Goal: Task Accomplishment & Management: Manage account settings

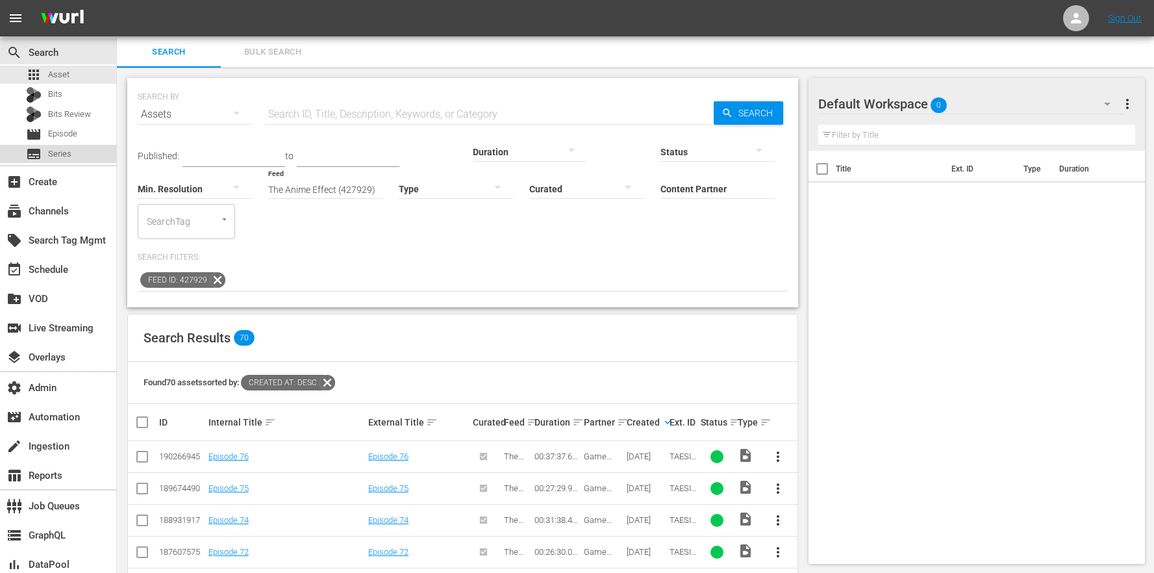
click at [68, 162] on div "subtitles Series" at bounding box center [48, 154] width 45 height 18
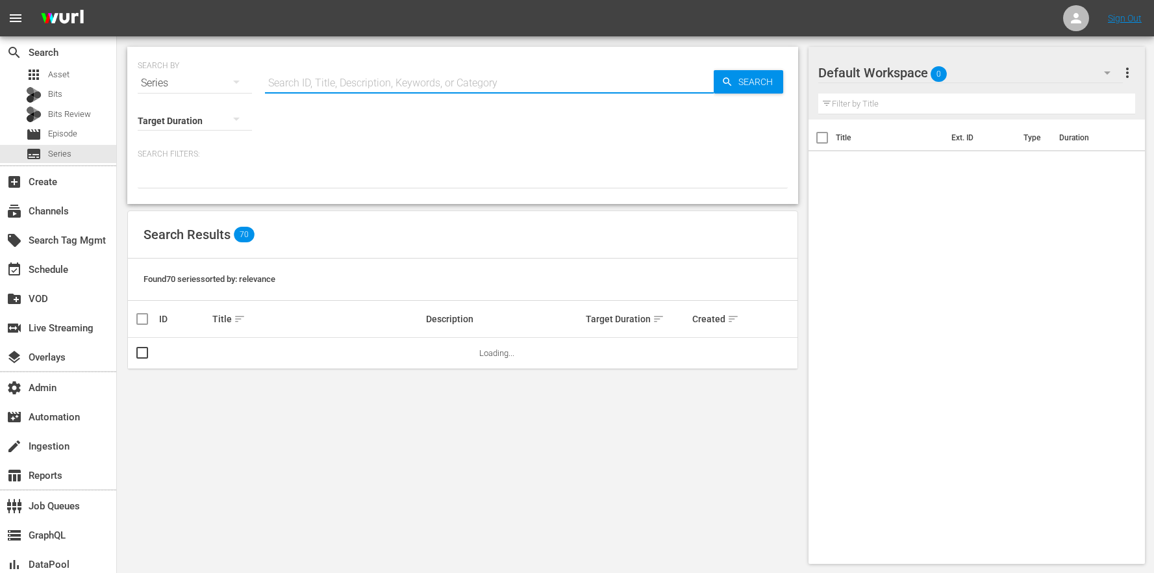
click at [357, 75] on input "text" at bounding box center [489, 83] width 449 height 31
type input "dr.phil"
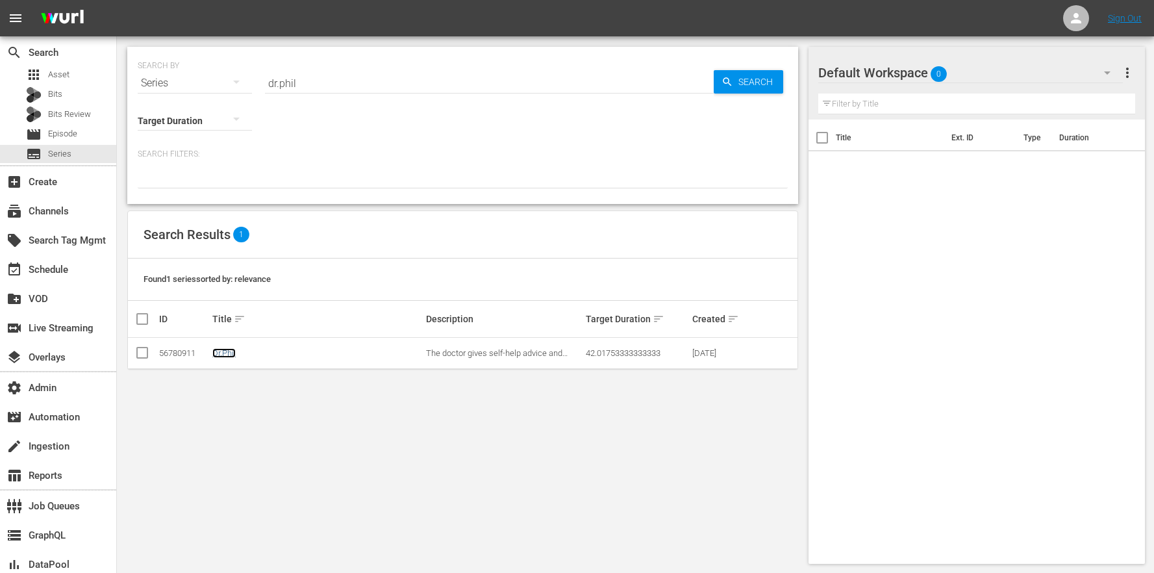
click at [226, 355] on link "Dr.Phil" at bounding box center [223, 353] width 23 height 10
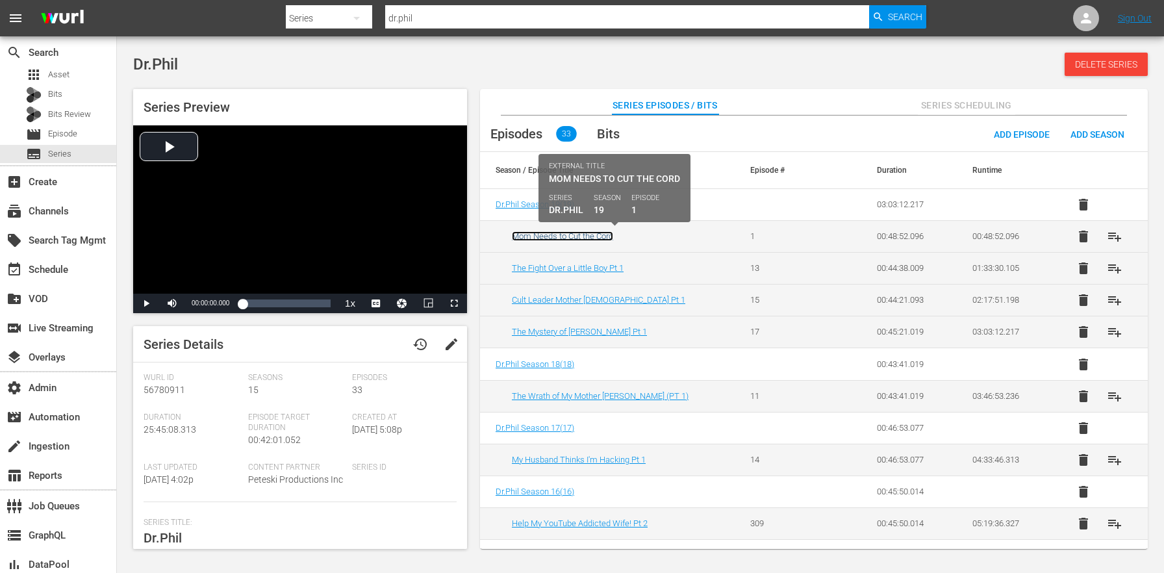
click at [592, 238] on link "Mom Needs to Cut the Cord" at bounding box center [562, 236] width 101 height 10
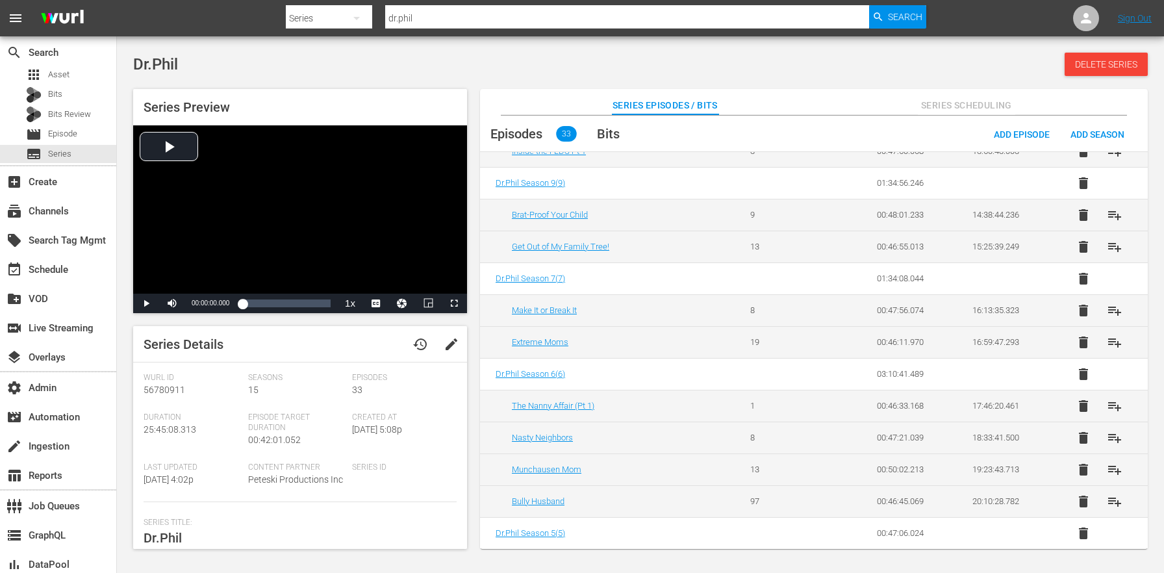
scroll to position [1169, 0]
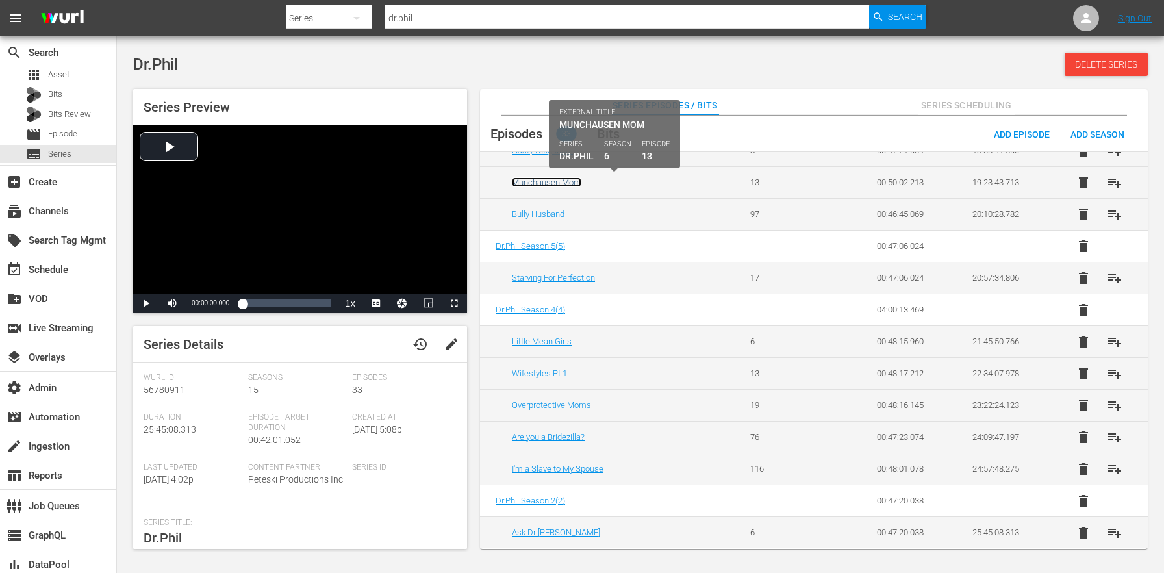
click at [557, 181] on link "Munchausen Mom" at bounding box center [547, 182] width 70 height 10
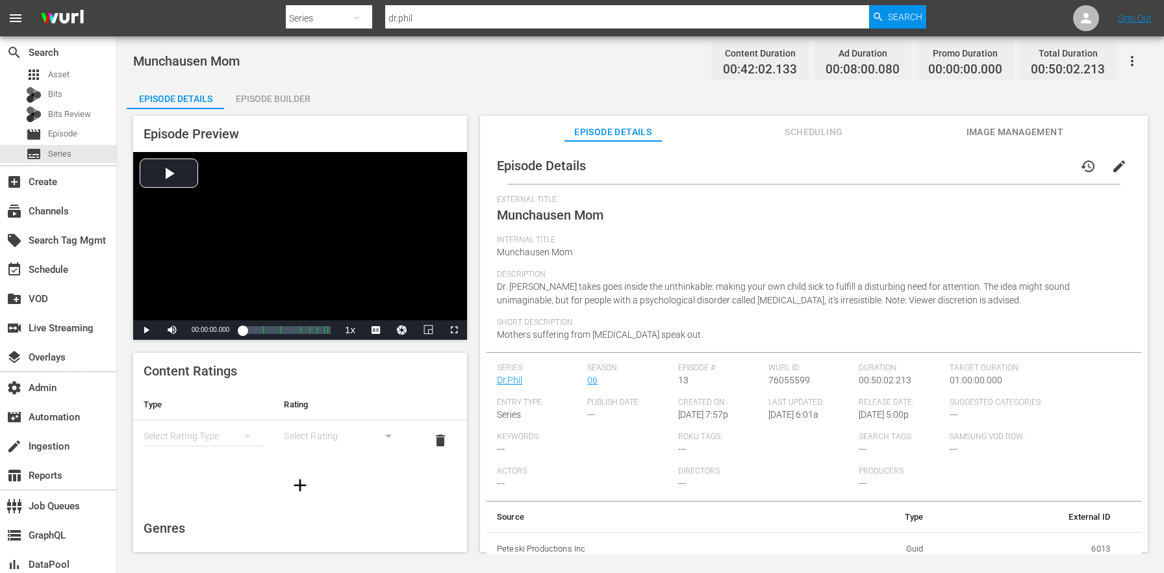
scroll to position [8, 0]
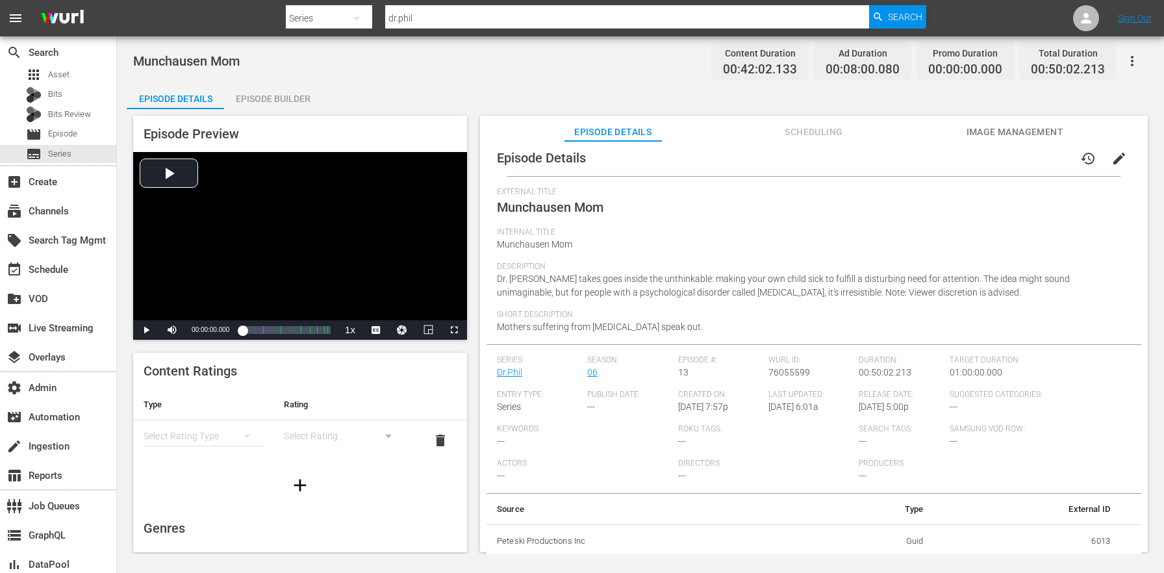
click at [809, 132] on span "Scheduling" at bounding box center [813, 132] width 97 height 16
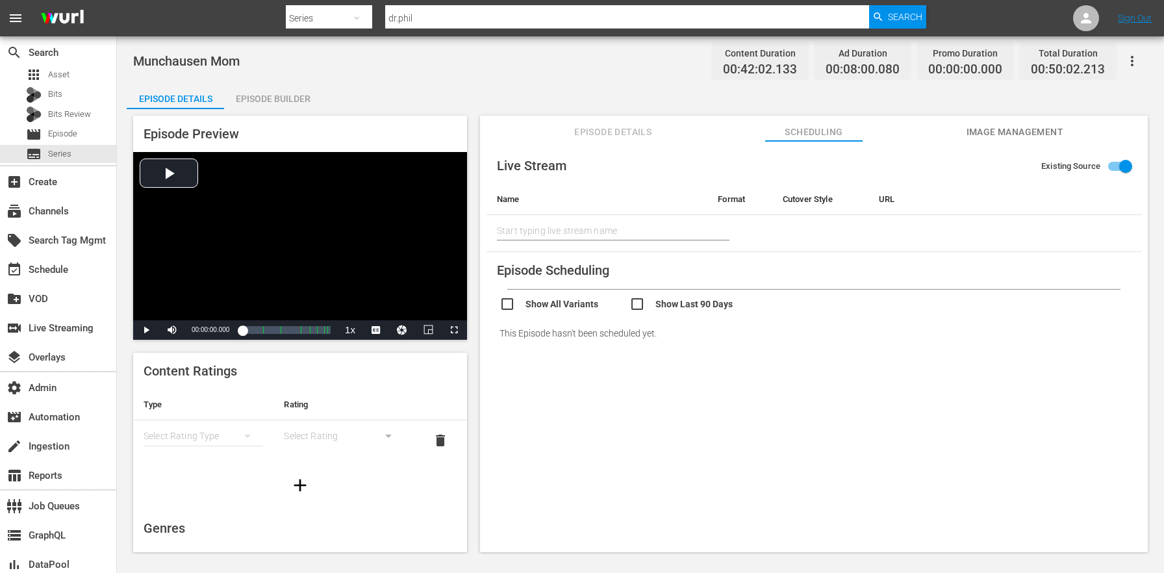
click at [602, 120] on button "Episode Details" at bounding box center [613, 129] width 97 height 26
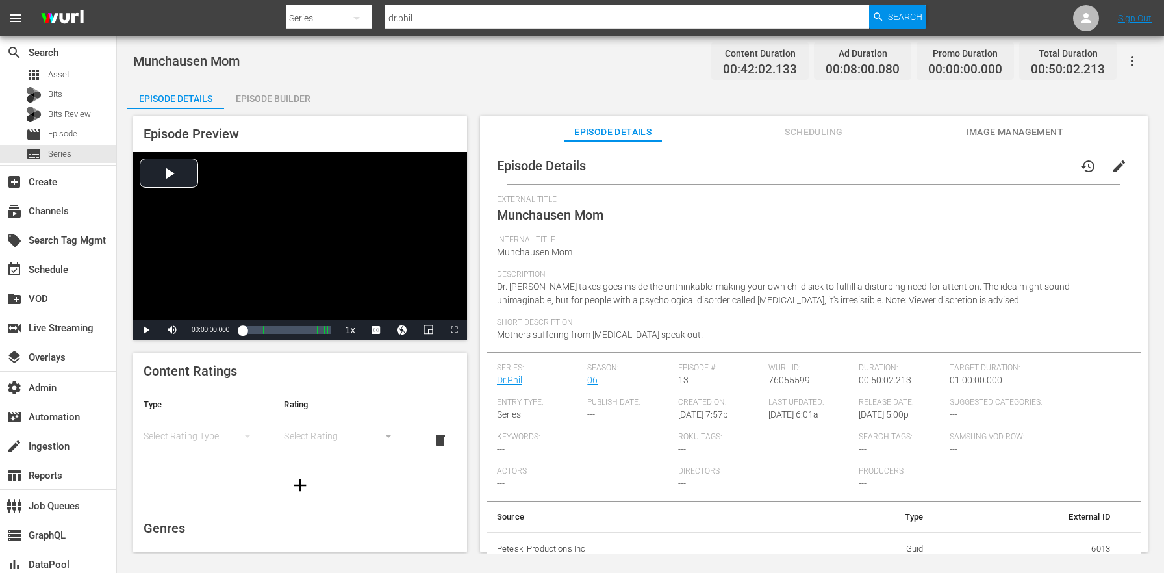
click at [837, 342] on div "Short Description Mothers suffering from [MEDICAL_DATA] speak out." at bounding box center [814, 335] width 634 height 34
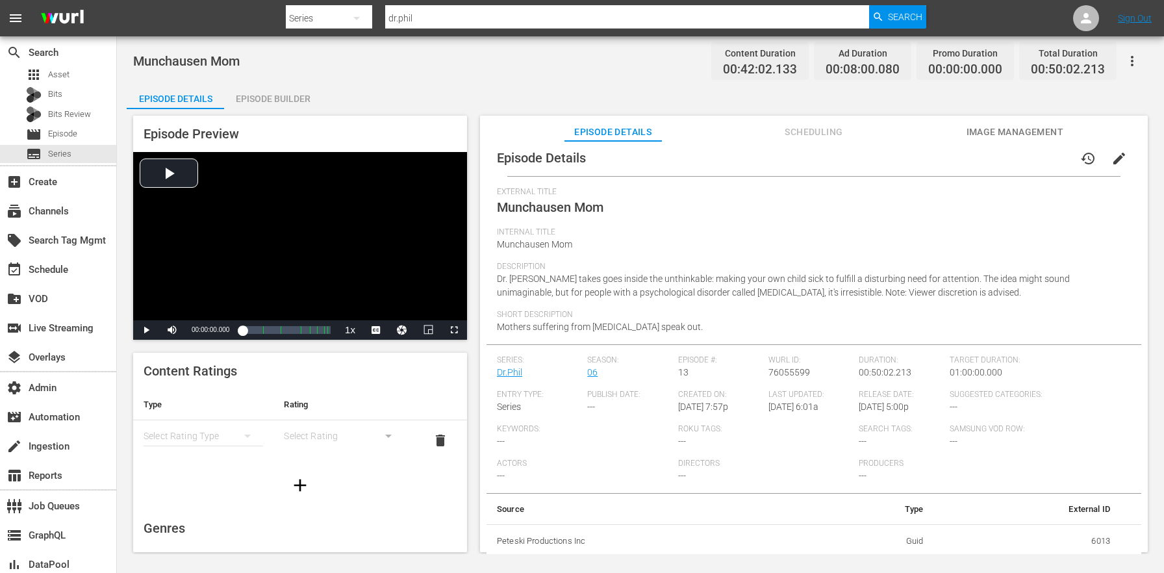
click at [780, 374] on span "76055599" at bounding box center [790, 372] width 42 height 10
click at [757, 324] on div "Short Description Mothers suffering from Munchausen by Proxy speak out." at bounding box center [814, 327] width 634 height 34
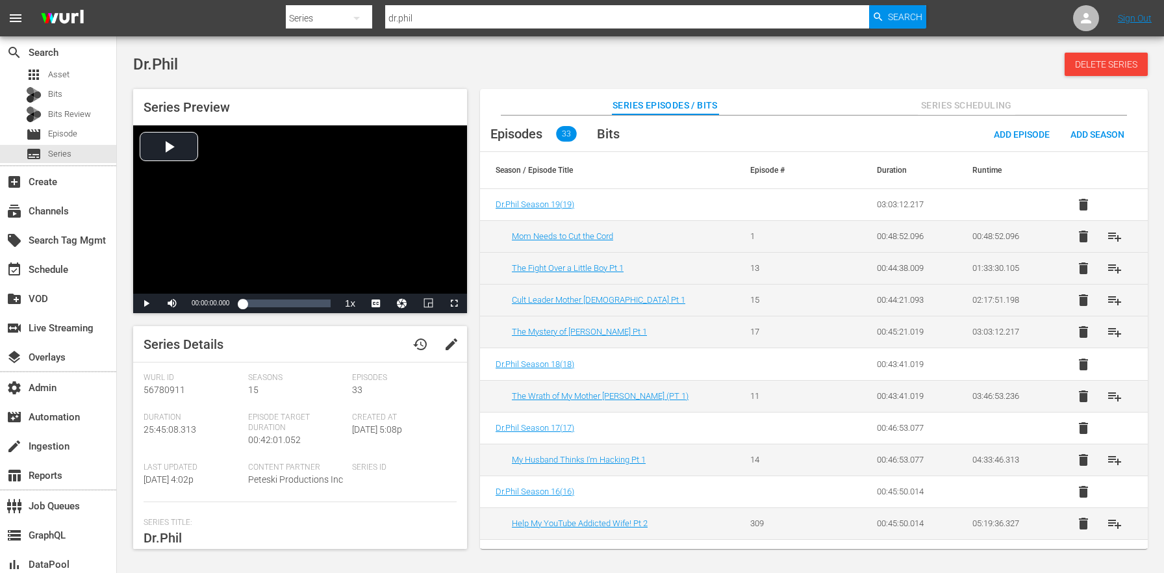
click at [647, 316] on td "The Mystery of Melissa Pt 1" at bounding box center [607, 332] width 255 height 32
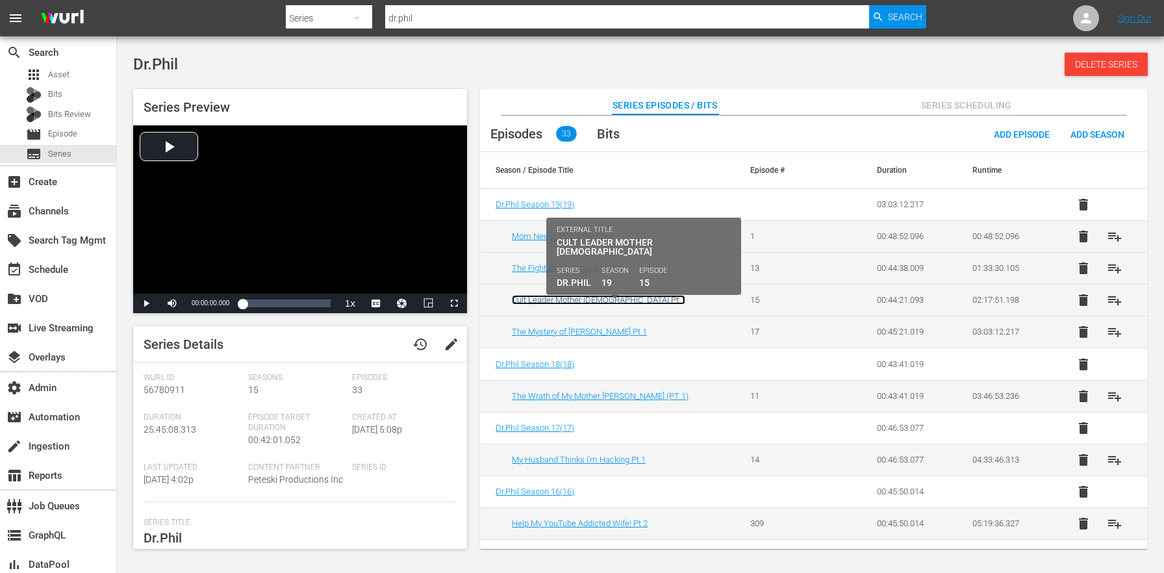
click at [586, 302] on link "Cult Leader Mother God Pt 1" at bounding box center [598, 300] width 173 height 10
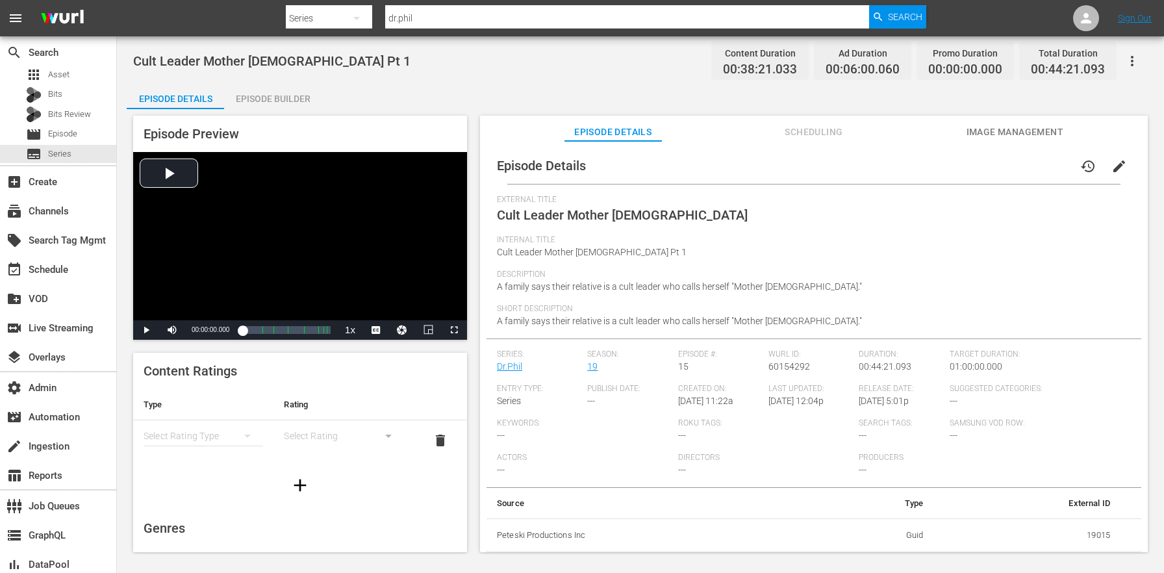
click at [1121, 164] on button "edit" at bounding box center [1119, 166] width 31 height 31
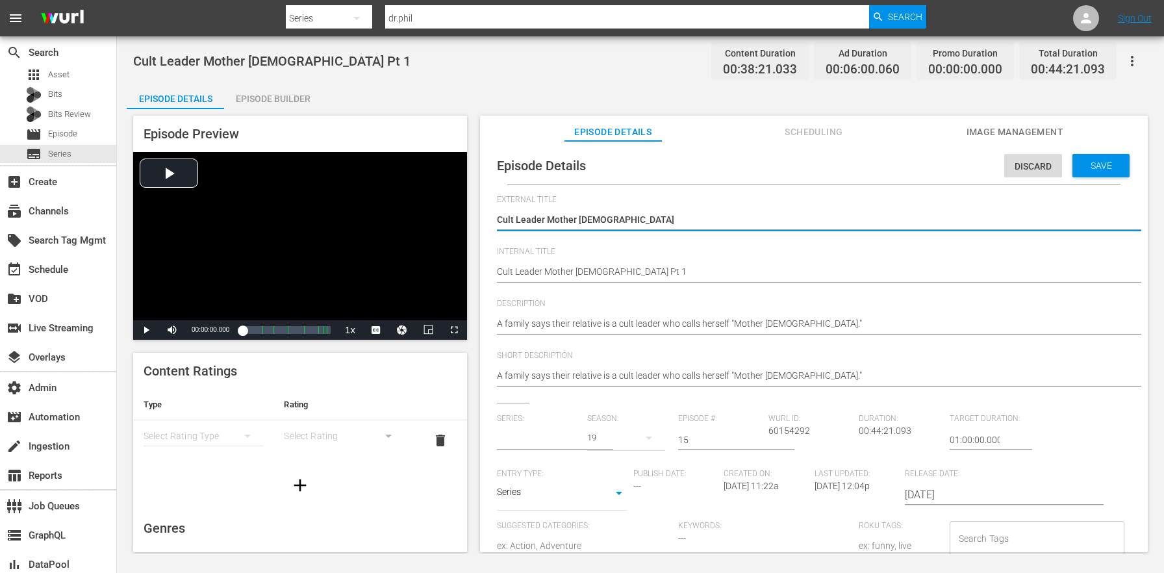
click at [546, 435] on input "text" at bounding box center [539, 439] width 84 height 31
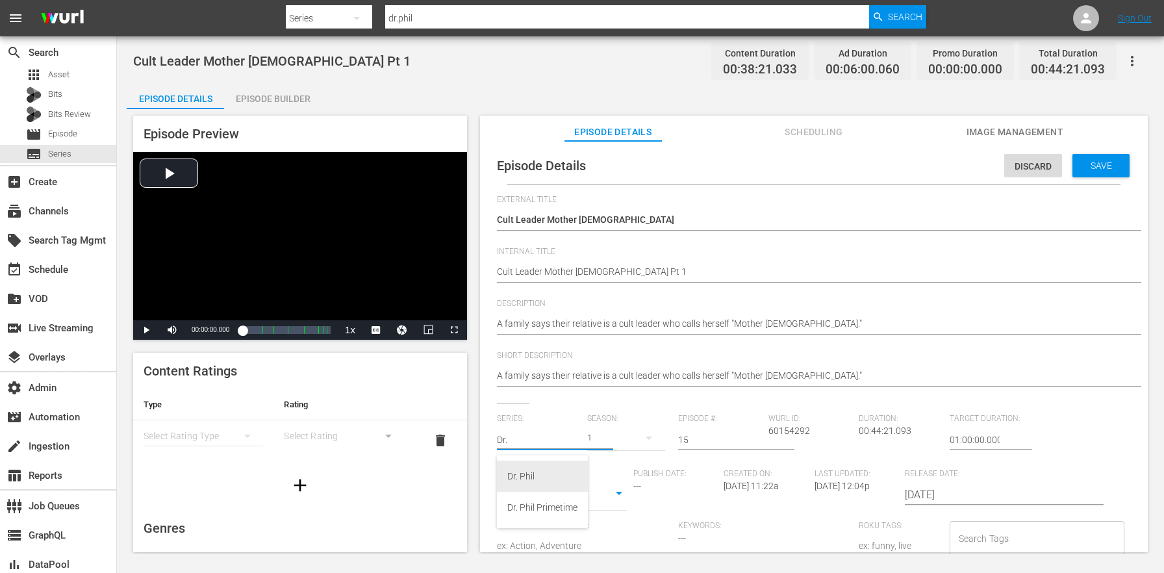
click at [553, 468] on div "Dr. Phil" at bounding box center [542, 476] width 70 height 31
type input "Dr. Phil"
click at [615, 442] on div "21" at bounding box center [625, 438] width 77 height 36
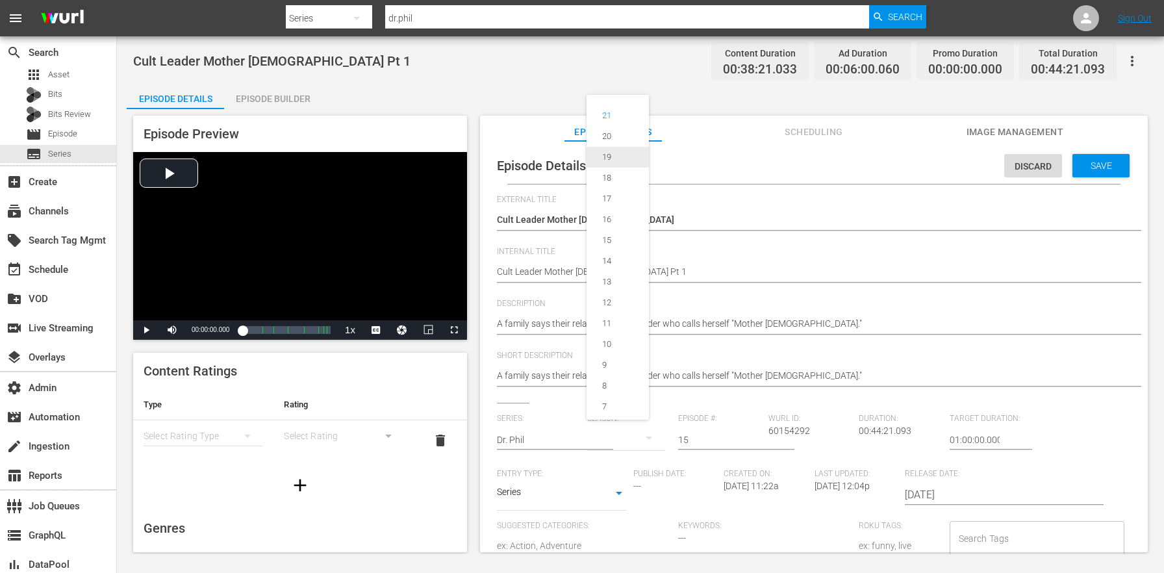
click at [622, 157] on div "19" at bounding box center [607, 157] width 40 height 13
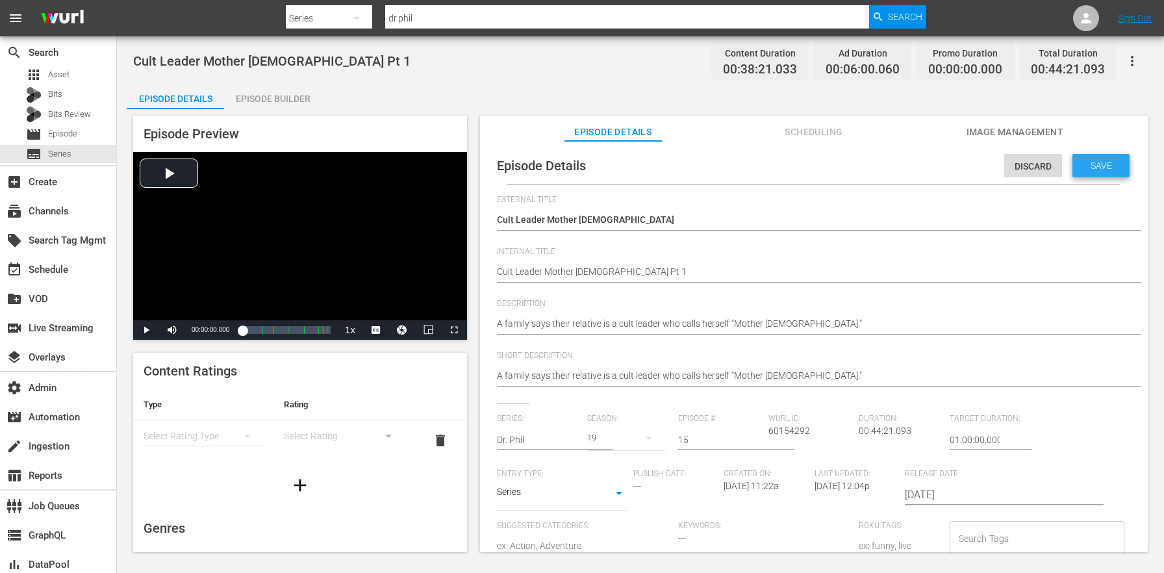
click at [1097, 171] on div "Save" at bounding box center [1101, 165] width 57 height 23
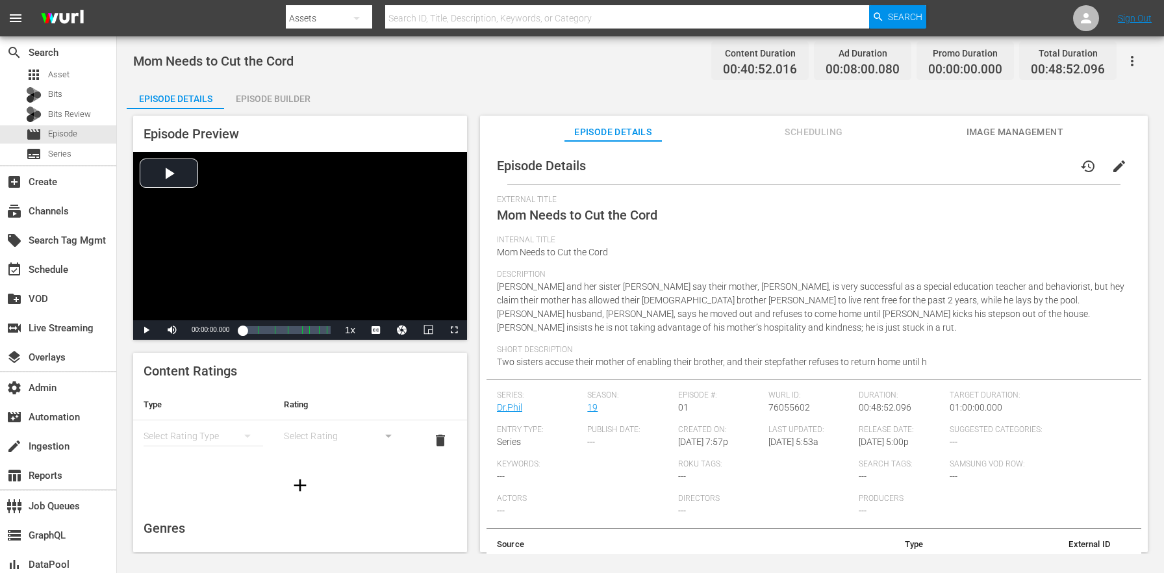
click at [1117, 172] on span "edit" at bounding box center [1120, 167] width 16 height 16
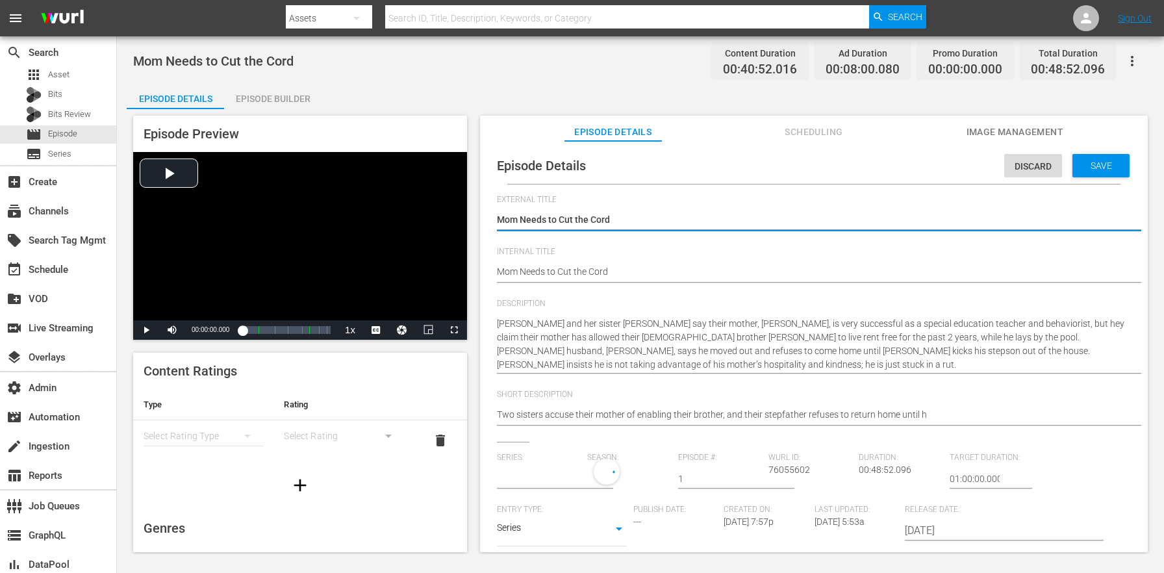
type input "Dr.Phil"
click at [1010, 173] on div "Discard" at bounding box center [1033, 166] width 58 height 24
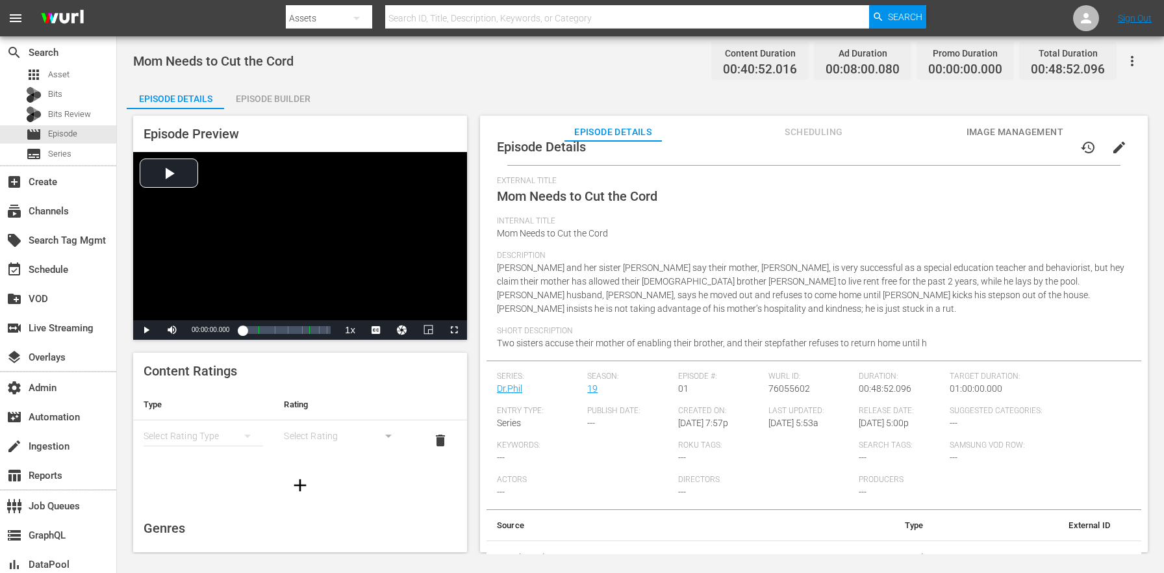
scroll to position [10, 0]
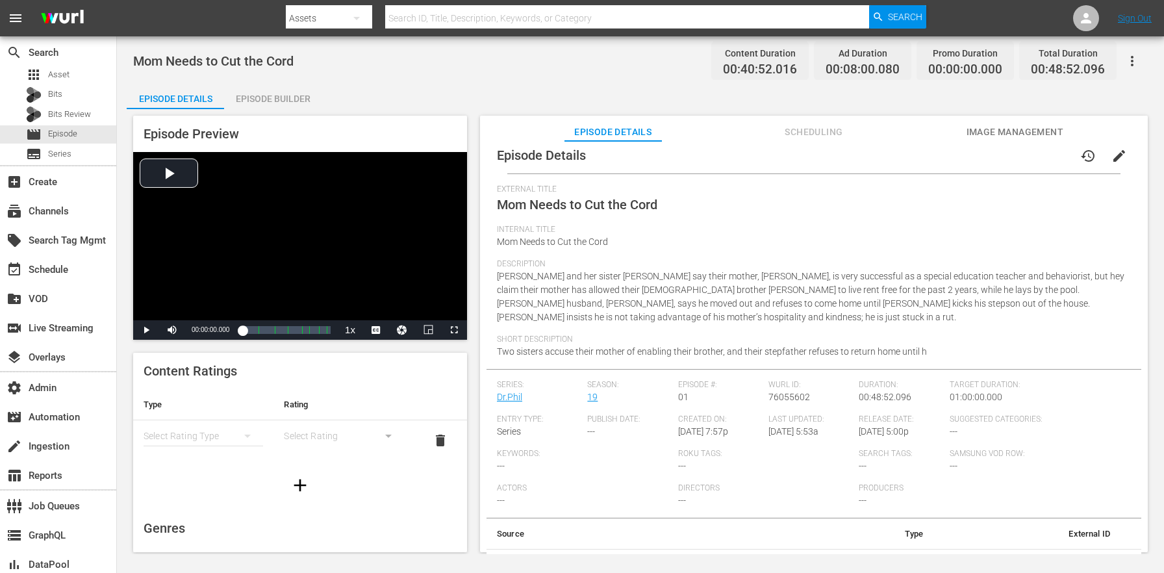
click at [1112, 157] on span "edit" at bounding box center [1120, 156] width 16 height 16
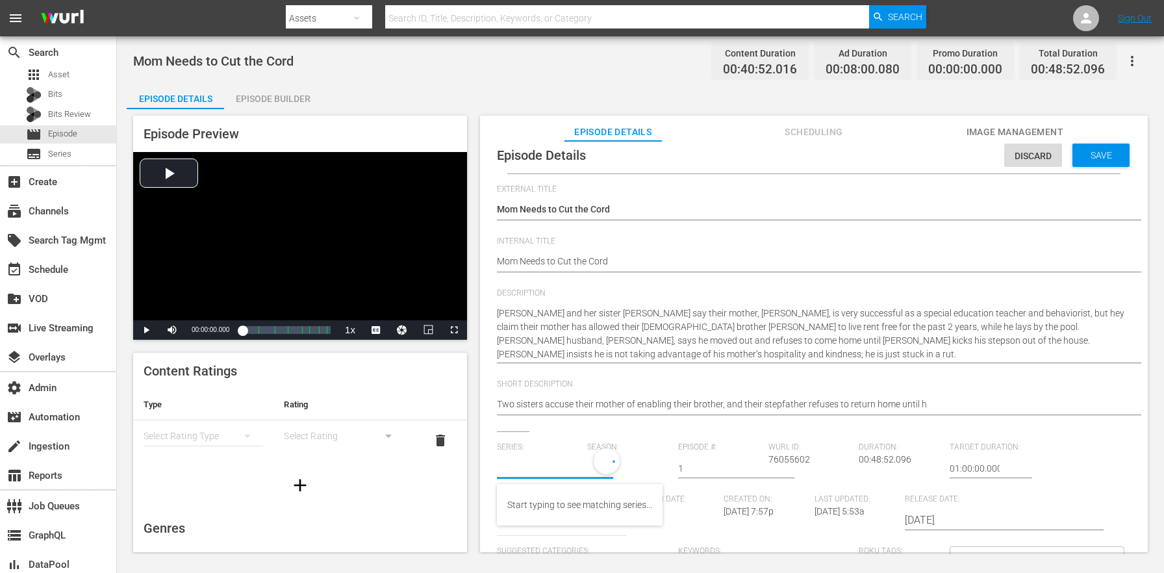
click at [539, 461] on input "text" at bounding box center [539, 468] width 84 height 31
click at [550, 505] on div "Dr. Phil" at bounding box center [542, 504] width 70 height 31
type input "Dr. Phil"
click at [611, 468] on div "21" at bounding box center [625, 466] width 77 height 36
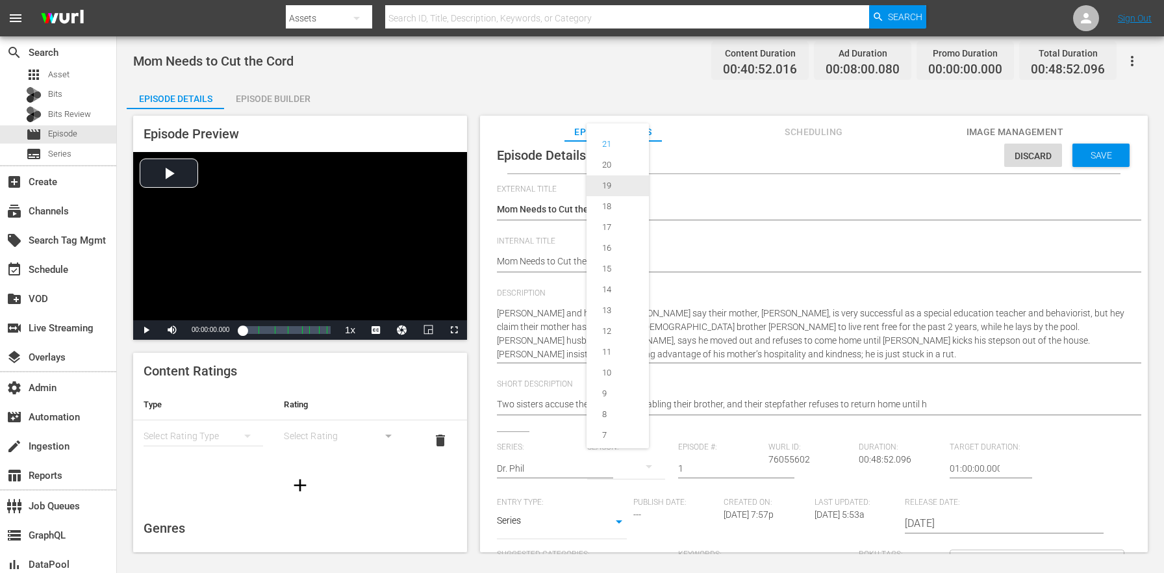
click at [620, 188] on div "19" at bounding box center [607, 185] width 40 height 13
click at [1089, 142] on div "Discard Save" at bounding box center [1069, 152] width 131 height 30
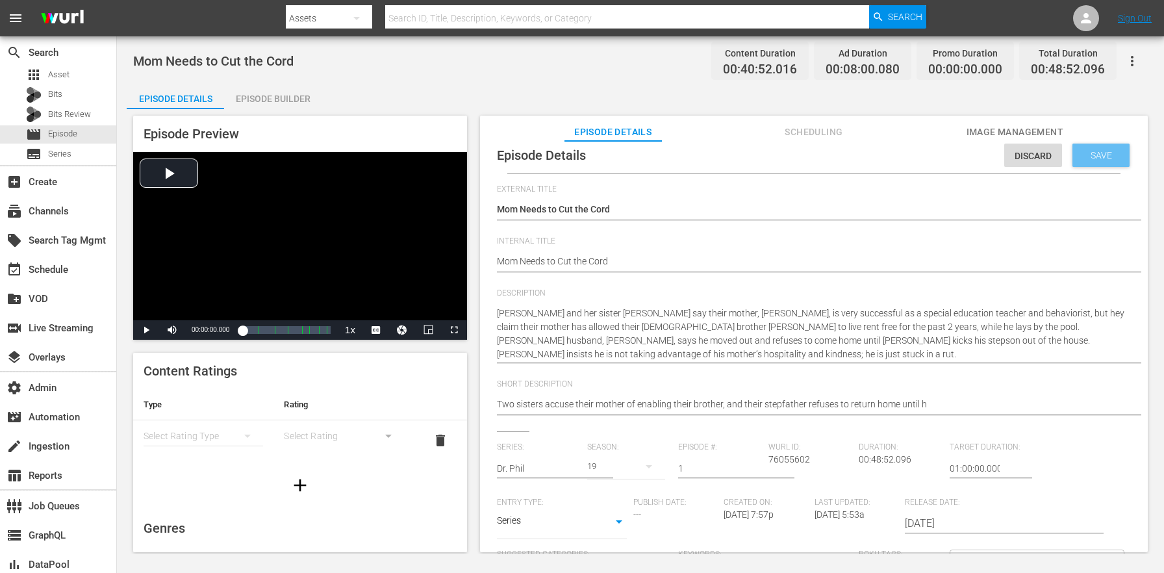
click at [1087, 147] on div "Save" at bounding box center [1101, 155] width 57 height 23
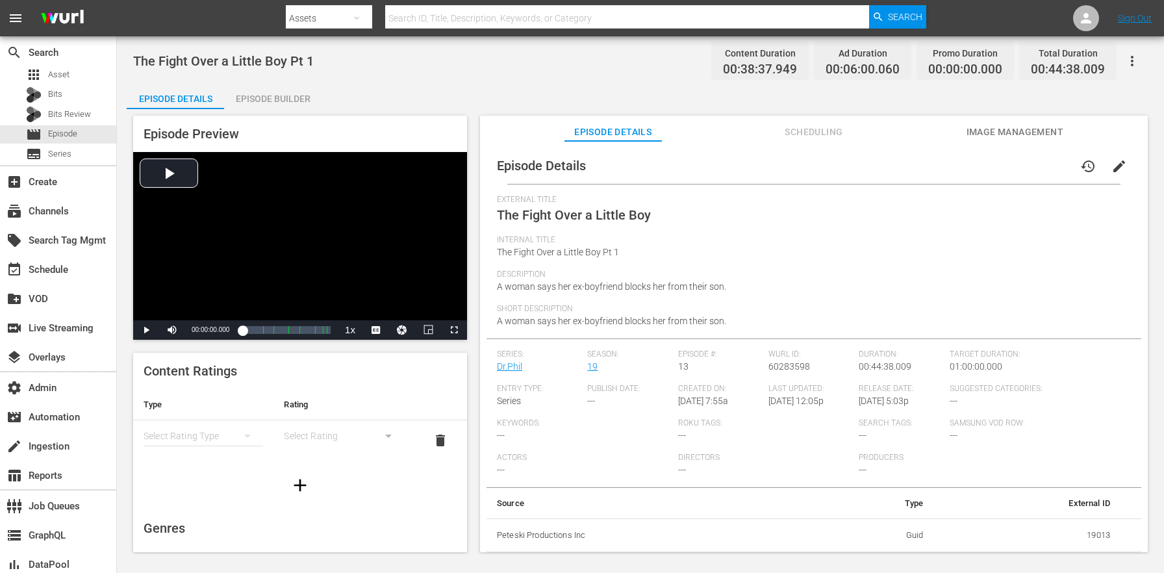
click at [1112, 159] on span "edit" at bounding box center [1120, 167] width 16 height 16
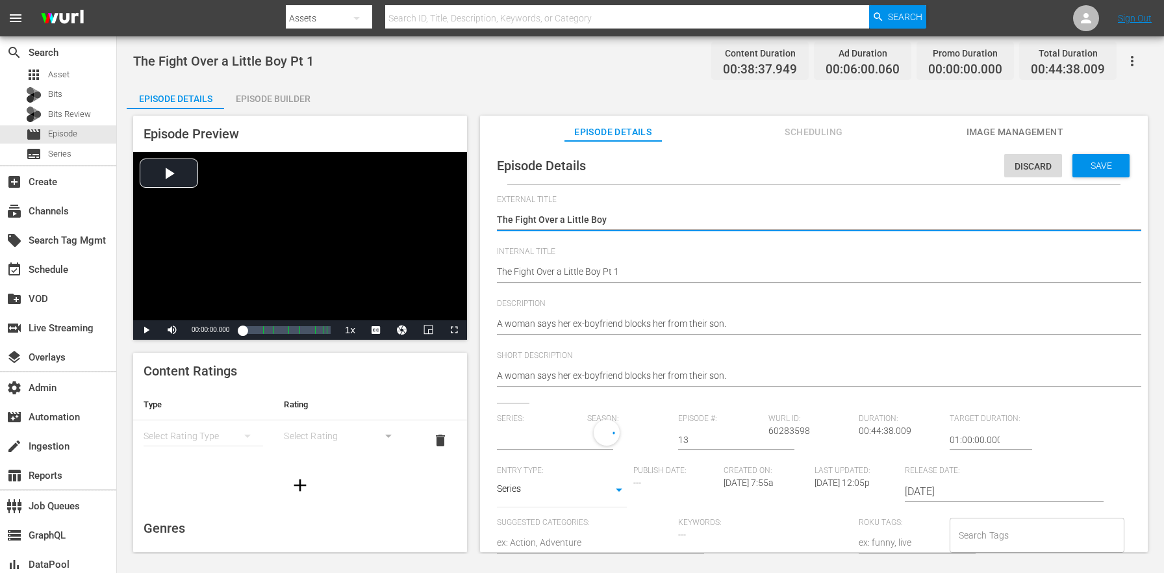
type input "Dr.Phil"
click at [541, 440] on input "text" at bounding box center [539, 439] width 84 height 31
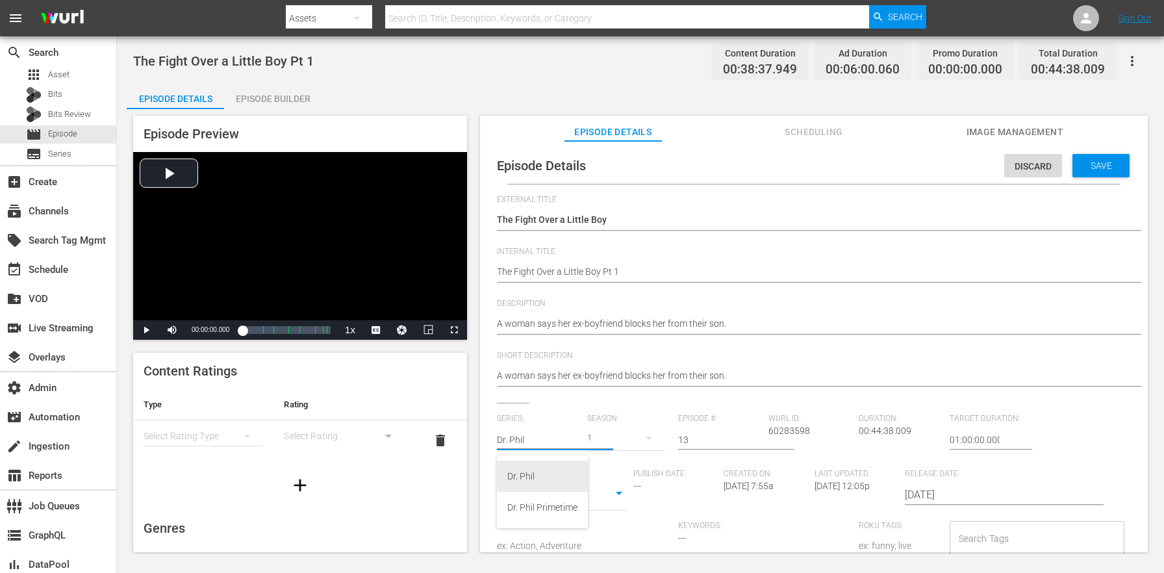
click at [529, 470] on div "Dr. Phil" at bounding box center [542, 476] width 70 height 31
type input "Dr. Phil"
click at [608, 446] on div "21" at bounding box center [625, 438] width 77 height 36
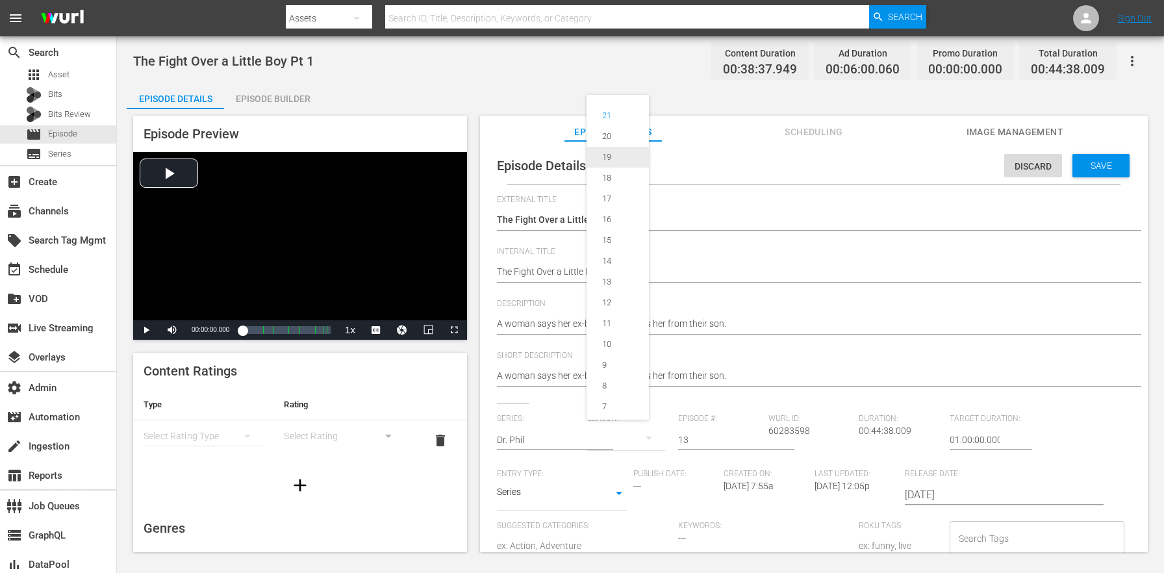
click at [611, 162] on div "19" at bounding box center [607, 157] width 40 height 13
click at [1084, 163] on span "Save" at bounding box center [1101, 165] width 42 height 10
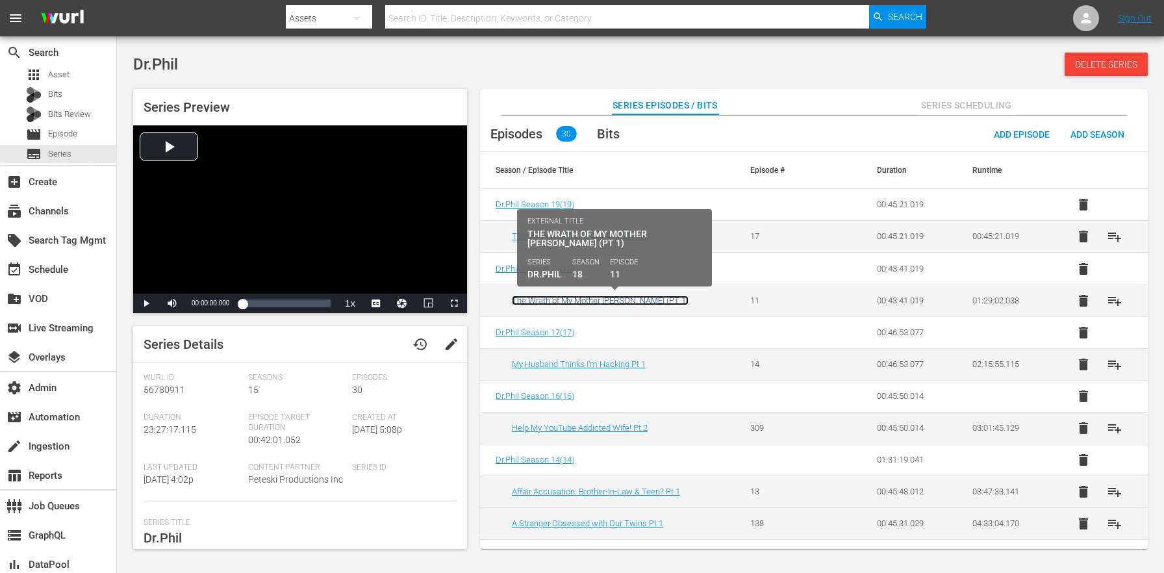
click at [576, 303] on link "The Wrath of My Mother [PERSON_NAME] (PT 1)" at bounding box center [600, 301] width 177 height 10
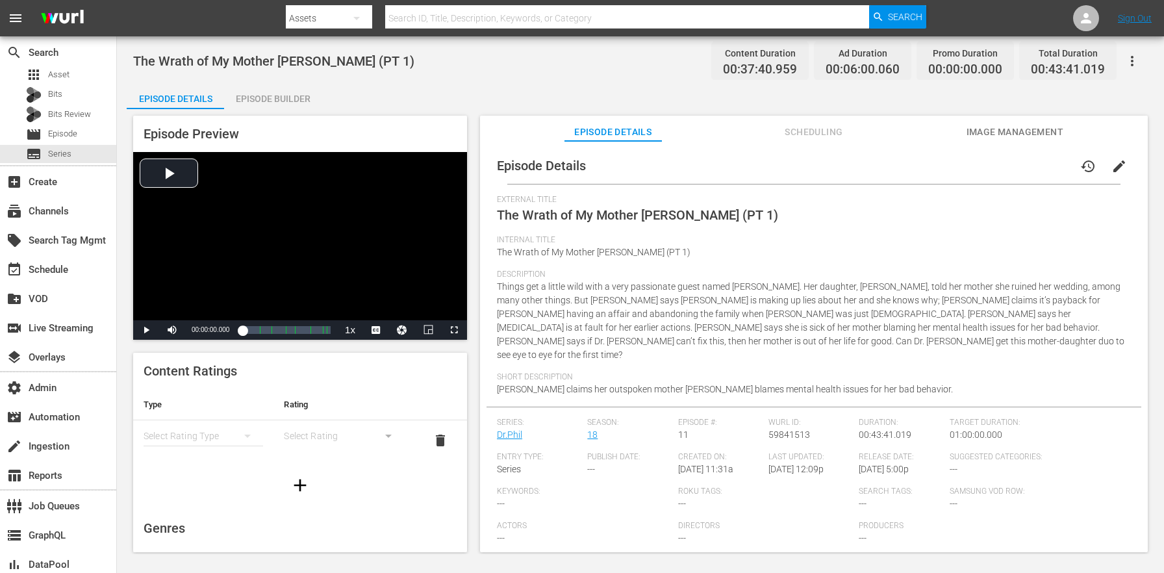
click at [1104, 170] on button "edit" at bounding box center [1119, 166] width 31 height 31
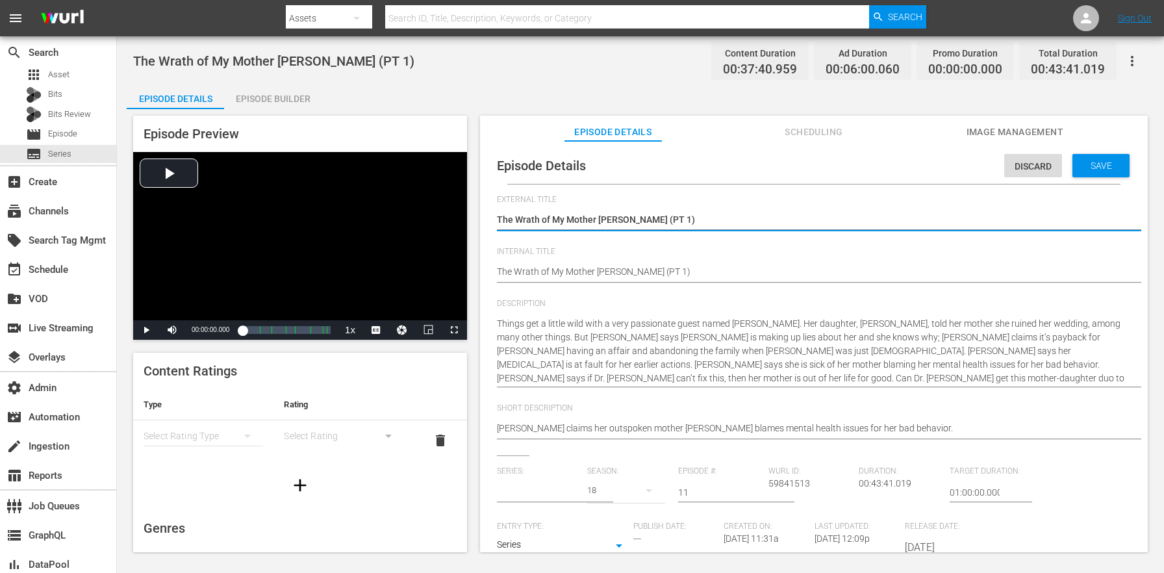
click at [556, 485] on input "text" at bounding box center [539, 492] width 84 height 31
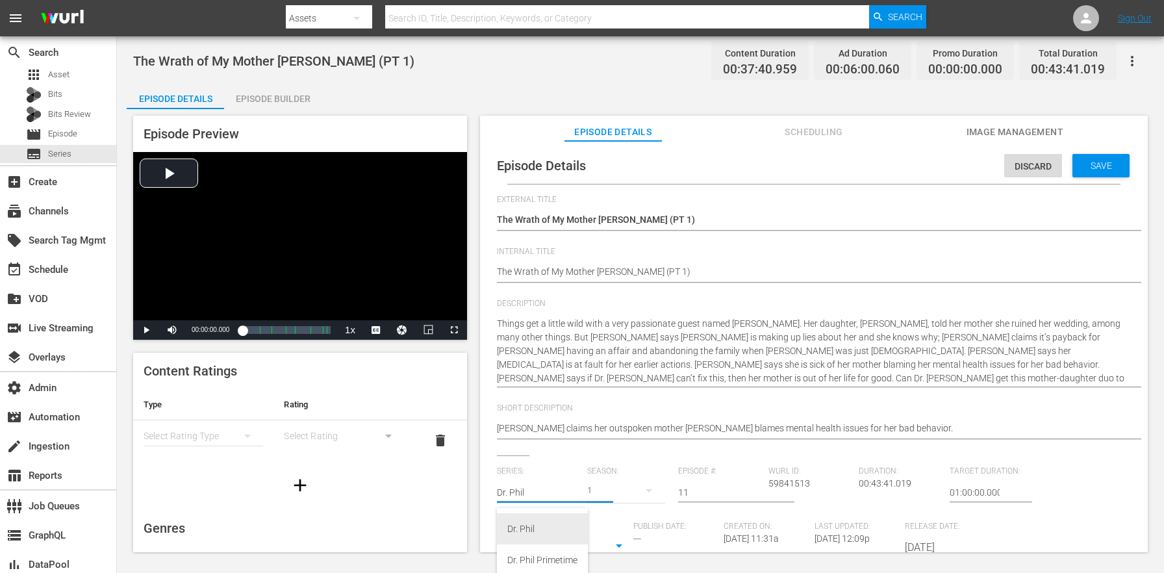
click at [547, 520] on div "Dr. Phil" at bounding box center [542, 528] width 70 height 31
type input "Dr. Phil"
click at [599, 489] on div "21" at bounding box center [625, 490] width 77 height 36
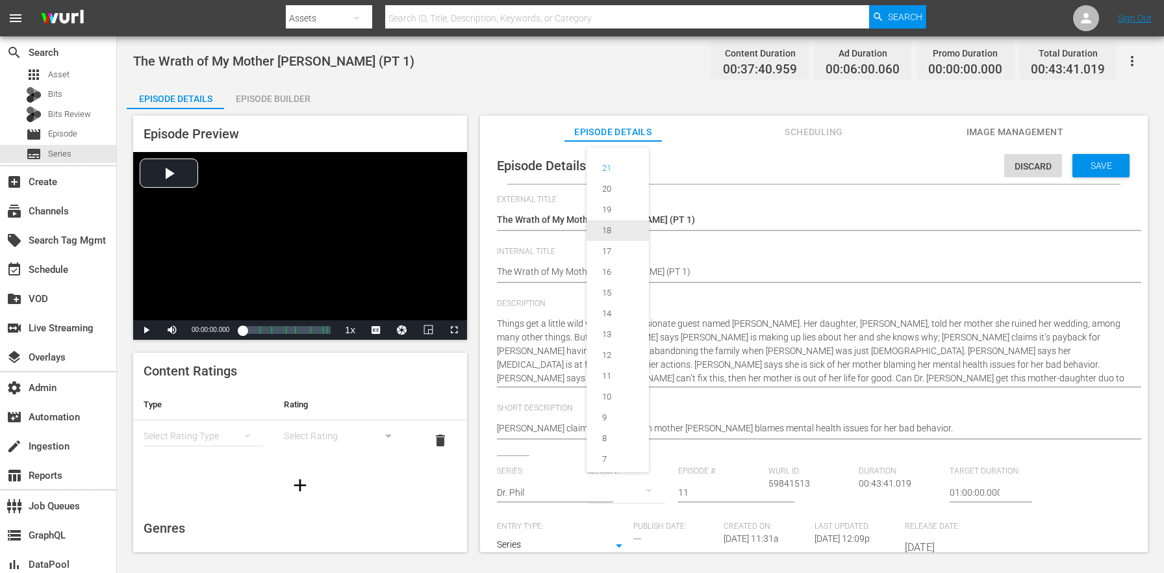
click at [620, 224] on div "18" at bounding box center [607, 230] width 40 height 13
click at [1089, 147] on div "Discard Save" at bounding box center [1069, 162] width 131 height 30
click at [1090, 157] on div "Save" at bounding box center [1101, 165] width 57 height 23
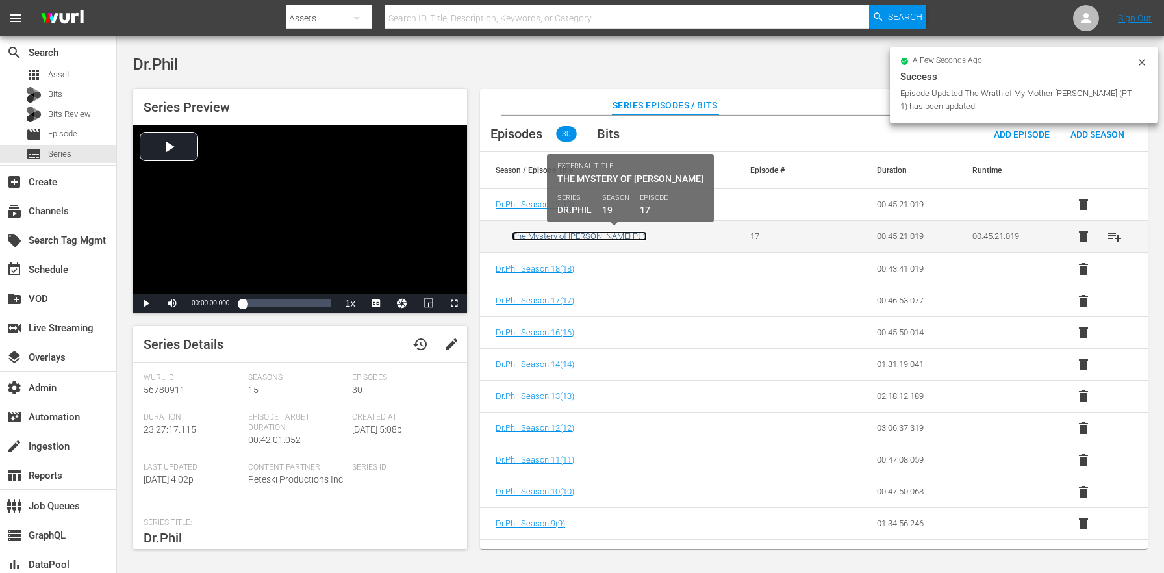
click at [565, 235] on link "The Mystery of [PERSON_NAME] Pt 1" at bounding box center [579, 236] width 135 height 10
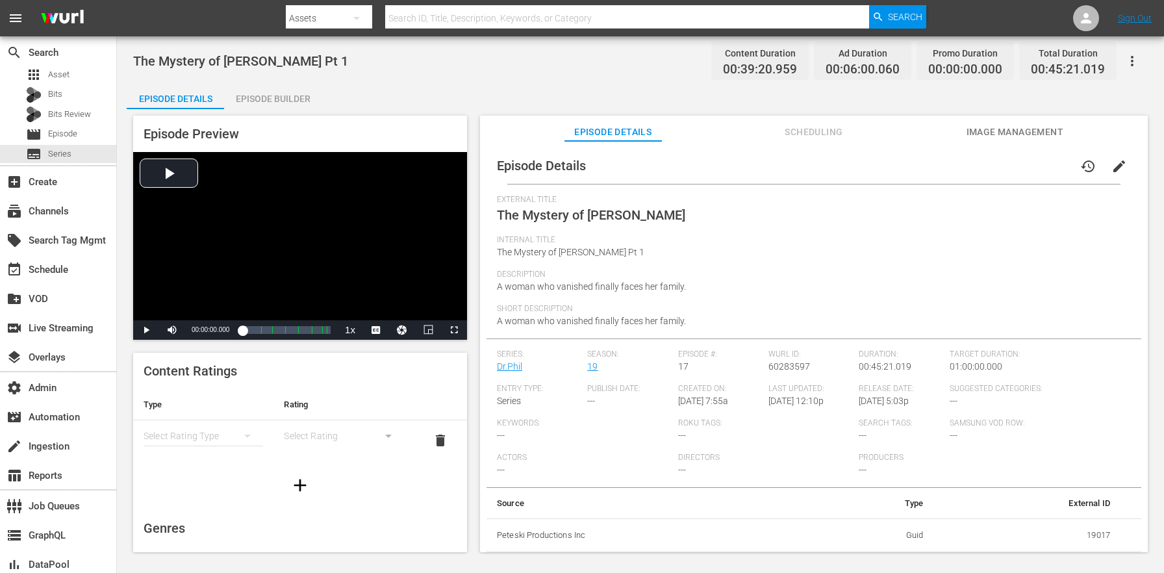
click at [1131, 170] on div "history edit" at bounding box center [1107, 162] width 69 height 31
click at [1124, 172] on button "edit" at bounding box center [1119, 166] width 31 height 31
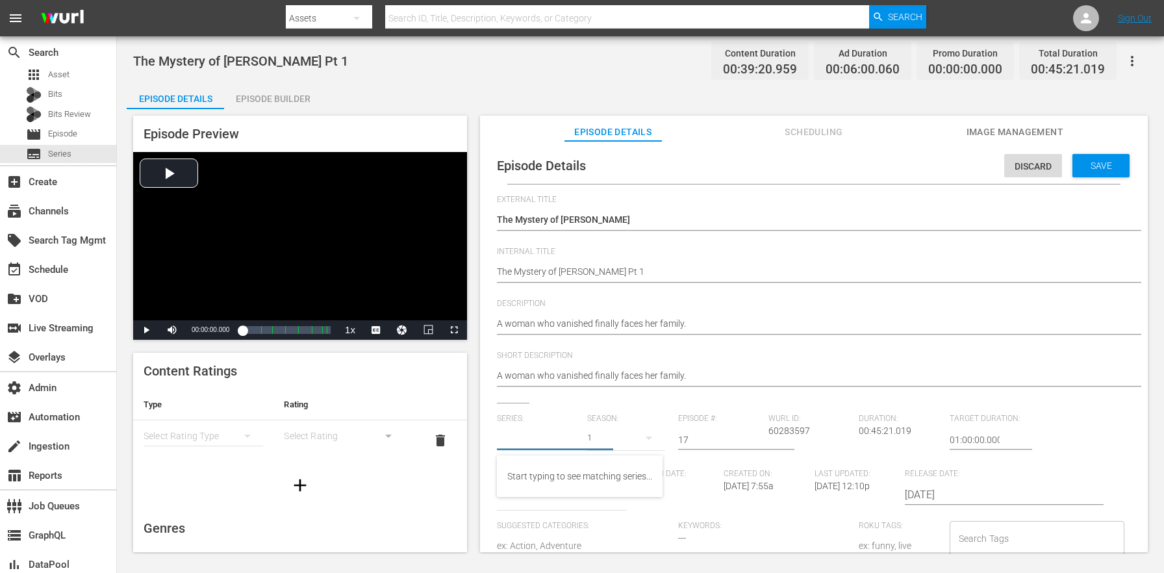
click at [536, 439] on input "text" at bounding box center [539, 439] width 84 height 31
click at [502, 468] on div "Dr. Phil" at bounding box center [542, 476] width 91 height 31
type input "Dr. Phil"
click at [633, 439] on button "button" at bounding box center [648, 437] width 31 height 31
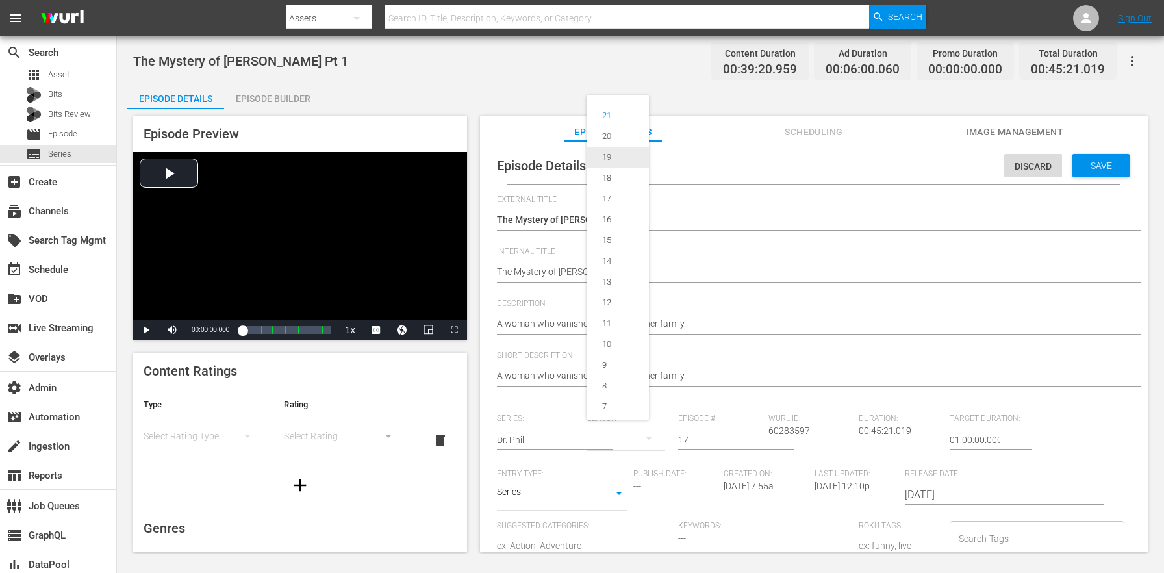
click at [620, 160] on div "19" at bounding box center [607, 157] width 40 height 13
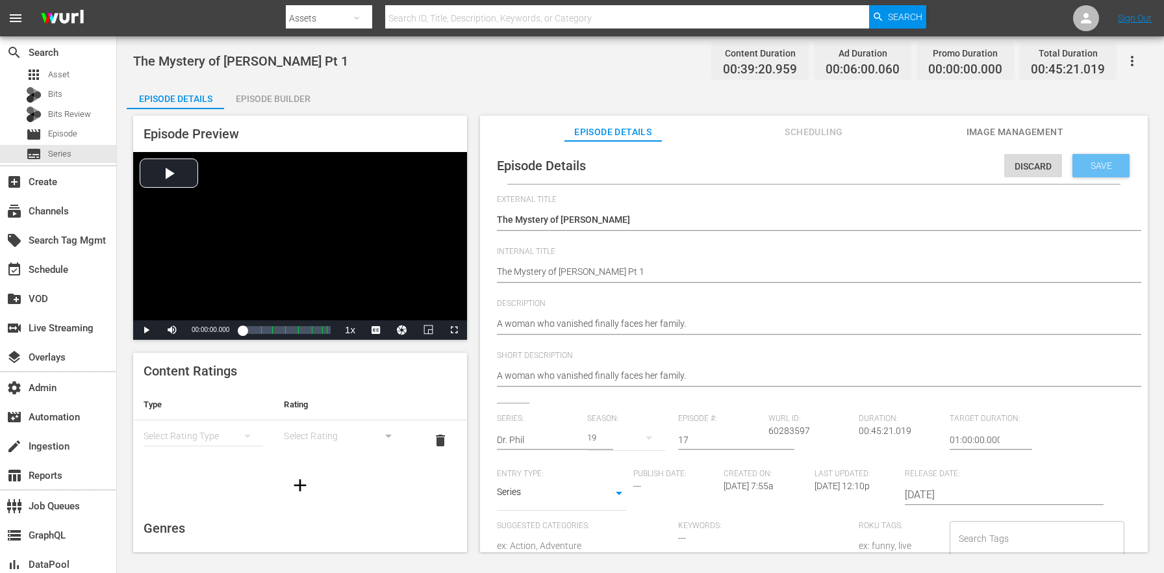
click at [1097, 162] on span "Save" at bounding box center [1101, 165] width 42 height 10
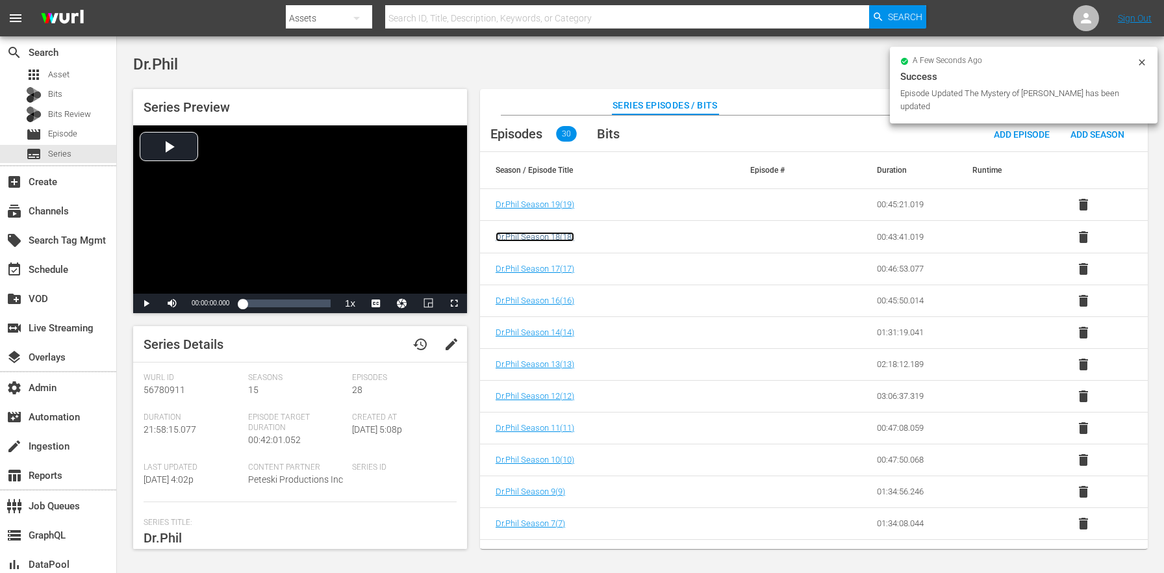
click at [559, 232] on span "Dr.Phil Season 18 ( 18 )" at bounding box center [535, 237] width 79 height 10
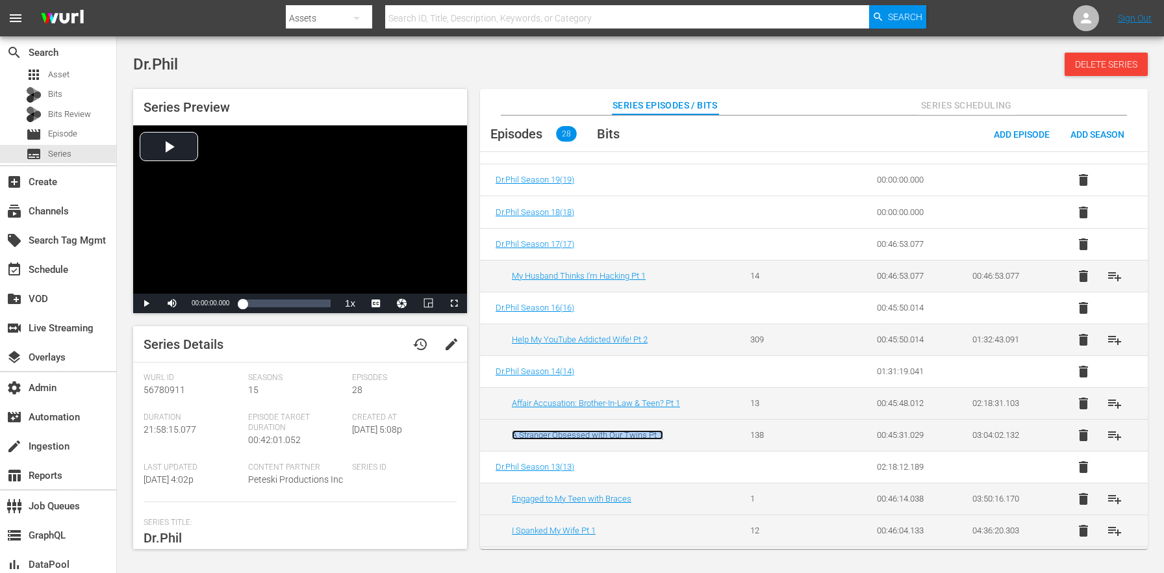
scroll to position [239, 0]
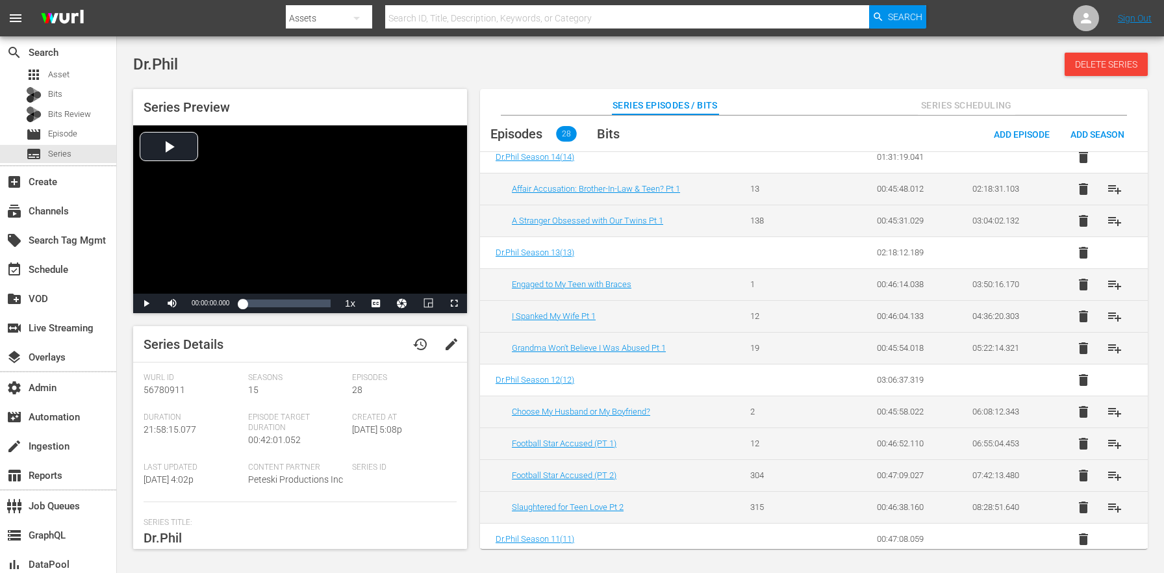
click at [681, 304] on td "I Spanked My Wife Pt 1" at bounding box center [607, 316] width 255 height 32
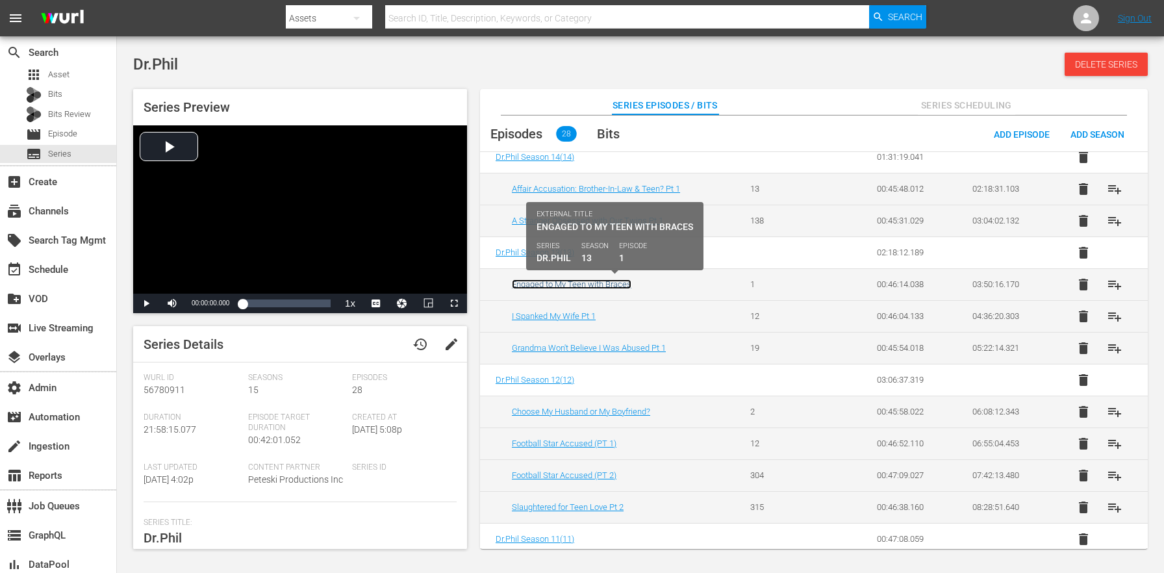
click at [609, 283] on link "Engaged to My Teen with Braces" at bounding box center [572, 284] width 120 height 10
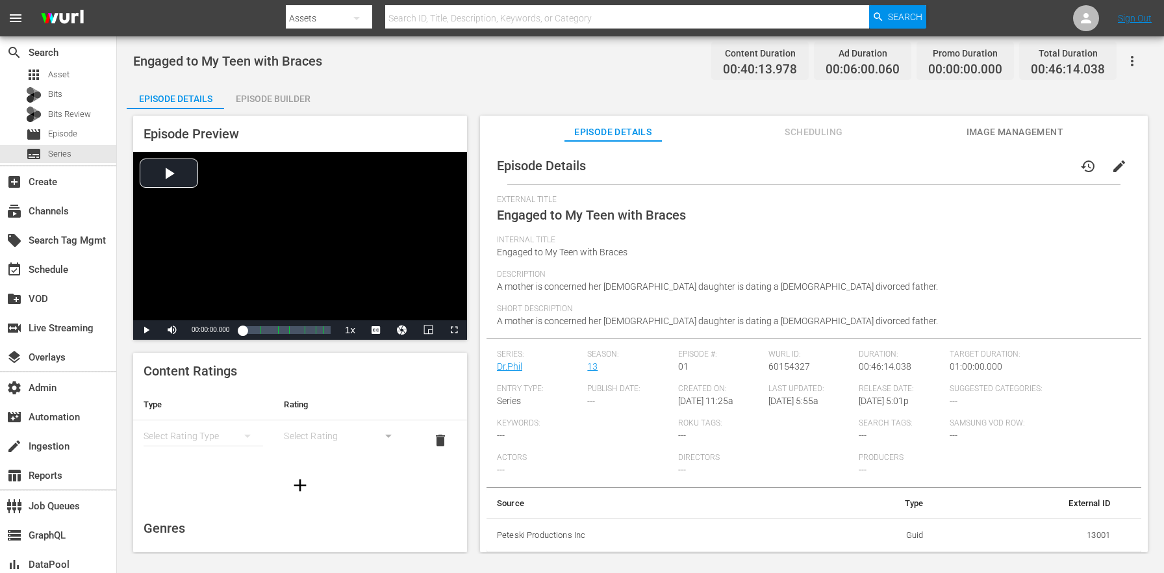
click at [1115, 168] on span "edit" at bounding box center [1120, 167] width 16 height 16
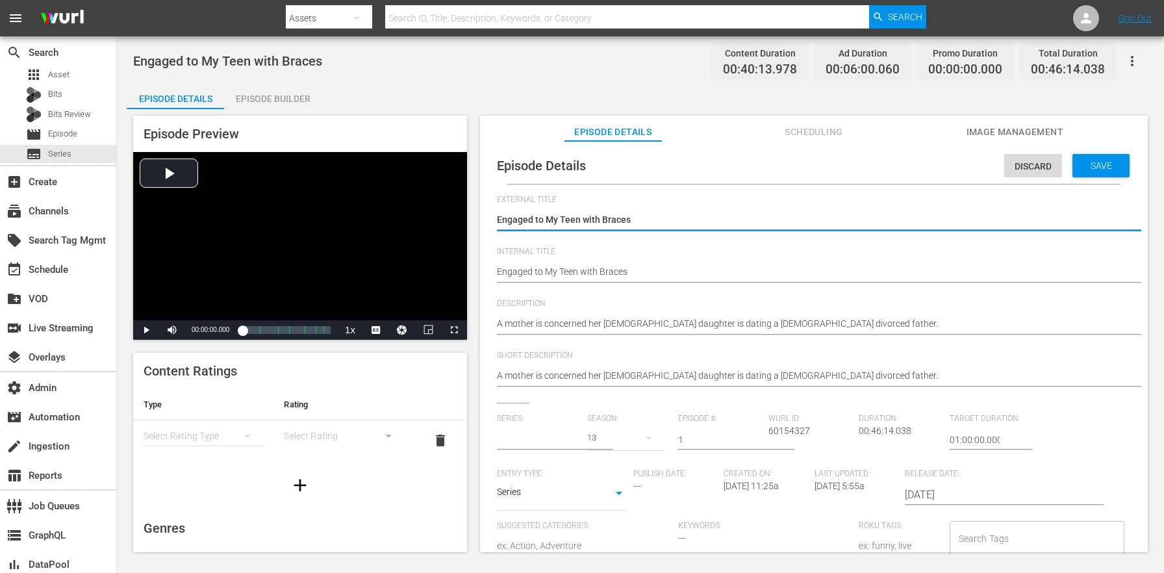
click at [537, 445] on input "text" at bounding box center [539, 439] width 84 height 31
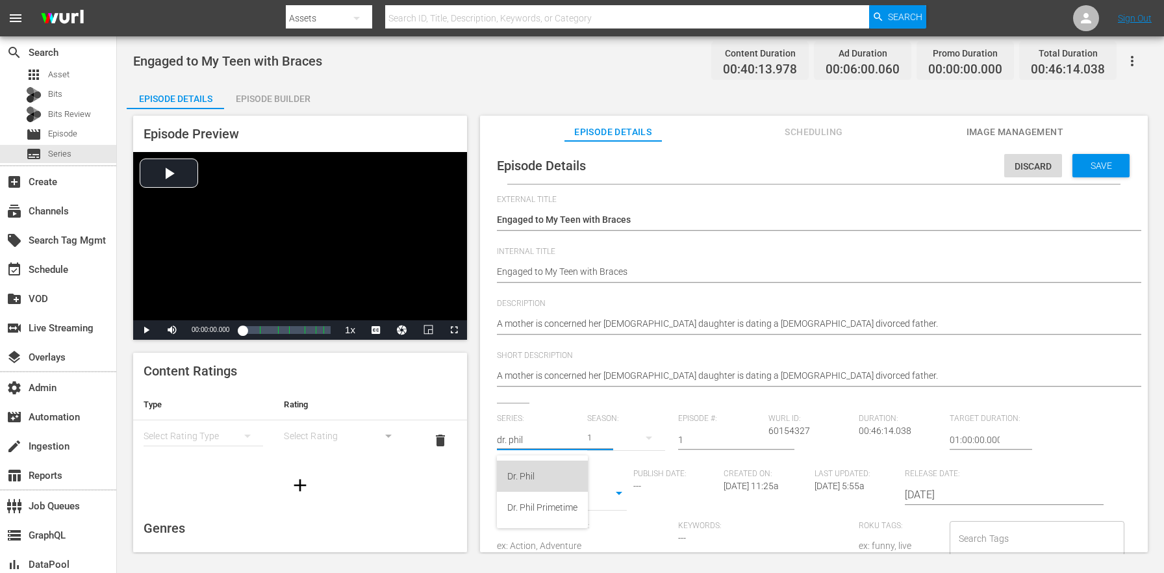
click at [555, 481] on div "Dr. Phil" at bounding box center [542, 476] width 70 height 31
type input "Dr. Phil"
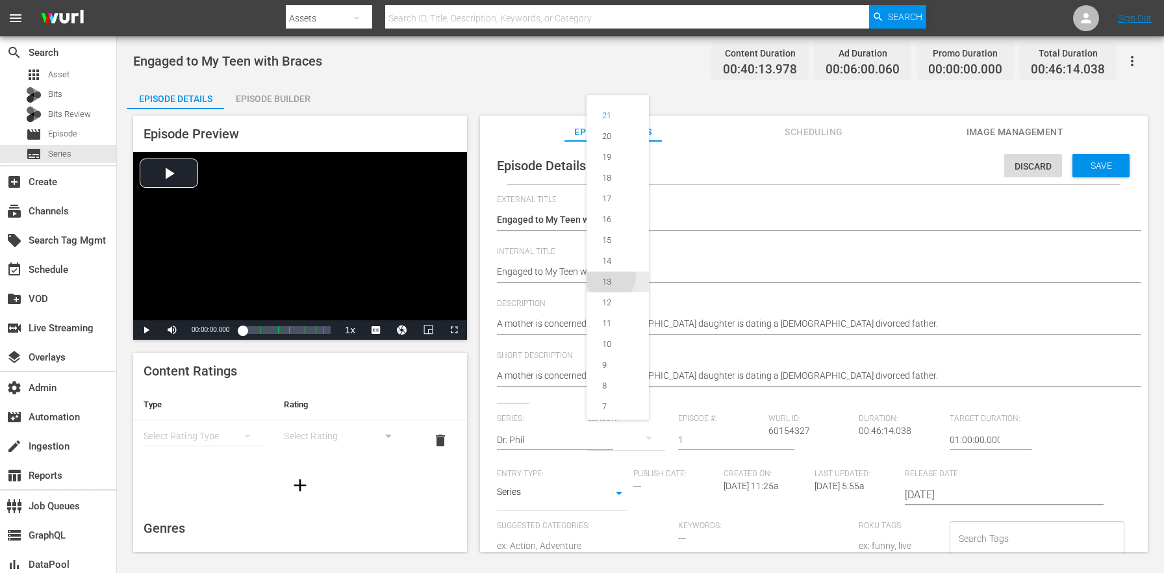
click at [611, 281] on div "13" at bounding box center [606, 281] width 9 height 13
click at [1090, 168] on span "Save" at bounding box center [1101, 165] width 42 height 10
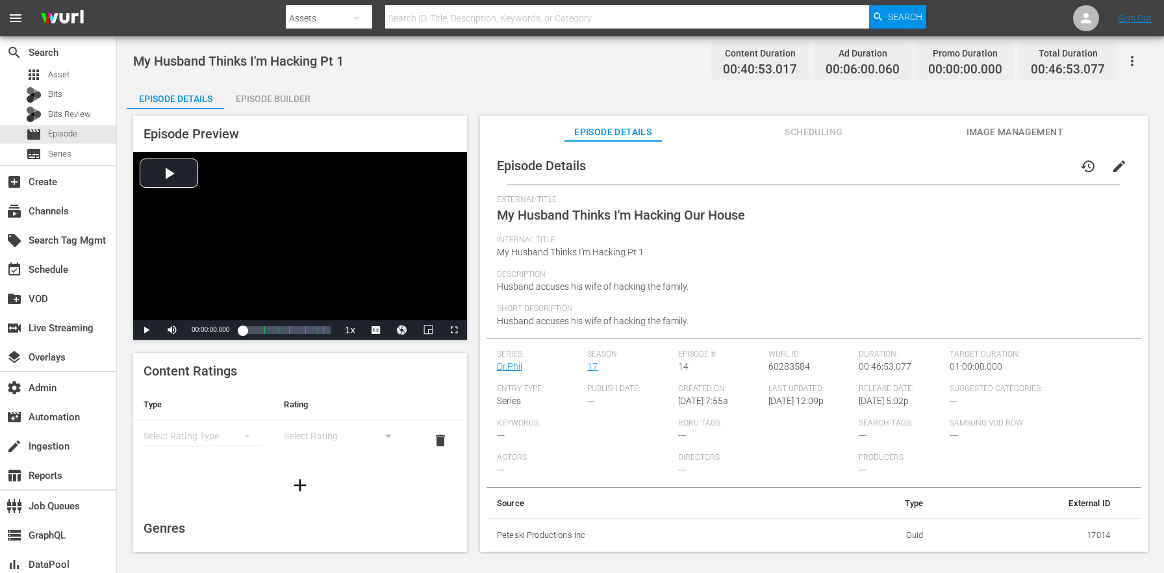
click at [1112, 170] on span "edit" at bounding box center [1120, 167] width 16 height 16
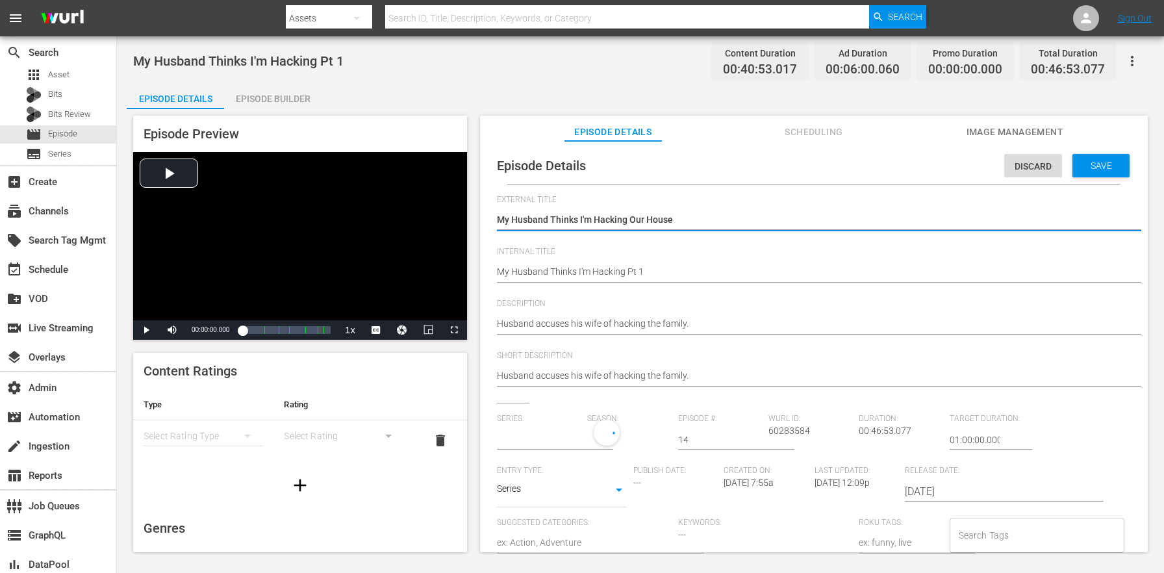
type input "Dr.Phil"
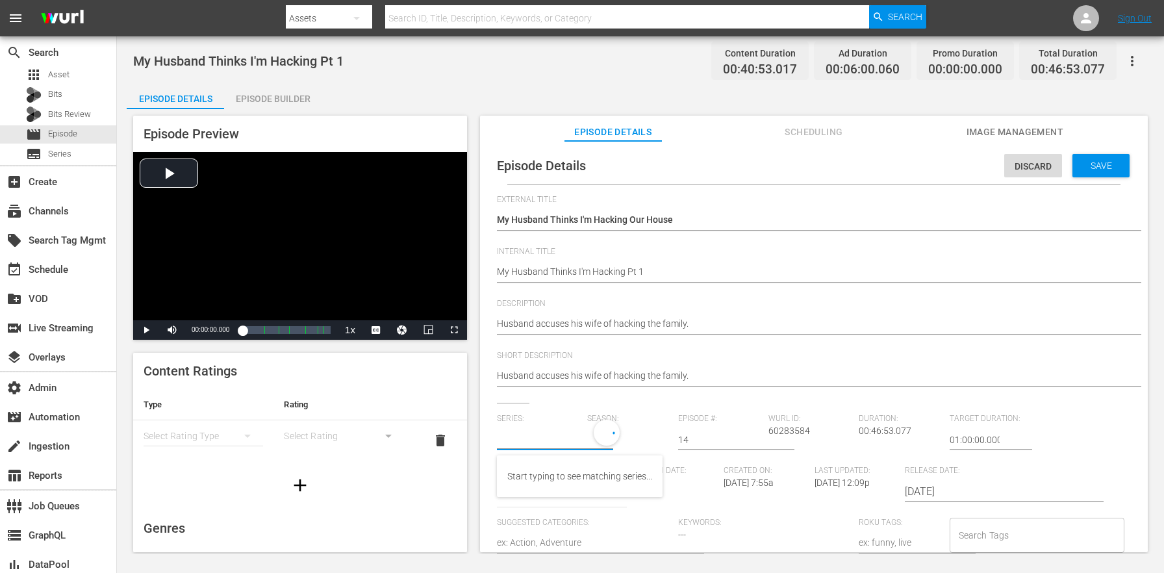
click at [544, 431] on input "text" at bounding box center [539, 439] width 84 height 31
click at [578, 479] on div "Dr. Phil" at bounding box center [542, 476] width 70 height 31
type input "Dr. Phil"
click at [616, 444] on div "21" at bounding box center [625, 438] width 77 height 36
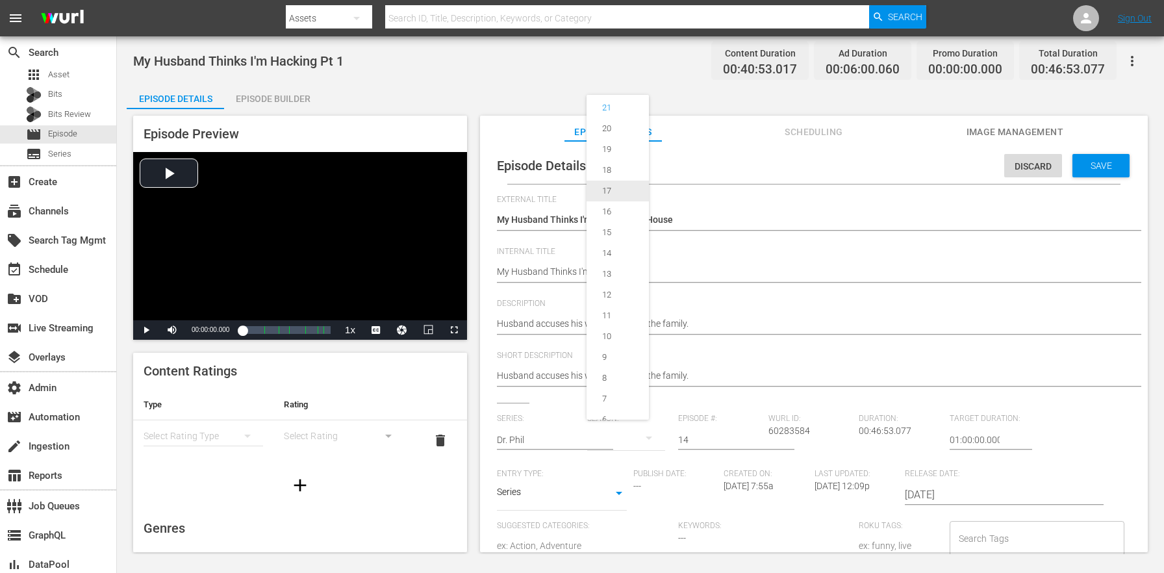
click at [602, 192] on div "17" at bounding box center [606, 190] width 9 height 13
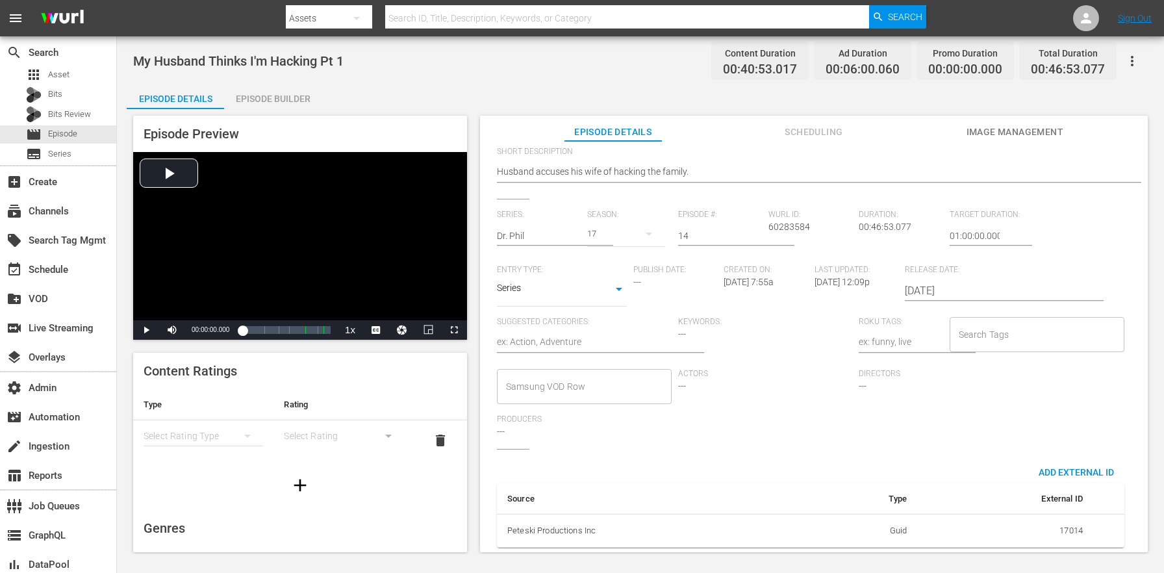
scroll to position [0, 0]
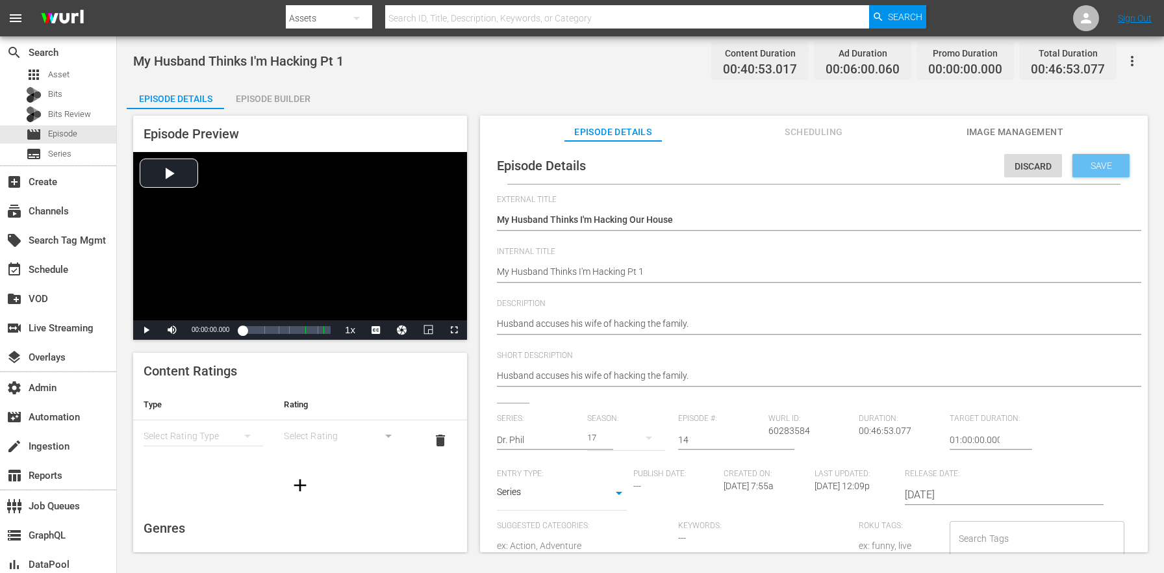
click at [1099, 164] on span "Save" at bounding box center [1101, 165] width 42 height 10
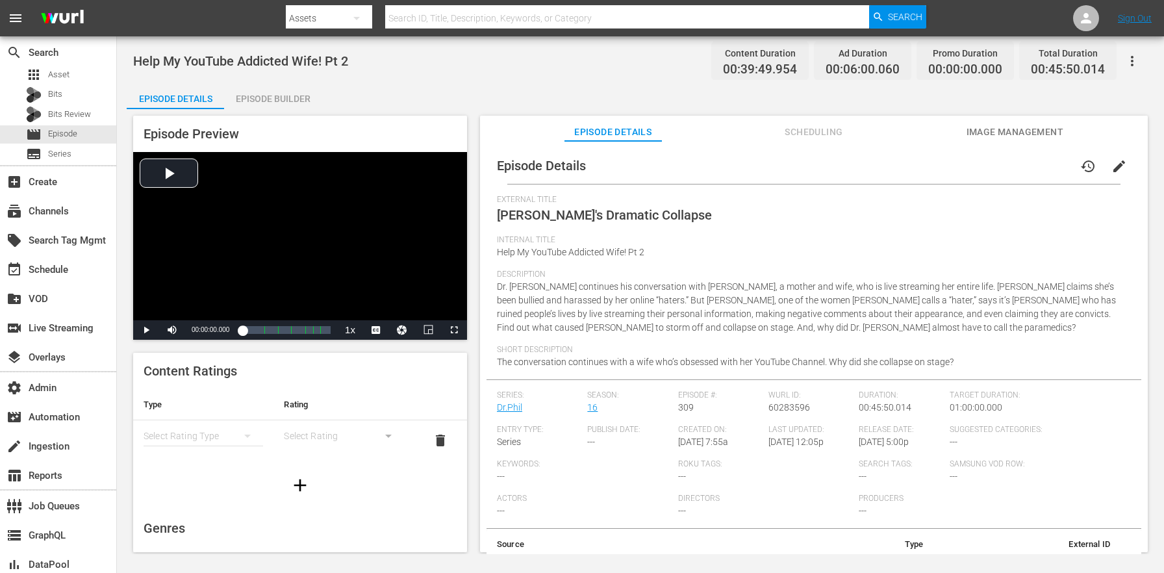
click at [1113, 172] on span "edit" at bounding box center [1120, 167] width 16 height 16
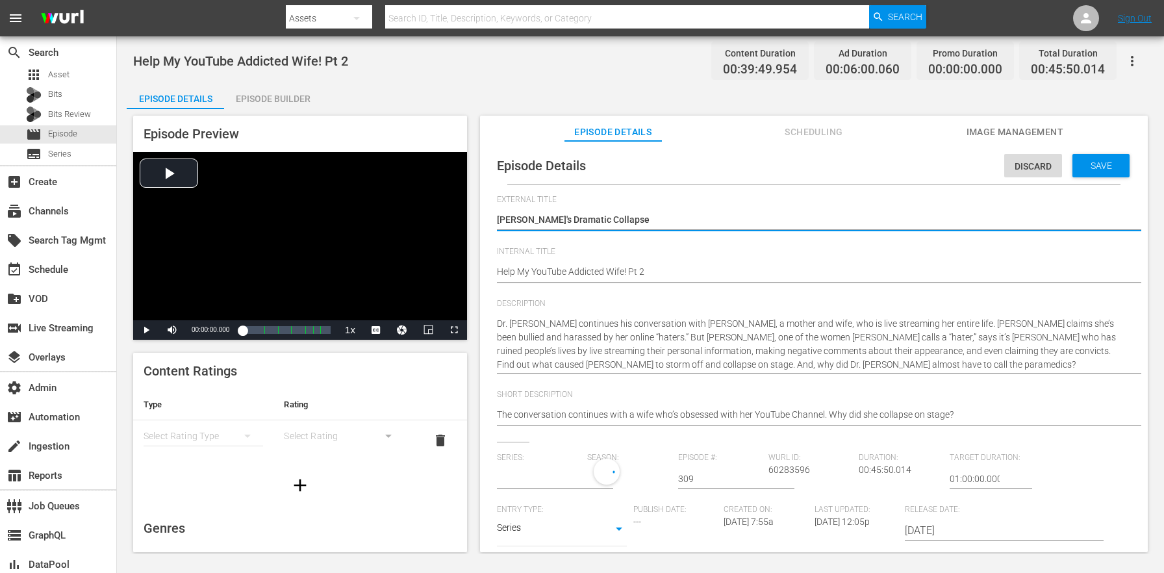
type input "Dr.Phil"
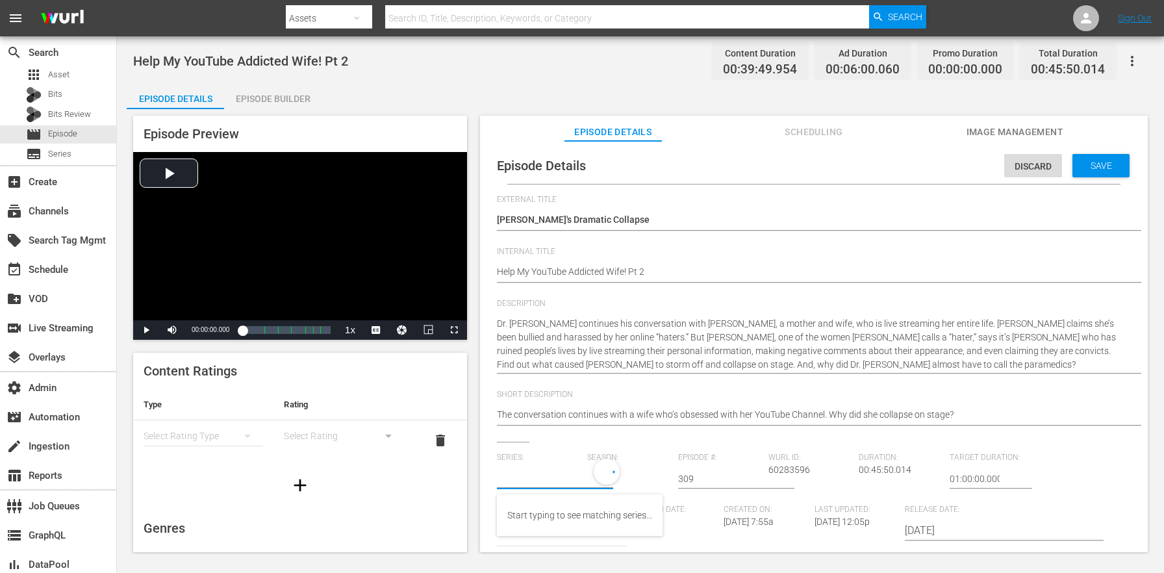
click at [537, 464] on input "text" at bounding box center [539, 478] width 84 height 31
click at [549, 512] on div "Dr. Phil" at bounding box center [542, 515] width 70 height 31
type input "Dr. Phil"
click at [608, 480] on div "21" at bounding box center [625, 477] width 77 height 36
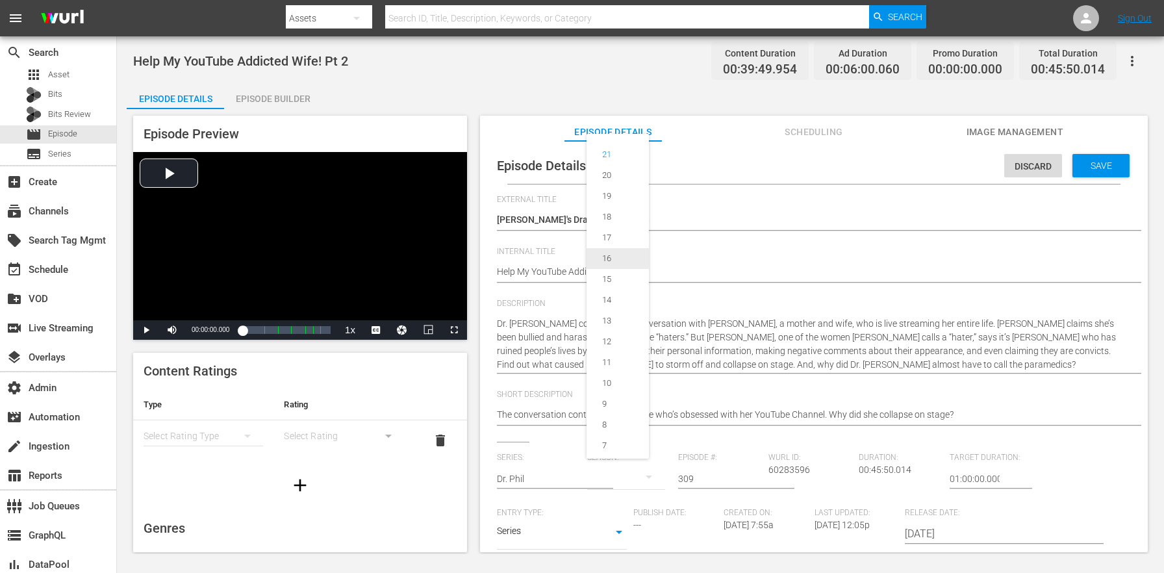
click at [618, 255] on div "16" at bounding box center [607, 258] width 40 height 13
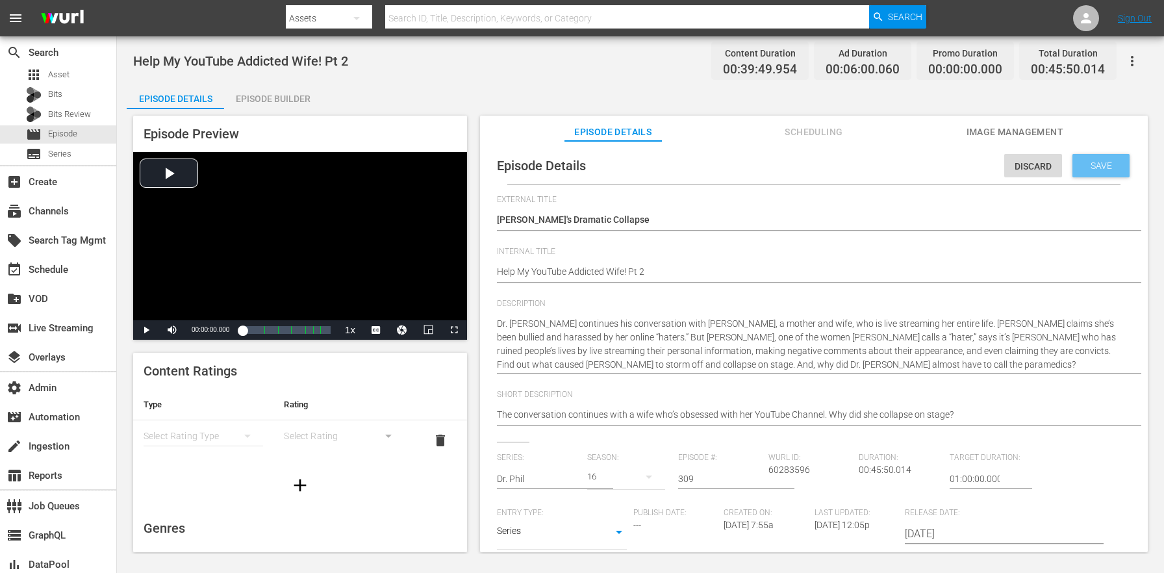
click at [1103, 166] on span "Save" at bounding box center [1101, 165] width 42 height 10
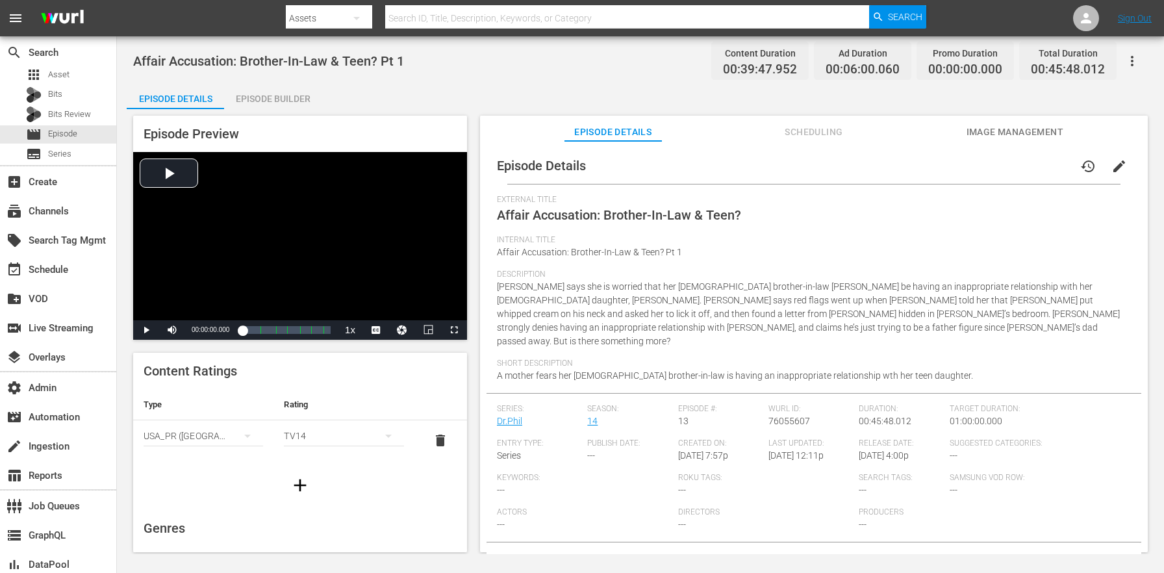
click at [1112, 170] on span "edit" at bounding box center [1120, 167] width 16 height 16
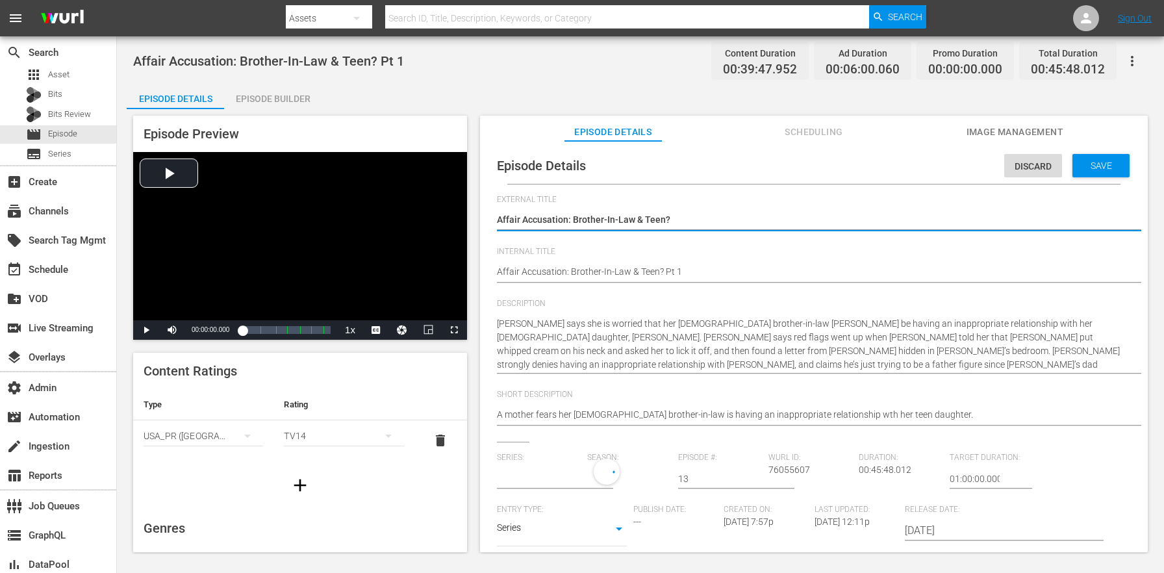
type input "Dr.Phil"
click at [583, 465] on div "Series: Dr.Phil" at bounding box center [542, 480] width 90 height 55
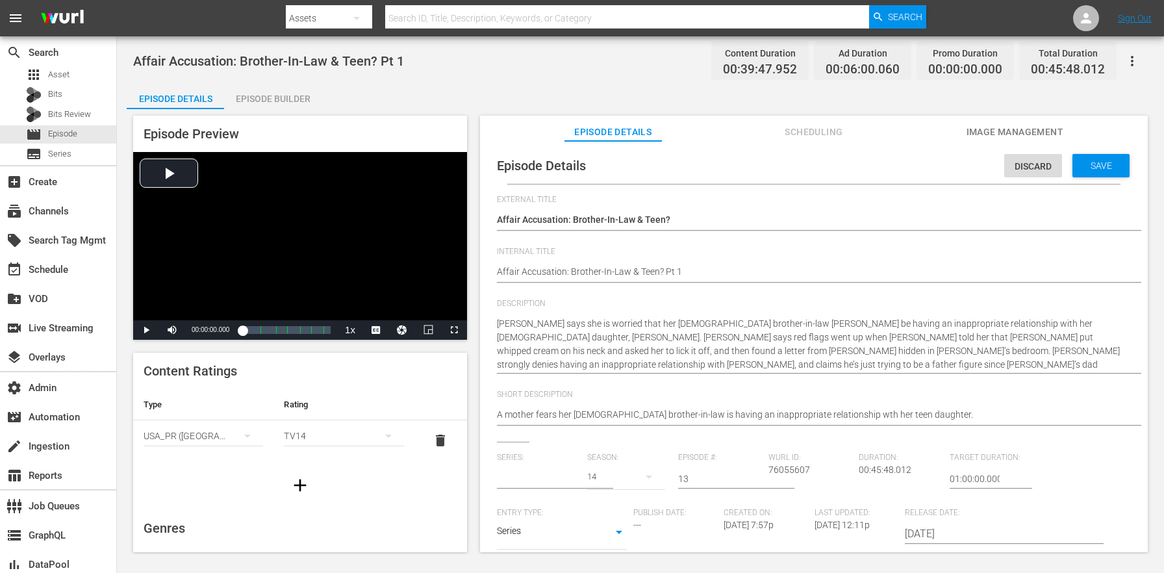
click at [571, 475] on input "text" at bounding box center [539, 478] width 84 height 31
click at [552, 513] on div "Dr. Phil" at bounding box center [542, 515] width 70 height 31
type input "Dr. Phil"
click at [610, 477] on div "21" at bounding box center [625, 477] width 77 height 36
click at [615, 295] on div "14" at bounding box center [607, 300] width 40 height 13
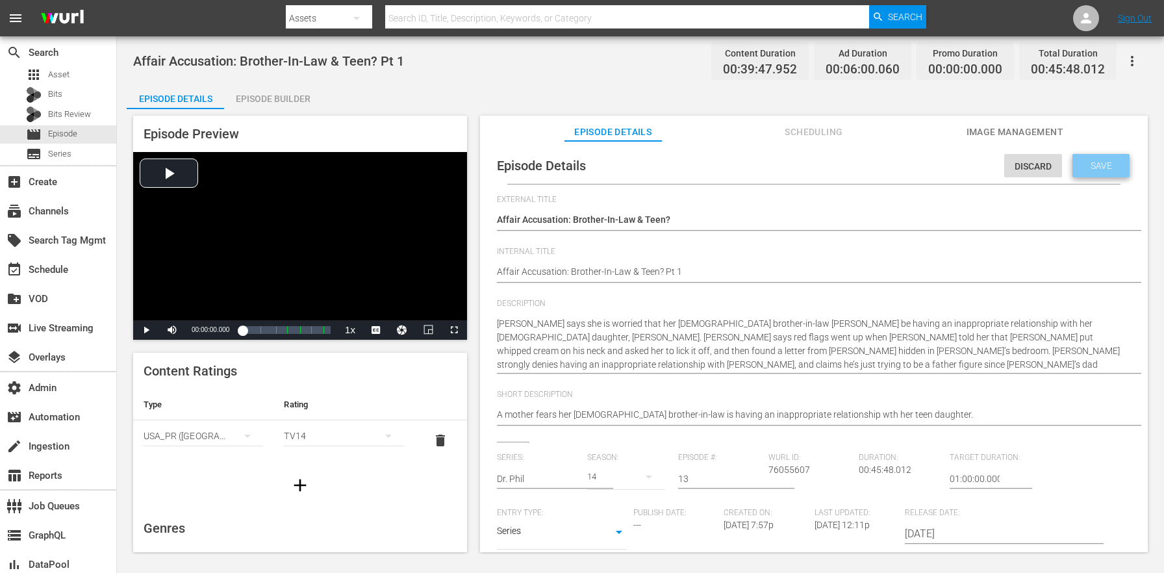
click at [1087, 165] on span "Save" at bounding box center [1101, 165] width 42 height 10
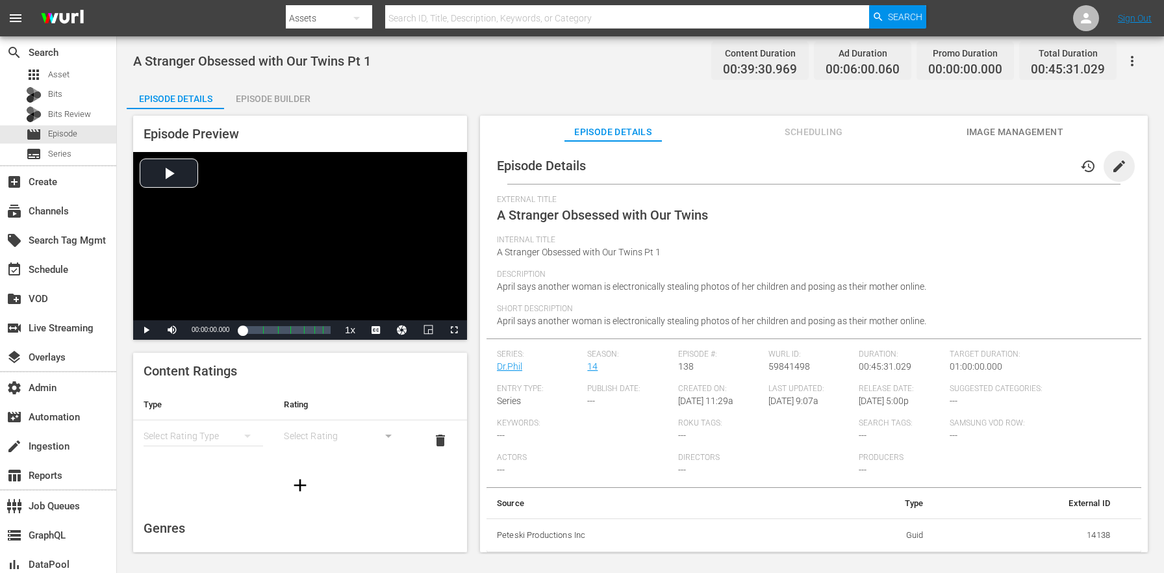
click at [1112, 169] on span "edit" at bounding box center [1120, 167] width 16 height 16
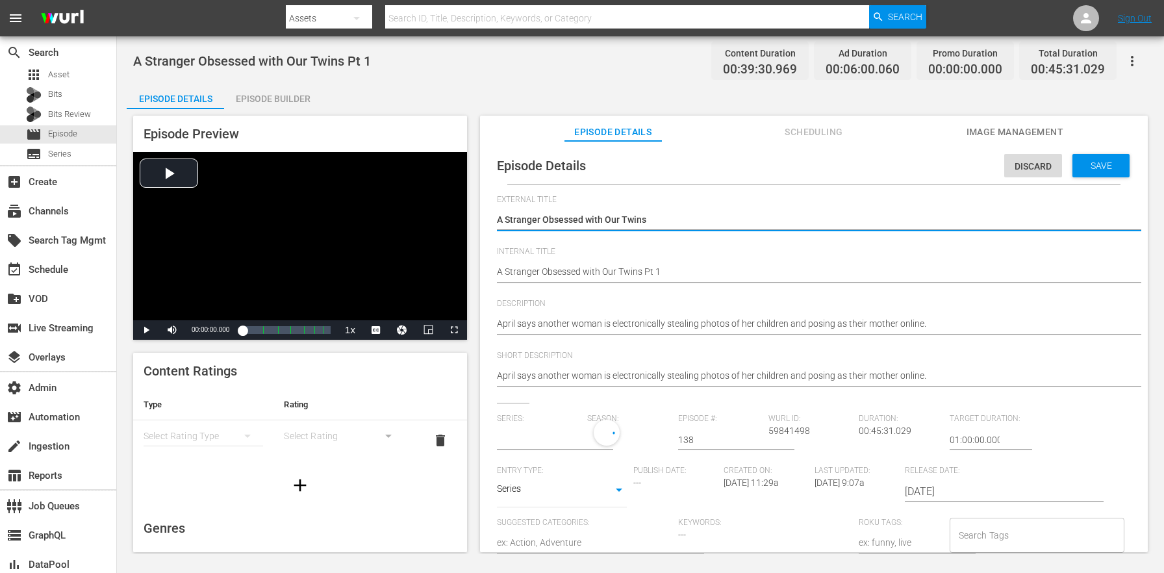
type input "Dr.Phil"
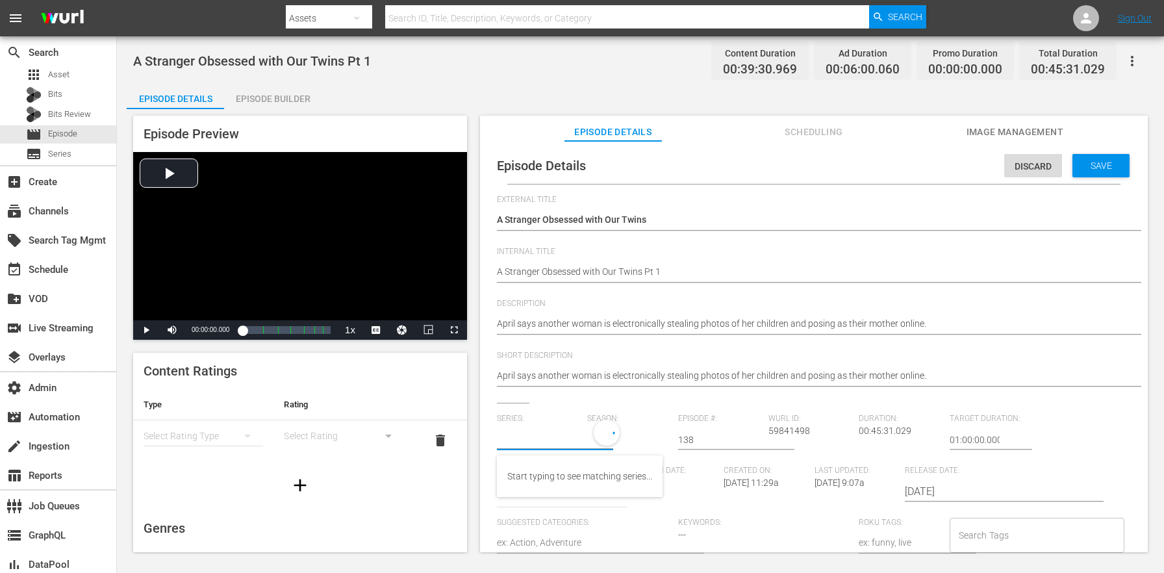
click at [533, 446] on input "text" at bounding box center [539, 439] width 84 height 31
click at [546, 471] on div "Dr. Phil" at bounding box center [542, 476] width 70 height 31
type input "Dr. Phil"
click at [607, 437] on div "21" at bounding box center [625, 438] width 77 height 36
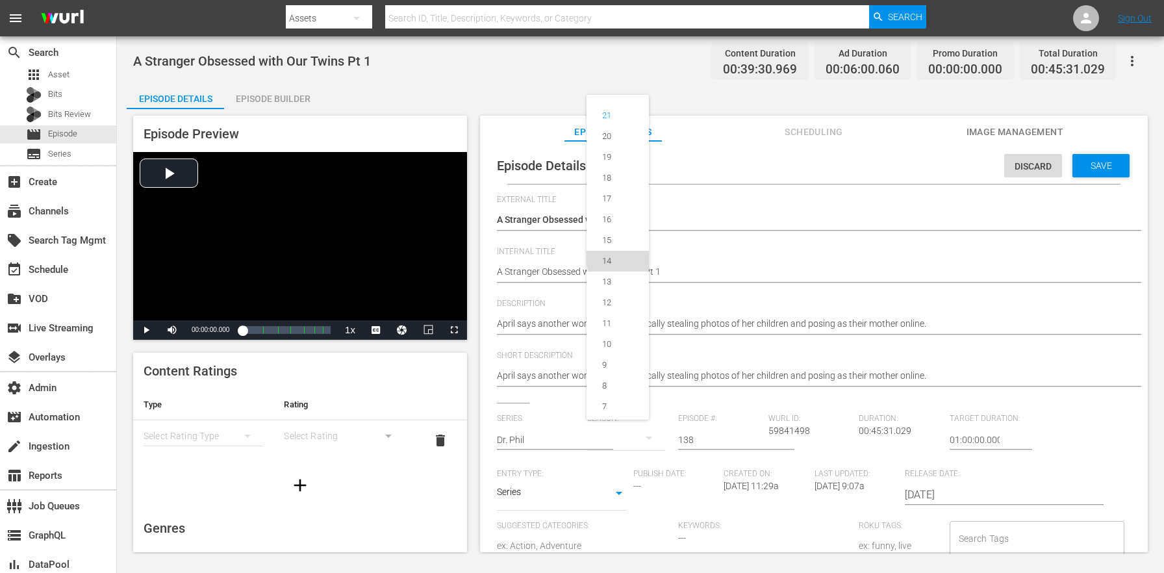
click at [626, 261] on div "14" at bounding box center [607, 261] width 40 height 13
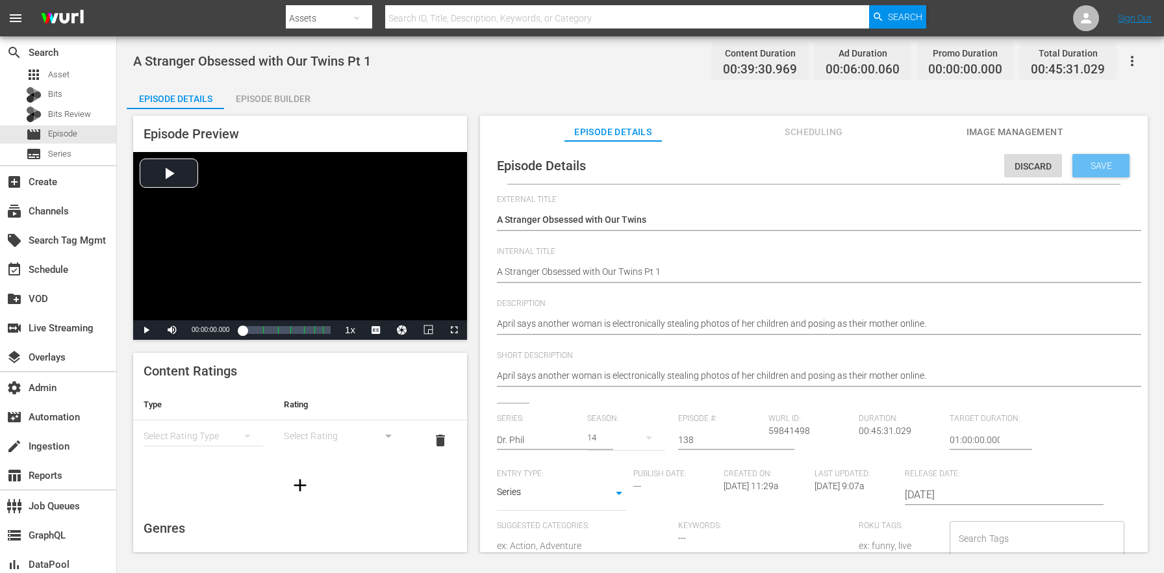
click at [1108, 165] on span "Save" at bounding box center [1101, 165] width 42 height 10
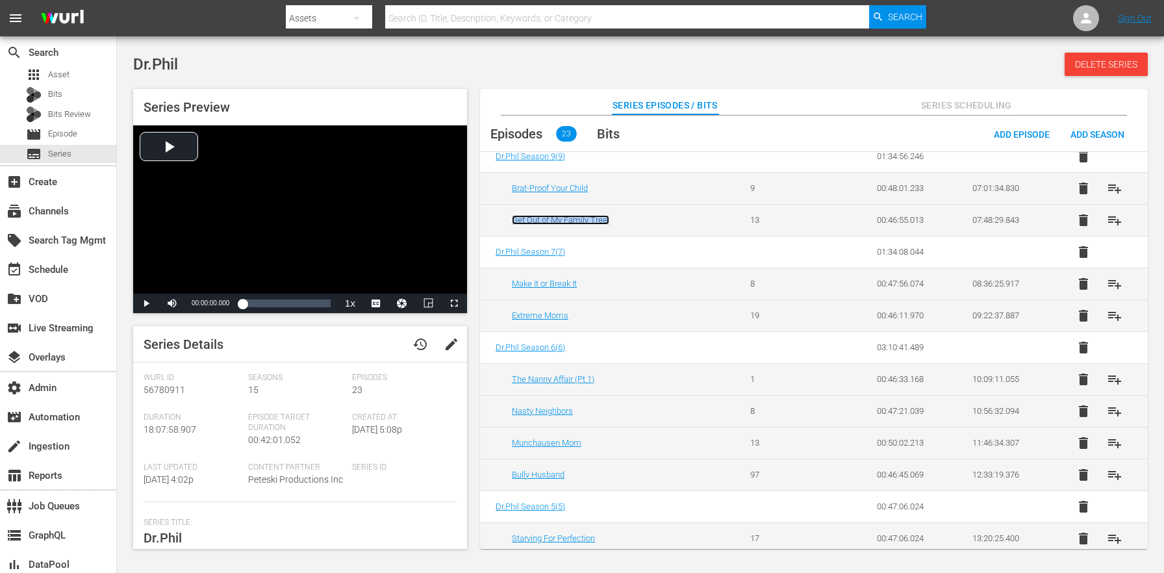
scroll to position [582, 0]
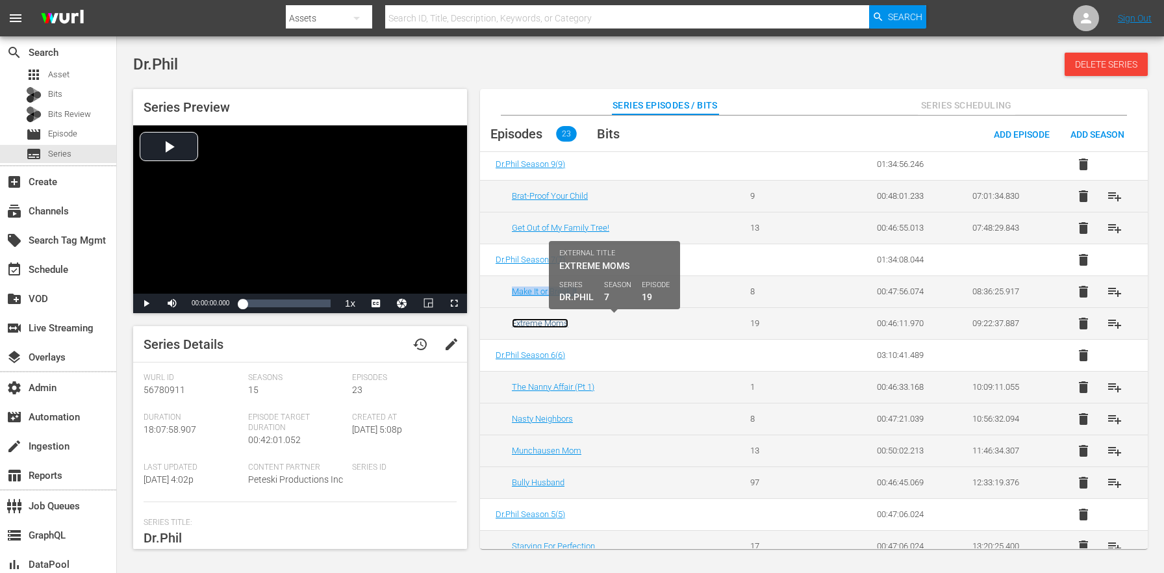
click at [560, 324] on link "Extreme Moms" at bounding box center [540, 323] width 57 height 10
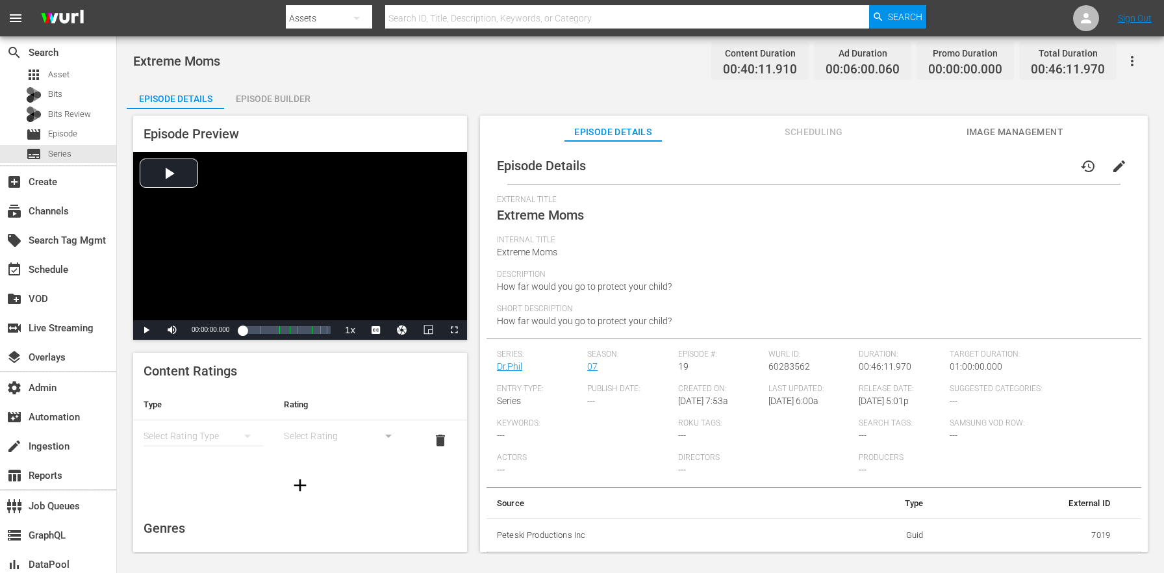
click at [1112, 170] on span "edit" at bounding box center [1120, 167] width 16 height 16
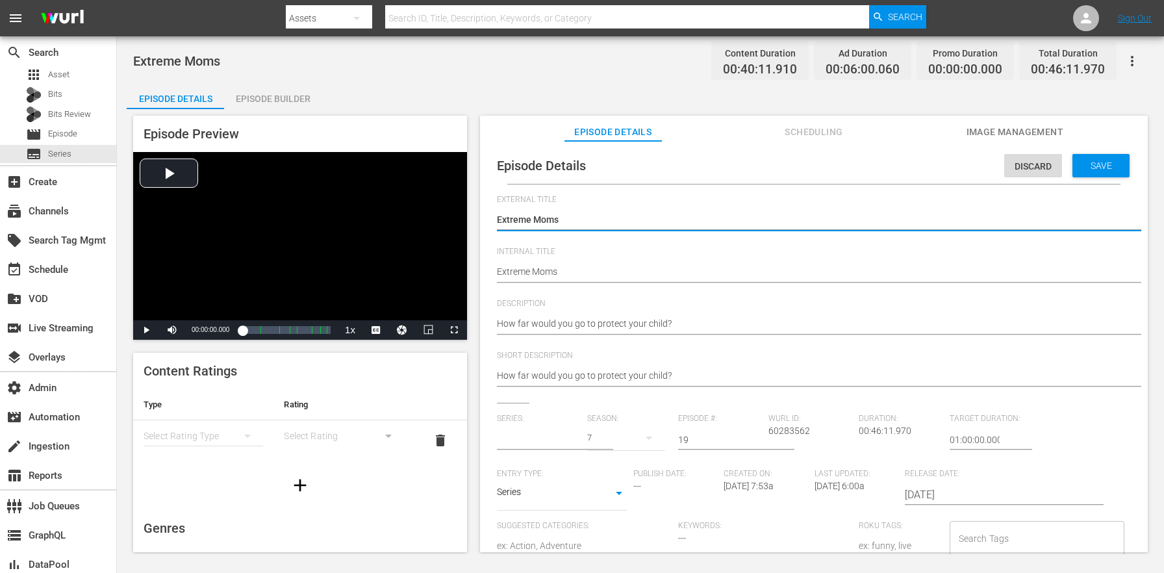
click at [537, 428] on input "text" at bounding box center [539, 439] width 84 height 31
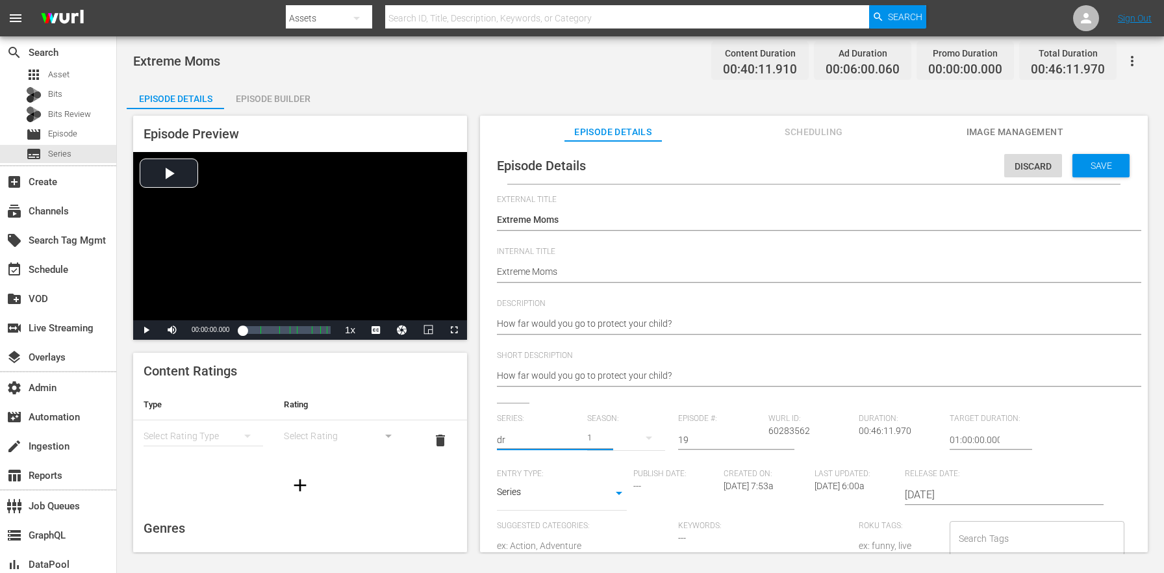
type input "dr"
click at [537, 468] on div "Series: dr" at bounding box center [542, 441] width 90 height 55
click at [537, 451] on input "text" at bounding box center [539, 439] width 84 height 31
type input "r"
click at [537, 471] on div "Dr. Phil" at bounding box center [542, 476] width 70 height 31
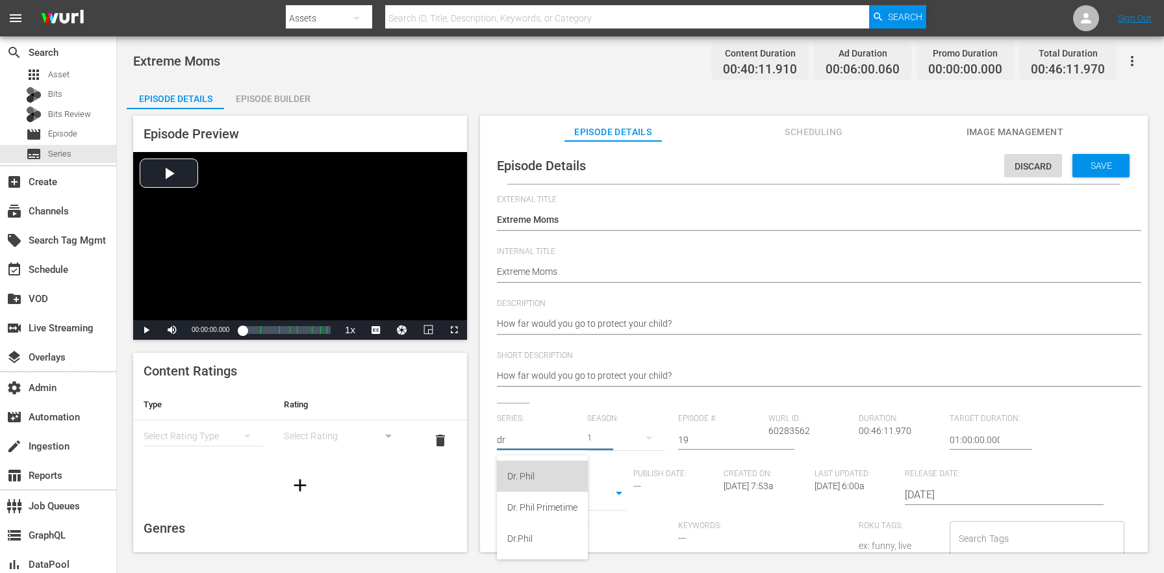
type input "Dr. Phil"
click at [613, 439] on div "21" at bounding box center [625, 438] width 77 height 36
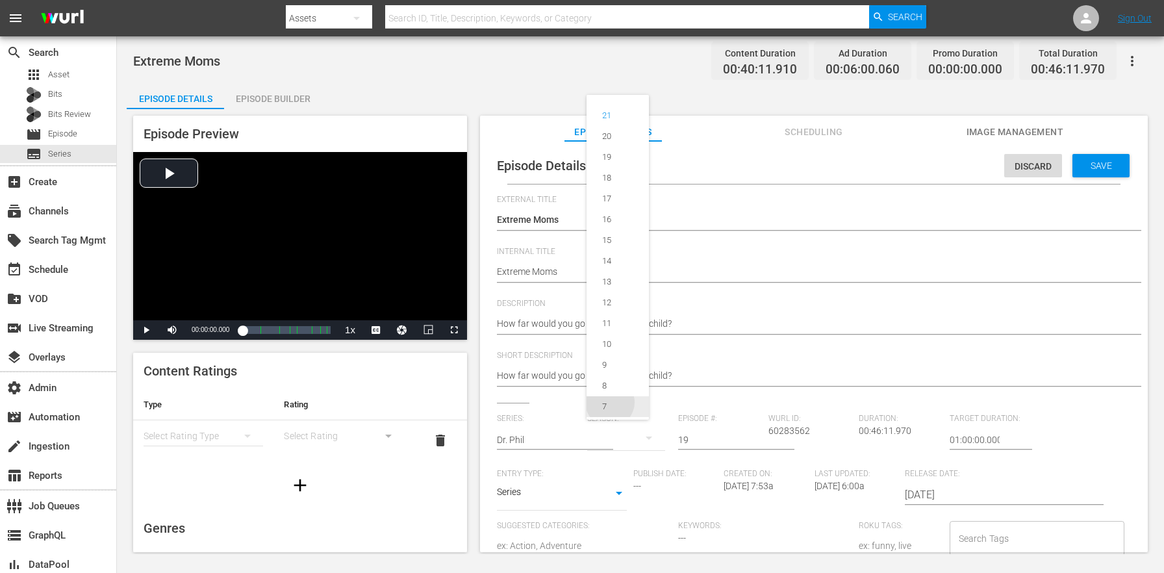
click at [610, 407] on div "7" at bounding box center [605, 406] width 36 height 13
click at [1097, 159] on div "Save" at bounding box center [1101, 165] width 57 height 23
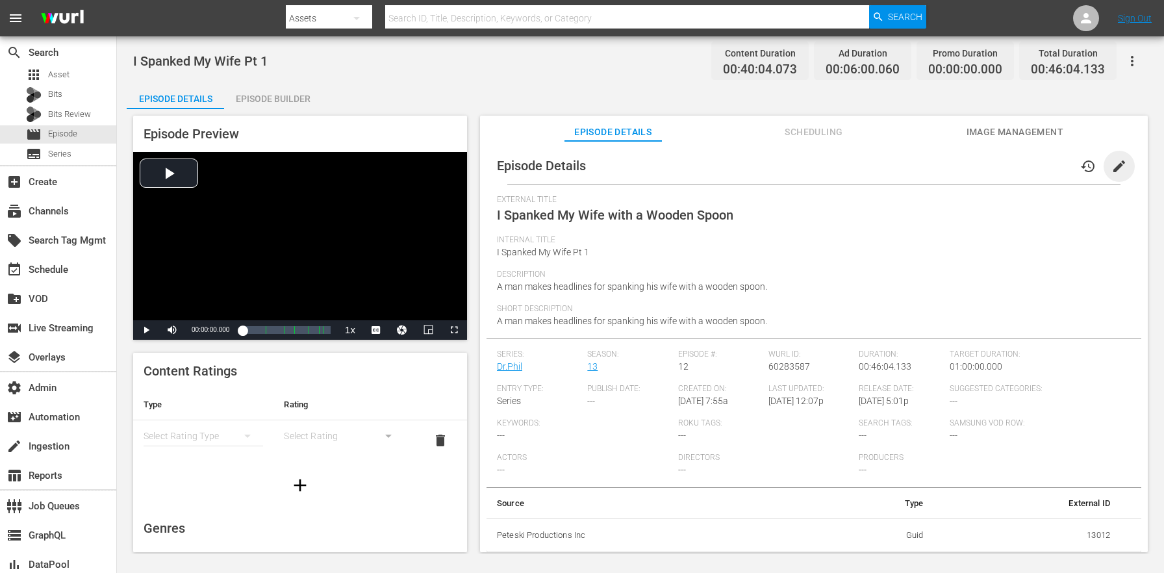
click at [1112, 166] on span "edit" at bounding box center [1120, 167] width 16 height 16
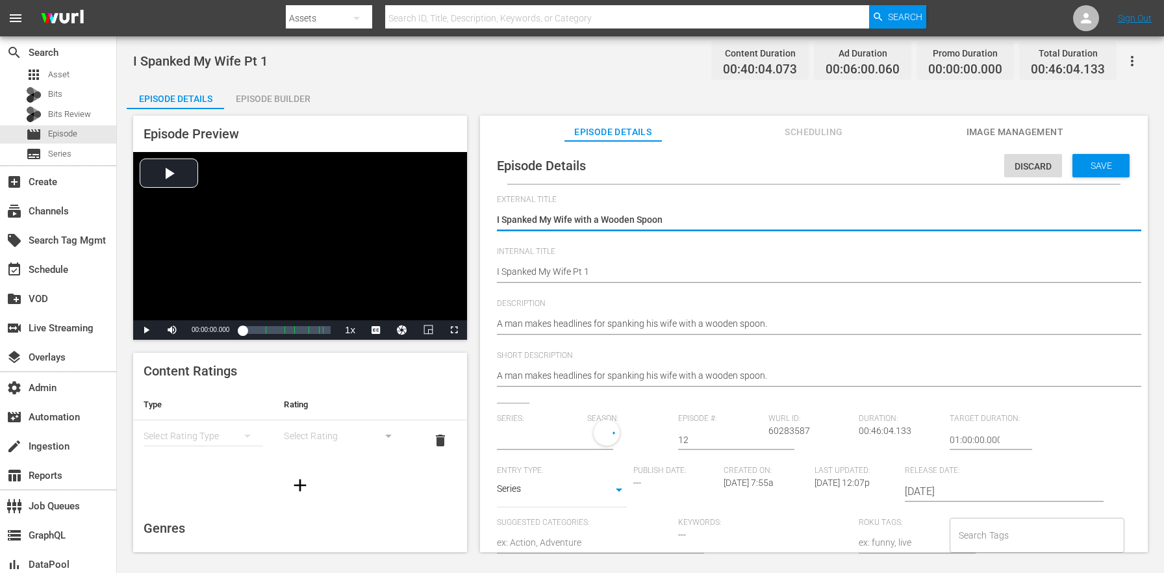
type input "Dr.Phil"
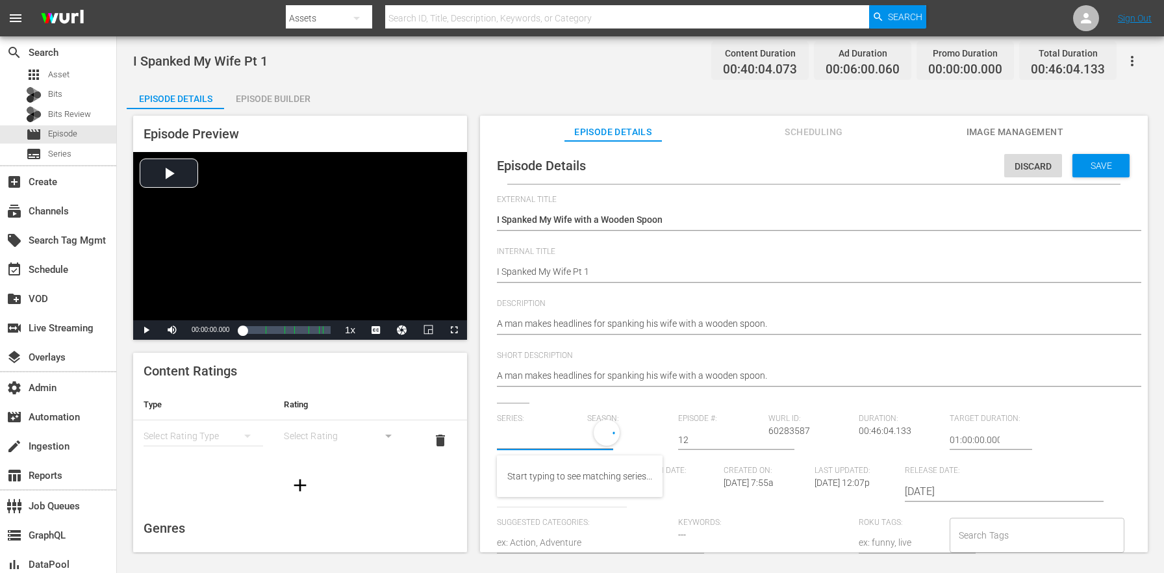
click at [540, 431] on input "text" at bounding box center [539, 439] width 84 height 31
click at [531, 472] on div "Dr. Phil" at bounding box center [542, 476] width 70 height 31
type input "Dr. Phil"
click at [614, 438] on div "21" at bounding box center [625, 438] width 77 height 36
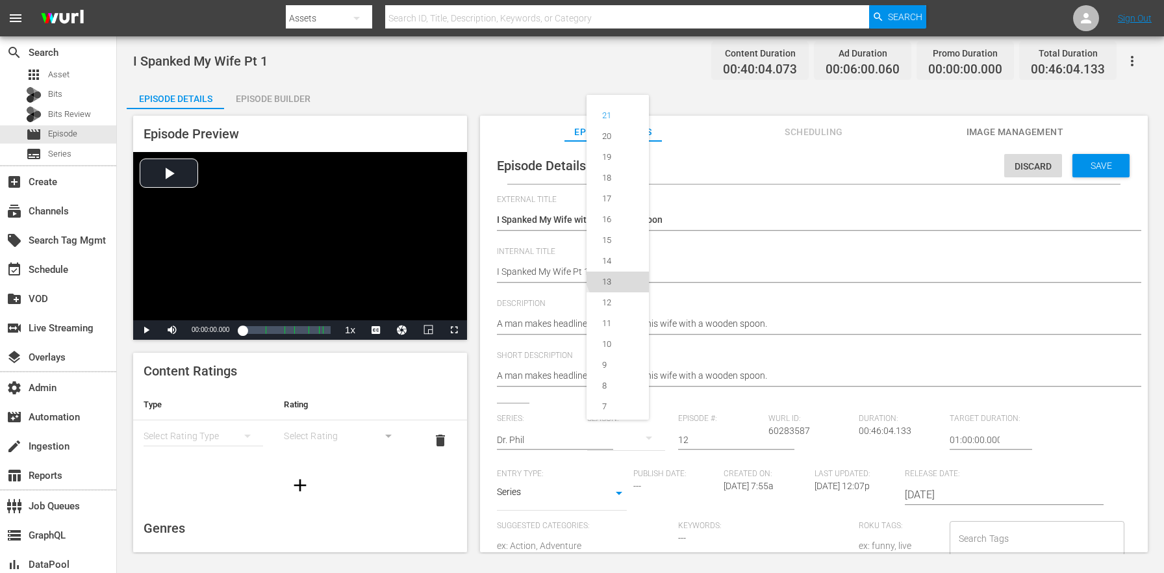
click at [625, 278] on div "13" at bounding box center [607, 281] width 40 height 13
click at [1108, 168] on span "Save" at bounding box center [1101, 165] width 42 height 10
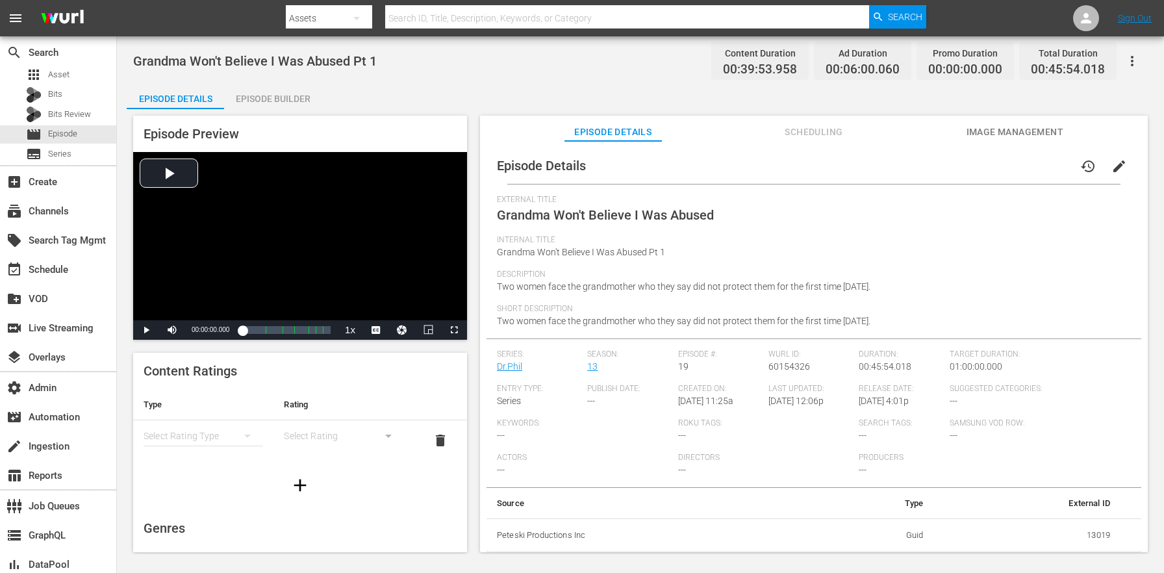
click at [1117, 172] on span "edit" at bounding box center [1120, 167] width 16 height 16
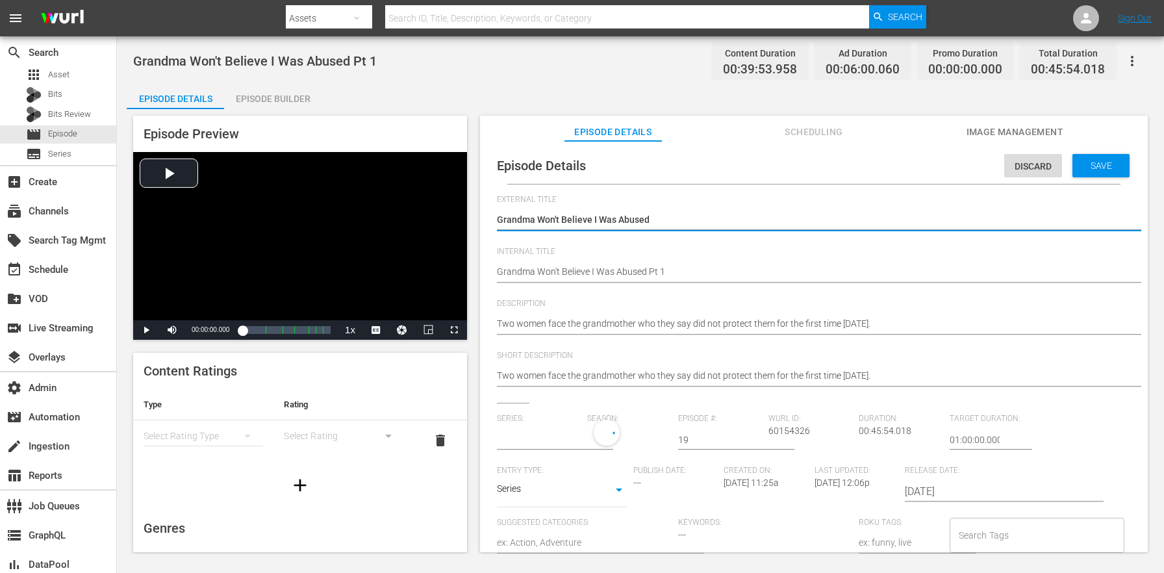
type input "Dr.Phil"
click at [518, 439] on input "text" at bounding box center [539, 439] width 84 height 31
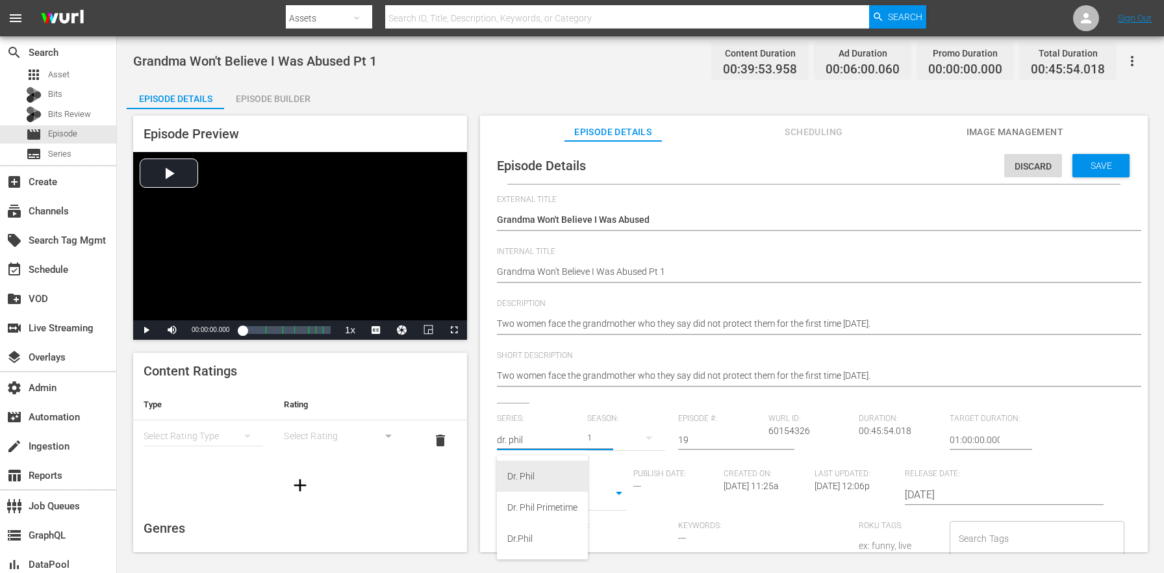
click at [548, 466] on div "Dr. Phil" at bounding box center [542, 476] width 70 height 31
type input "Dr. Phil"
click at [605, 434] on div "21" at bounding box center [625, 438] width 77 height 36
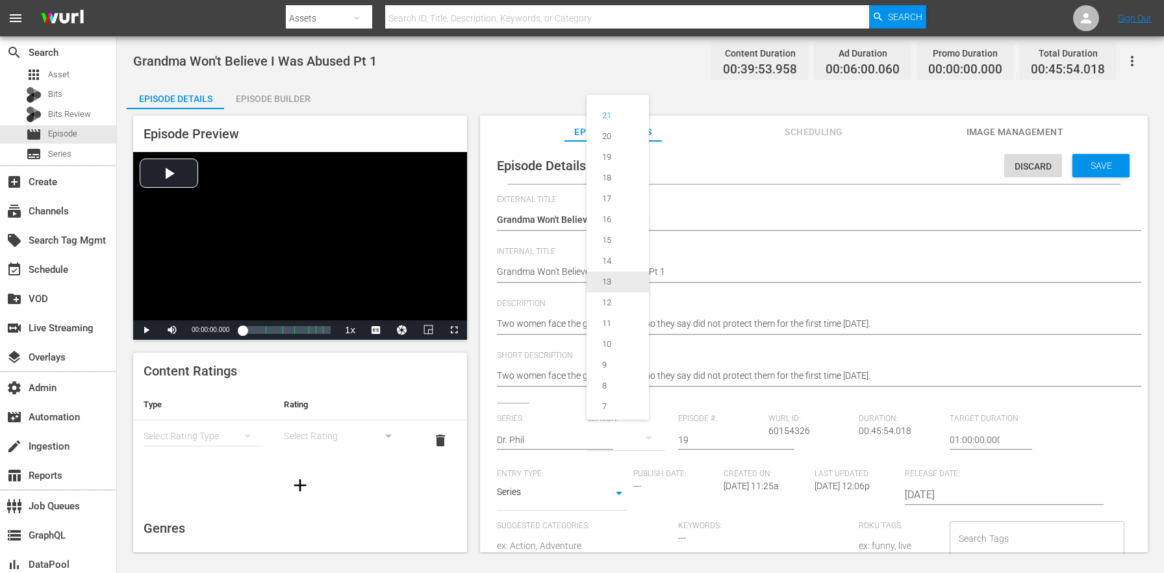
click at [614, 286] on div "13" at bounding box center [607, 281] width 40 height 13
click at [1093, 166] on span "Save" at bounding box center [1101, 165] width 42 height 10
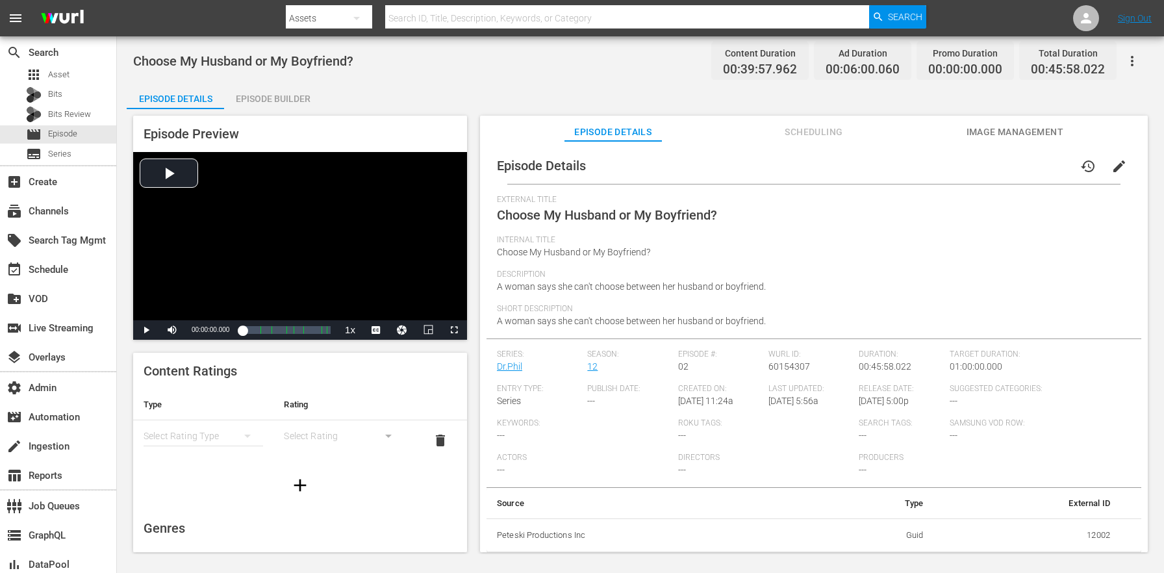
click at [1112, 168] on span "edit" at bounding box center [1120, 167] width 16 height 16
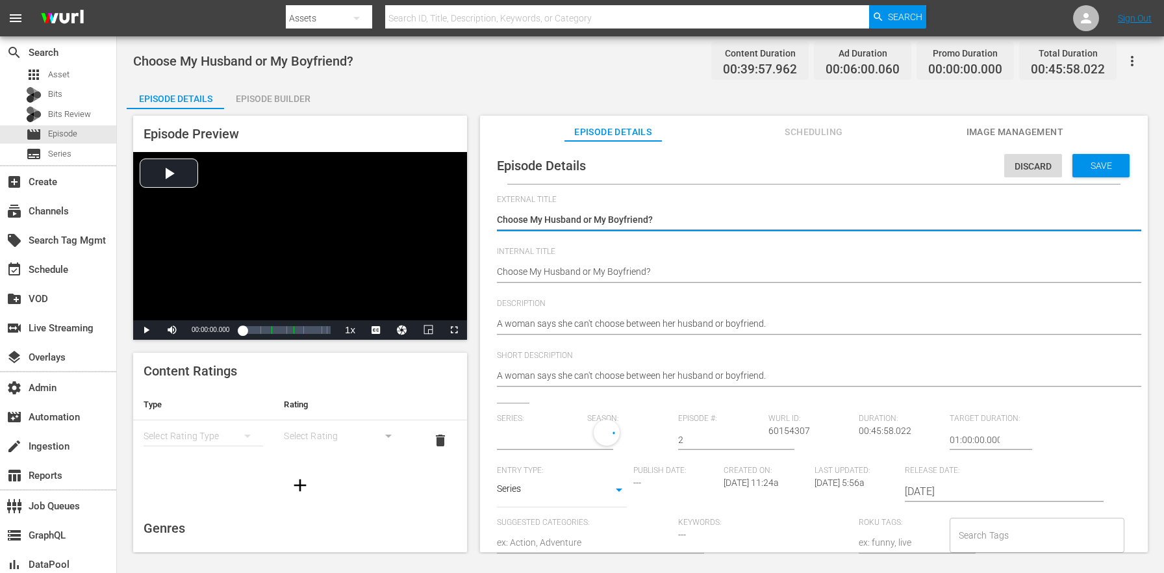
type input "Dr.Phil"
click at [531, 437] on input "text" at bounding box center [539, 439] width 84 height 31
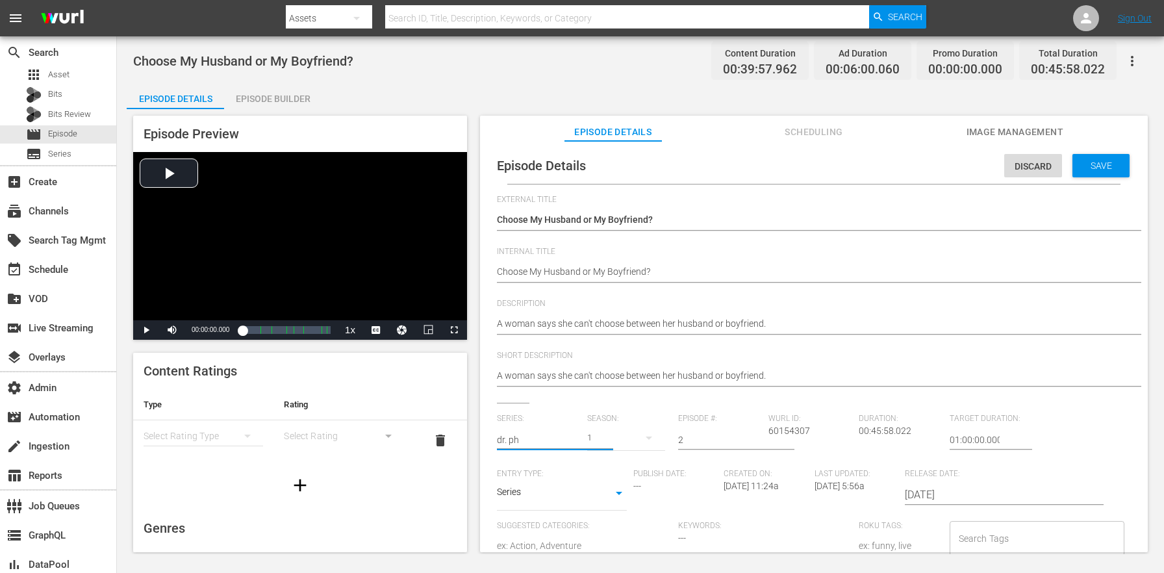
type input "dr. ph"
click at [557, 471] on span "Entry Type:" at bounding box center [562, 474] width 130 height 10
click at [507, 437] on input "text" at bounding box center [539, 439] width 84 height 31
click at [547, 487] on div "Dr. Phil" at bounding box center [542, 476] width 70 height 31
type input "Dr. Phil"
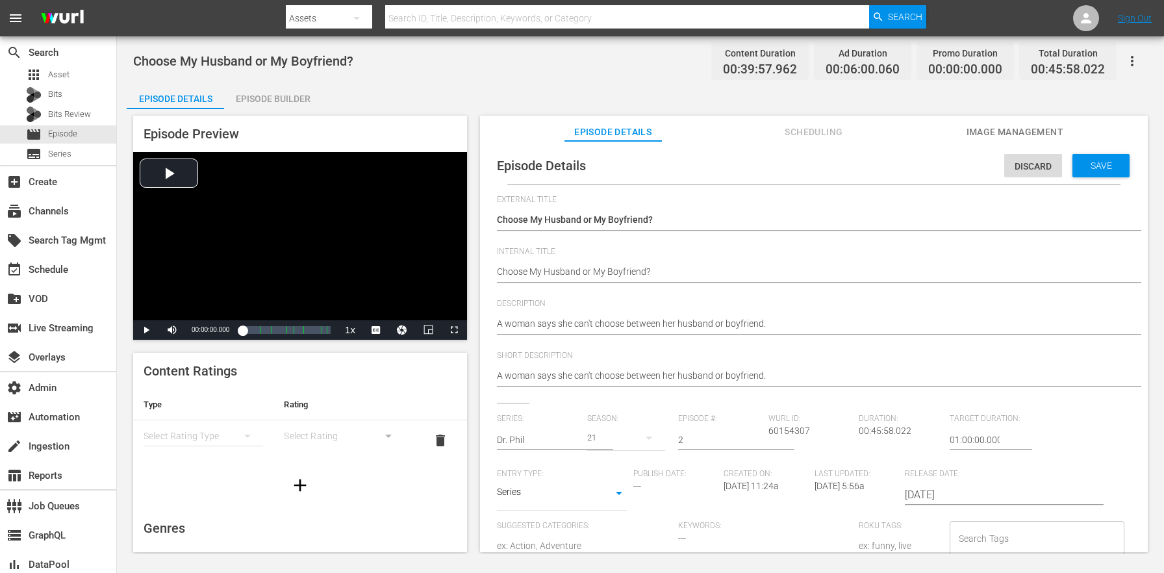
click at [603, 440] on div "21" at bounding box center [625, 438] width 77 height 36
click at [619, 311] on span "12" at bounding box center [618, 302] width 62 height 21
click at [1095, 171] on div "Save" at bounding box center [1101, 165] width 57 height 23
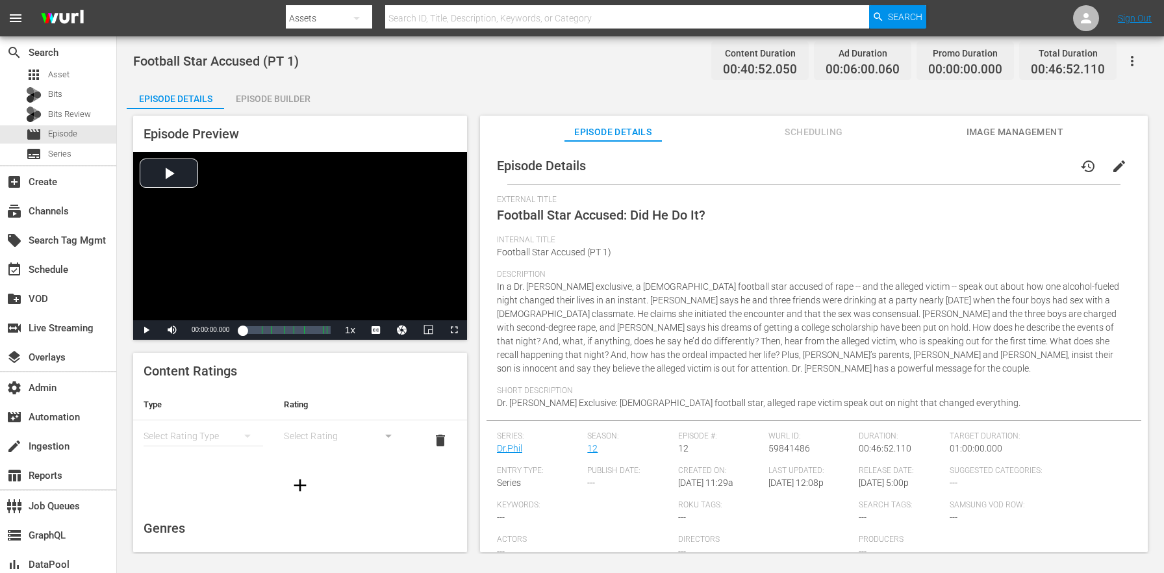
click at [1112, 167] on span "edit" at bounding box center [1120, 167] width 16 height 16
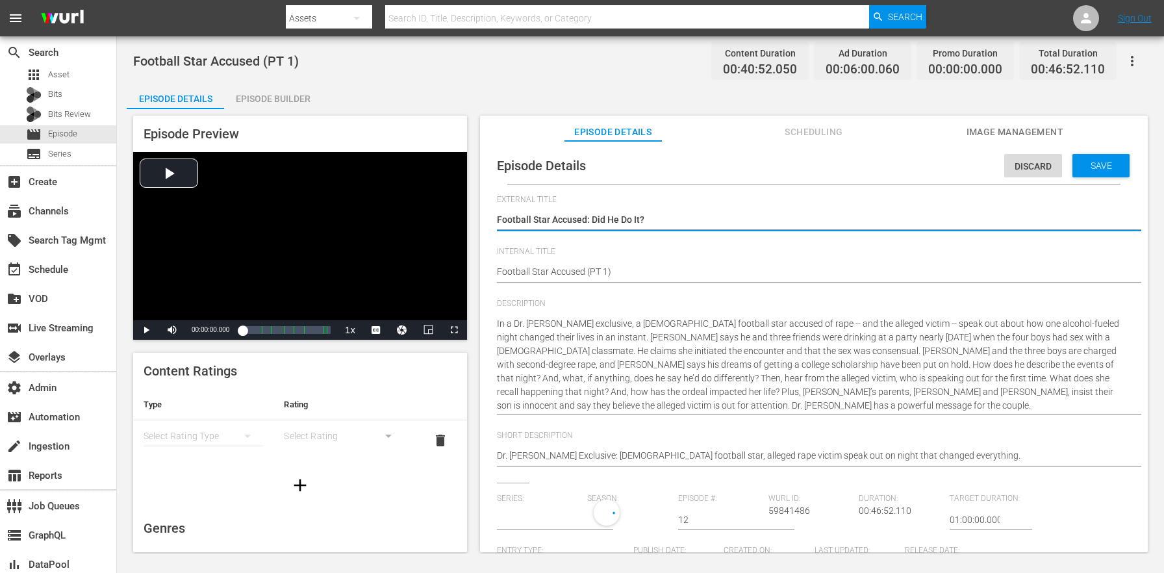
type input "Dr.Phil"
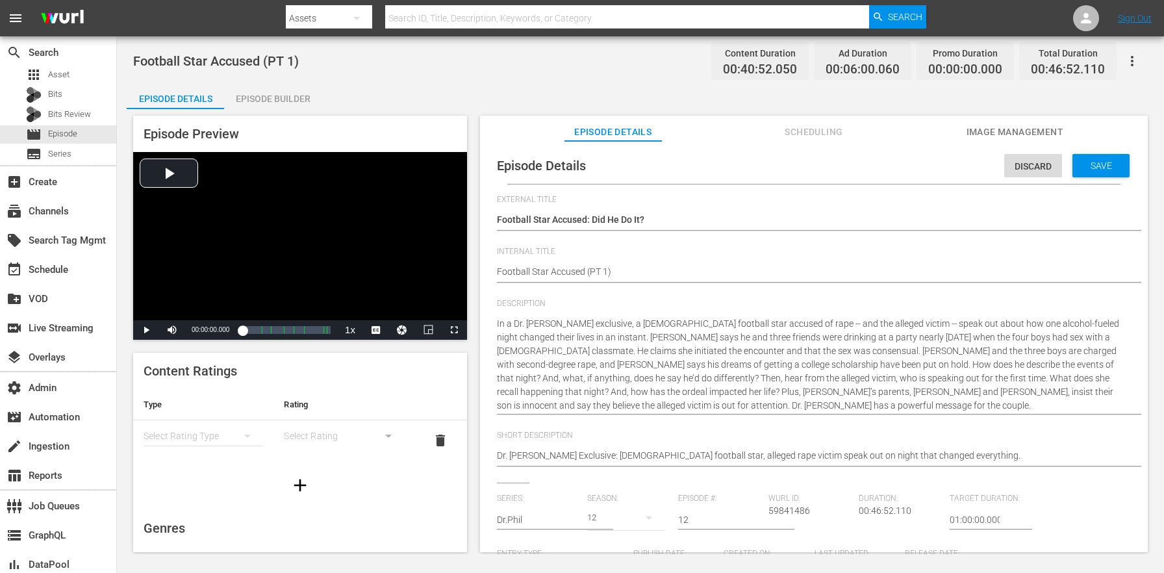
click at [581, 507] on div "Series: Dr.Phil" at bounding box center [542, 521] width 90 height 55
click at [528, 518] on input "text" at bounding box center [539, 519] width 84 height 31
click at [570, 552] on div "Dr. Phil" at bounding box center [542, 555] width 70 height 31
type input "Dr. Phil"
click at [603, 518] on div "21" at bounding box center [625, 518] width 77 height 36
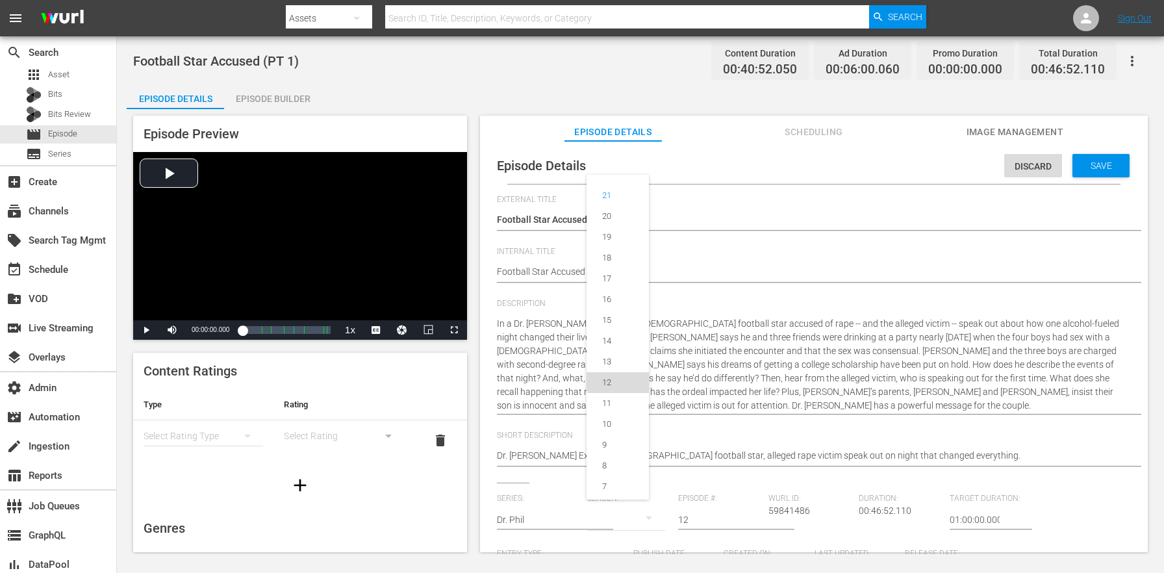
click at [620, 384] on div "12" at bounding box center [607, 382] width 40 height 13
click at [1095, 156] on div "Save" at bounding box center [1101, 165] width 57 height 23
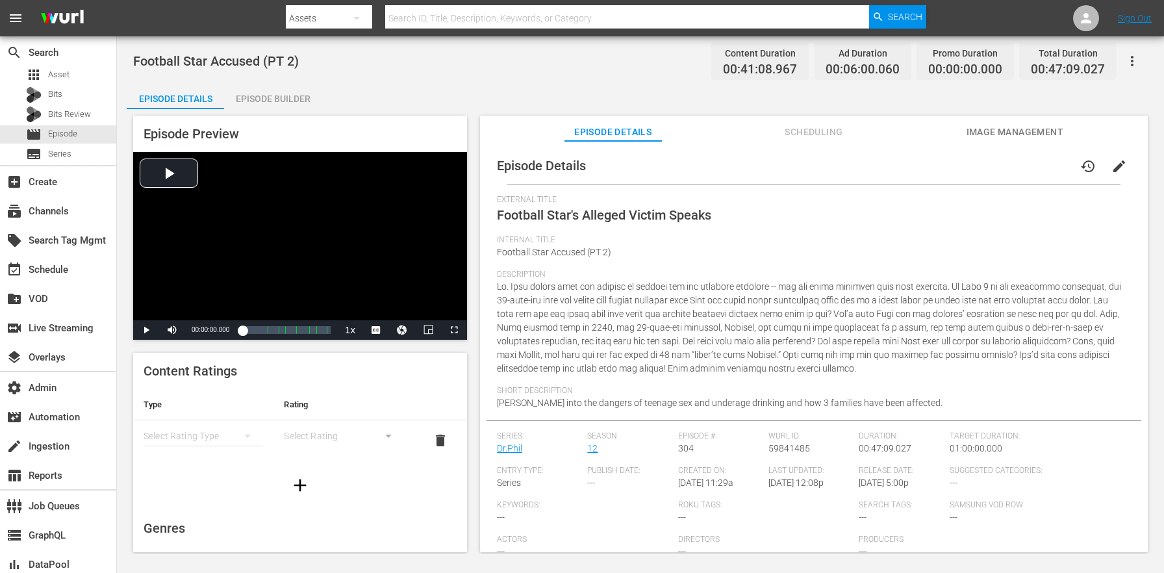
click at [1123, 171] on button "edit" at bounding box center [1119, 166] width 31 height 31
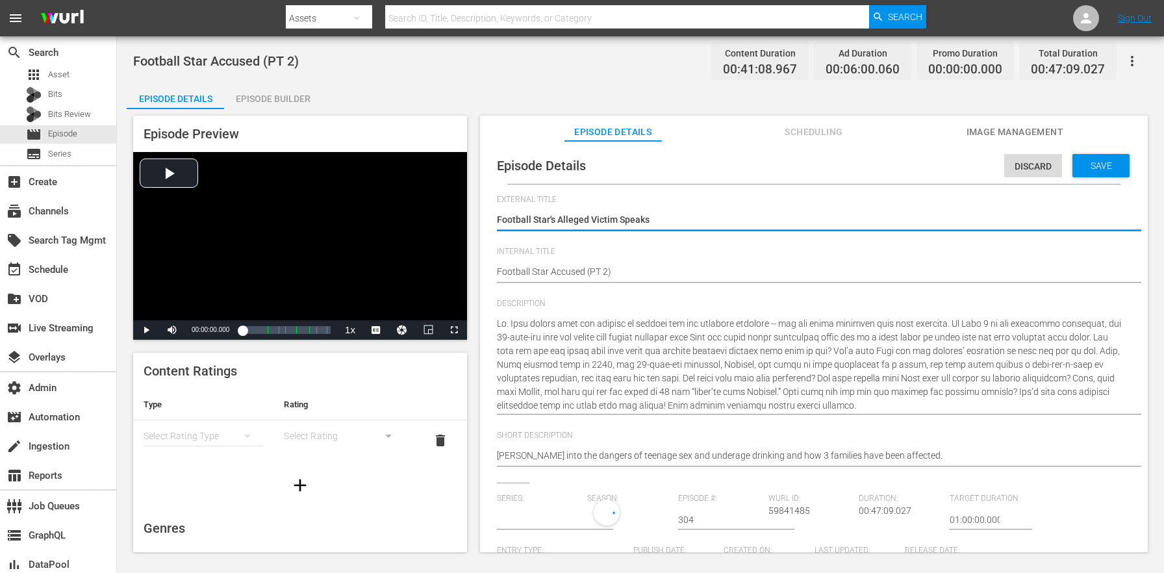
type input "Dr.Phil"
click at [537, 506] on input "text" at bounding box center [539, 519] width 84 height 31
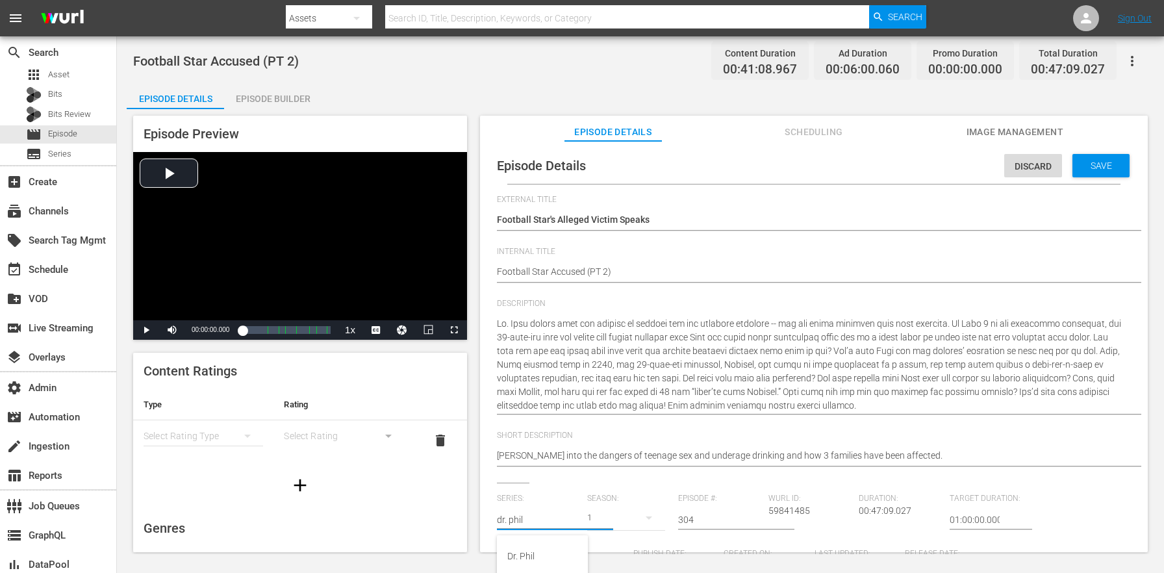
click at [540, 534] on input "dr. phil" at bounding box center [539, 519] width 84 height 31
click at [534, 548] on div "Dr. Phil" at bounding box center [542, 555] width 70 height 31
type input "Dr. Phil"
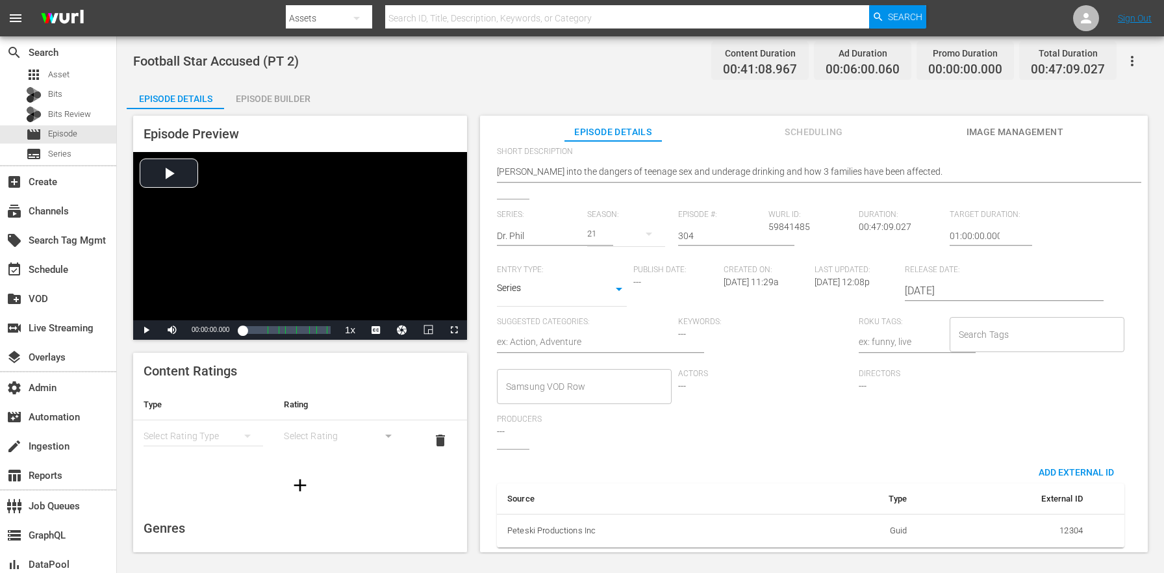
click at [593, 238] on div "21" at bounding box center [625, 234] width 77 height 36
click at [619, 442] on div "12" at bounding box center [607, 445] width 40 height 13
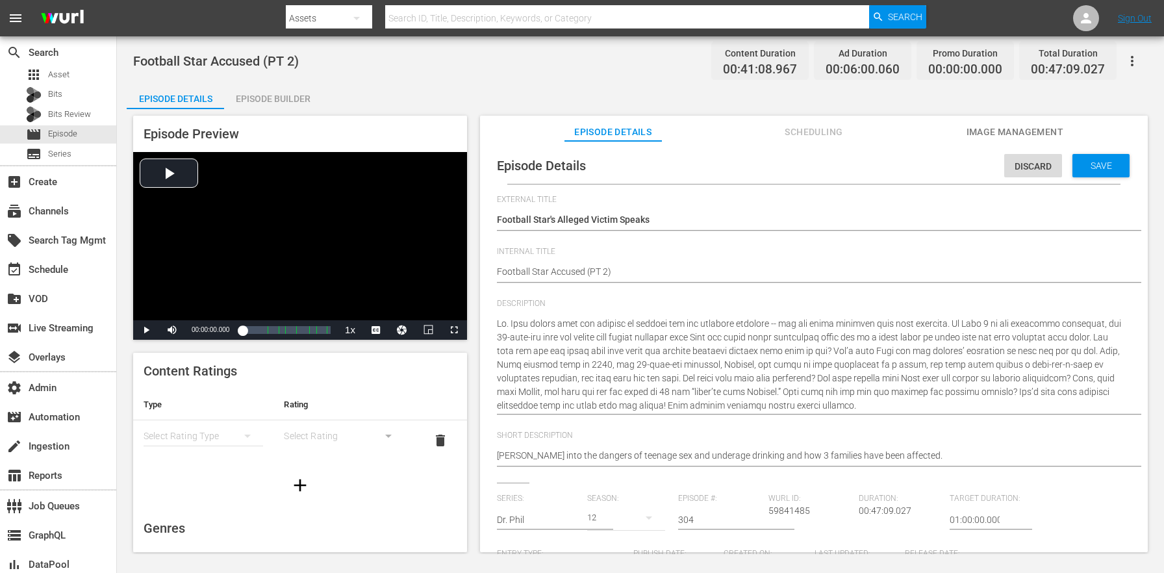
click at [1084, 168] on span "Save" at bounding box center [1101, 165] width 42 height 10
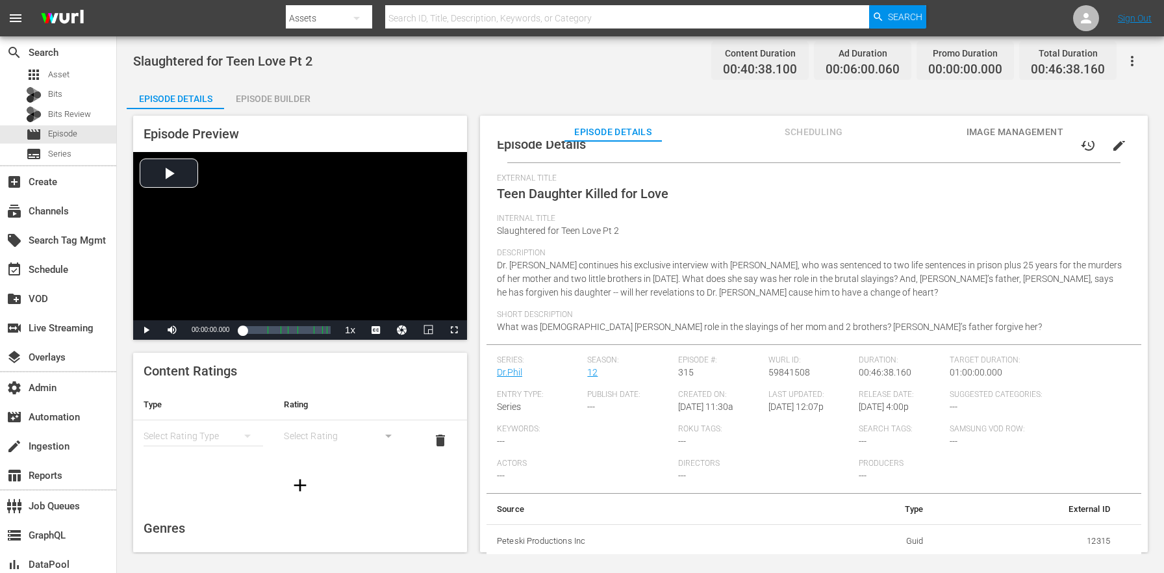
scroll to position [14, 0]
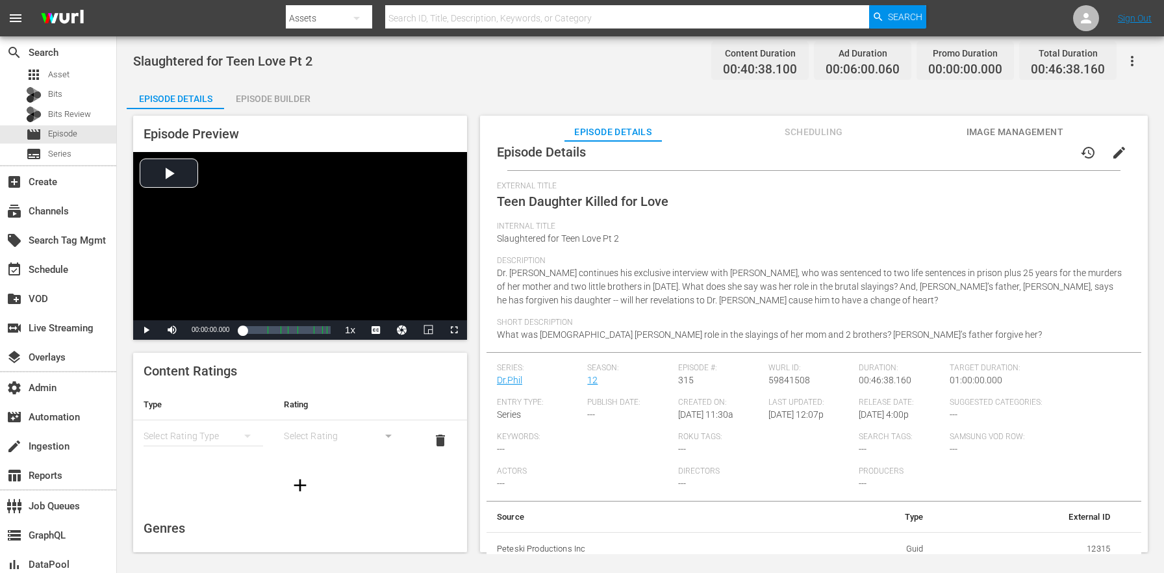
click at [1114, 160] on button "edit" at bounding box center [1119, 152] width 31 height 31
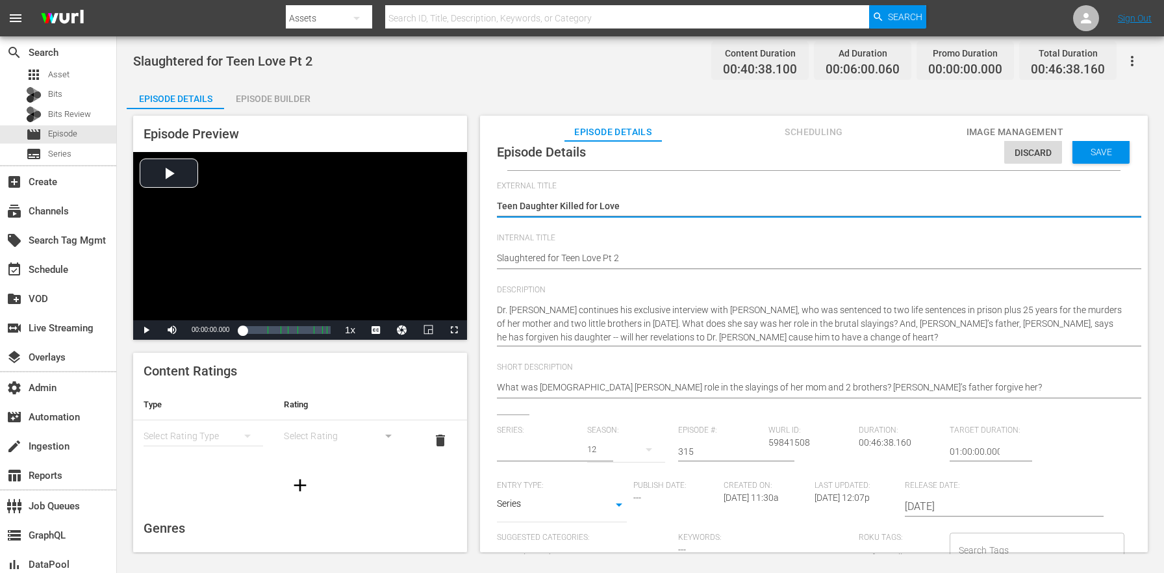
type input "Dr.Phil"
click at [540, 461] on hr at bounding box center [555, 461] width 116 height 1
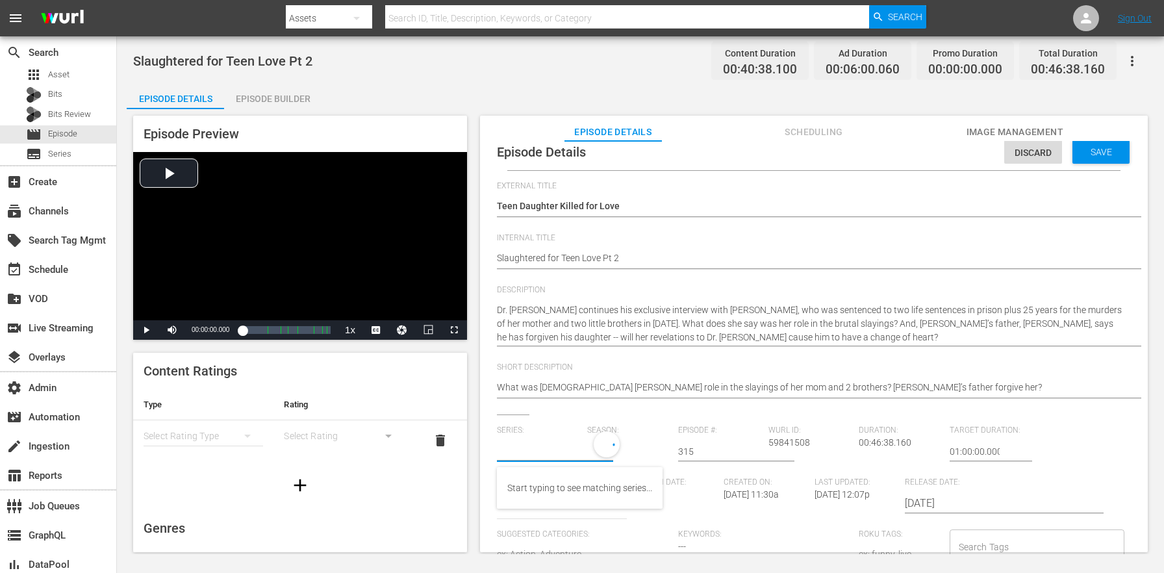
click at [540, 452] on input "text" at bounding box center [539, 451] width 84 height 31
click at [540, 485] on div "Dr. Phil" at bounding box center [542, 487] width 70 height 31
type input "Dr. Phil"
click at [604, 451] on div "21" at bounding box center [625, 449] width 77 height 36
click at [624, 311] on div "12" at bounding box center [607, 314] width 40 height 13
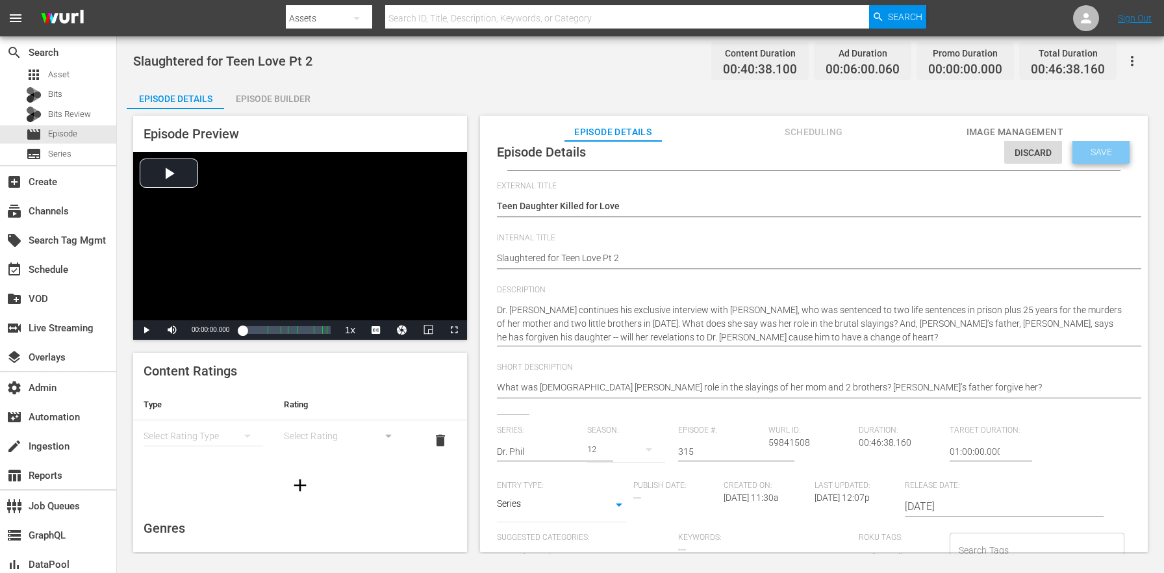
click at [1104, 153] on span "Save" at bounding box center [1101, 152] width 42 height 10
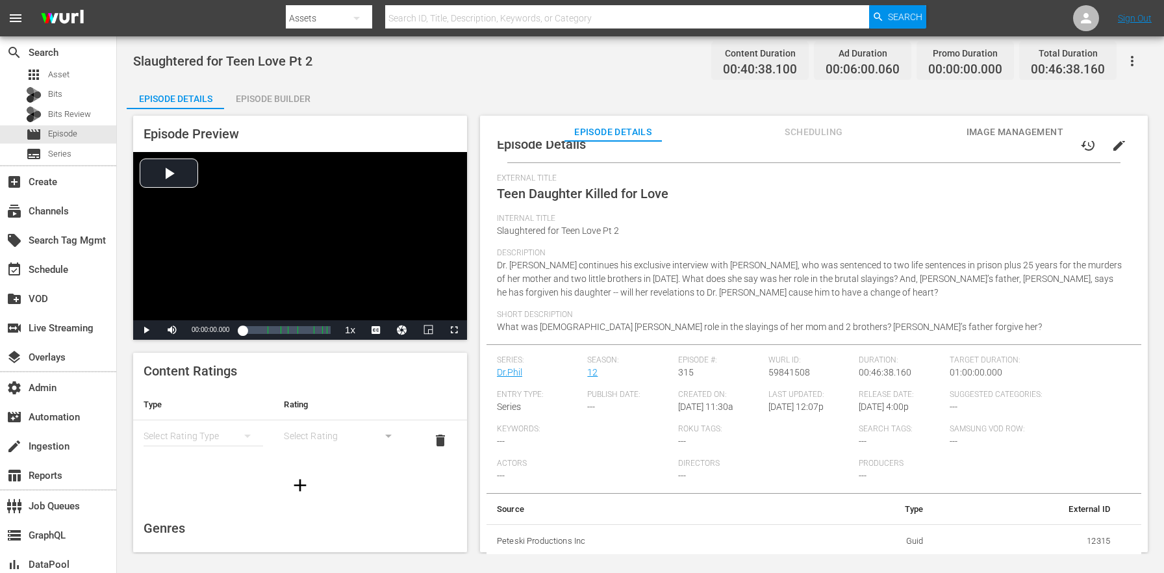
scroll to position [0, 0]
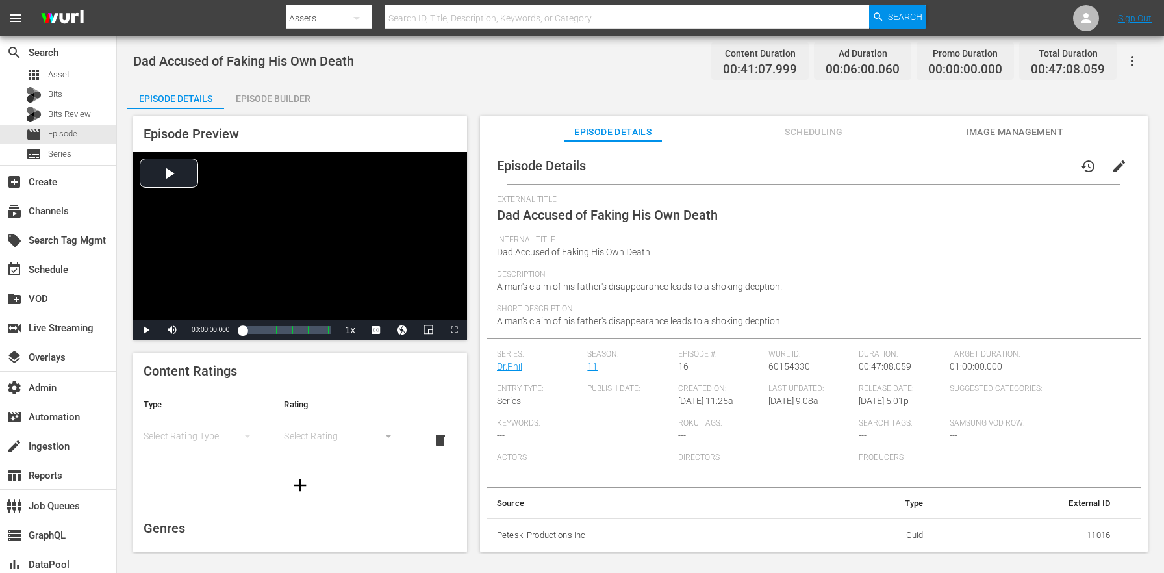
click at [1119, 159] on span "edit" at bounding box center [1120, 167] width 16 height 16
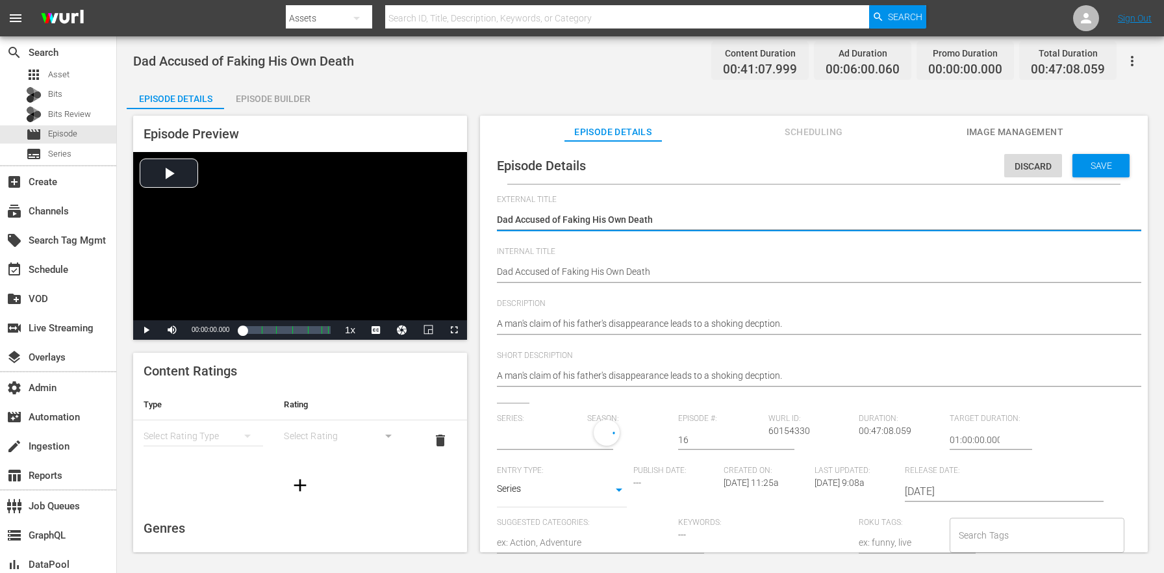
type input "Dr.Phil"
drag, startPoint x: 564, startPoint y: 434, endPoint x: 555, endPoint y: 424, distance: 13.3
click at [564, 434] on input "text" at bounding box center [539, 439] width 84 height 31
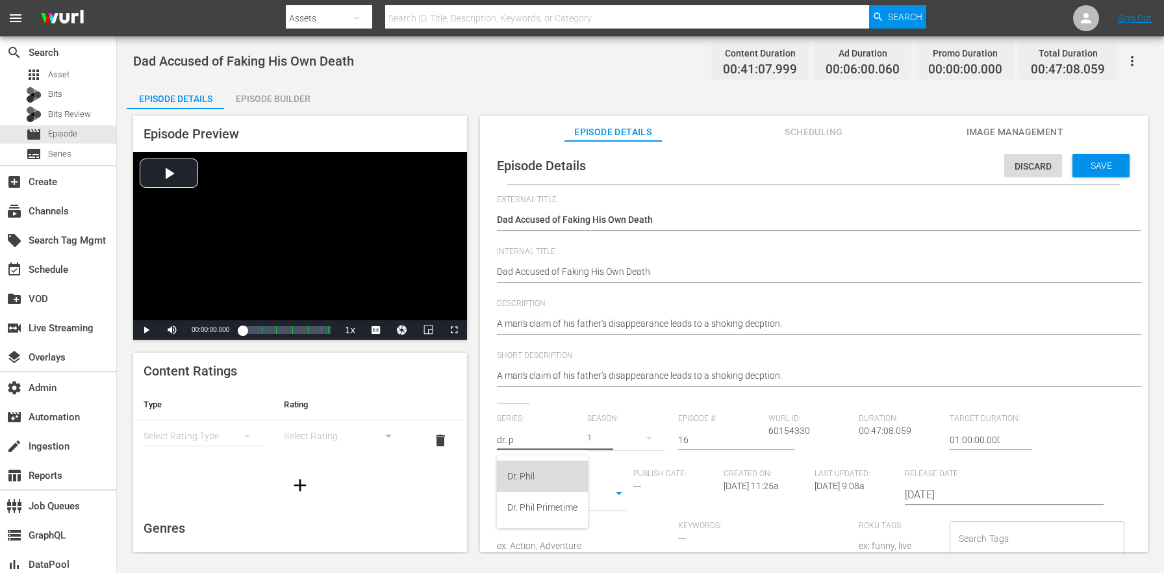
click at [525, 476] on div "Dr. Phil" at bounding box center [542, 476] width 70 height 31
type input "Dr. Phil"
click at [611, 444] on div "21" at bounding box center [625, 438] width 77 height 36
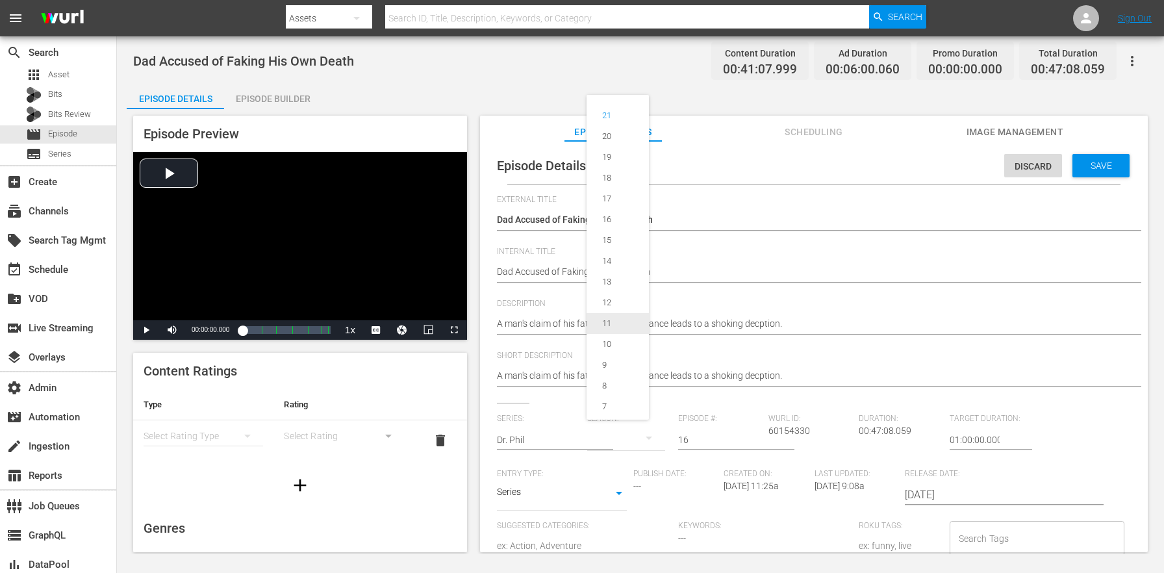
click at [611, 328] on div "11" at bounding box center [606, 323] width 9 height 13
click at [1088, 159] on div "Save" at bounding box center [1101, 165] width 57 height 23
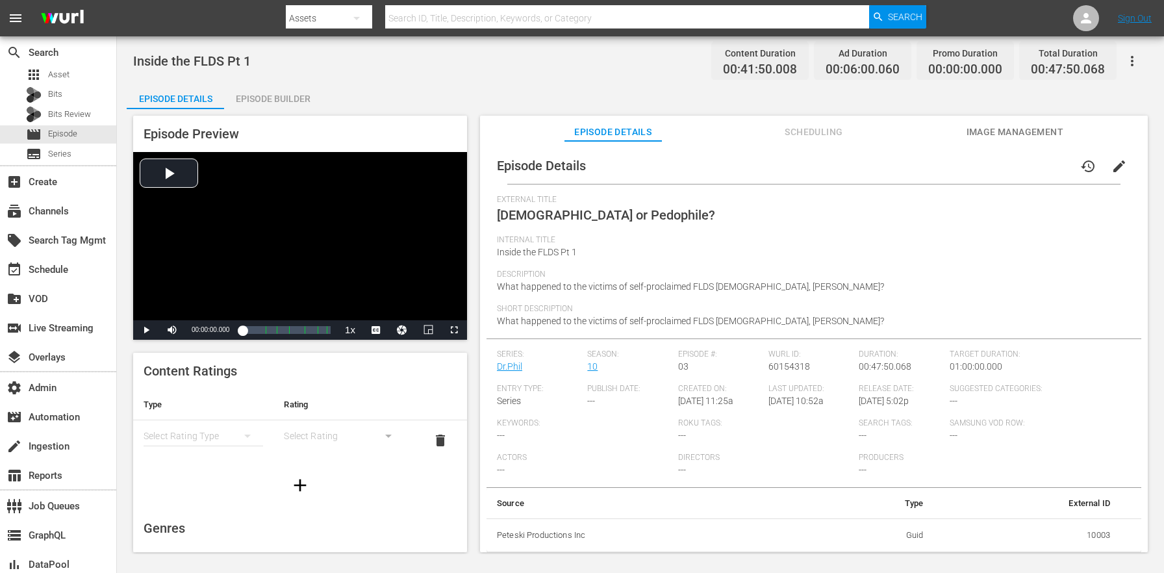
click at [1116, 168] on span "edit" at bounding box center [1120, 167] width 16 height 16
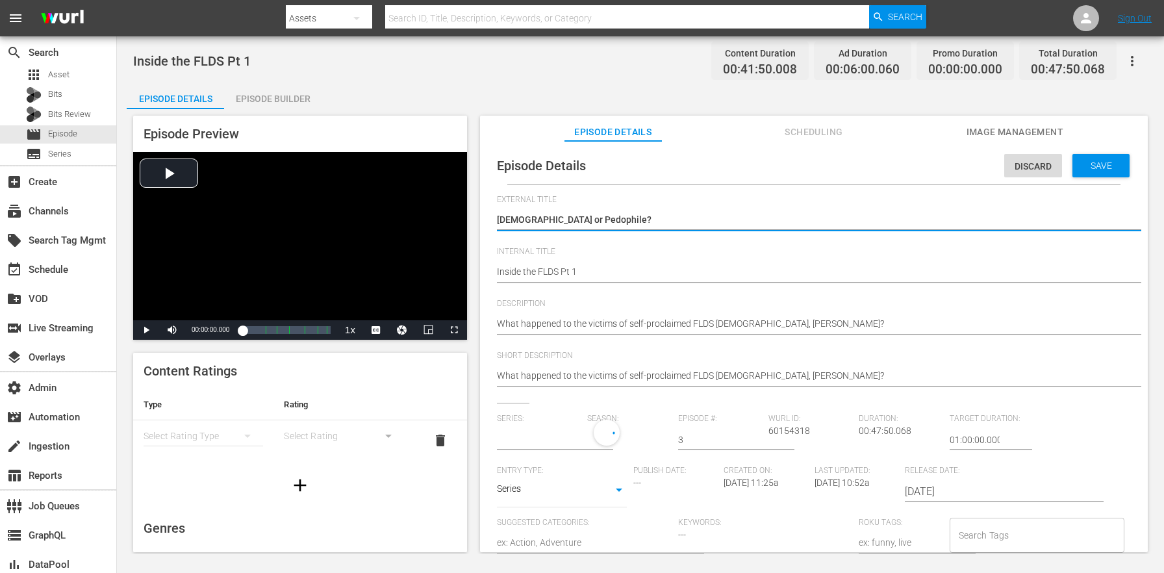
type input "Dr.Phil"
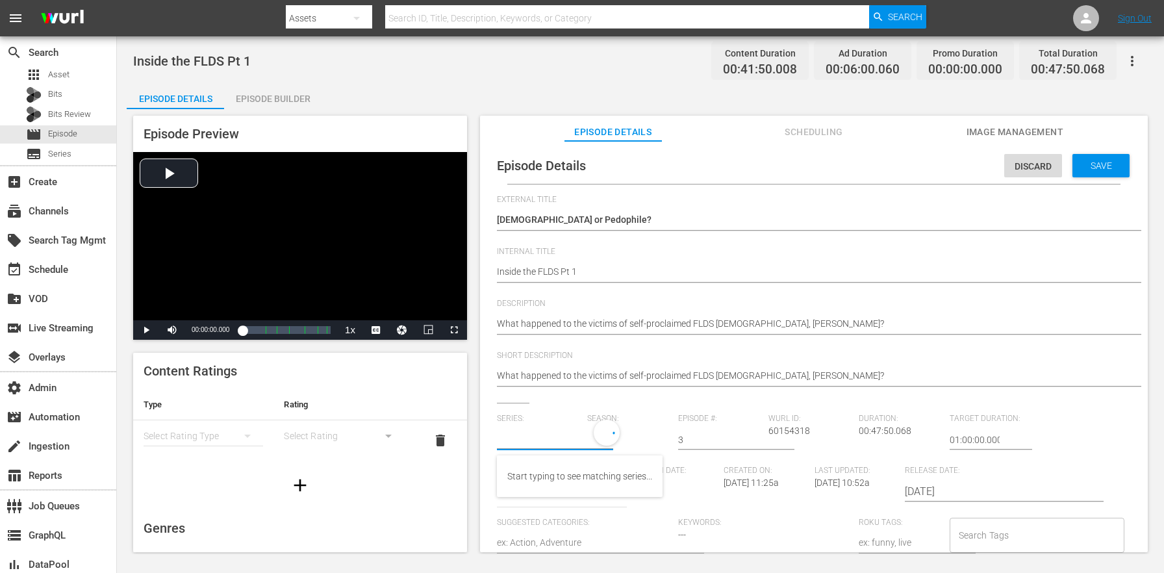
click at [530, 432] on input "text" at bounding box center [539, 439] width 84 height 31
click at [522, 477] on div "Dr. Phil" at bounding box center [542, 476] width 70 height 31
type input "Dr. Phil"
click at [591, 442] on div "21" at bounding box center [625, 438] width 77 height 36
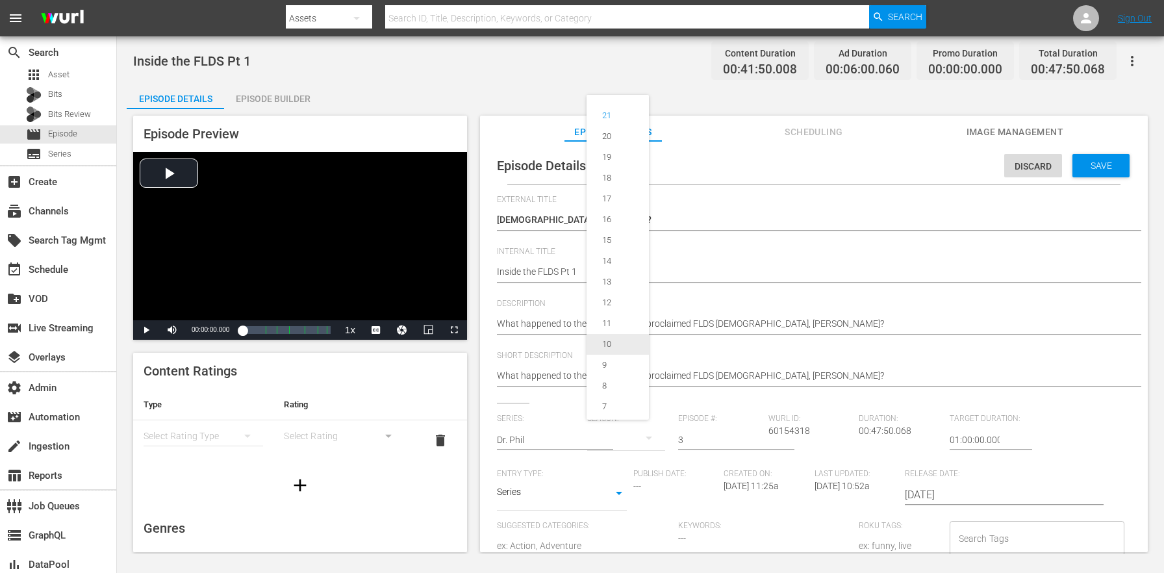
click at [618, 344] on div "10" at bounding box center [607, 344] width 40 height 13
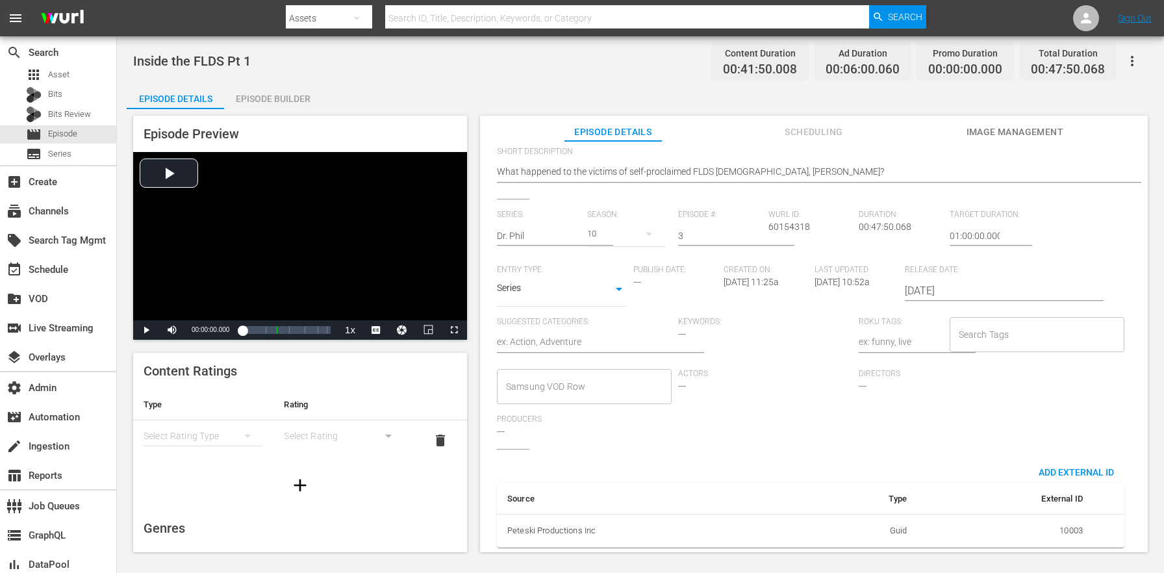
scroll to position [16, 0]
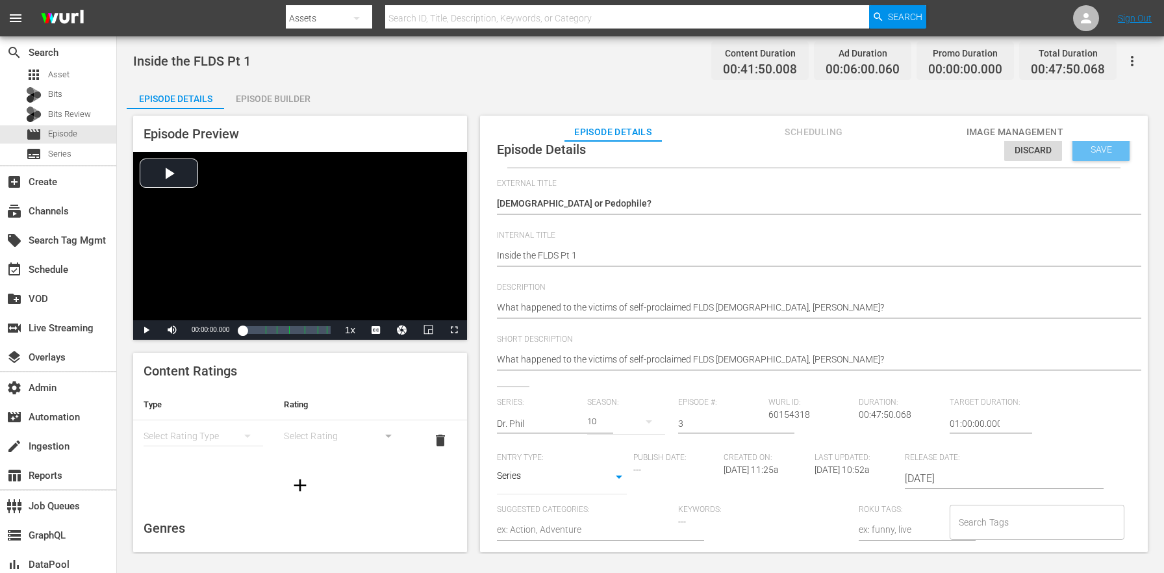
click at [1084, 152] on span "Save" at bounding box center [1101, 149] width 42 height 10
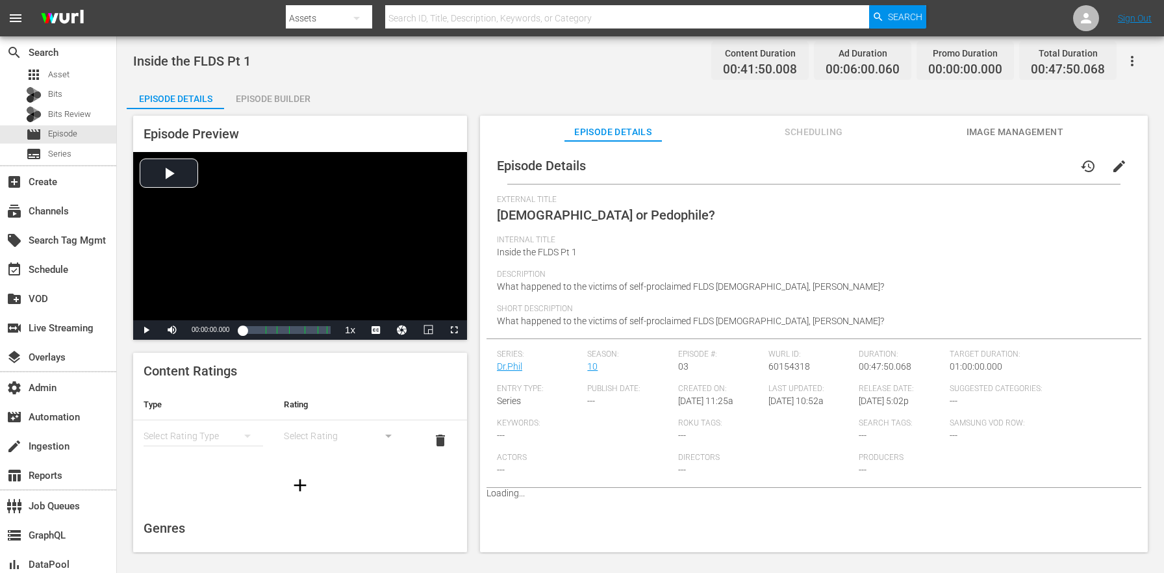
scroll to position [0, 0]
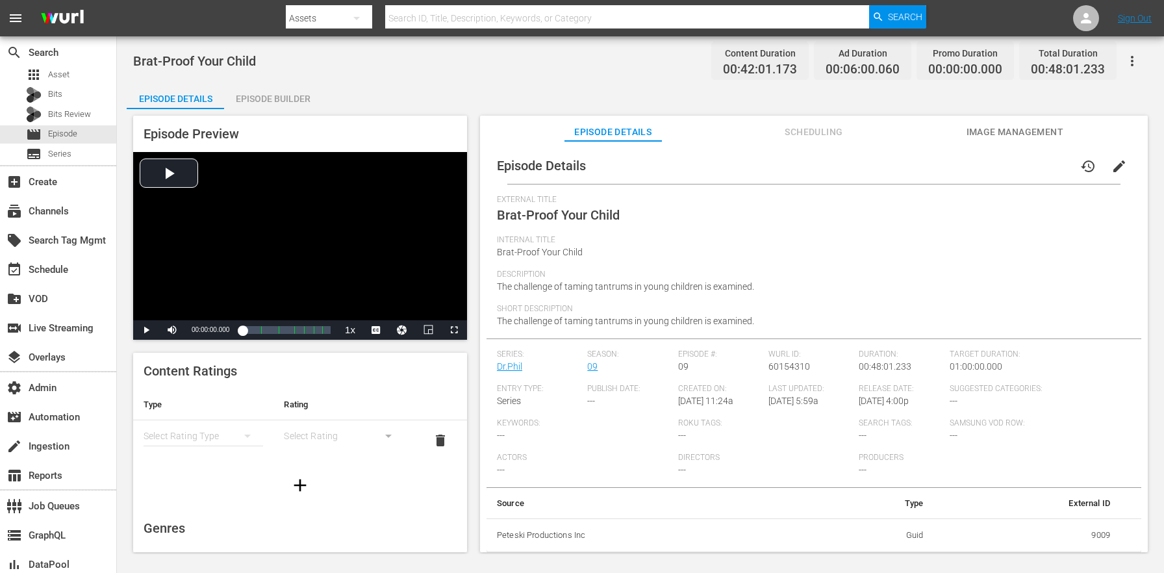
click at [1112, 162] on span "edit" at bounding box center [1120, 167] width 16 height 16
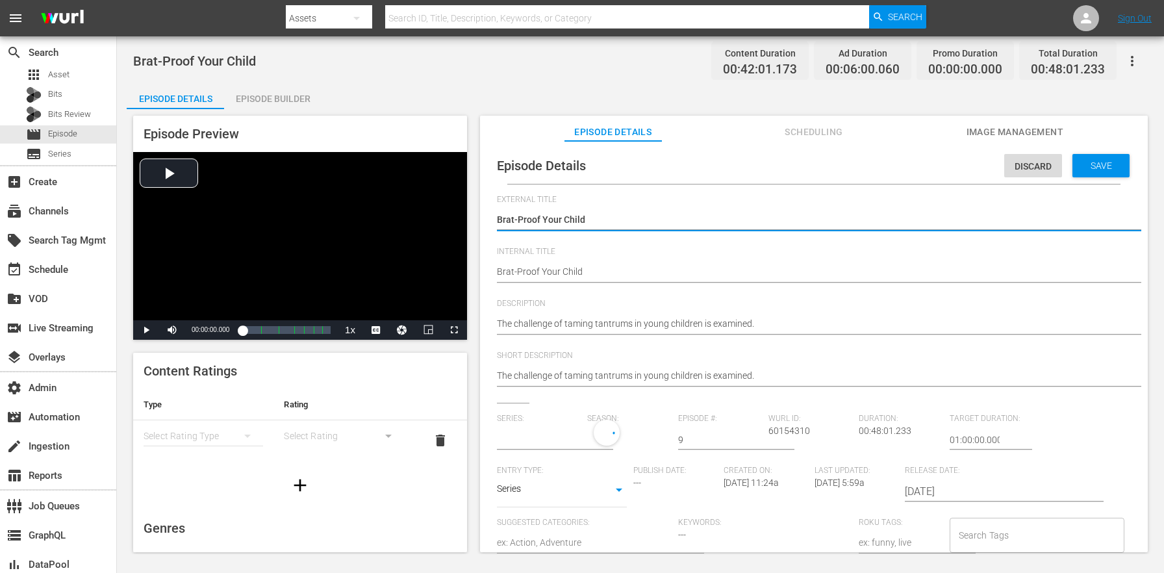
type input "Dr.Phil"
click at [542, 421] on span "Series:" at bounding box center [539, 419] width 84 height 10
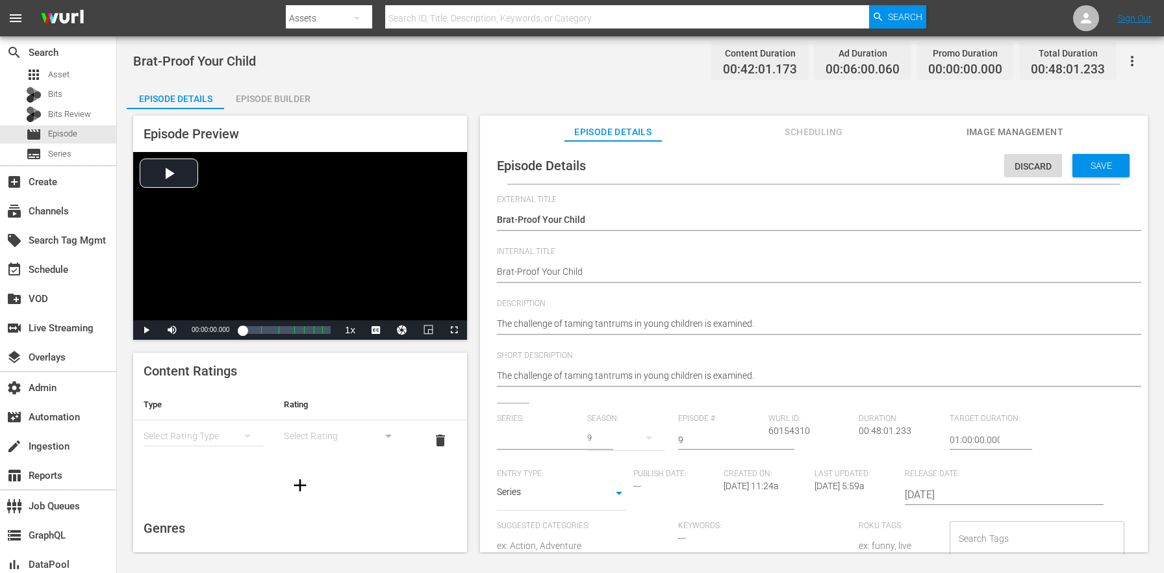
click at [535, 438] on input "text" at bounding box center [539, 439] width 84 height 31
click at [518, 468] on div "Dr. Phil" at bounding box center [542, 476] width 70 height 31
type input "Dr. Phil"
click at [610, 440] on div "21" at bounding box center [625, 438] width 77 height 36
click at [620, 362] on div "9" at bounding box center [605, 365] width 36 height 13
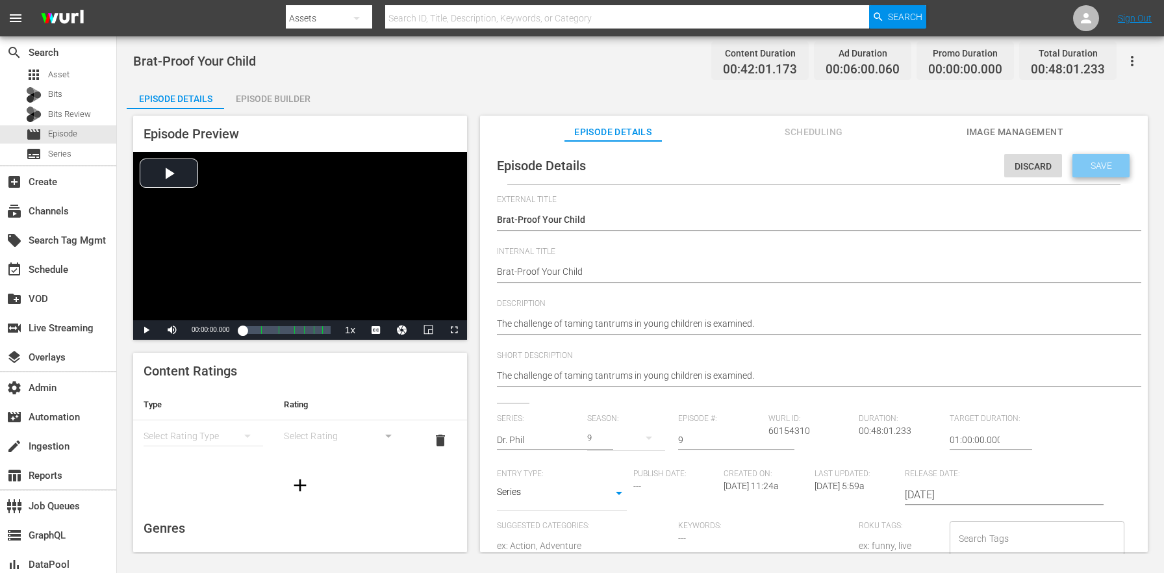
click at [1088, 172] on div "Save" at bounding box center [1101, 165] width 57 height 23
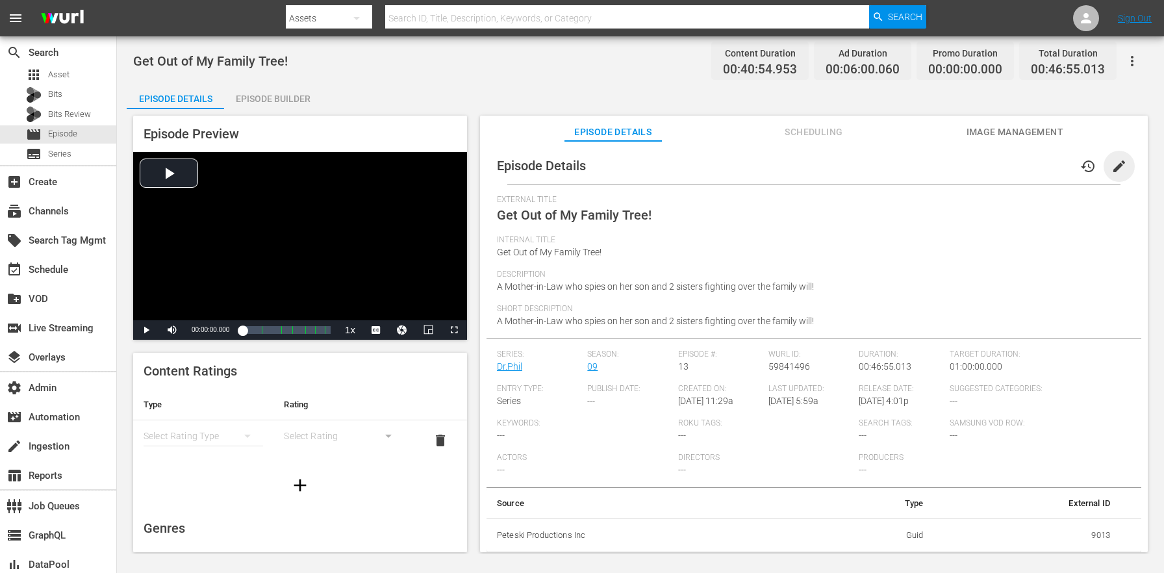
click at [1112, 166] on span "edit" at bounding box center [1120, 167] width 16 height 16
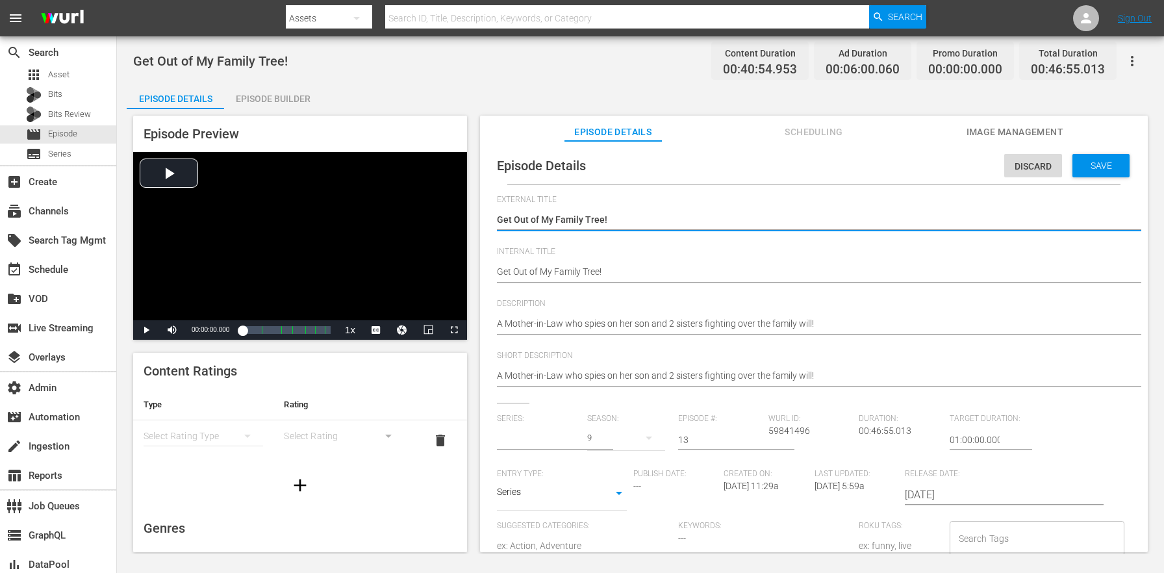
click at [559, 435] on input "text" at bounding box center [539, 439] width 84 height 31
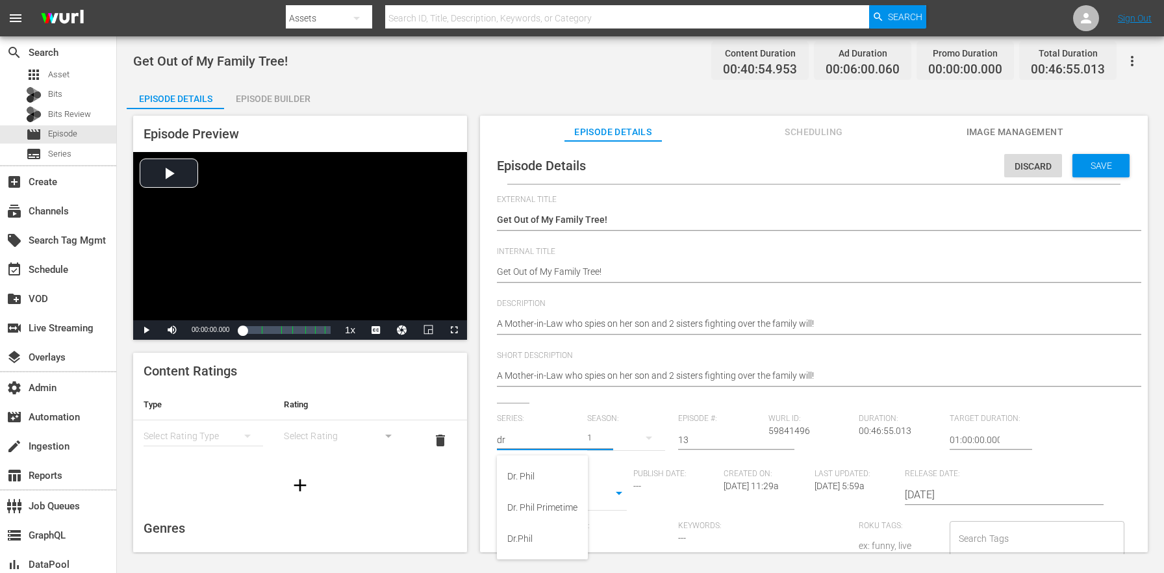
click at [553, 475] on div "Dr. Phil" at bounding box center [542, 476] width 70 height 31
type input "Dr. Phil"
click at [604, 441] on div "21" at bounding box center [625, 438] width 77 height 36
click at [614, 366] on div "9" at bounding box center [605, 365] width 36 height 13
click at [1102, 170] on span "Save" at bounding box center [1101, 165] width 42 height 10
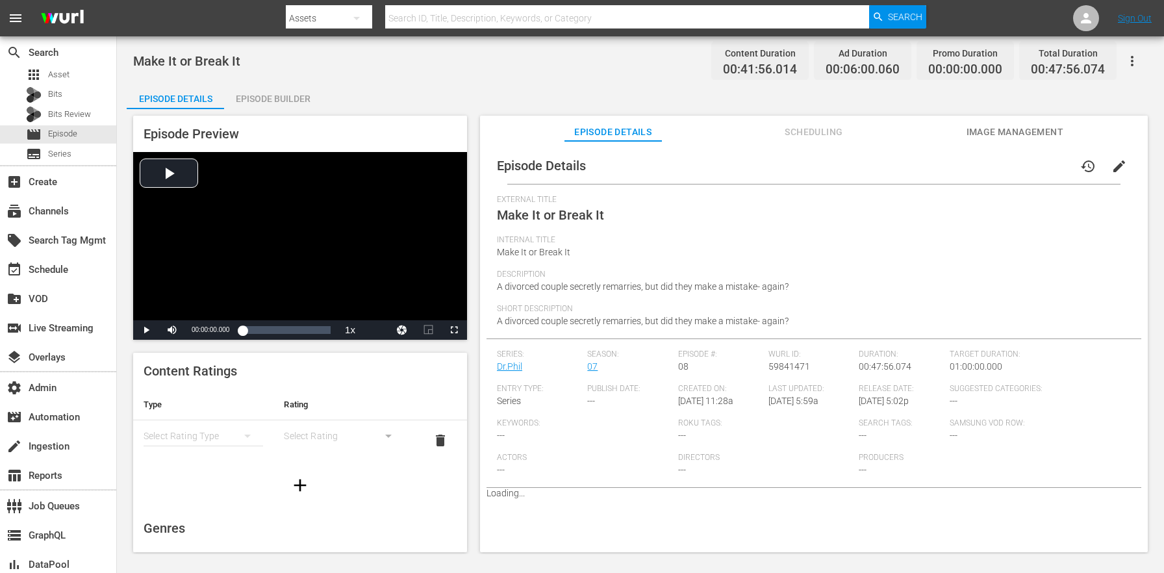
click at [1112, 165] on span "edit" at bounding box center [1120, 167] width 16 height 16
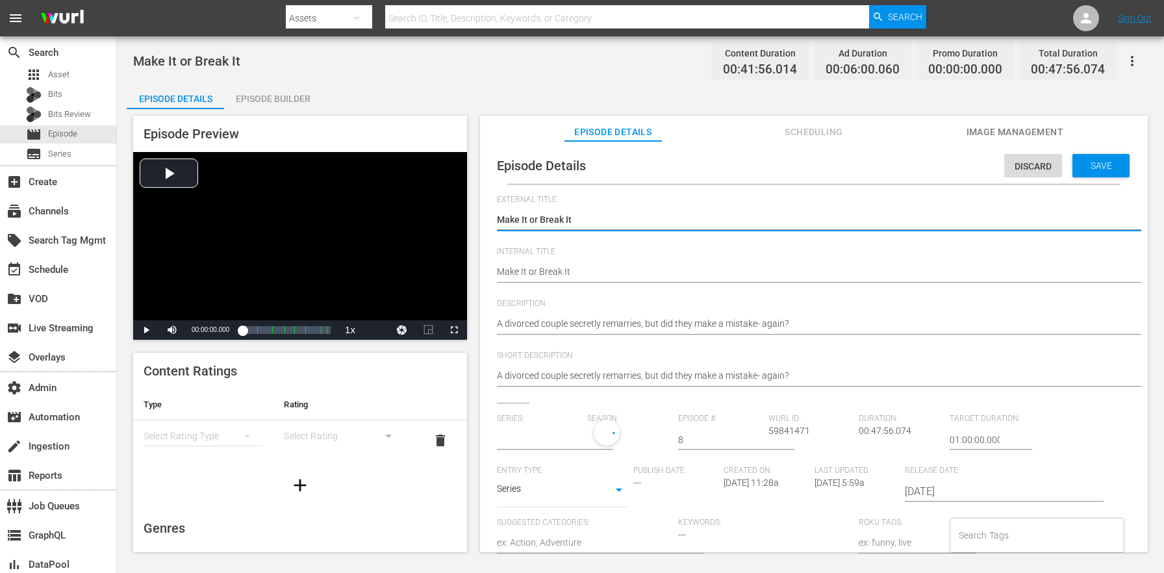
type input "Dr.Phil"
click at [553, 442] on input "text" at bounding box center [539, 439] width 84 height 31
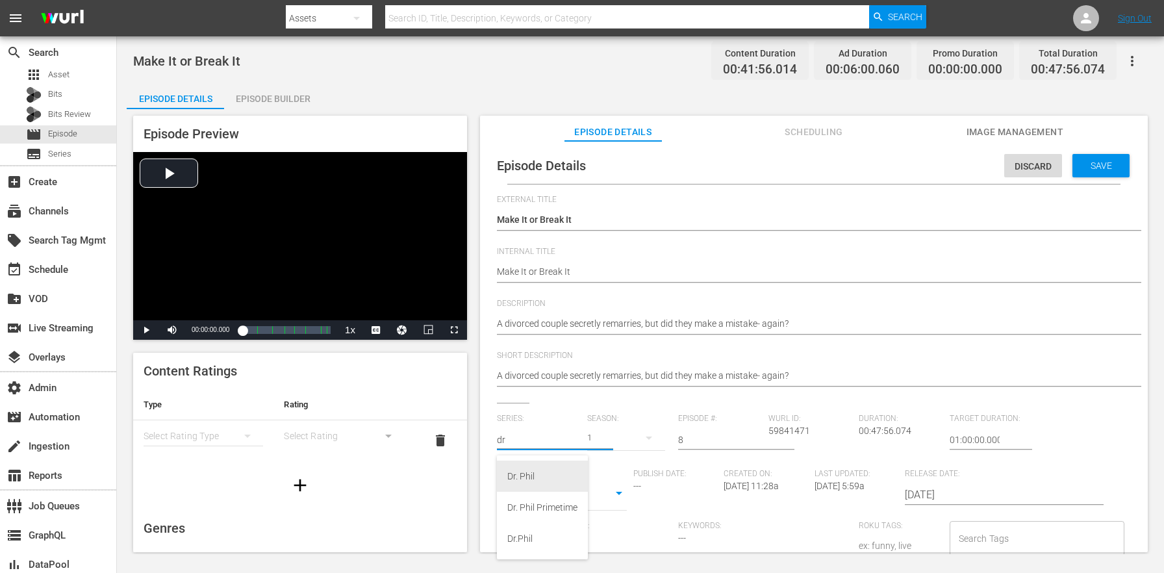
click at [550, 481] on div "Dr. Phil" at bounding box center [542, 476] width 70 height 31
type input "Dr. Phil"
click at [605, 442] on div "21" at bounding box center [625, 438] width 77 height 36
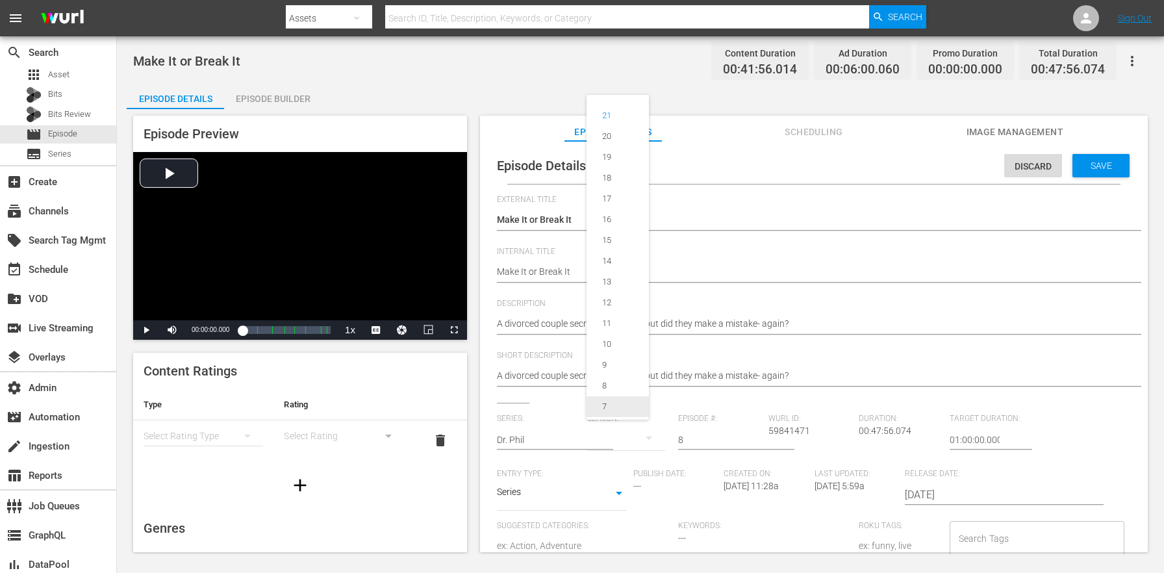
click at [615, 405] on div "7" at bounding box center [605, 406] width 36 height 13
click at [1080, 177] on div "Episode Details Discard Save" at bounding box center [814, 165] width 655 height 36
click at [1090, 164] on span "Save" at bounding box center [1101, 165] width 42 height 10
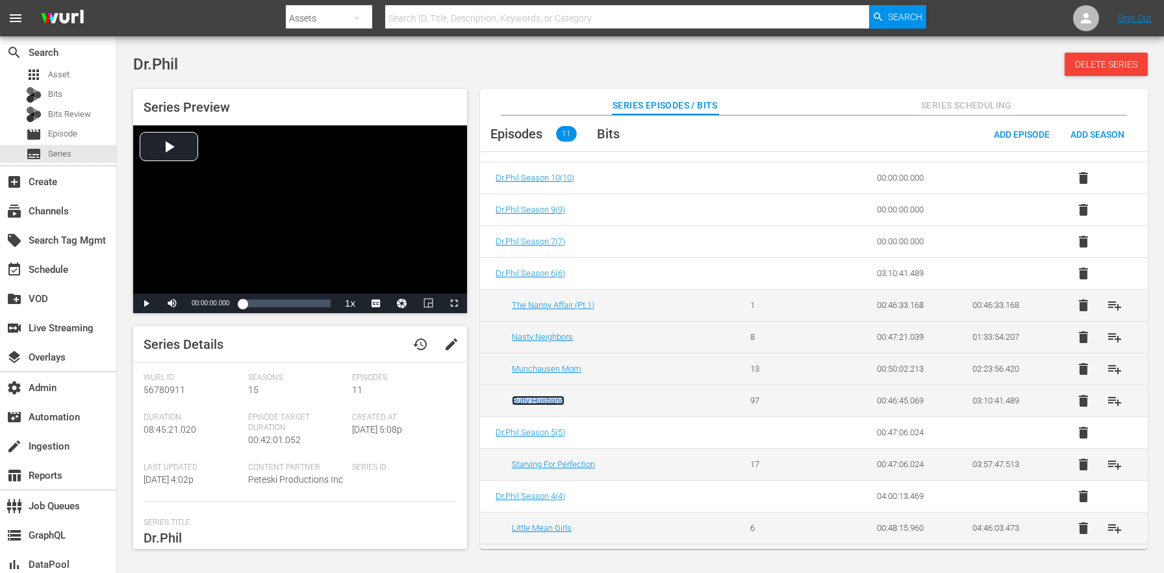
scroll to position [468, 0]
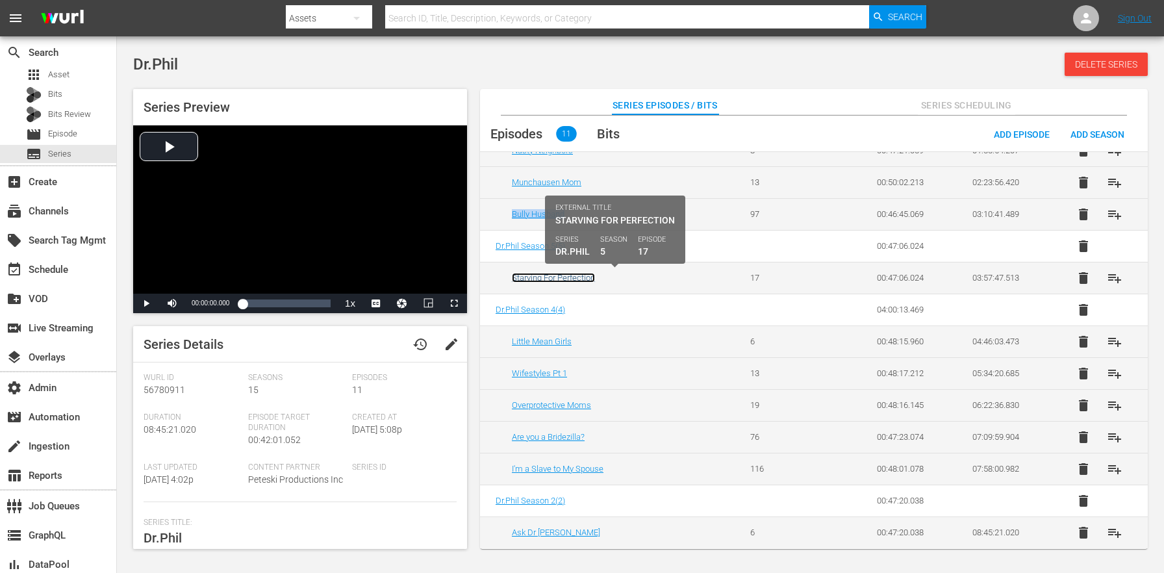
click at [534, 275] on link "Starving For Perfection" at bounding box center [553, 278] width 83 height 10
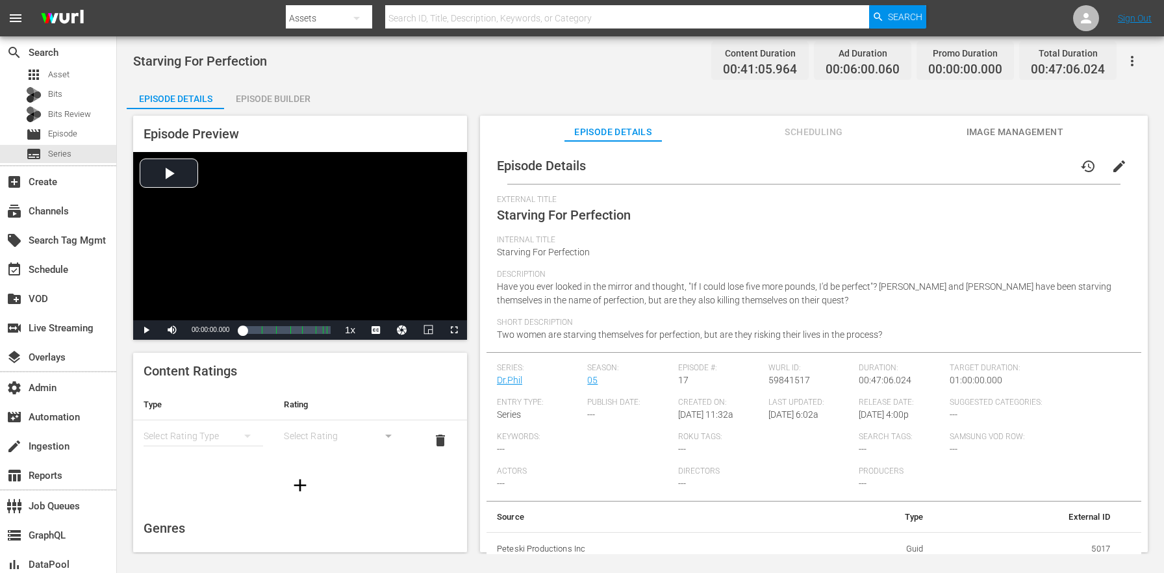
click at [1112, 165] on span "edit" at bounding box center [1120, 167] width 16 height 16
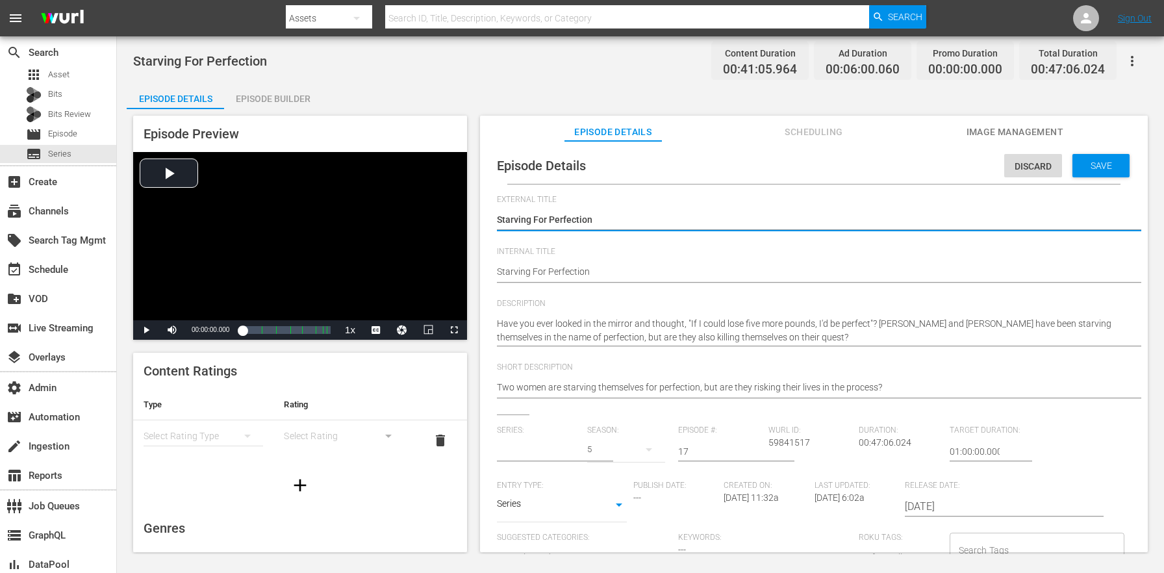
click at [531, 453] on input "text" at bounding box center [539, 451] width 84 height 31
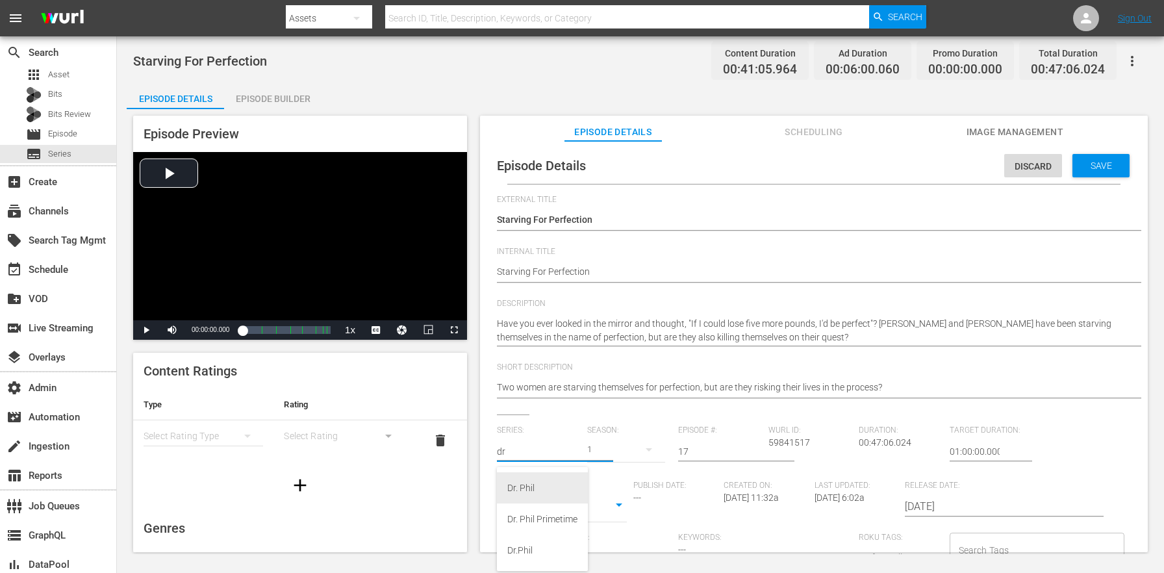
click at [535, 490] on div "Dr. Phil" at bounding box center [542, 487] width 70 height 31
type input "Dr. Phil"
click at [607, 450] on div "21" at bounding box center [625, 449] width 77 height 36
click at [615, 324] on div "5" at bounding box center [605, 327] width 36 height 13
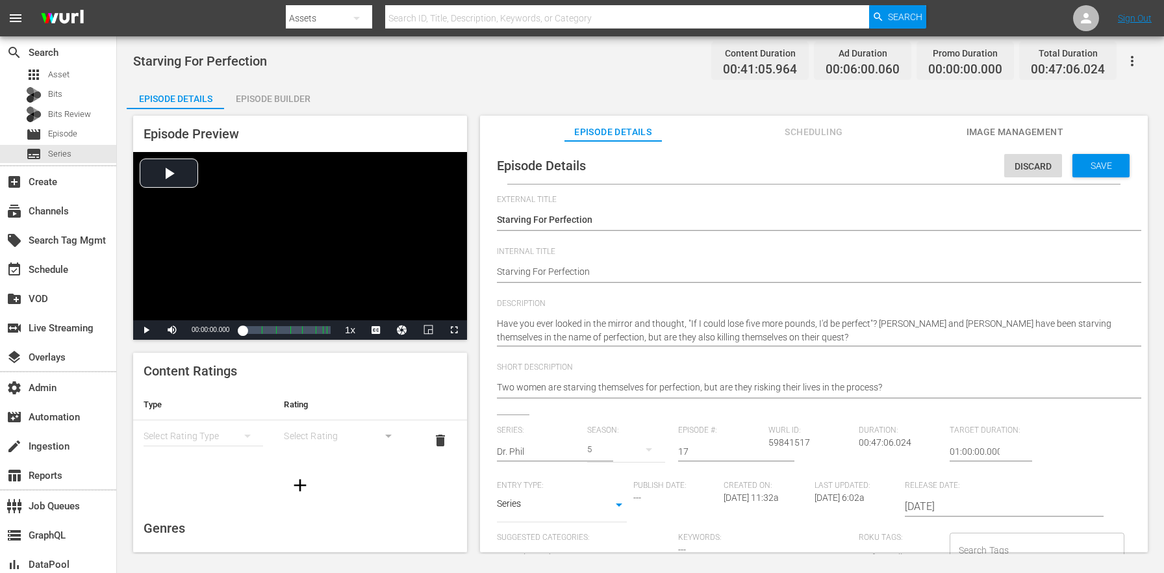
click at [1086, 159] on div "Save" at bounding box center [1101, 165] width 57 height 23
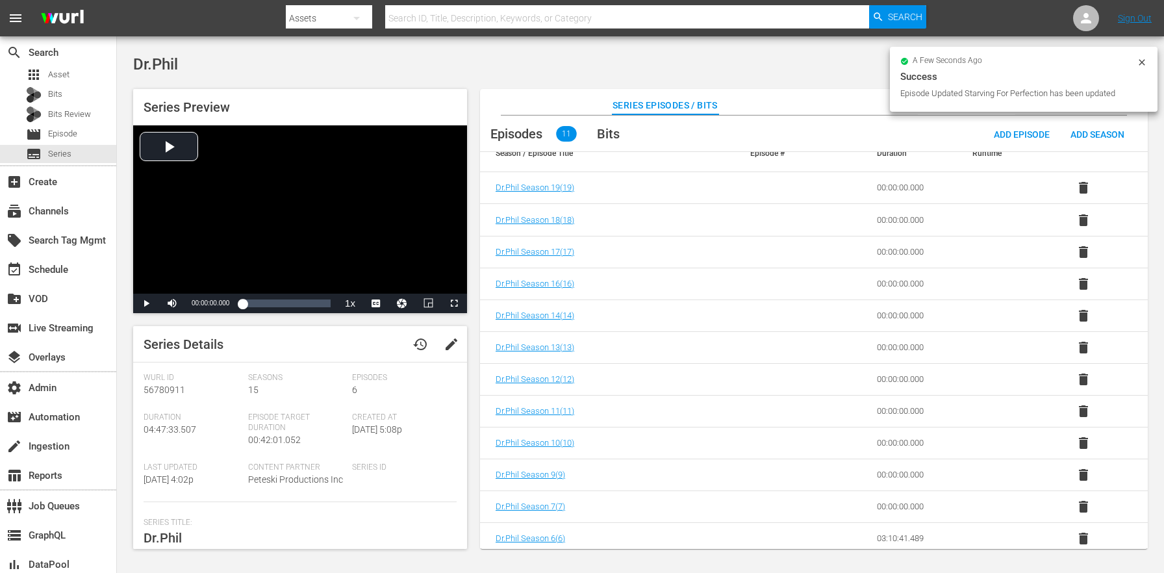
scroll to position [246, 0]
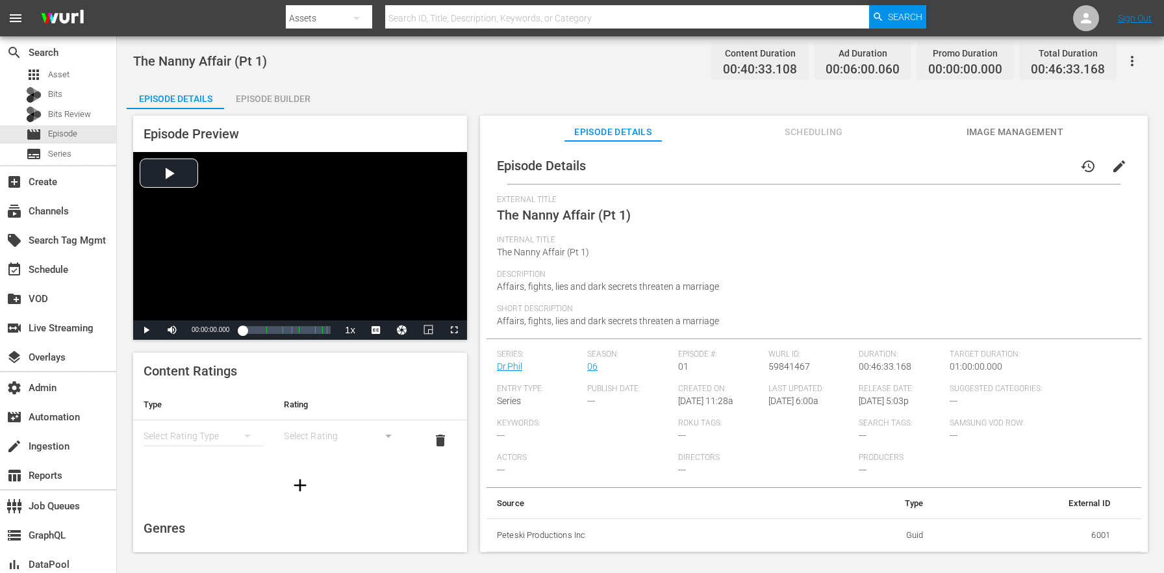
click at [1112, 160] on span "edit" at bounding box center [1120, 167] width 16 height 16
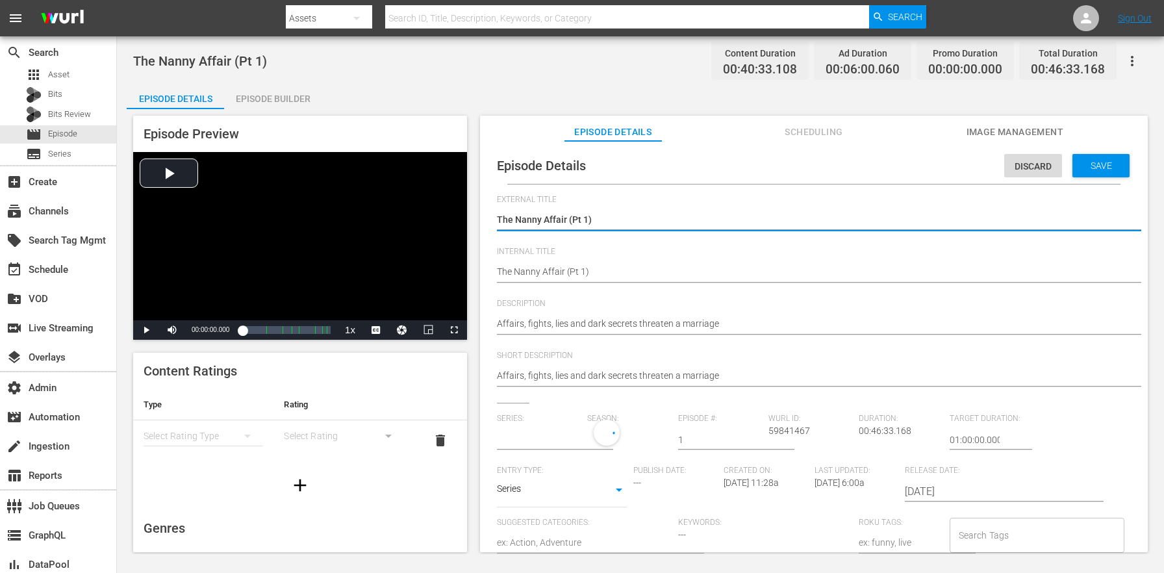
type input "Dr.Phil"
click at [542, 427] on input "text" at bounding box center [539, 439] width 84 height 31
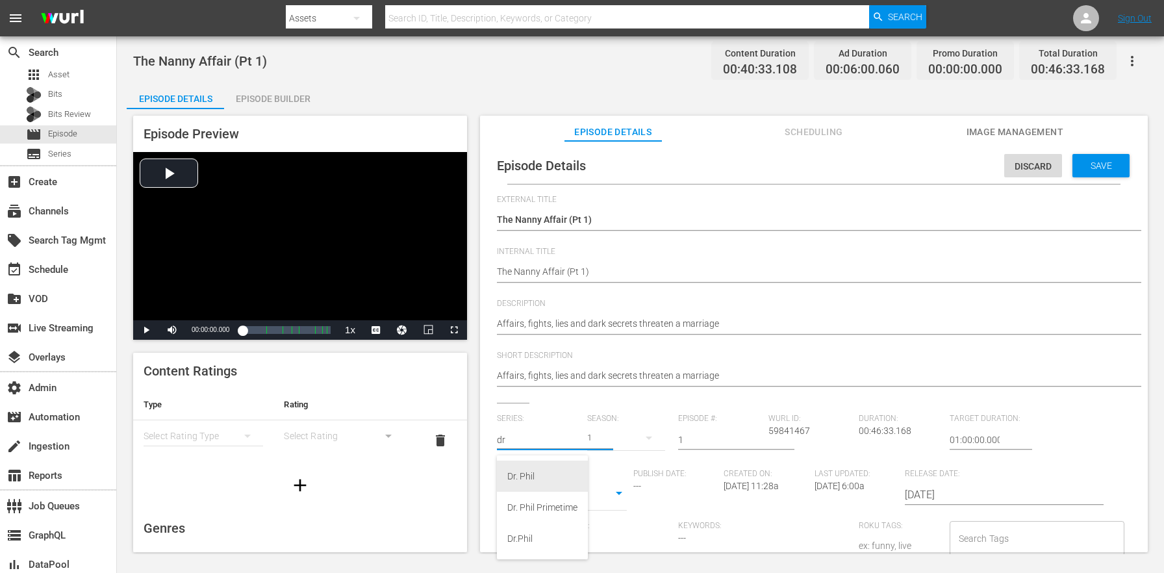
click at [548, 473] on div "Dr. Phil" at bounding box center [542, 476] width 70 height 31
type input "Dr. Phil"
click at [602, 439] on div "21" at bounding box center [625, 438] width 77 height 36
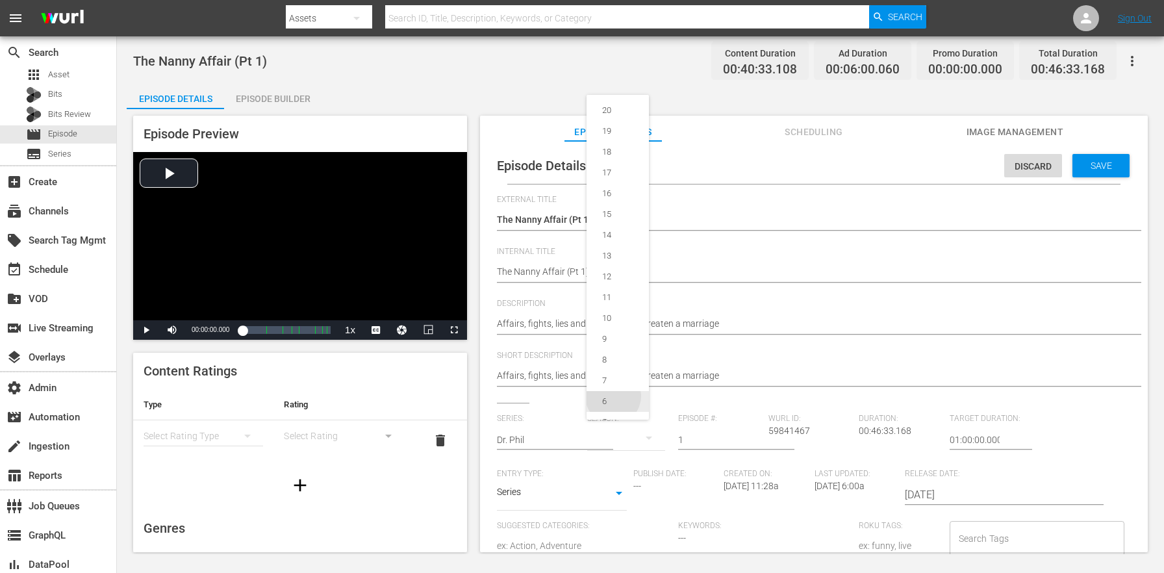
click at [613, 400] on div "6" at bounding box center [605, 401] width 36 height 13
click at [1106, 169] on span "Save" at bounding box center [1101, 165] width 42 height 10
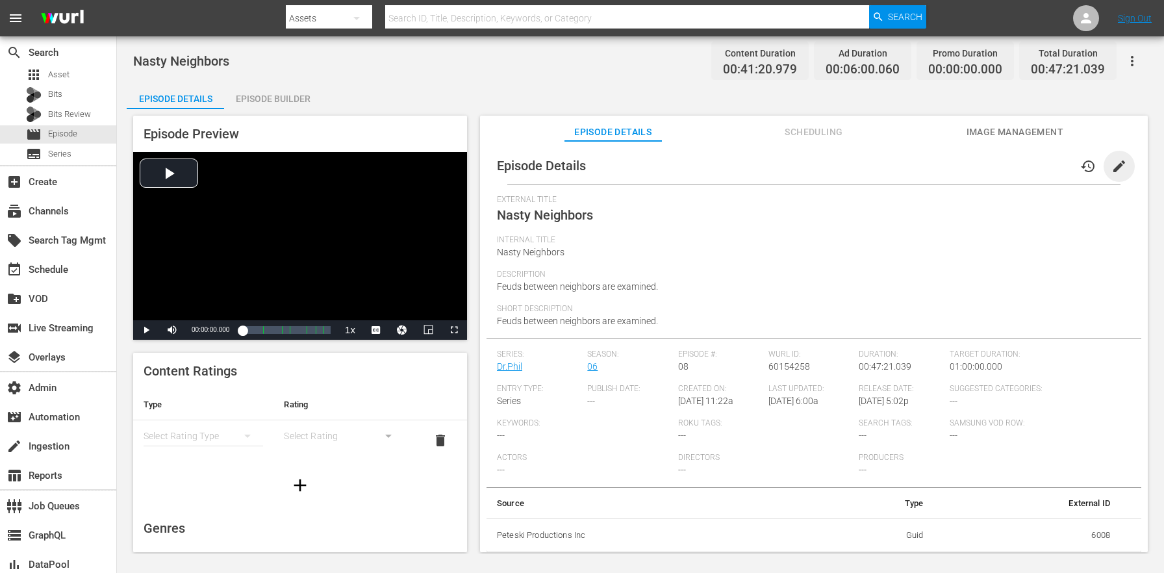
click at [1118, 166] on span "edit" at bounding box center [1120, 167] width 16 height 16
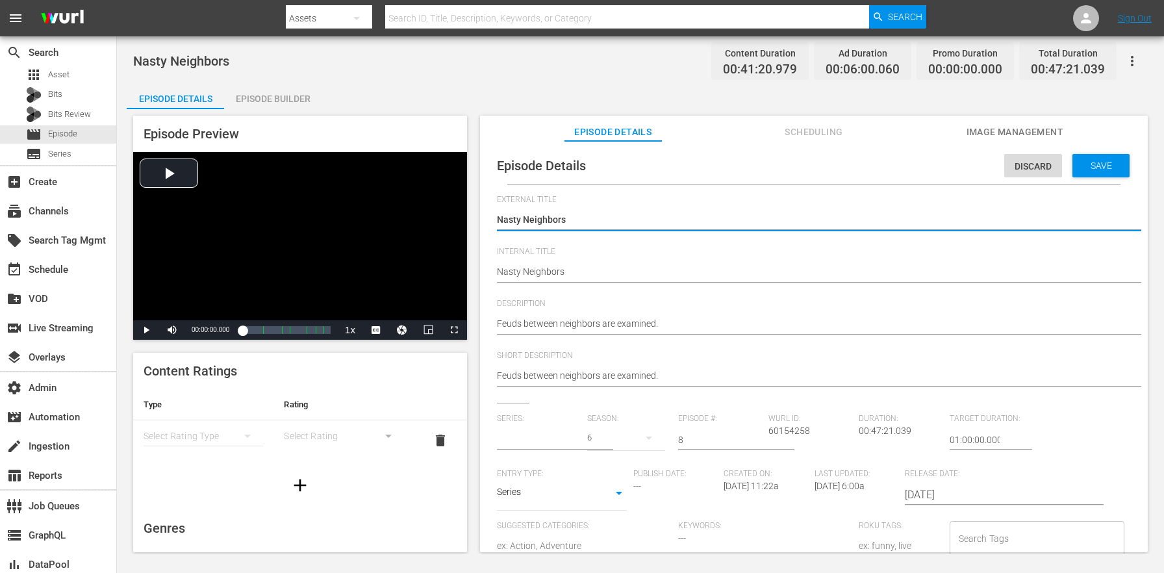
type input "Dr.Phil"
click at [537, 448] on input "text" at bounding box center [539, 439] width 84 height 31
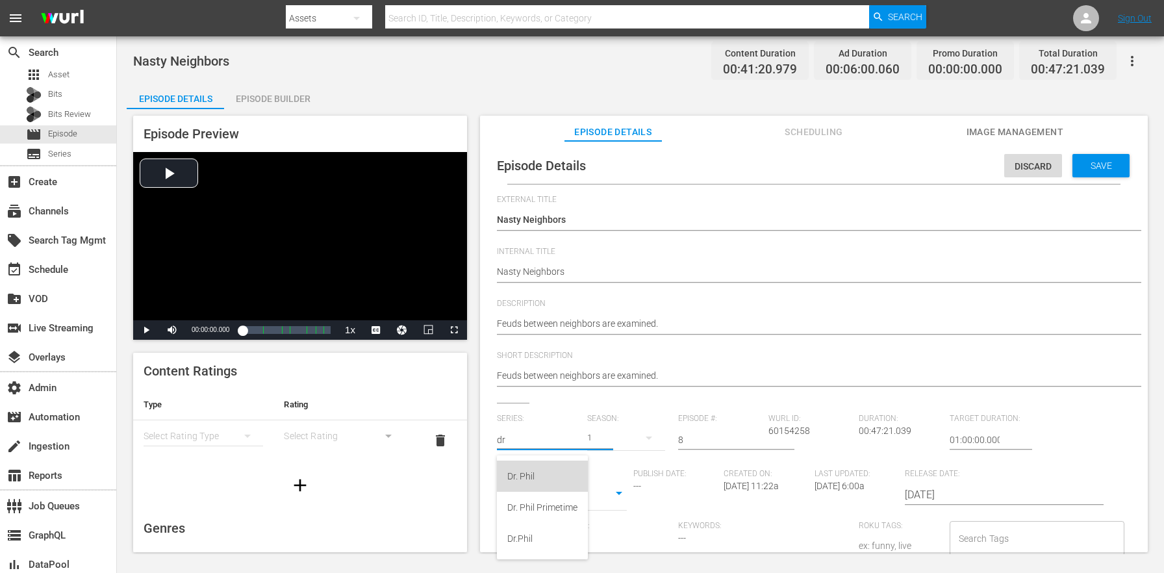
click at [536, 472] on div "Dr. Phil" at bounding box center [542, 476] width 70 height 31
type input "Dr. Phil"
click at [606, 437] on div "21" at bounding box center [625, 438] width 77 height 36
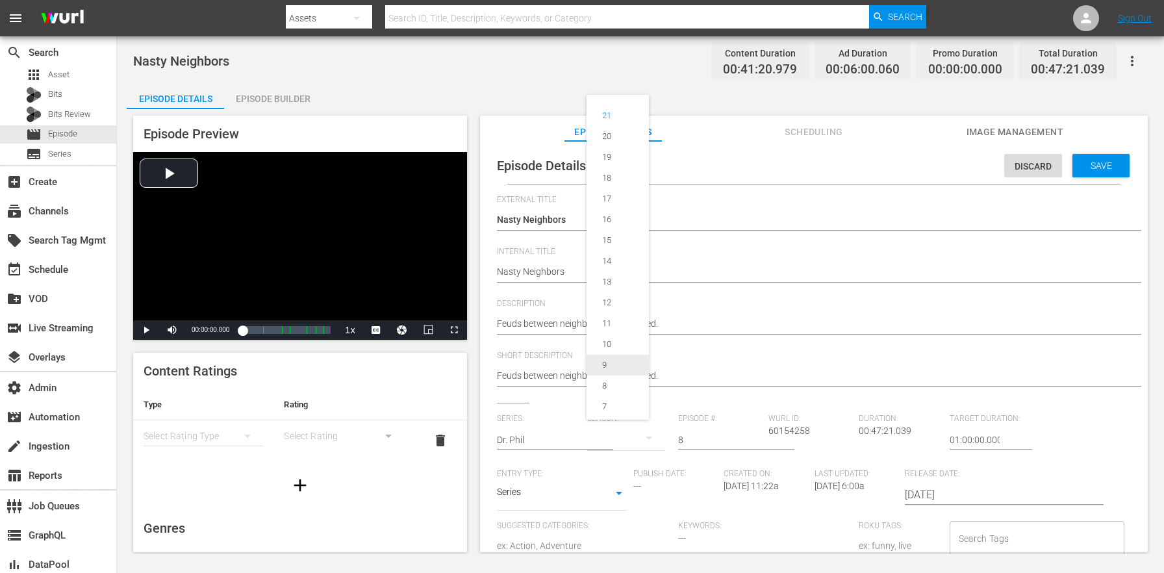
scroll to position [133, 0]
click at [617, 302] on span "6" at bounding box center [618, 295] width 62 height 21
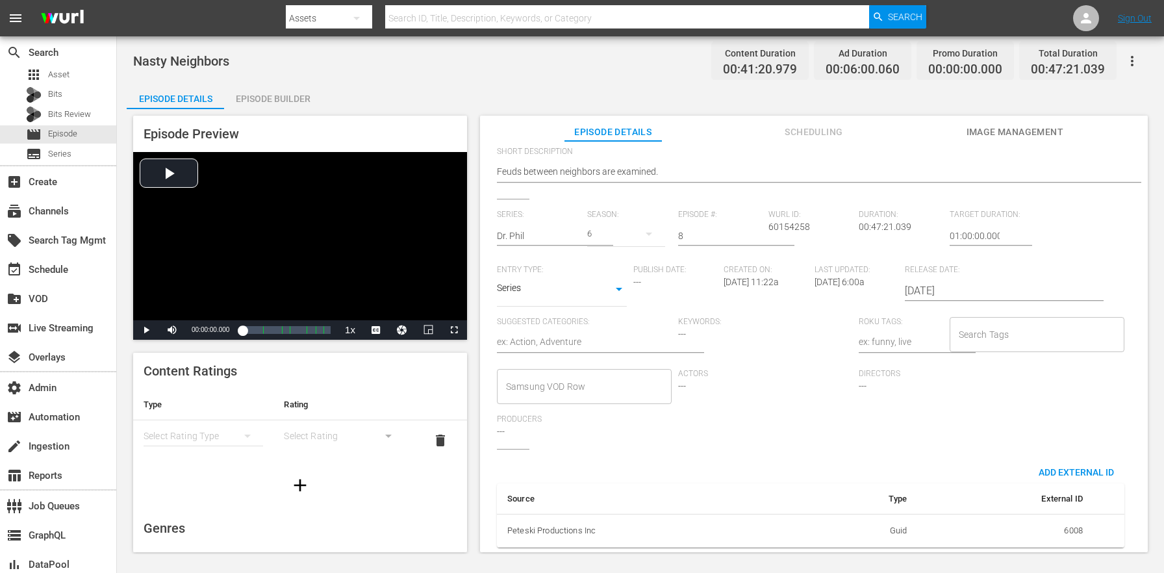
scroll to position [0, 0]
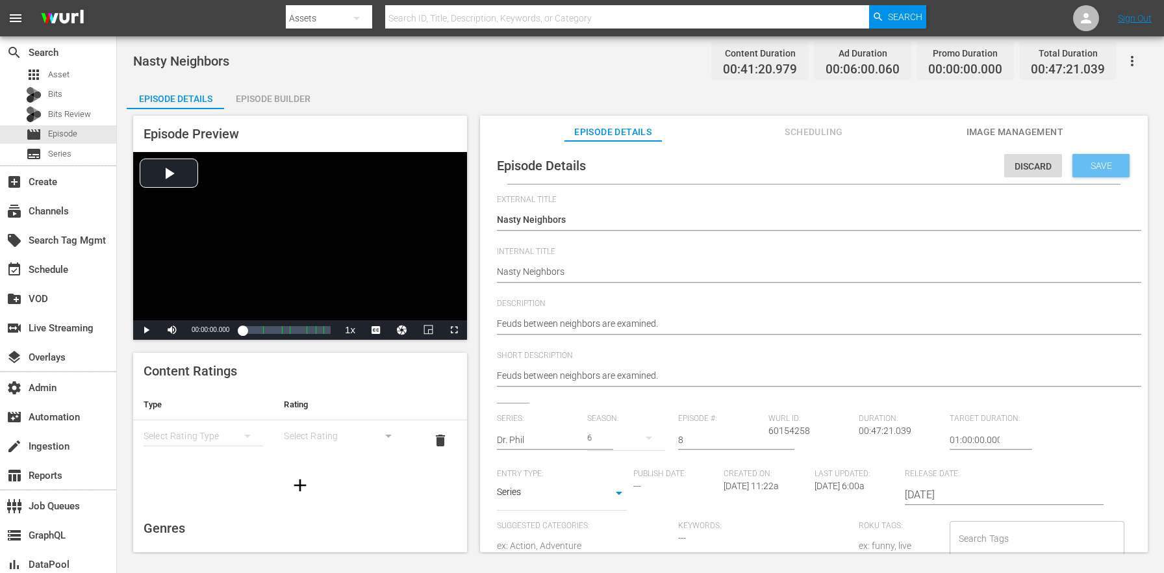
click at [1089, 161] on span "Save" at bounding box center [1101, 165] width 42 height 10
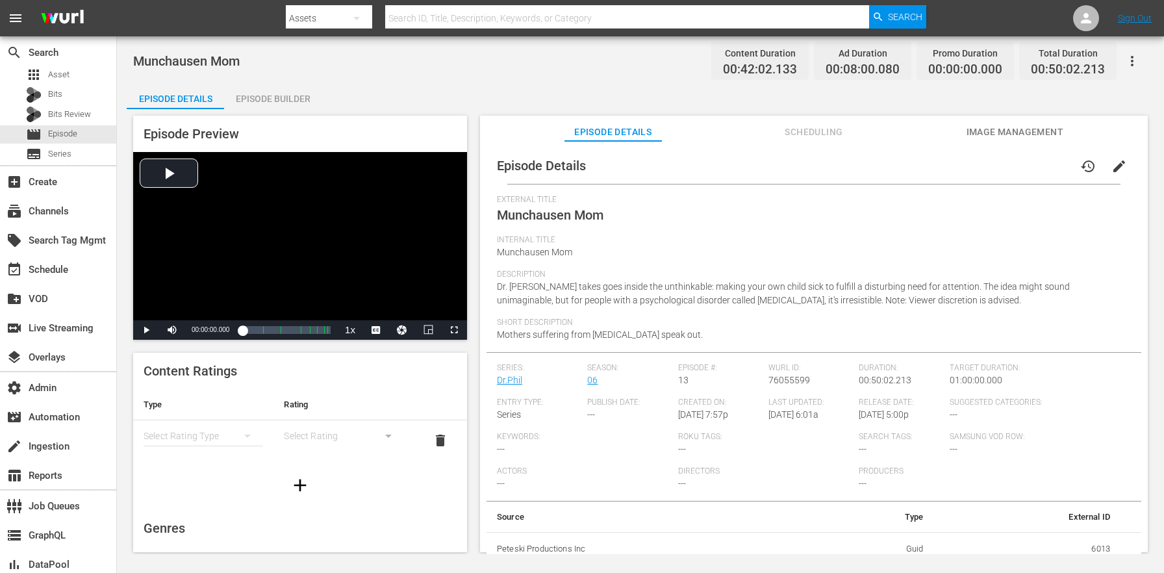
click at [1119, 164] on span "edit" at bounding box center [1120, 167] width 16 height 16
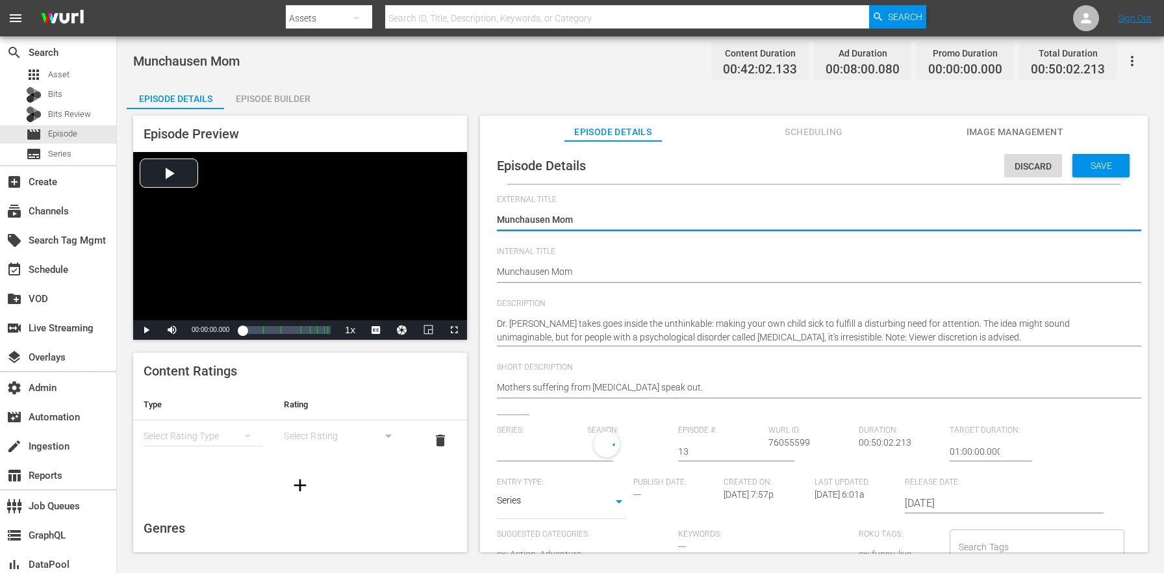
type input "Dr.Phil"
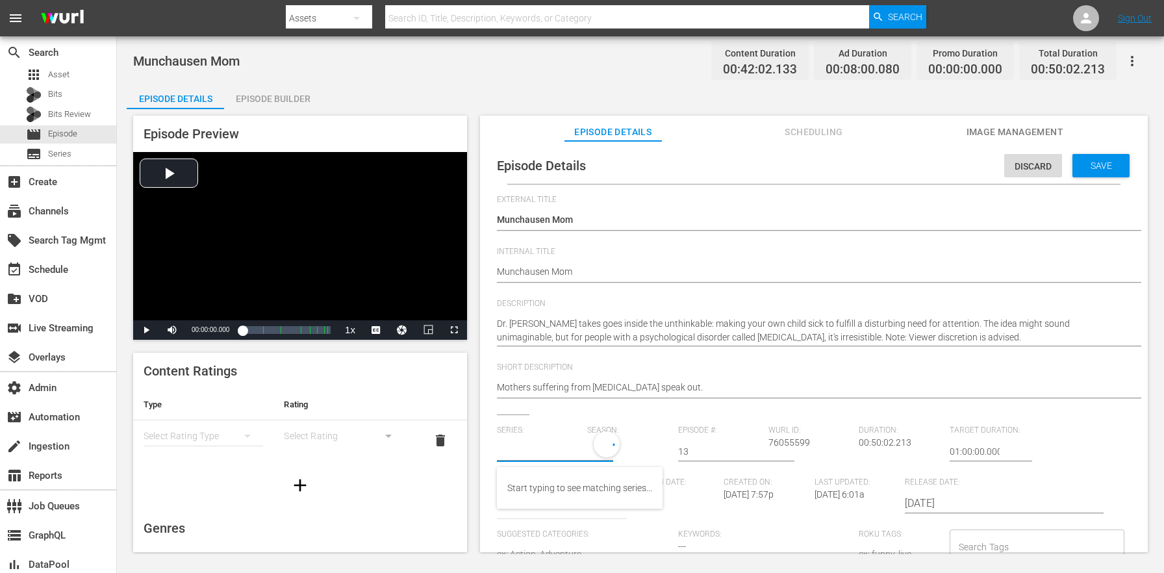
click at [553, 453] on input "text" at bounding box center [539, 451] width 84 height 31
click at [528, 492] on div "Dr. Phil" at bounding box center [542, 487] width 70 height 31
type input "Dr. Phil"
click at [611, 450] on div "21" at bounding box center [625, 449] width 77 height 36
click at [617, 401] on div "6" at bounding box center [605, 403] width 36 height 13
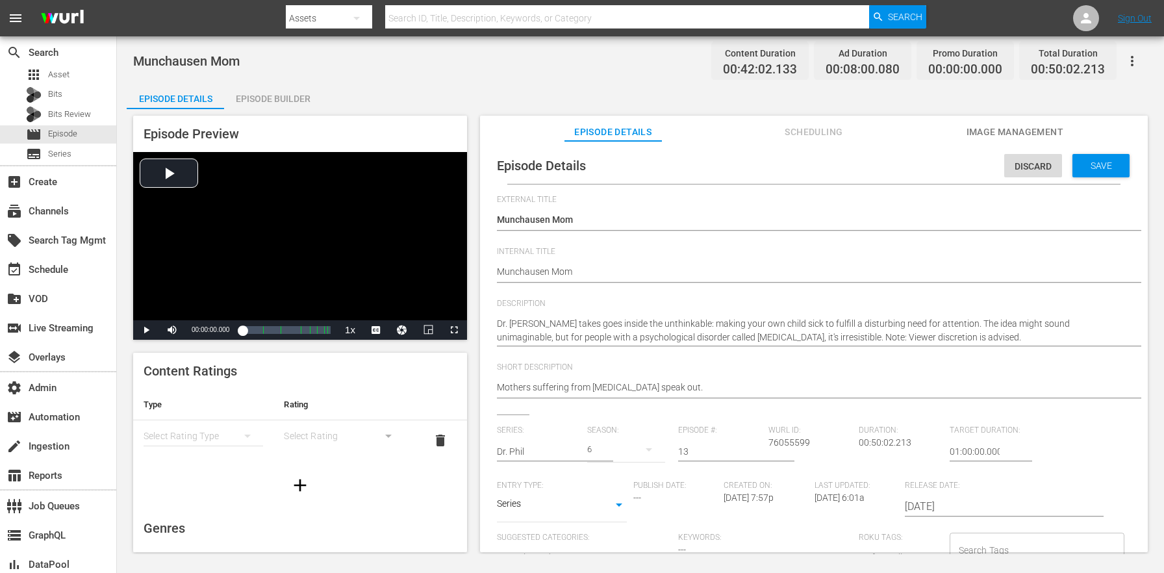
click at [1085, 172] on div "Save" at bounding box center [1101, 165] width 57 height 23
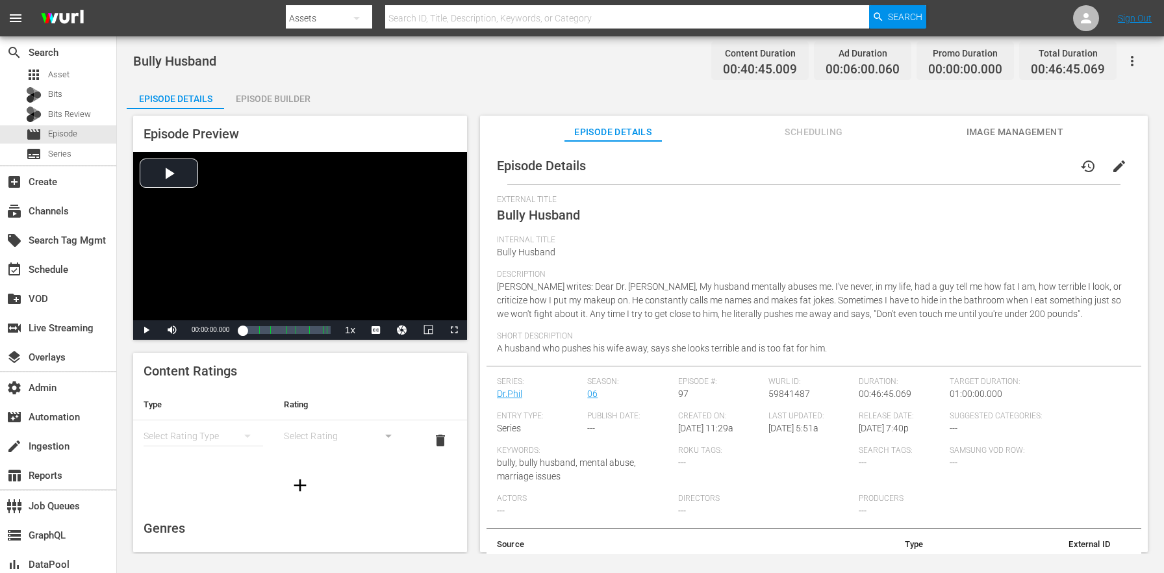
click at [1112, 164] on span "edit" at bounding box center [1120, 167] width 16 height 16
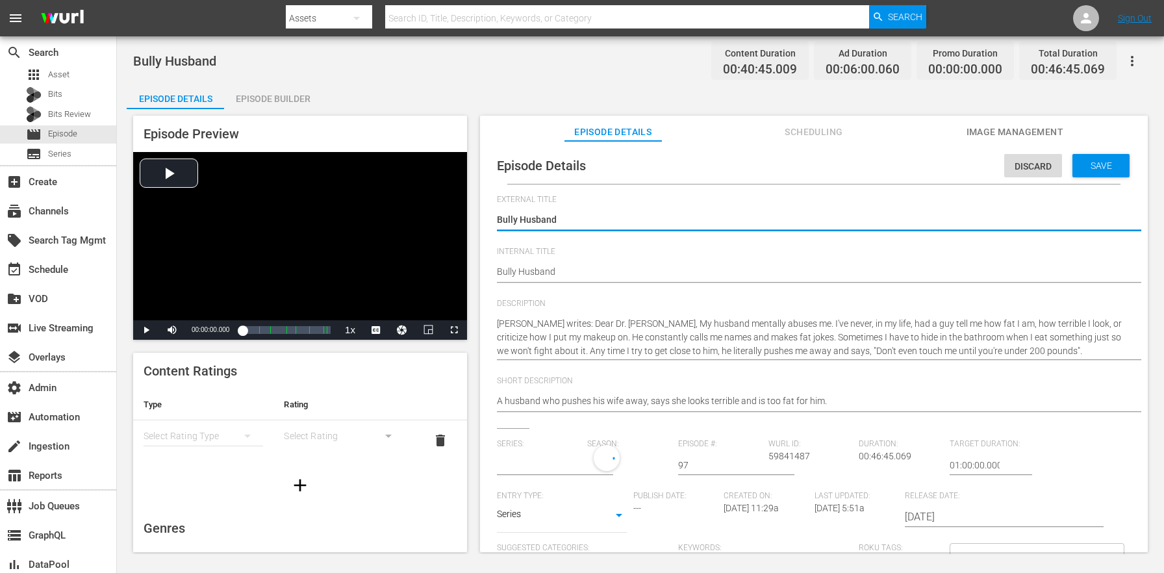
type input "Dr.Phil"
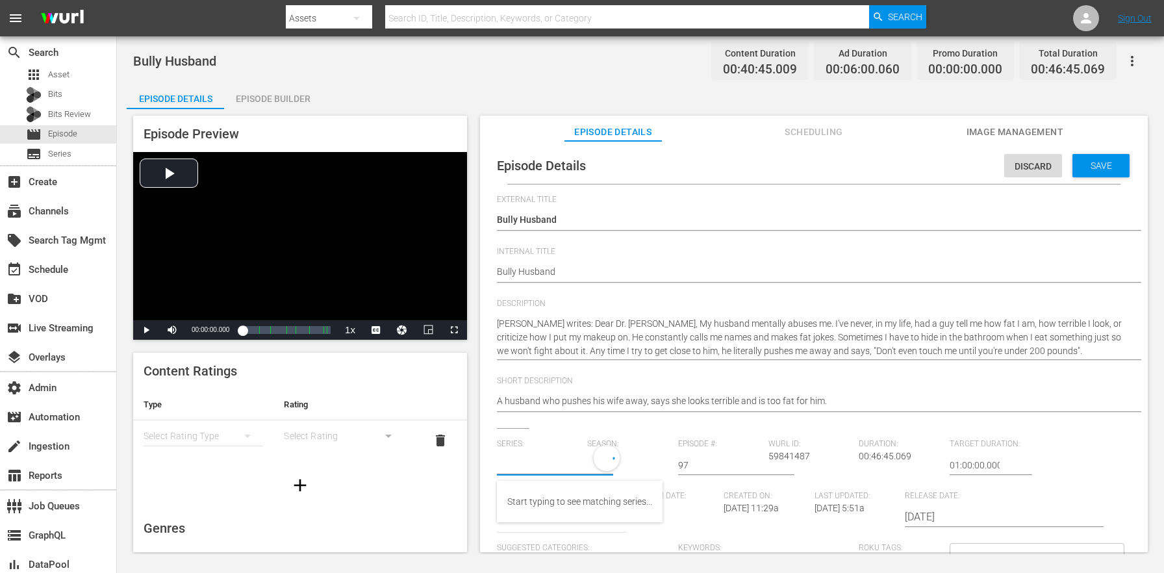
click at [522, 459] on input "text" at bounding box center [539, 465] width 84 height 31
click at [543, 498] on div "Dr. Phil" at bounding box center [542, 501] width 70 height 31
type input "Dr. Phil"
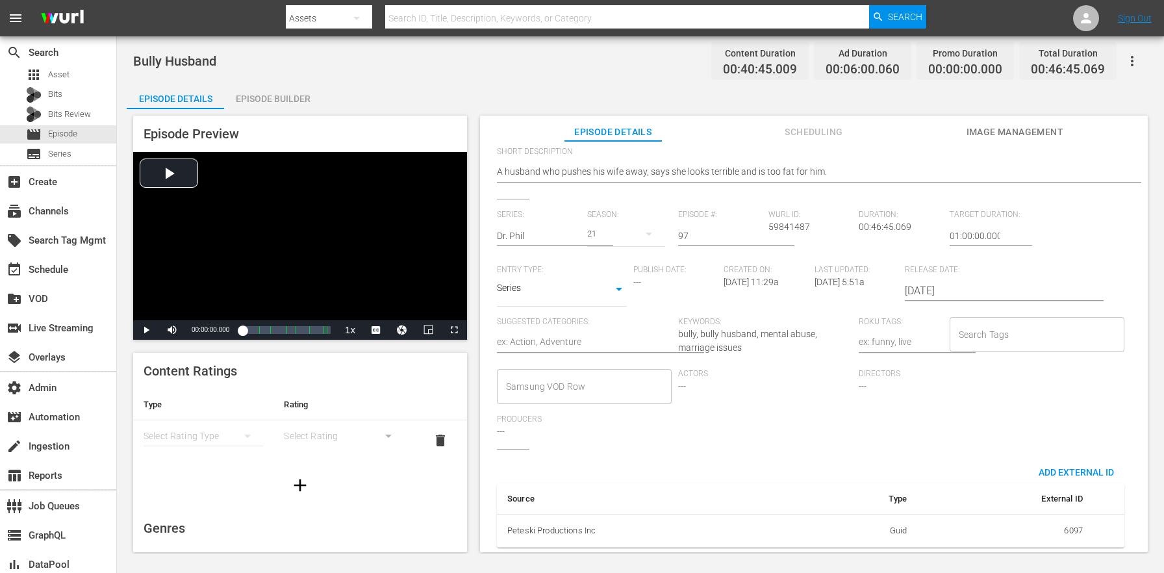
click at [610, 223] on div "21" at bounding box center [625, 234] width 77 height 36
click at [611, 440] on div "6" at bounding box center [605, 437] width 36 height 13
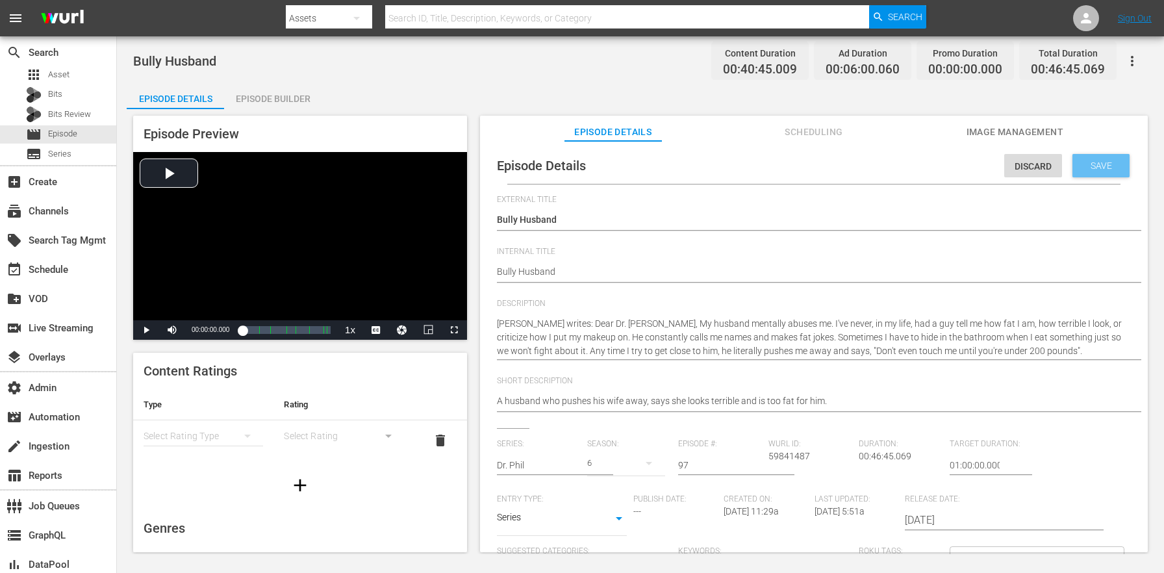
click at [1080, 161] on span "Save" at bounding box center [1101, 165] width 42 height 10
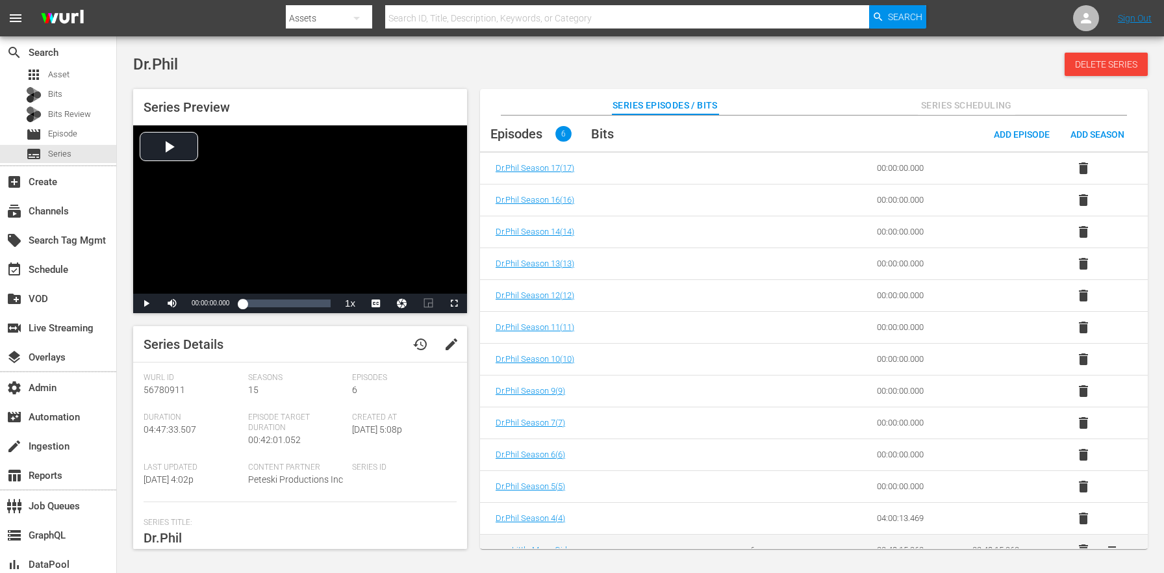
scroll to position [309, 0]
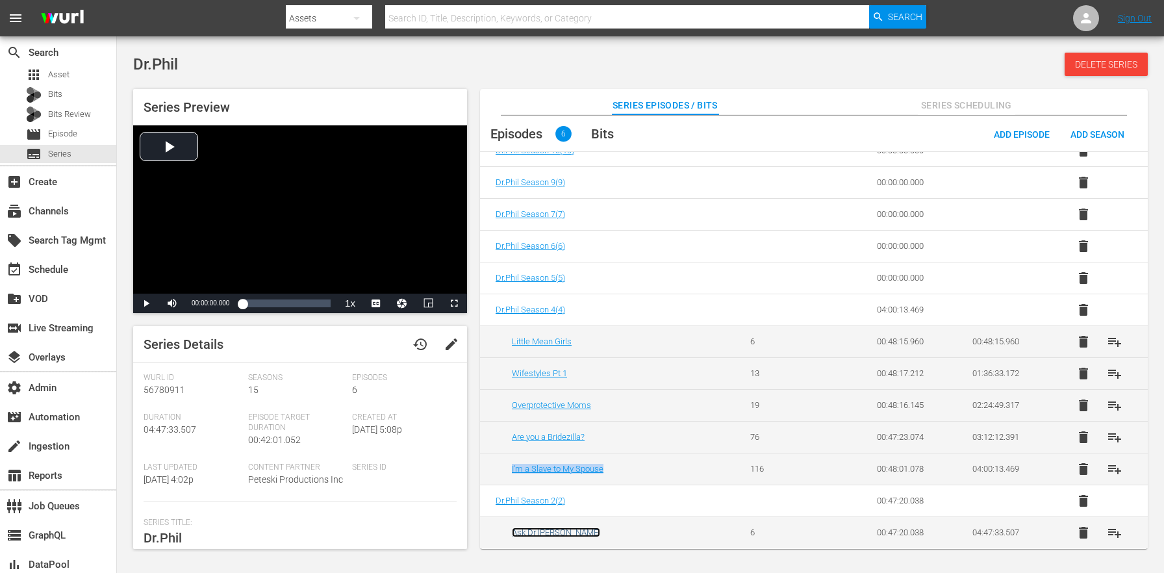
click at [537, 535] on link "Ask Dr Phil" at bounding box center [556, 533] width 88 height 10
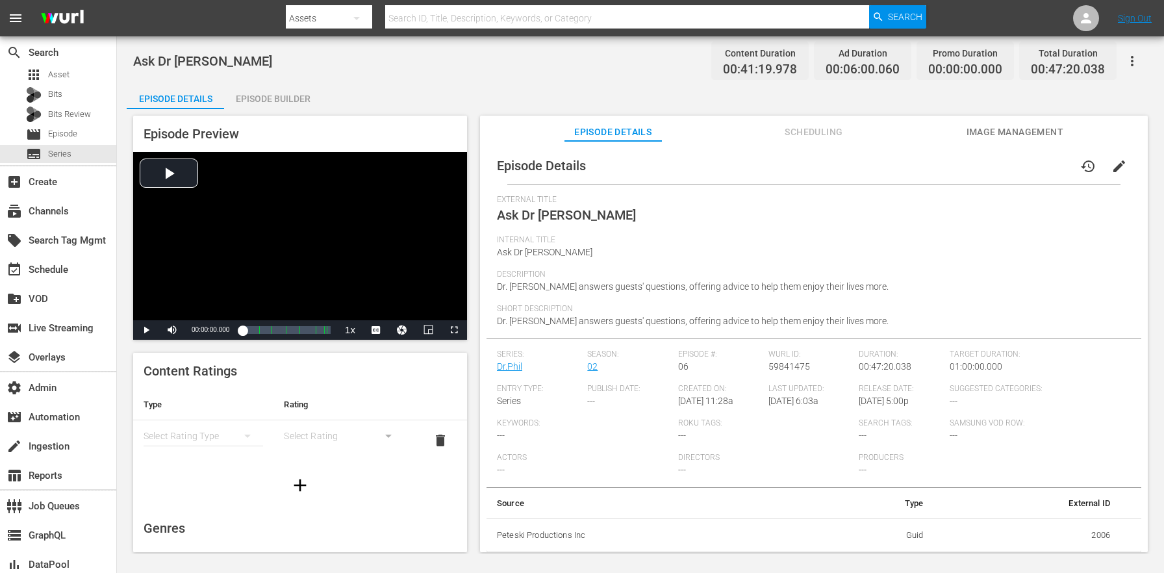
click at [1112, 164] on span "edit" at bounding box center [1120, 167] width 16 height 16
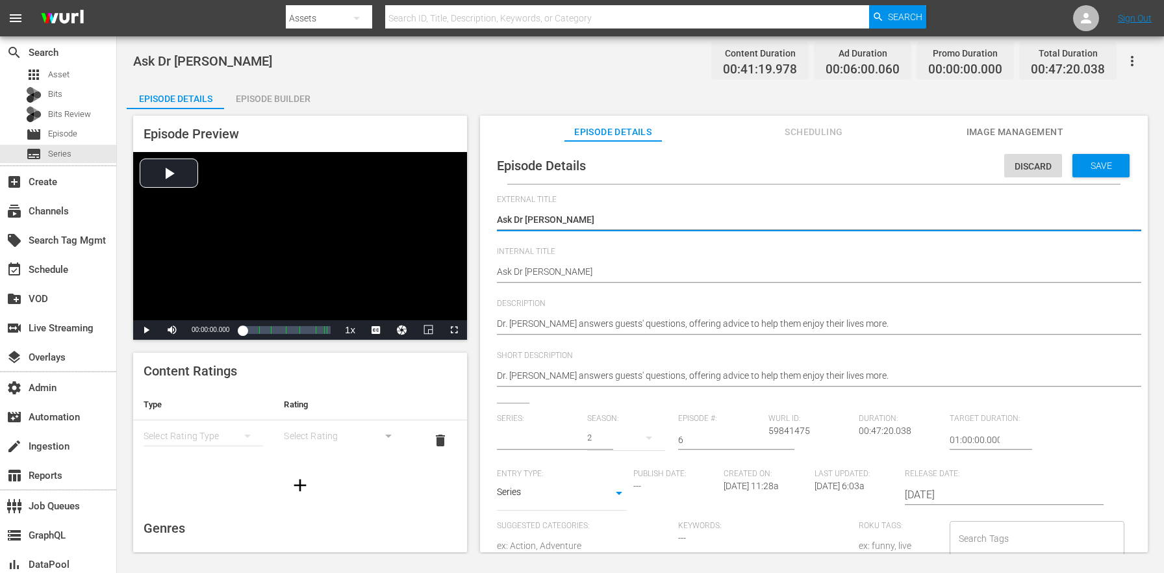
click at [536, 455] on div at bounding box center [539, 455] width 84 height 0
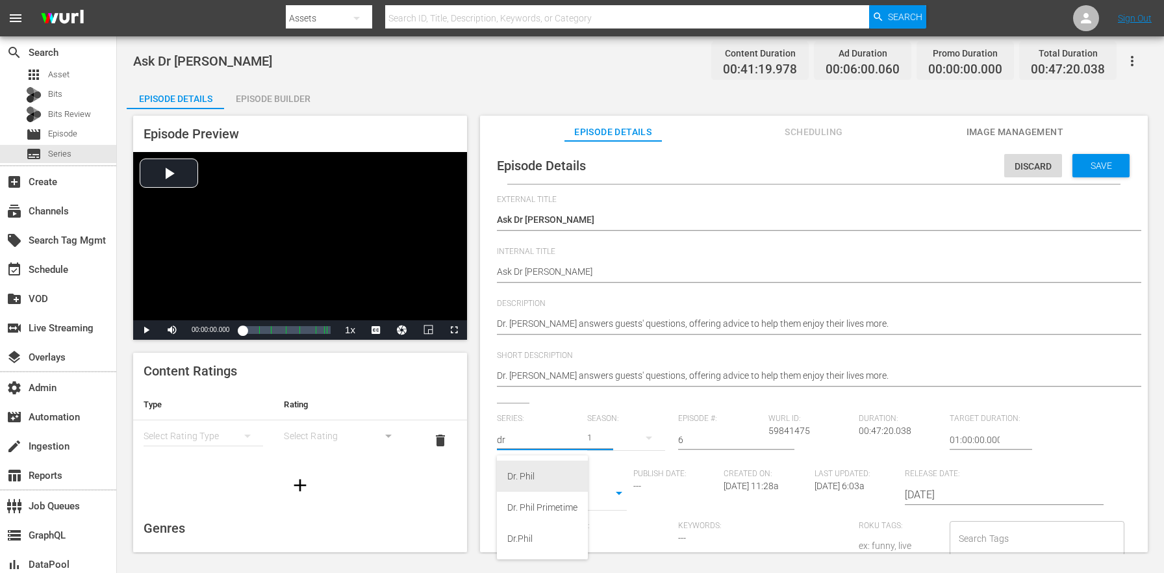
click at [518, 484] on div "Dr. Phil" at bounding box center [542, 476] width 70 height 31
type input "Dr. Phil"
click at [617, 441] on div "21" at bounding box center [625, 438] width 77 height 36
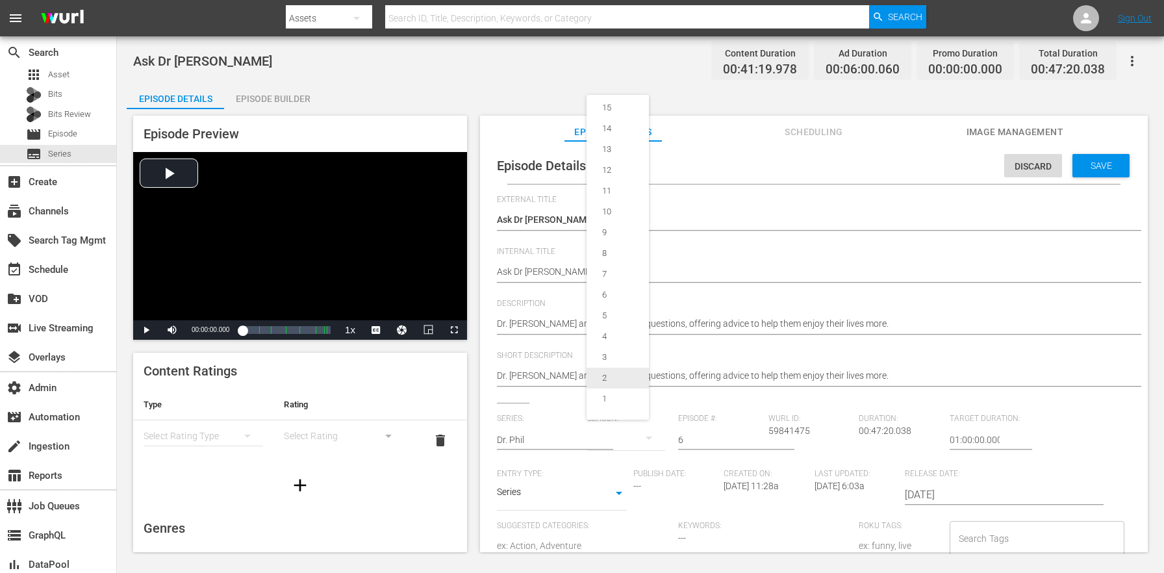
click at [617, 382] on div "2" at bounding box center [605, 378] width 36 height 13
click at [1104, 168] on span "Save" at bounding box center [1101, 165] width 42 height 10
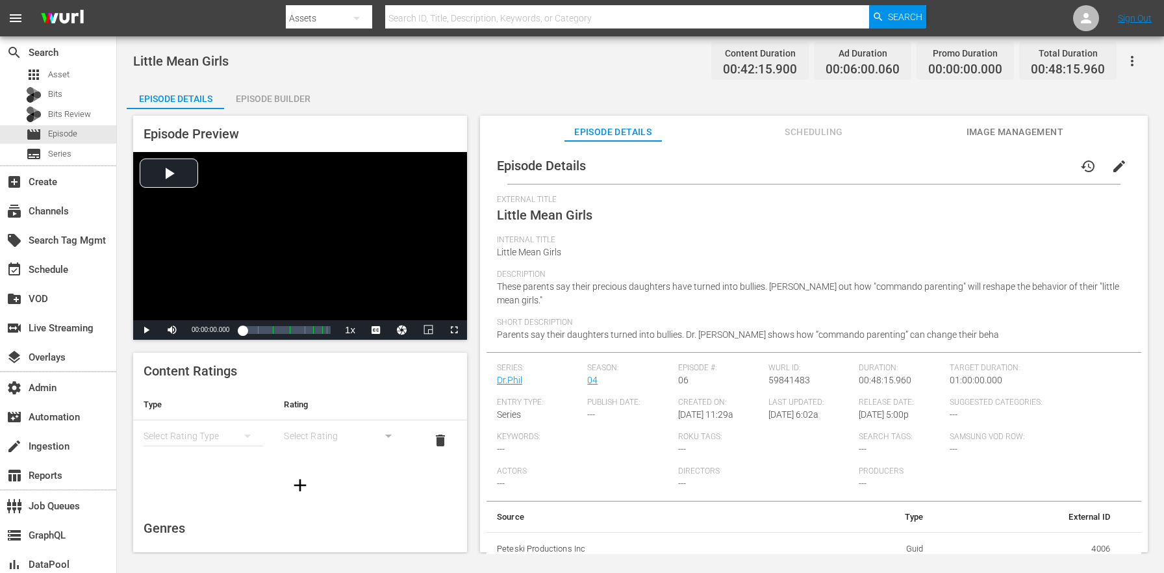
click at [1115, 166] on span "edit" at bounding box center [1120, 167] width 16 height 16
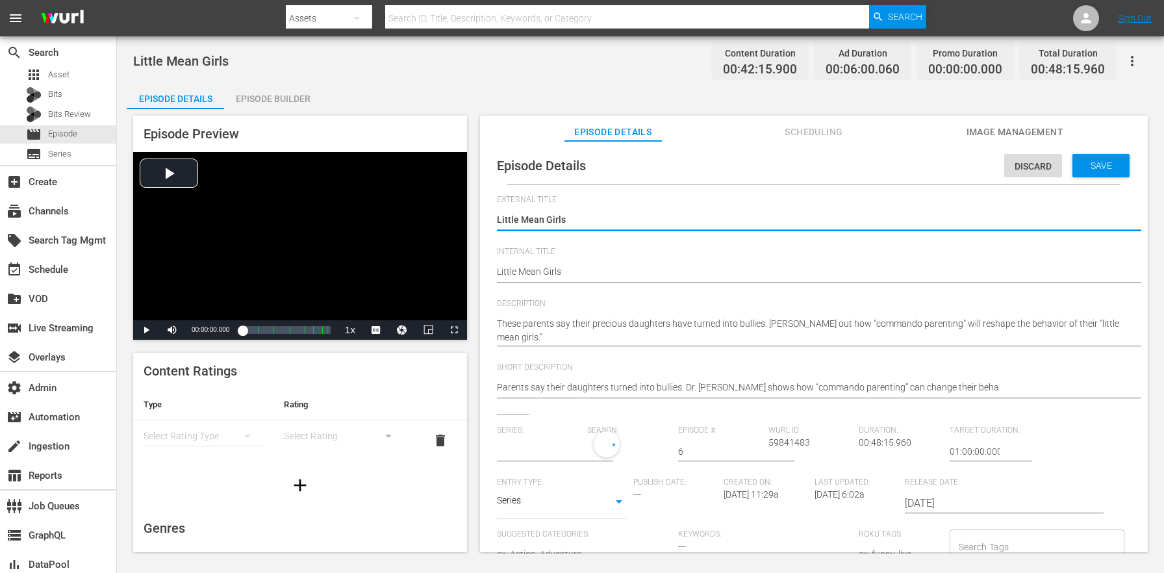
type input "Dr.Phil"
click at [532, 450] on input "text" at bounding box center [539, 451] width 84 height 31
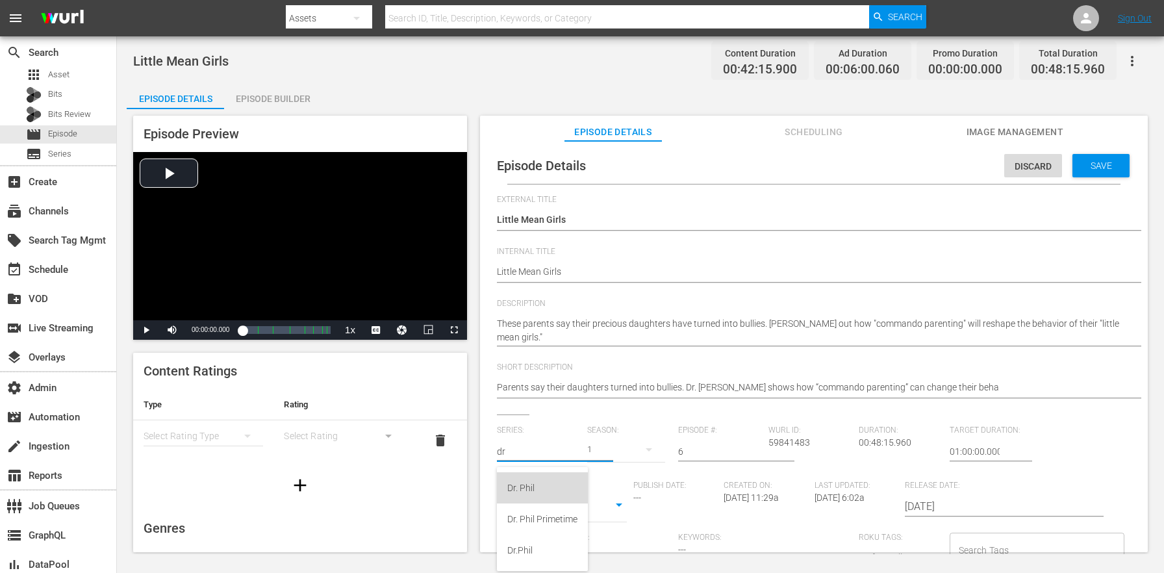
click at [548, 487] on div "Dr. Phil" at bounding box center [542, 487] width 70 height 31
type input "Dr. Phil"
click at [608, 448] on div "21" at bounding box center [625, 449] width 77 height 36
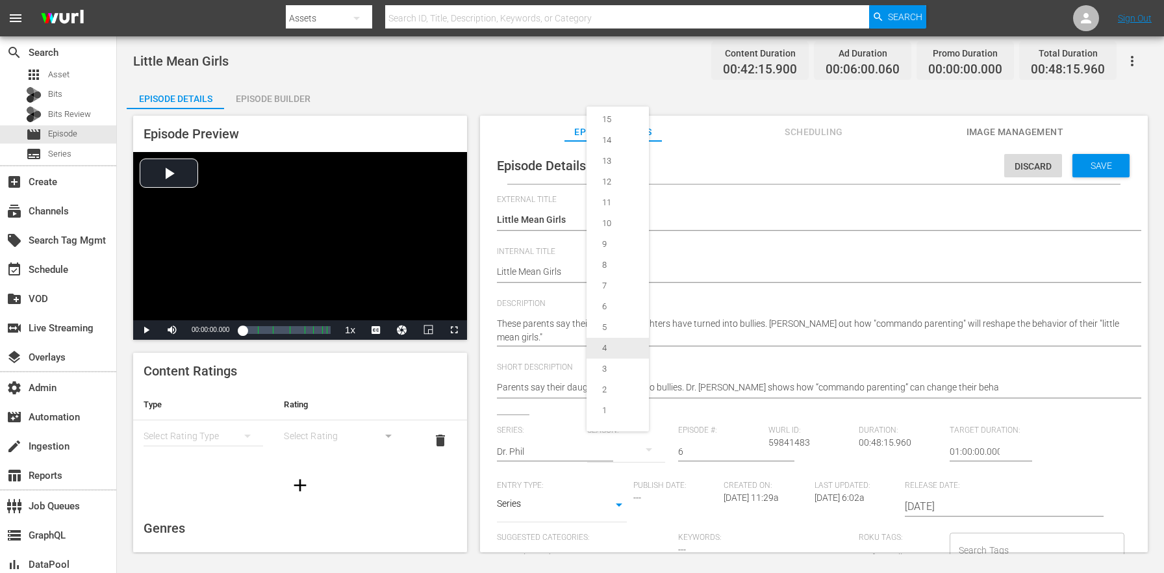
click at [609, 344] on div "4" at bounding box center [605, 348] width 36 height 13
click at [1089, 177] on div "Save" at bounding box center [1101, 165] width 57 height 23
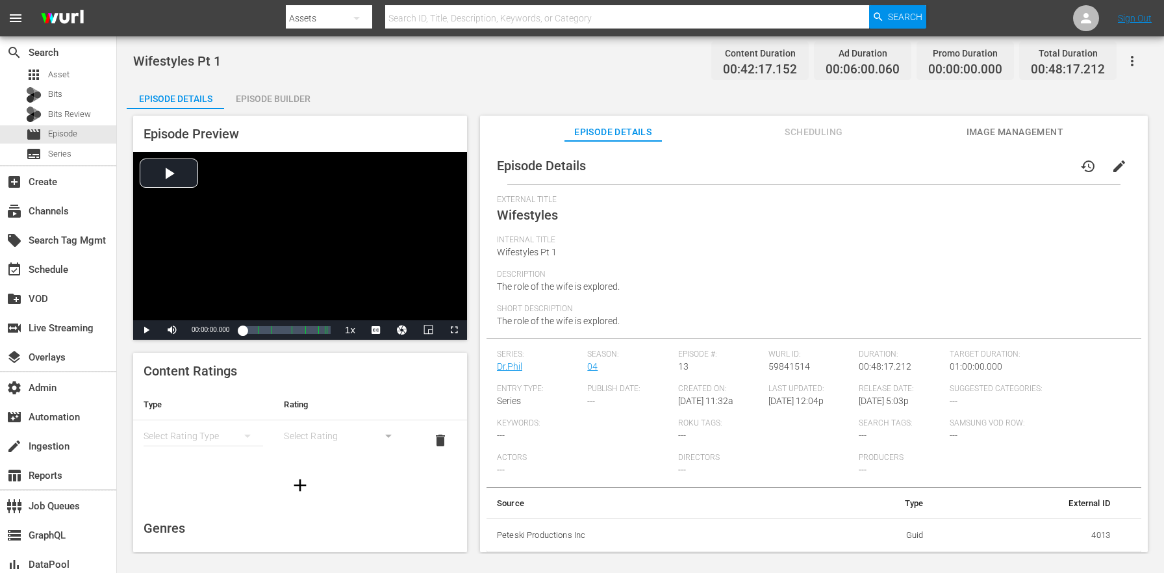
click at [1119, 164] on button "edit" at bounding box center [1119, 166] width 31 height 31
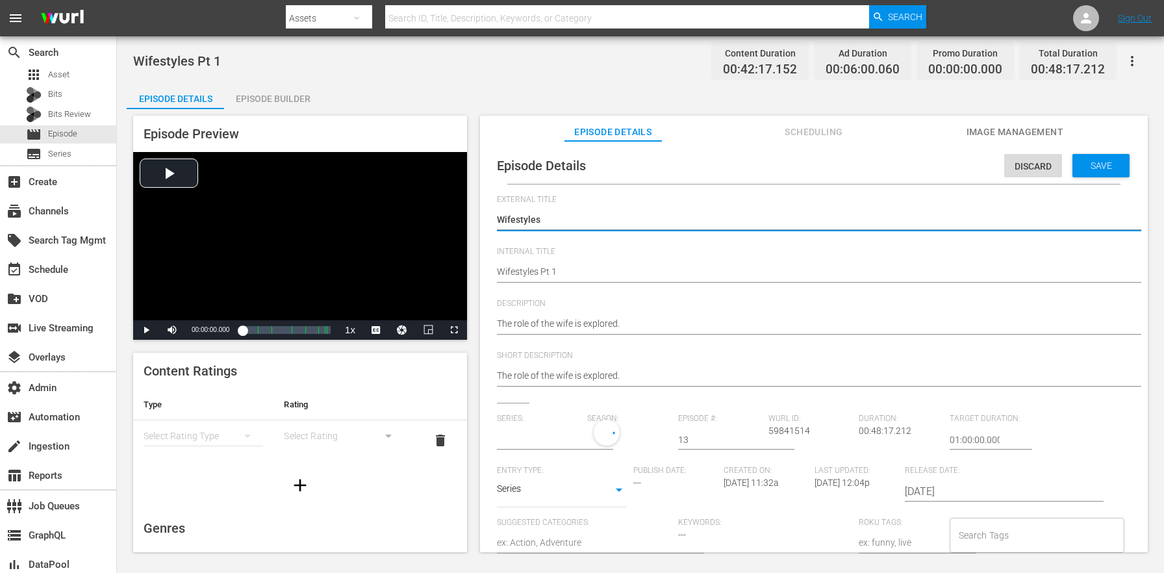
type input "Dr.Phil"
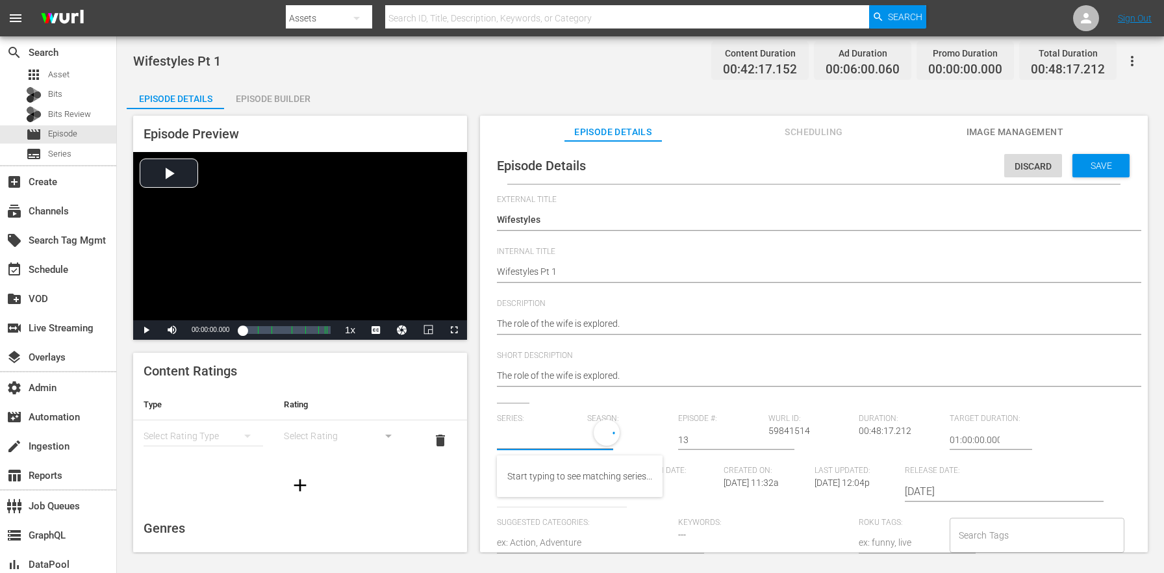
click at [552, 440] on input "text" at bounding box center [539, 439] width 84 height 31
click at [551, 472] on div "Dr. Phil" at bounding box center [542, 476] width 70 height 31
type input "Dr. Phil"
click at [611, 439] on div "21" at bounding box center [625, 438] width 77 height 36
click at [612, 334] on div "4" at bounding box center [605, 336] width 36 height 13
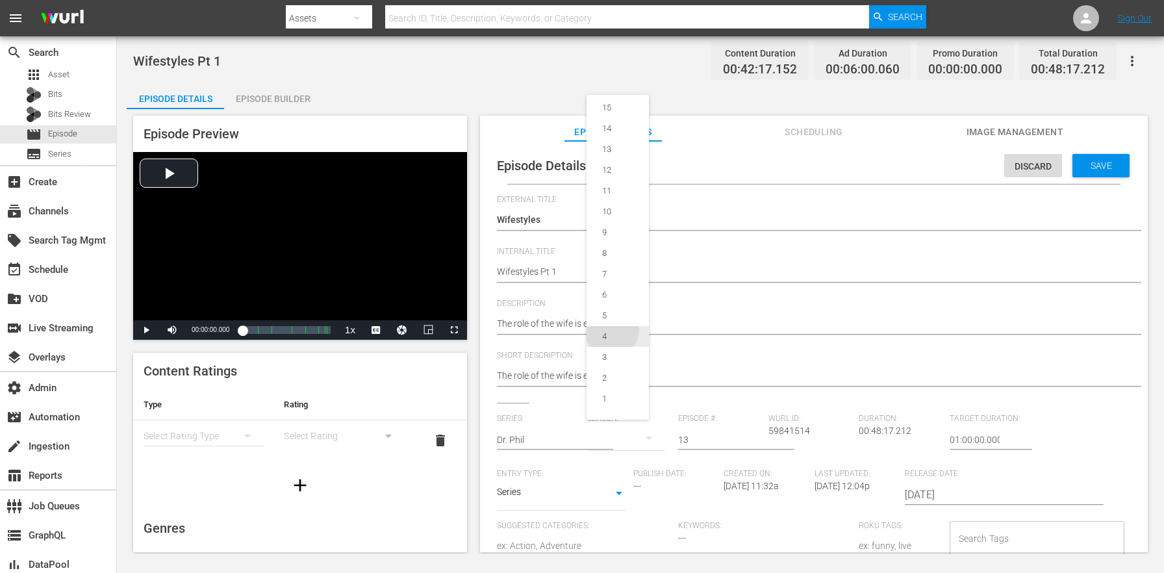
scroll to position [133, 0]
click at [1104, 159] on div "Save" at bounding box center [1101, 165] width 57 height 23
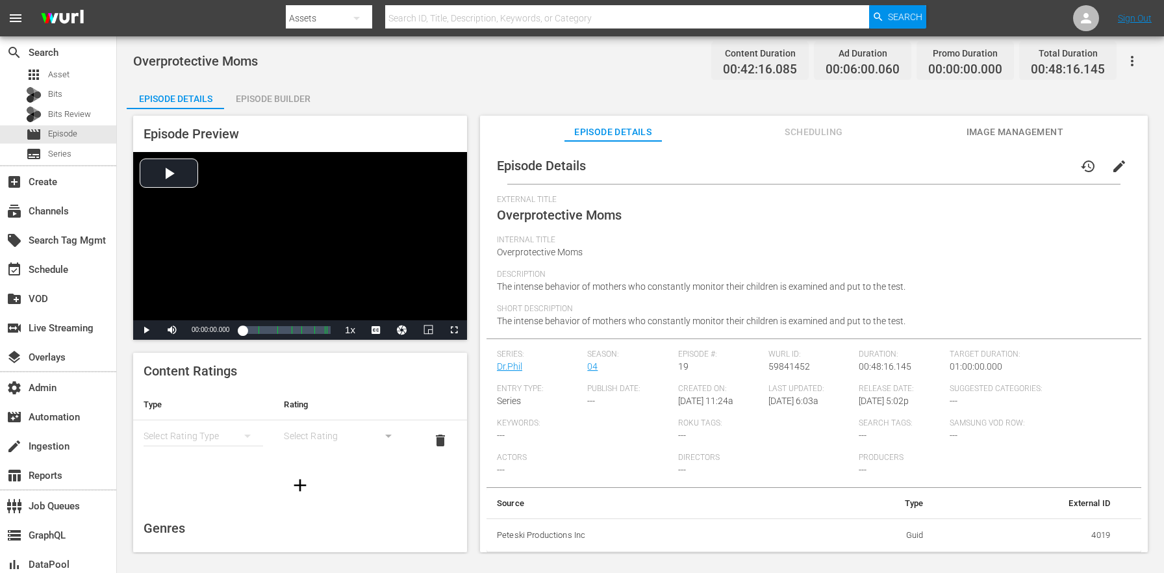
click at [1112, 167] on span "edit" at bounding box center [1120, 167] width 16 height 16
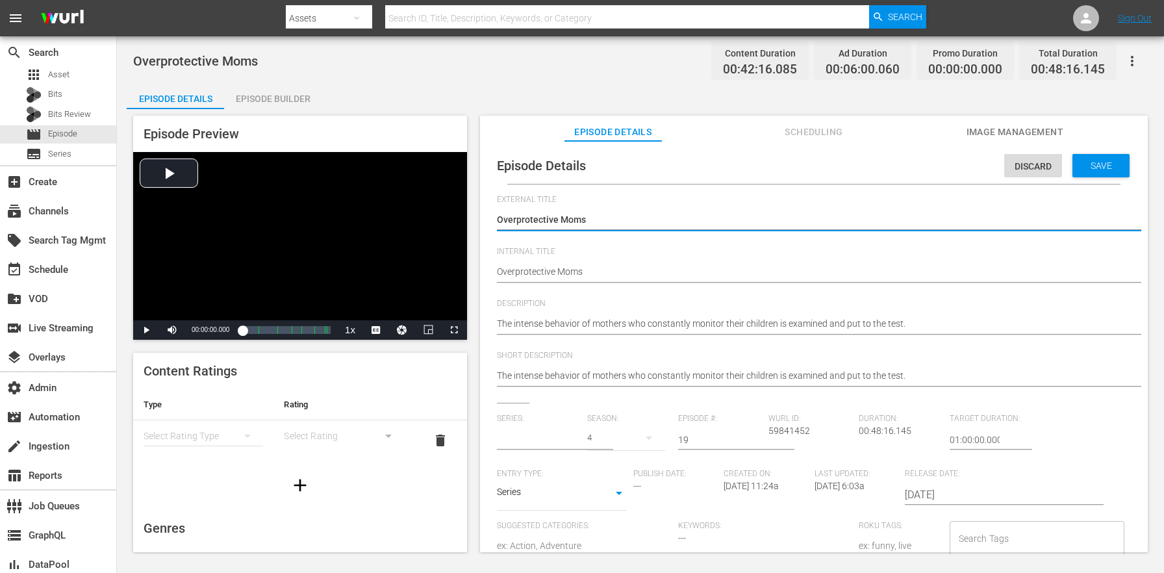
type input "Dr.Phil"
click at [548, 437] on input "text" at bounding box center [539, 439] width 84 height 31
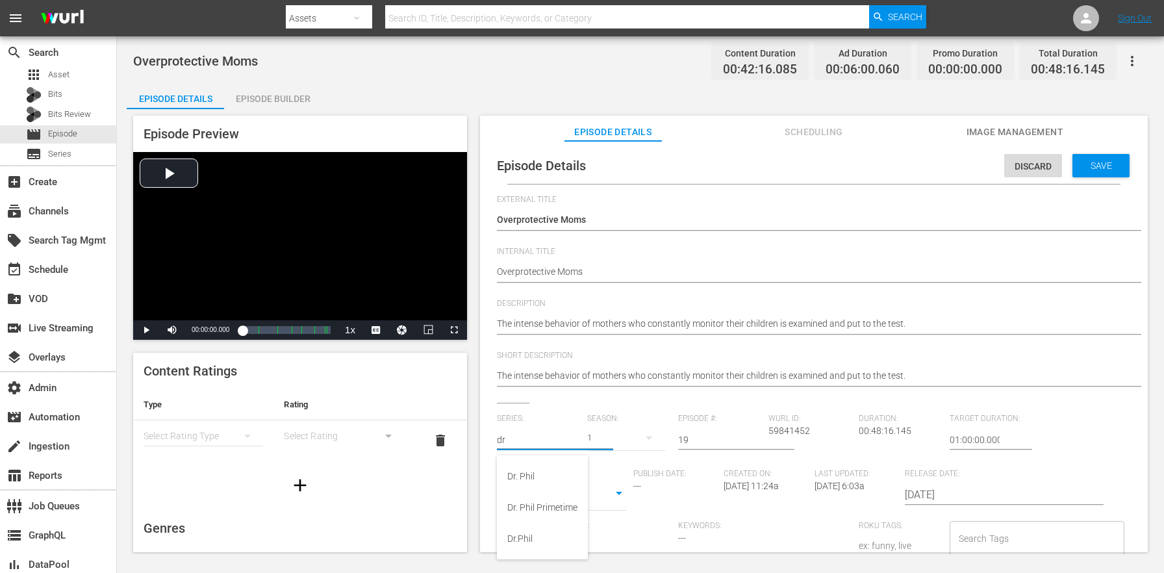
click at [539, 472] on div "Dr. Phil" at bounding box center [542, 476] width 70 height 31
type input "Dr. Phil"
click at [611, 340] on div "4" at bounding box center [605, 336] width 36 height 13
click at [1085, 167] on span "Save" at bounding box center [1101, 165] width 42 height 10
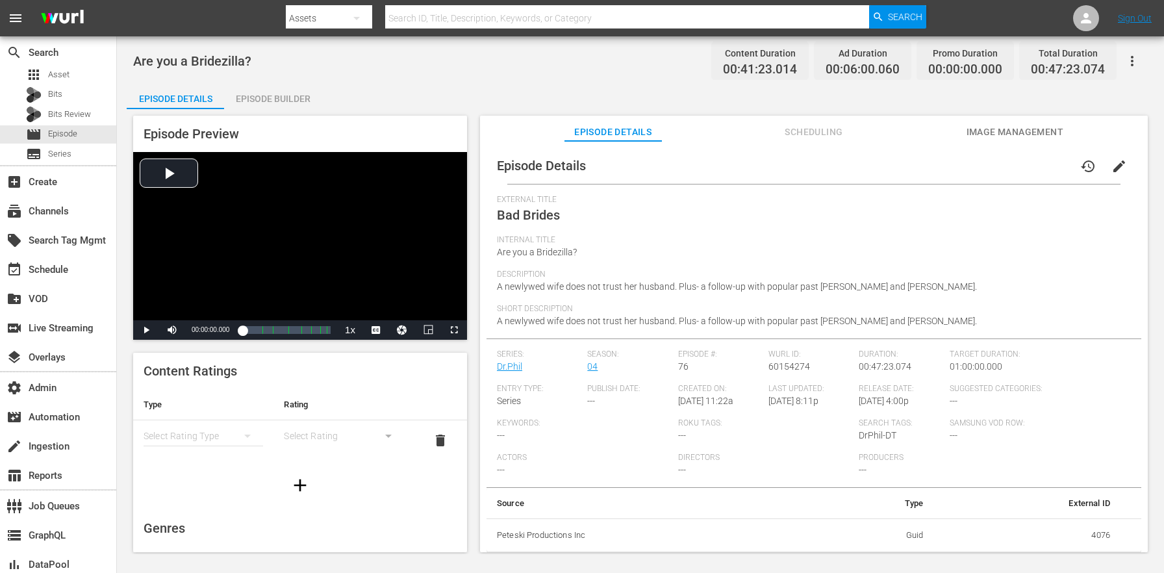
click at [1112, 166] on span "edit" at bounding box center [1120, 167] width 16 height 16
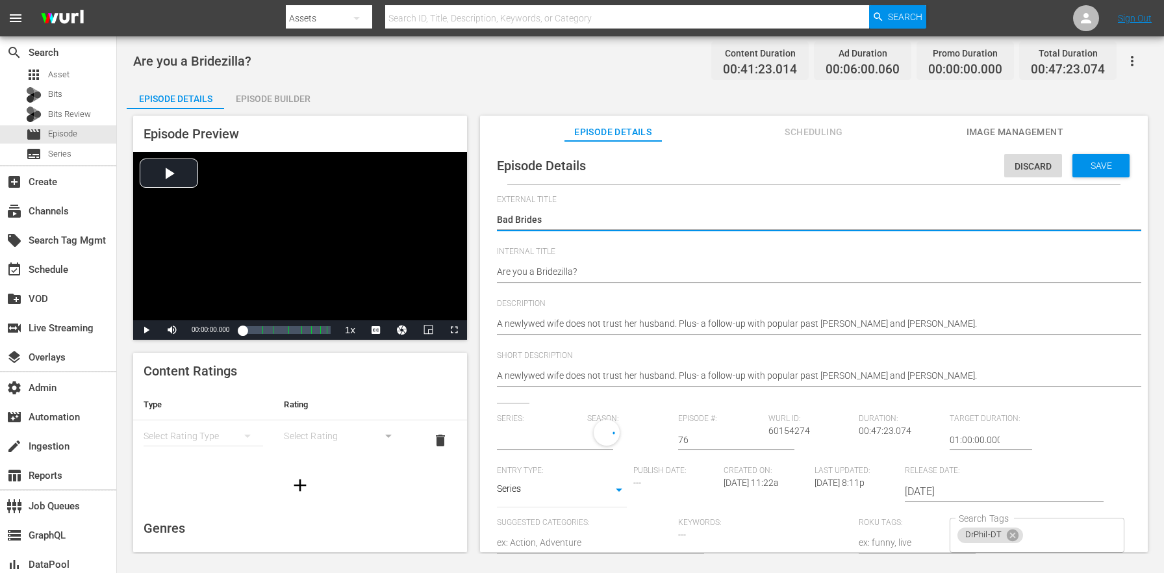
type input "Dr.Phil"
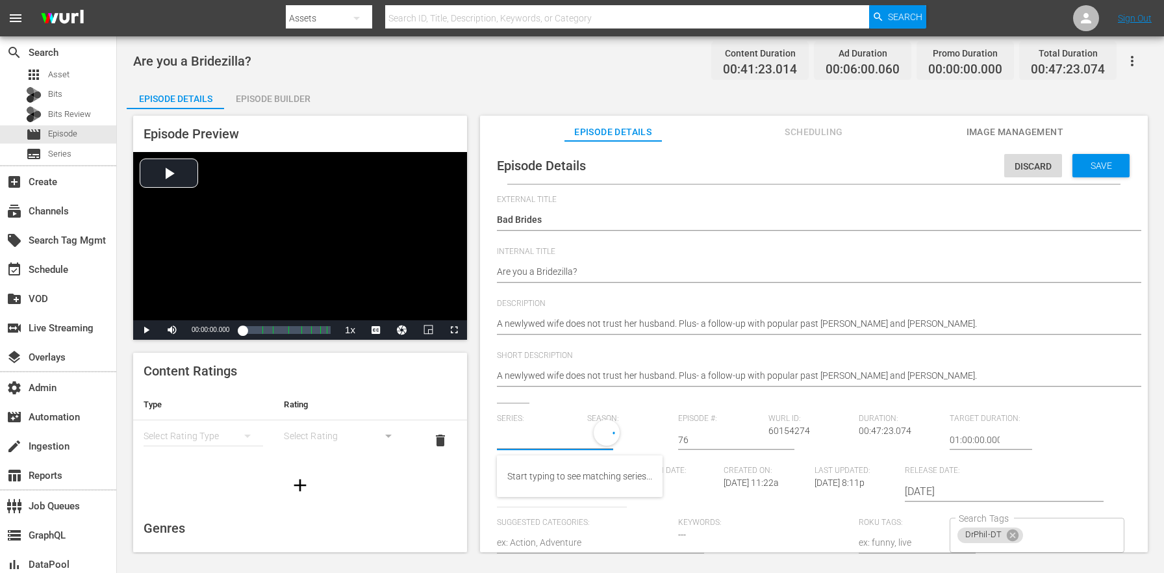
click at [524, 447] on input "text" at bounding box center [539, 439] width 84 height 31
click at [546, 481] on div "Dr. Phil" at bounding box center [542, 476] width 70 height 31
type input "Dr. Phil"
click at [624, 443] on div "21" at bounding box center [625, 438] width 77 height 36
click at [613, 335] on div "4" at bounding box center [605, 336] width 36 height 13
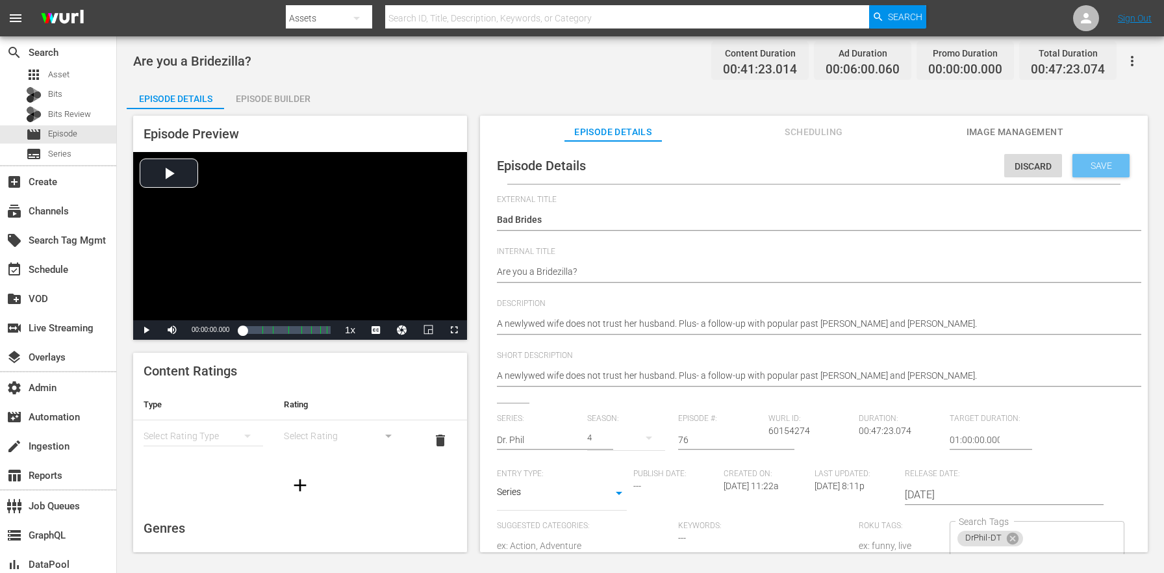
click at [1102, 168] on span "Save" at bounding box center [1101, 165] width 42 height 10
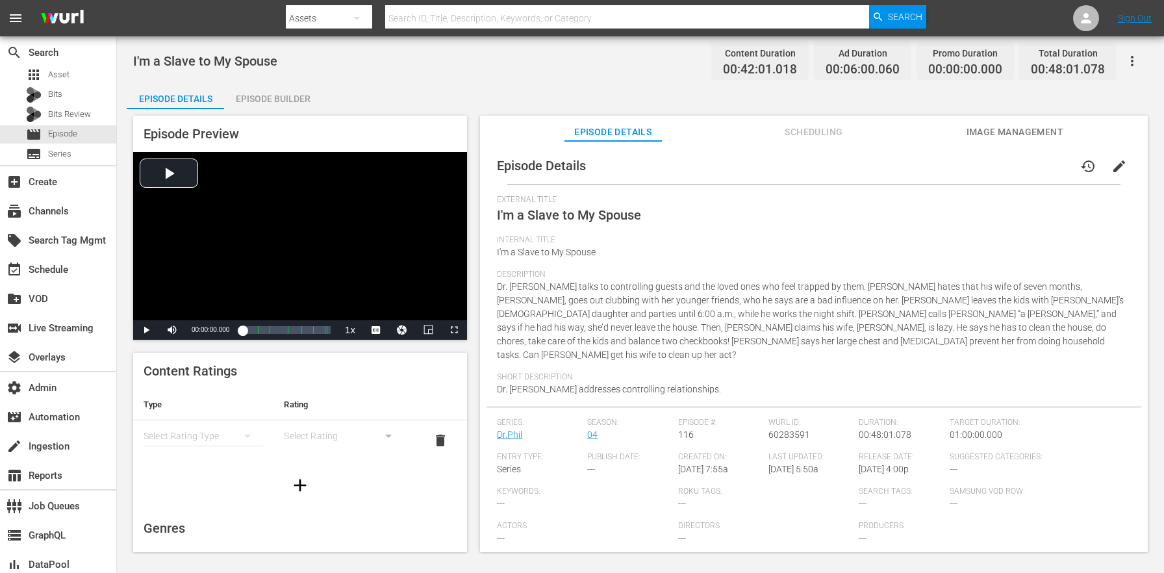
click at [1112, 161] on span "edit" at bounding box center [1120, 167] width 16 height 16
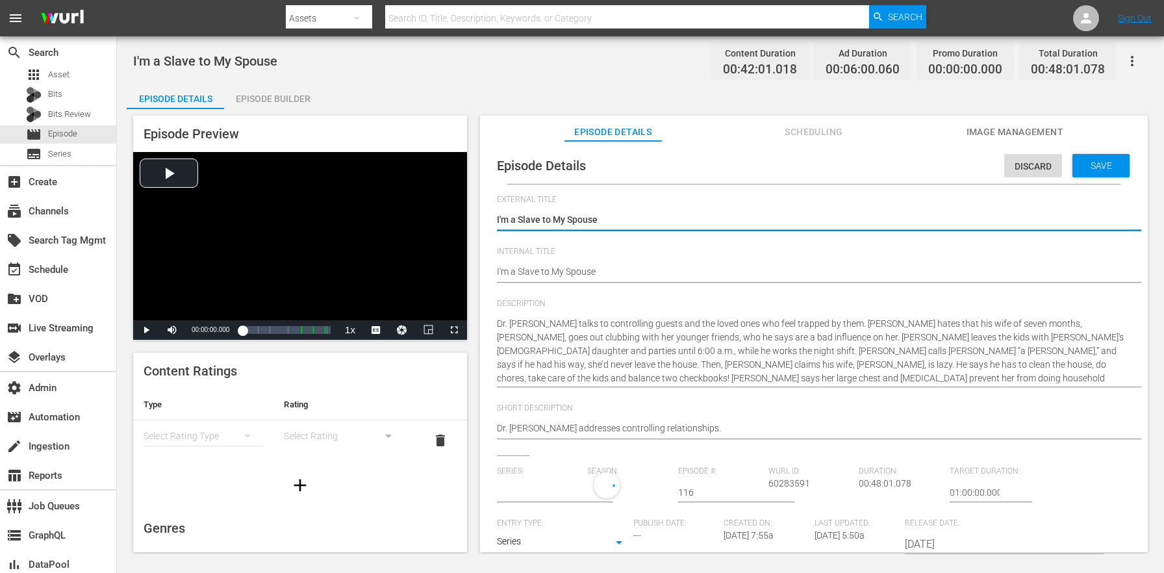
type input "Dr.Phil"
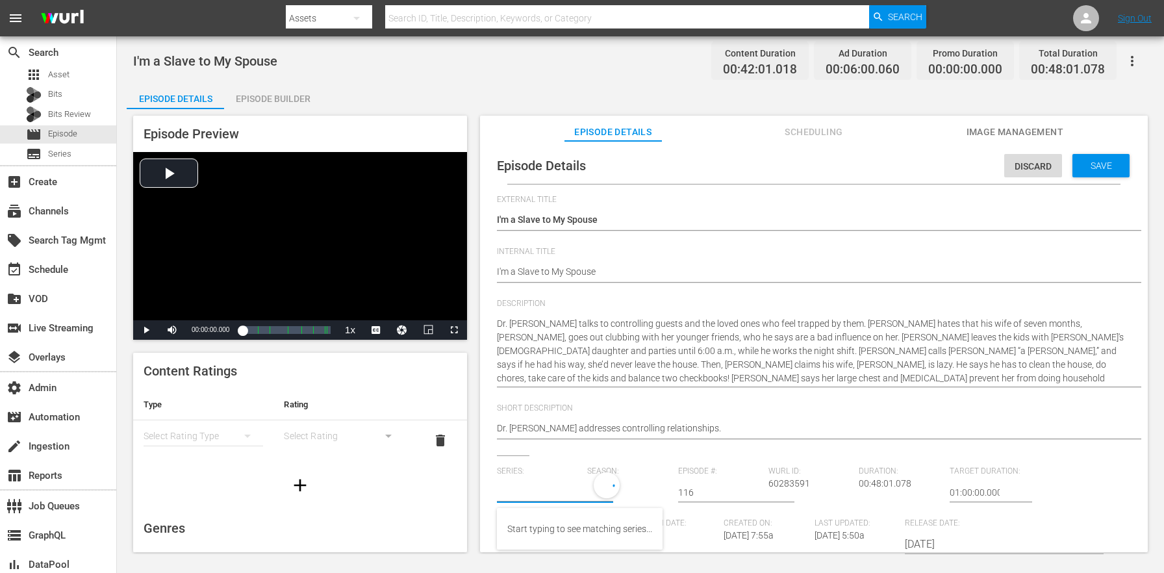
click at [539, 494] on input "text" at bounding box center [539, 492] width 84 height 31
click at [547, 528] on div "Dr. Phil" at bounding box center [542, 528] width 70 height 31
type input "Dr. Phil"
click at [615, 487] on div "21" at bounding box center [625, 490] width 77 height 36
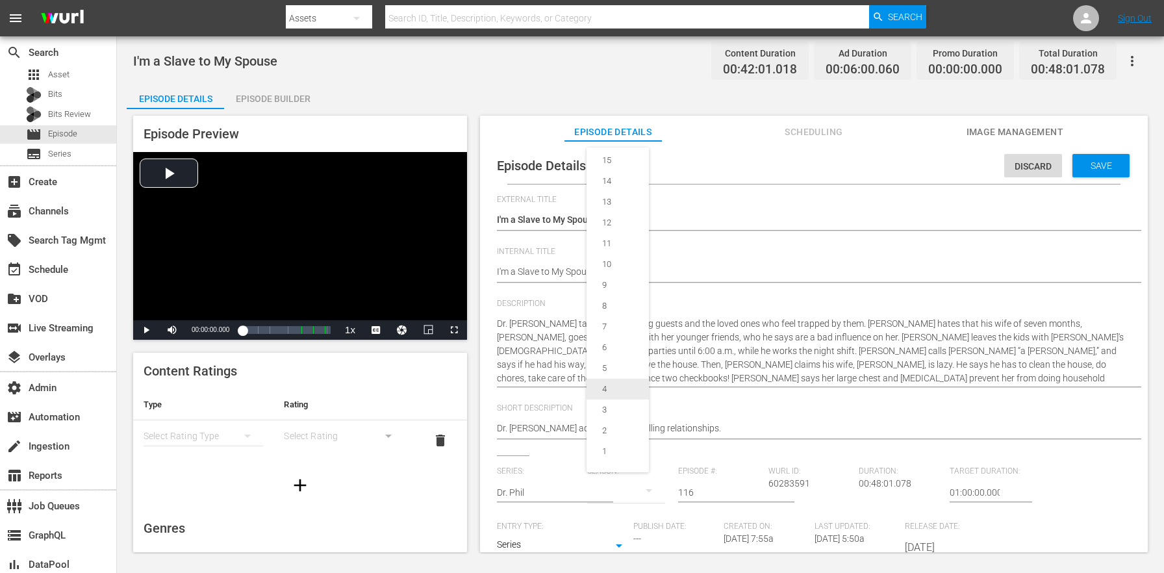
click at [612, 393] on div "4" at bounding box center [605, 389] width 36 height 13
click at [1093, 160] on span "Save" at bounding box center [1101, 165] width 42 height 10
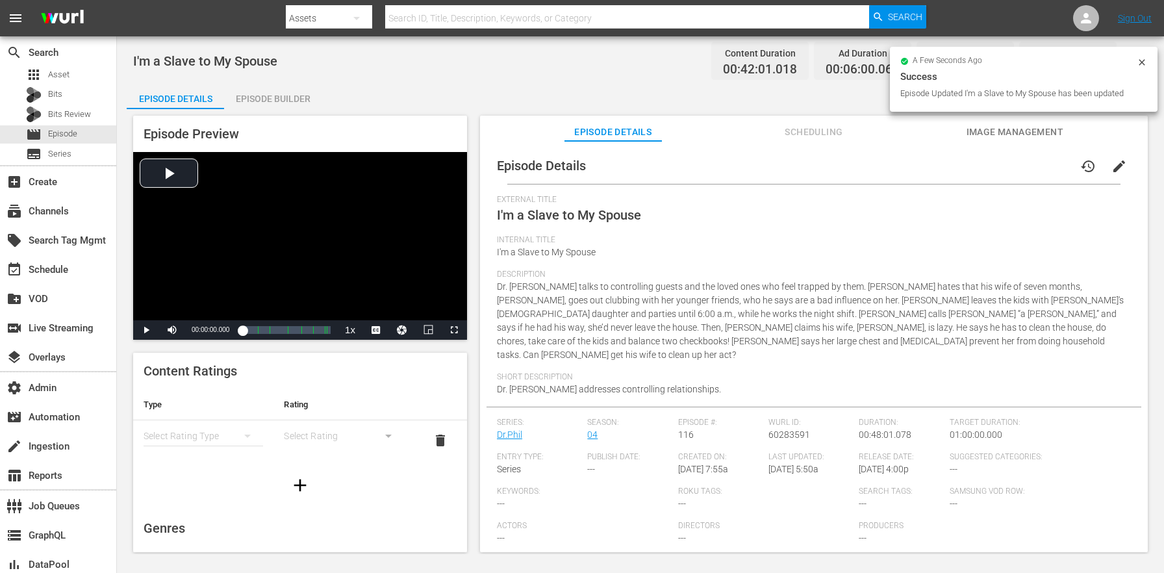
scroll to position [49, 0]
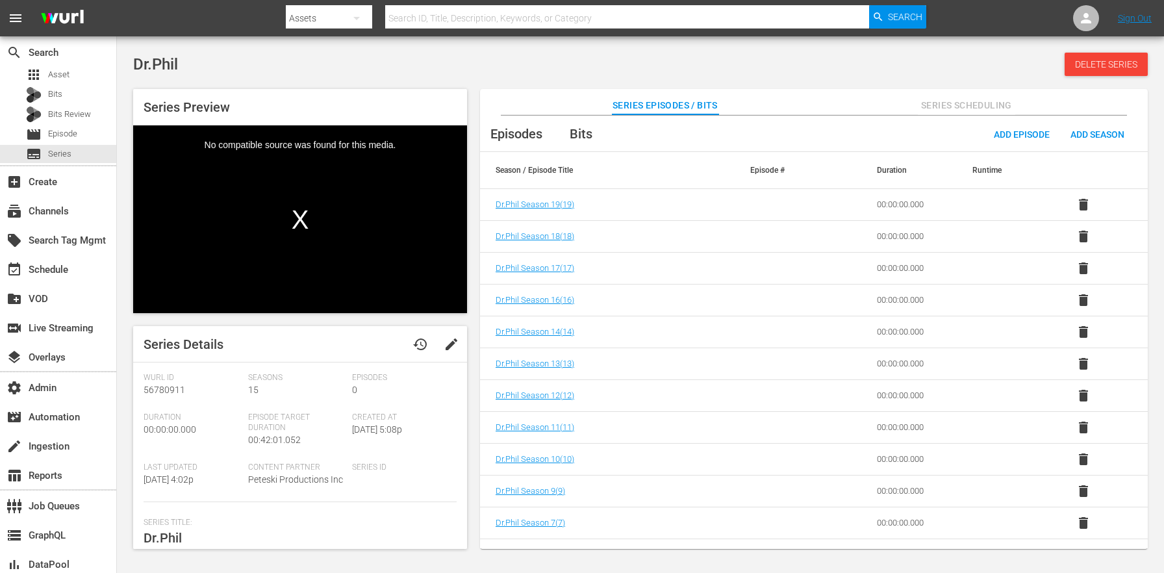
click at [994, 61] on div "Dr.Phil Delete Series" at bounding box center [640, 64] width 1015 height 23
click at [1116, 45] on div "Dr.Phil Delete Series Series Preview Video Player is loading. Play Video Play M…" at bounding box center [640, 297] width 1047 height 509
click at [1111, 61] on span "Delete Series" at bounding box center [1106, 64] width 83 height 10
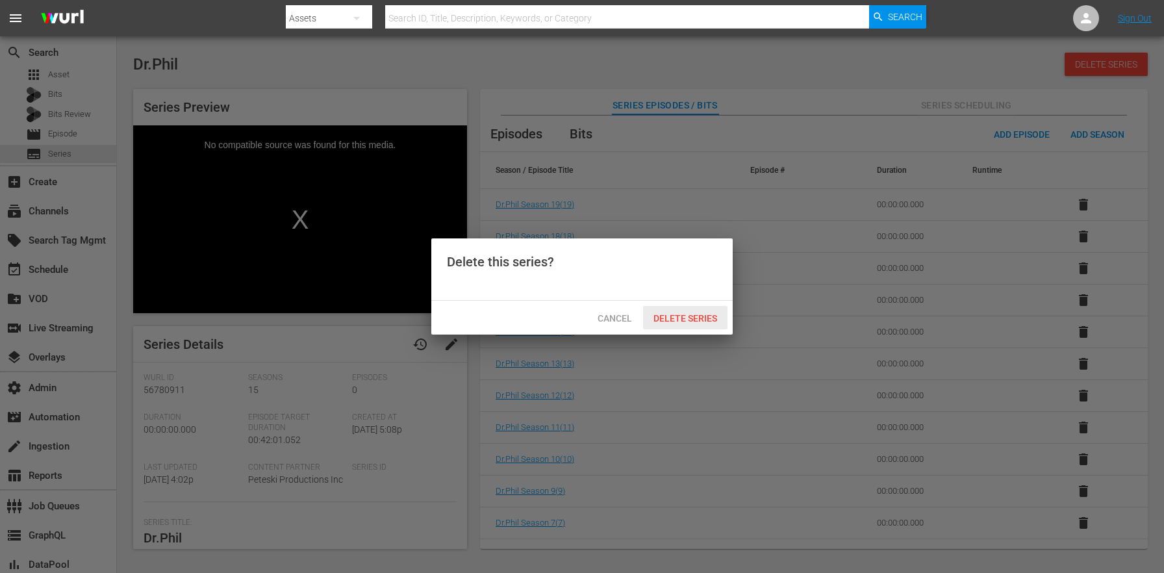
click at [705, 327] on div "Delete Series" at bounding box center [685, 318] width 84 height 24
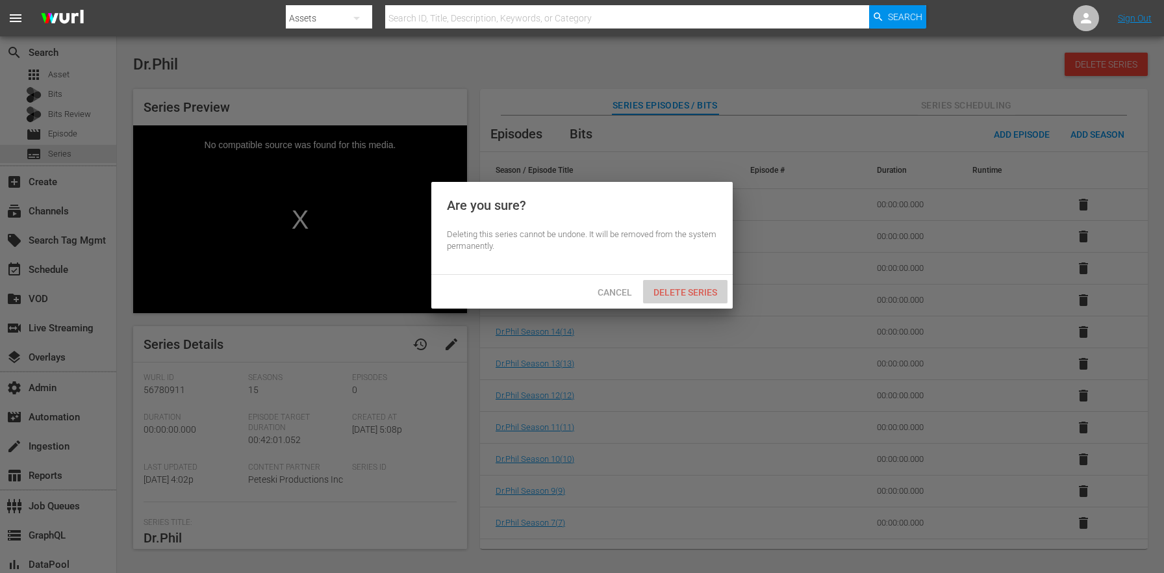
click at [693, 299] on div "Delete Series" at bounding box center [685, 292] width 84 height 24
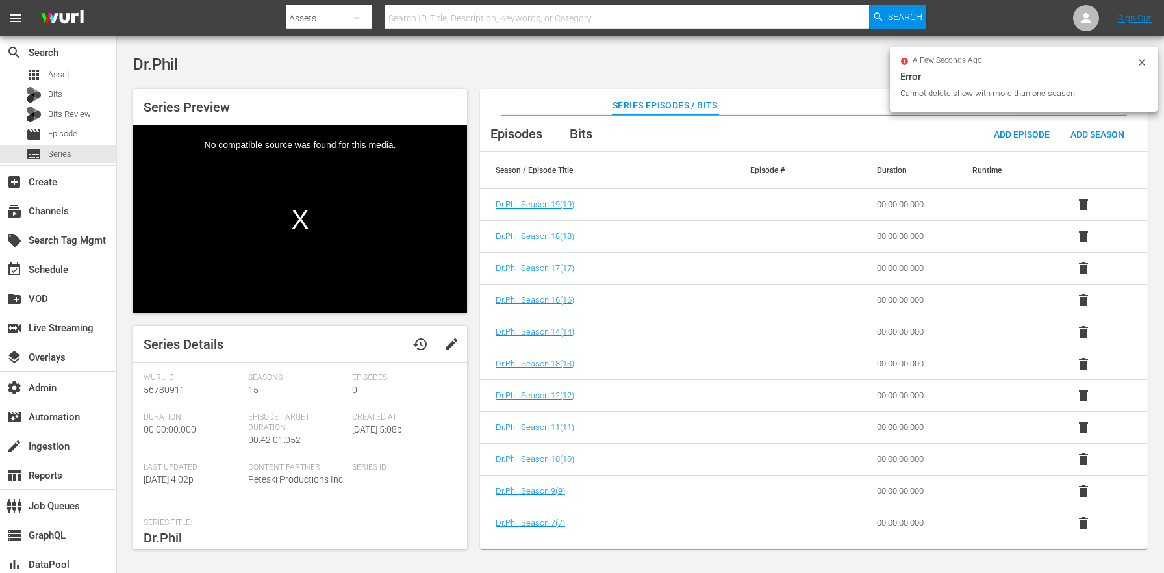
scroll to position [172, 0]
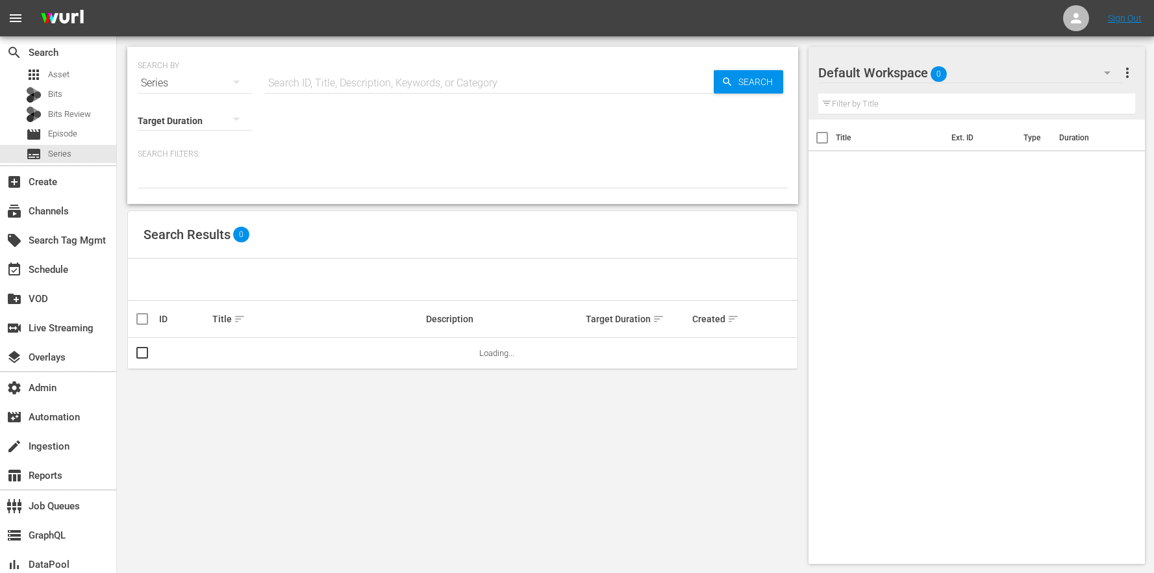
drag, startPoint x: 335, startPoint y: 73, endPoint x: 339, endPoint y: 63, distance: 10.5
click at [335, 73] on input "text" at bounding box center [489, 83] width 449 height 31
type input "dr. phil"
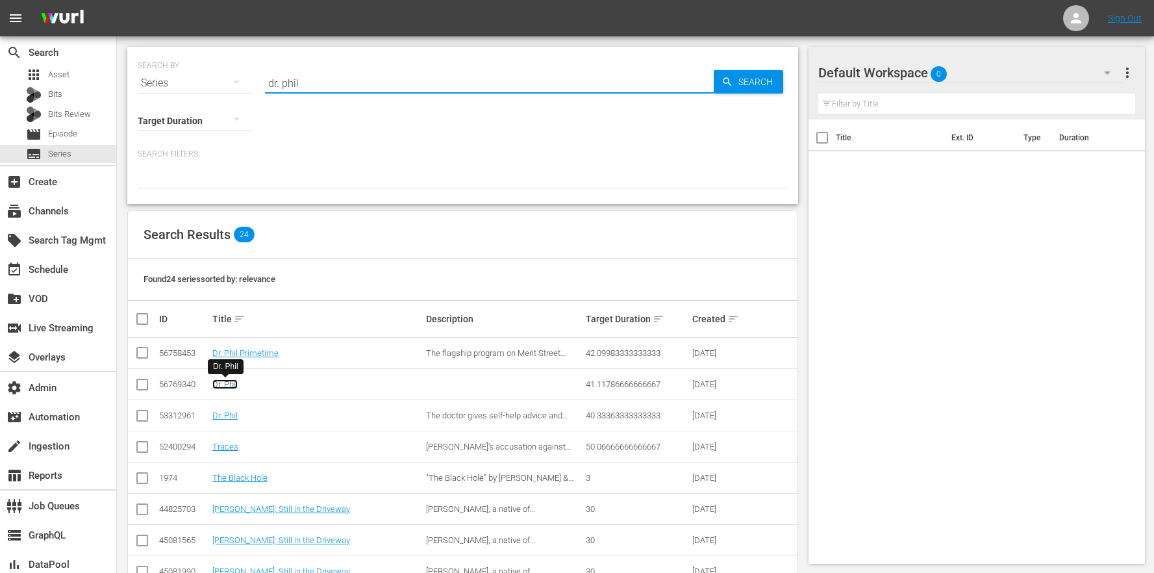
click at [235, 388] on link "Dr. Phil" at bounding box center [224, 384] width 25 height 10
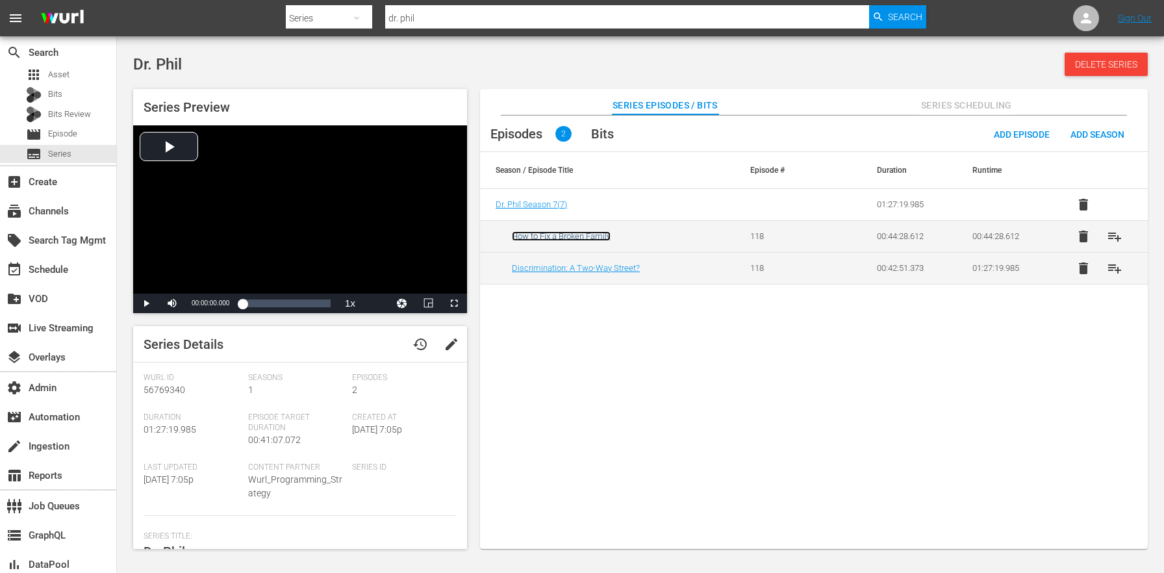
click at [565, 235] on link "How to Fix a Broken Family" at bounding box center [561, 236] width 99 height 10
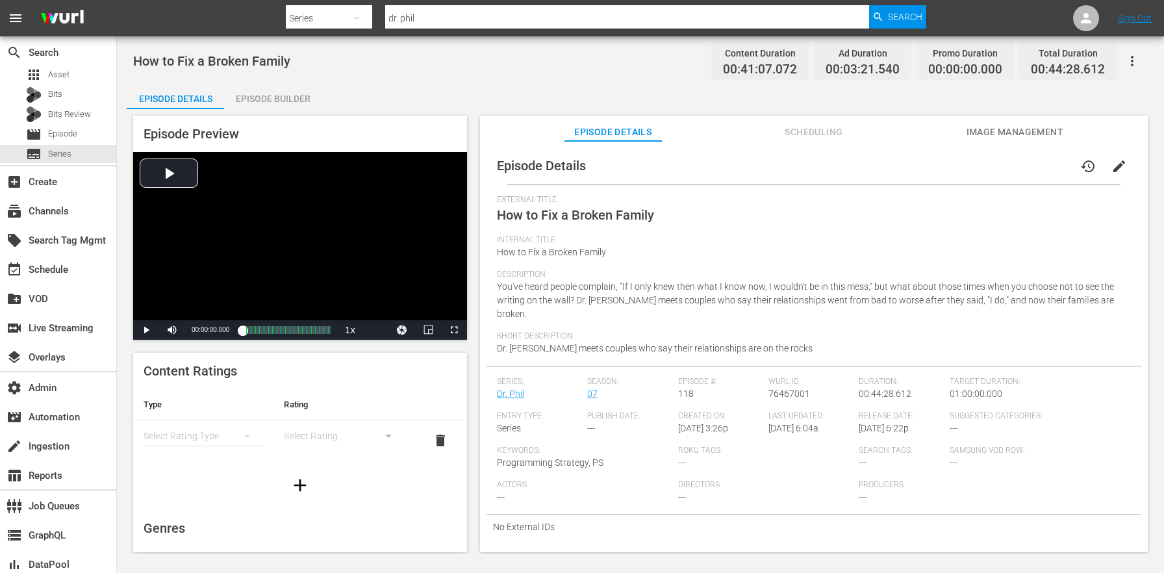
click at [1119, 170] on span "edit" at bounding box center [1120, 167] width 16 height 16
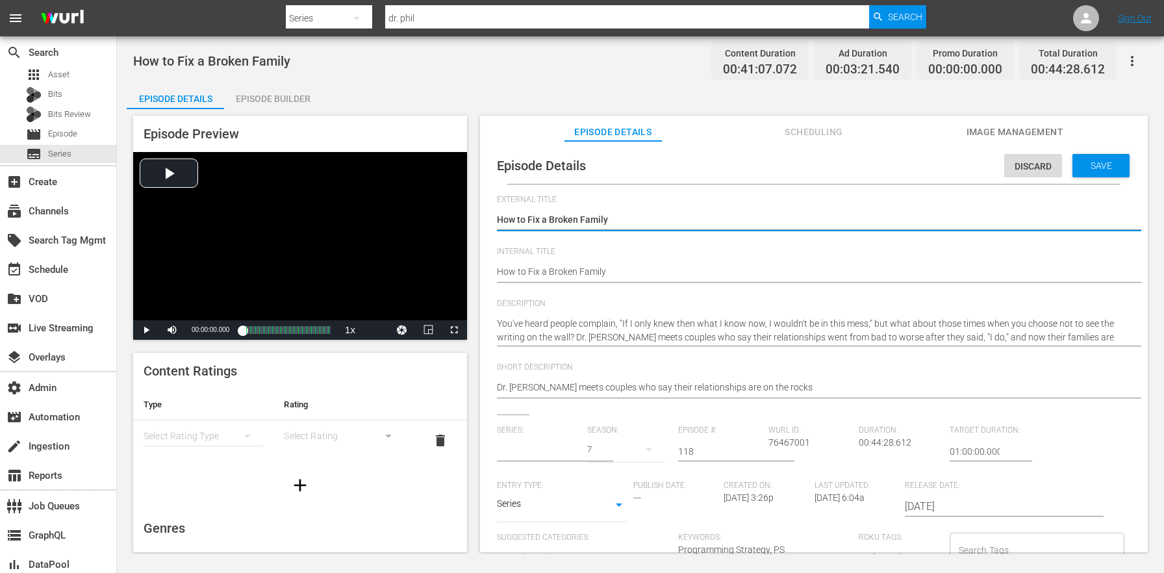
click at [544, 449] on input "text" at bounding box center [539, 451] width 84 height 31
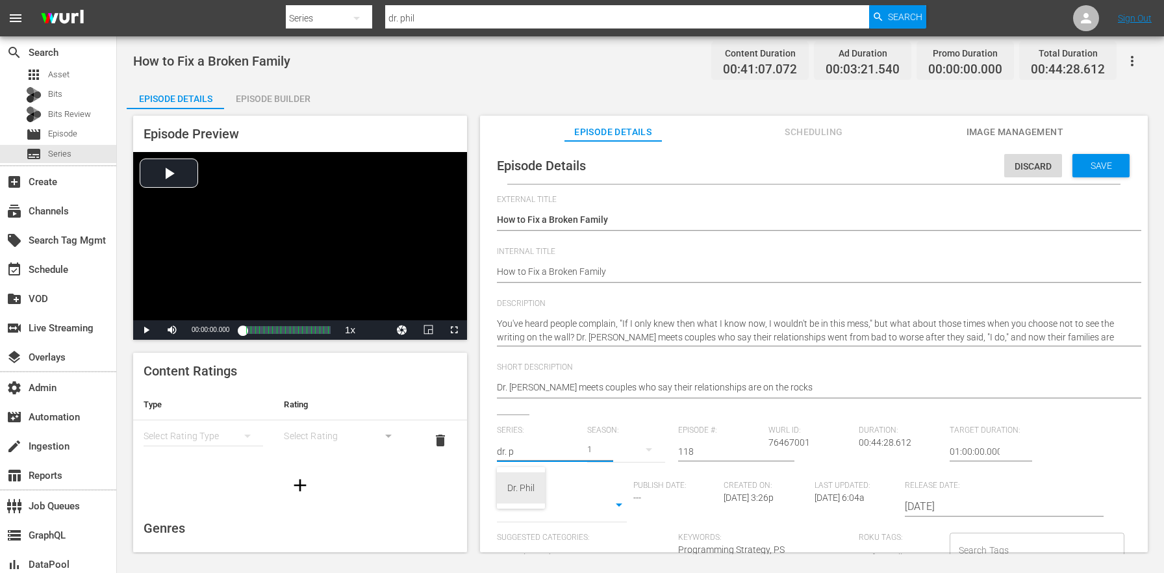
click at [532, 487] on div "Dr. Phil" at bounding box center [520, 487] width 27 height 31
type input "Dr. Phil"
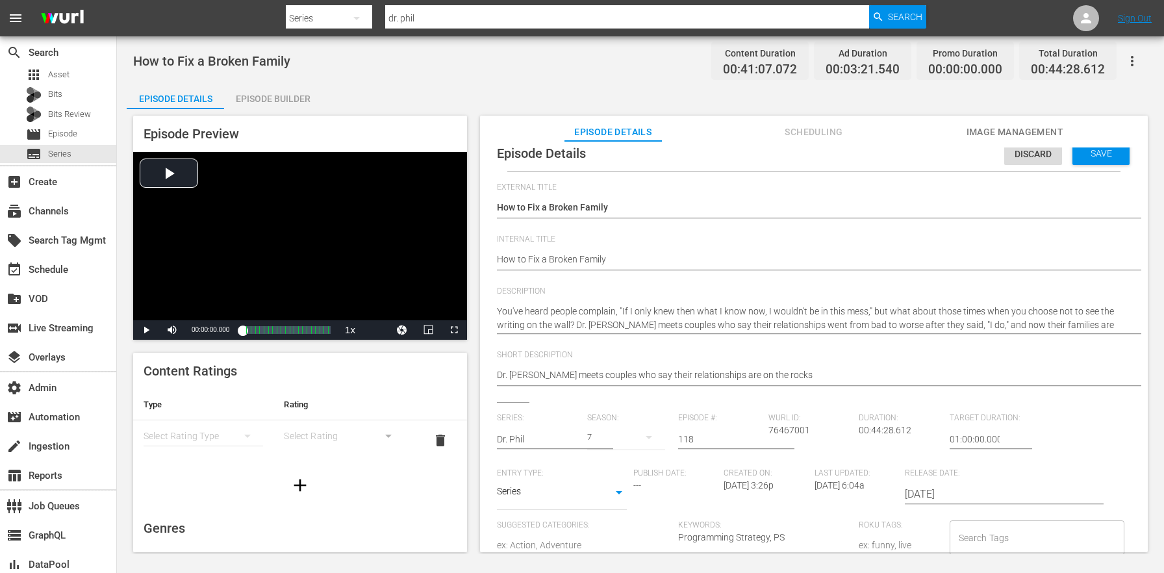
scroll to position [161, 0]
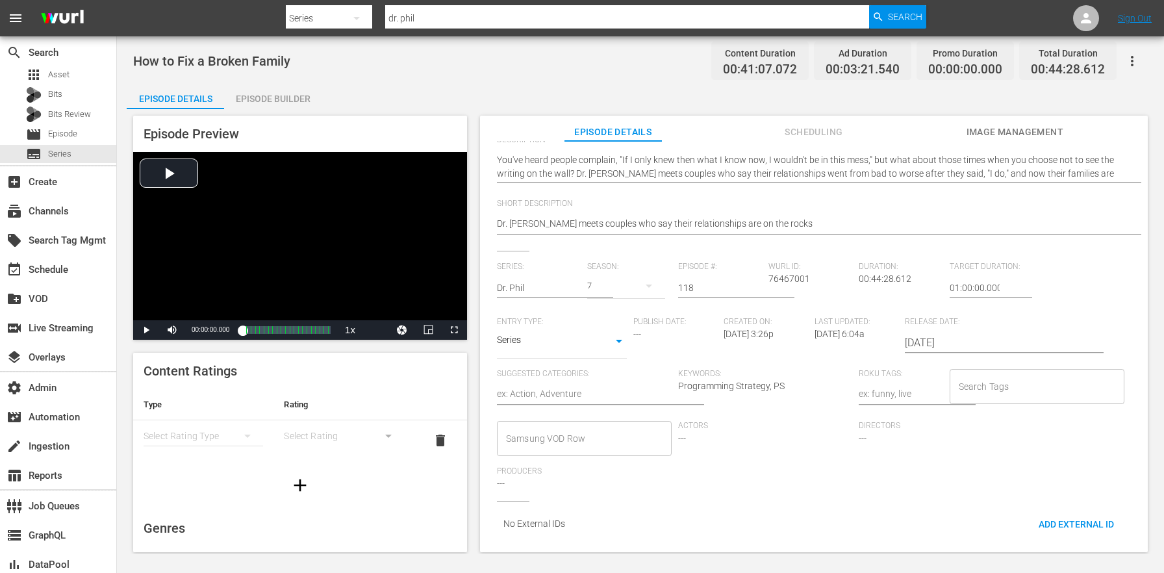
click at [610, 280] on div "7" at bounding box center [625, 286] width 77 height 36
click at [687, 374] on div "7" at bounding box center [582, 286] width 1164 height 573
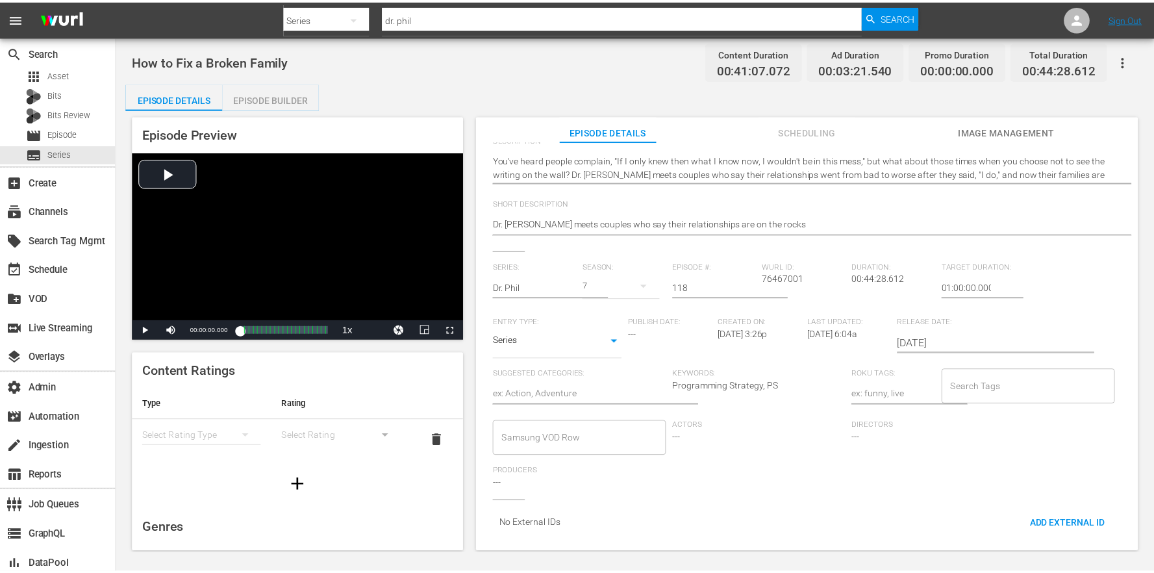
scroll to position [0, 0]
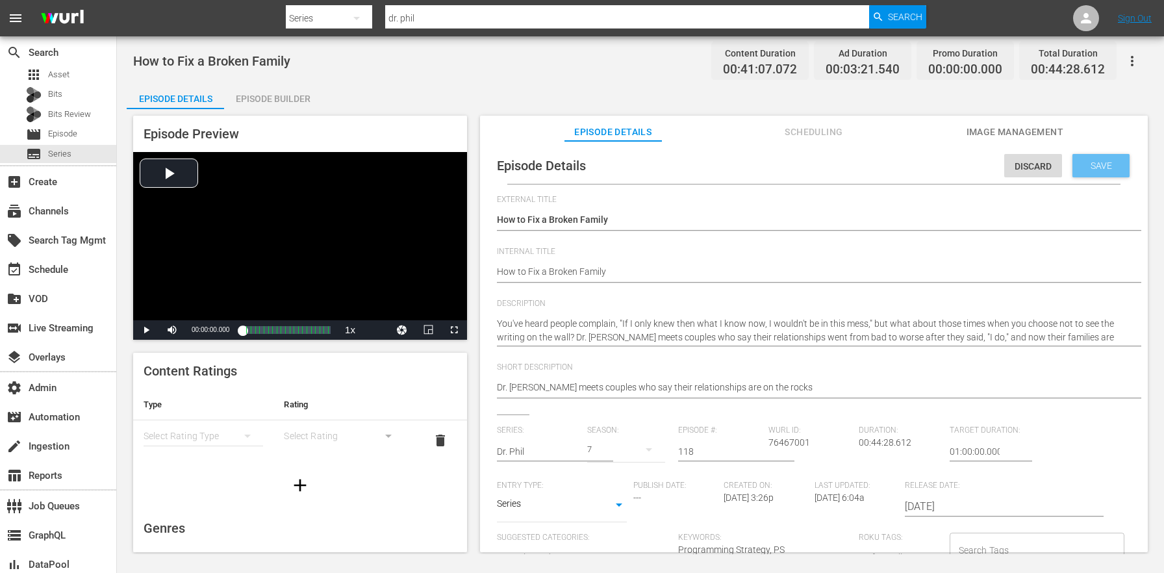
click at [1073, 158] on div "Save" at bounding box center [1101, 165] width 57 height 23
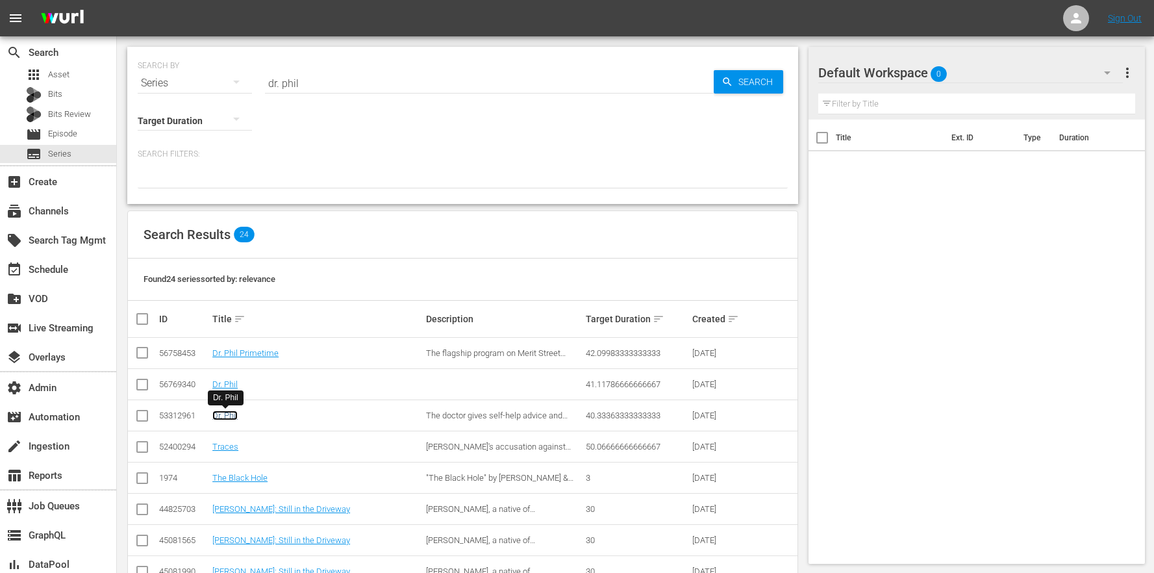
click at [227, 417] on link "Dr. Phil" at bounding box center [224, 416] width 25 height 10
click at [311, 86] on input "dr. phil" at bounding box center [489, 83] width 449 height 31
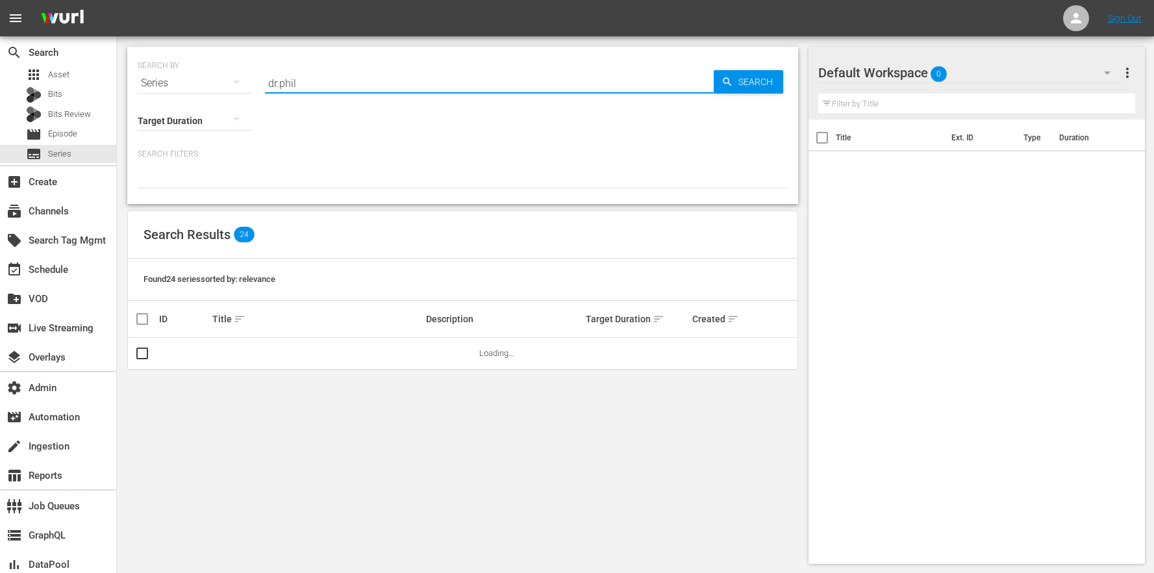
type input "dr.phil"
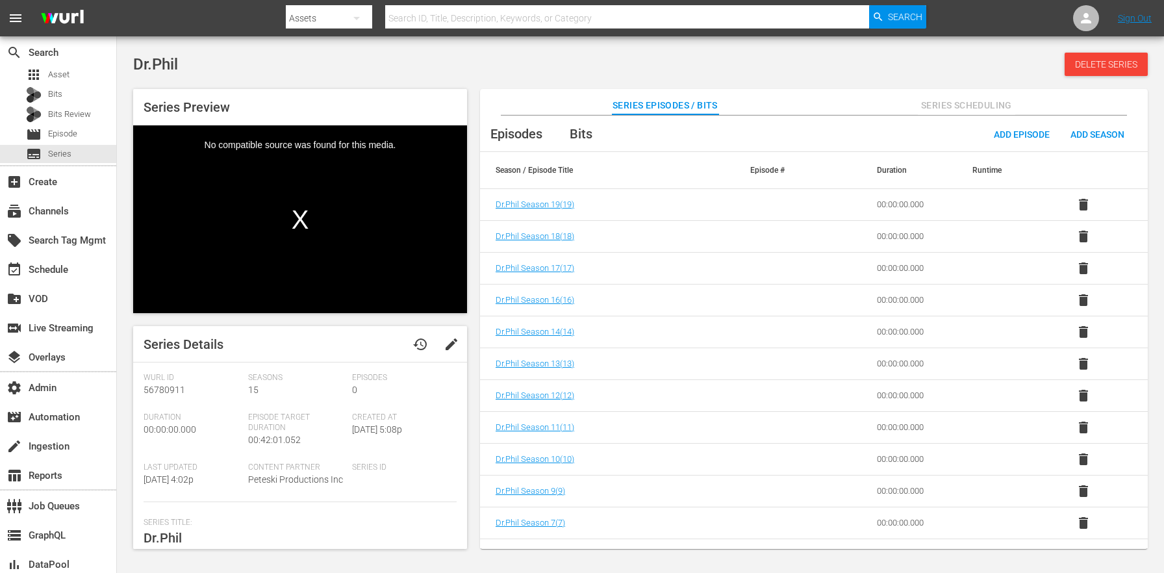
scroll to position [118, 0]
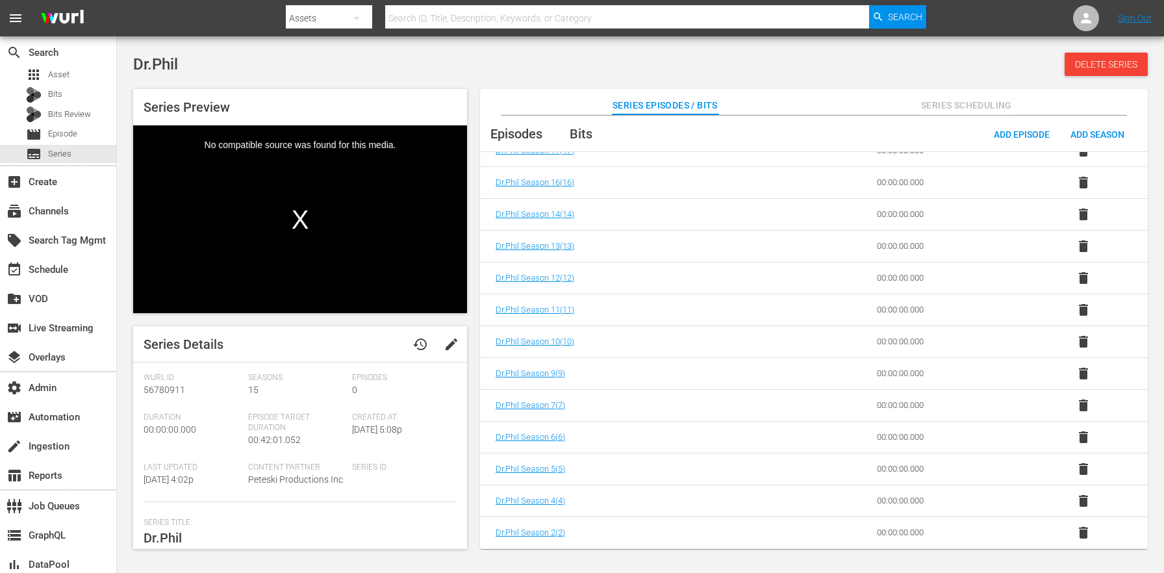
click at [1084, 537] on span "delete" at bounding box center [1084, 533] width 16 height 16
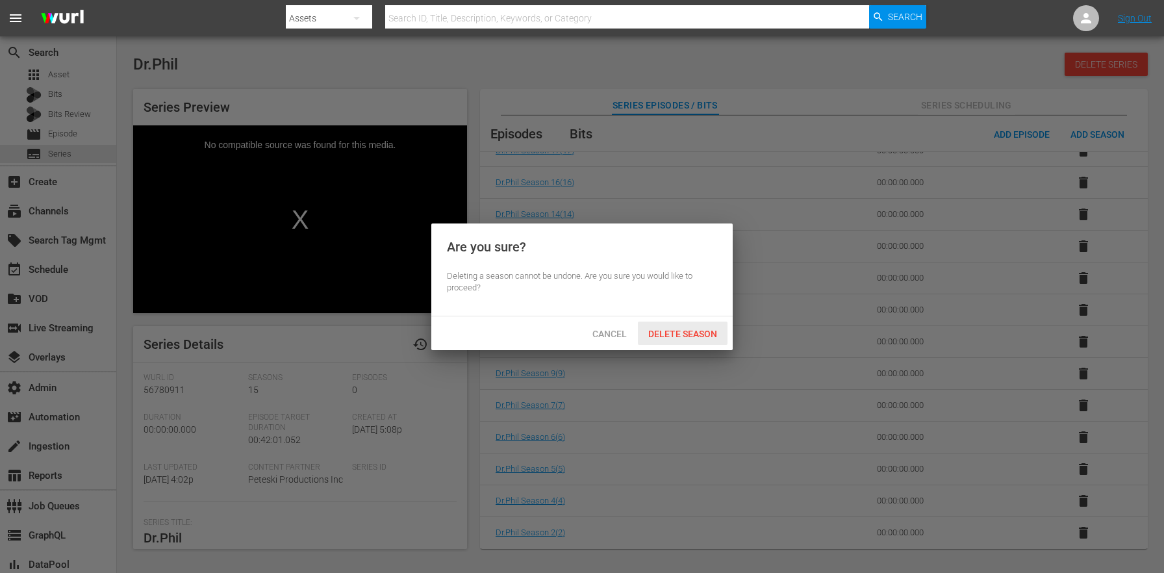
click at [678, 324] on div "Delete Season" at bounding box center [683, 334] width 90 height 24
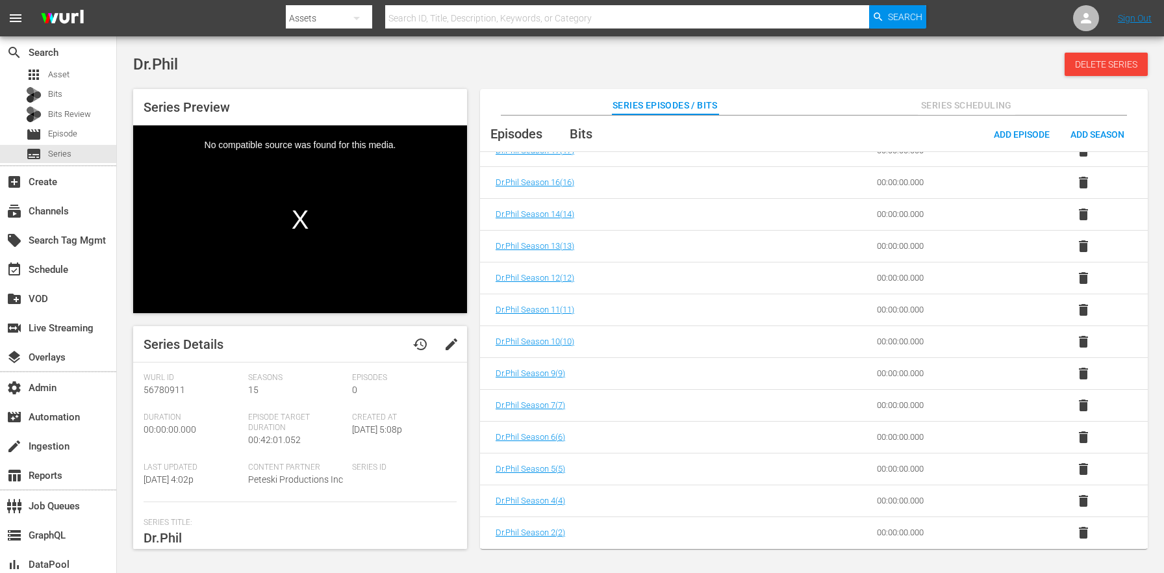
scroll to position [86, 0]
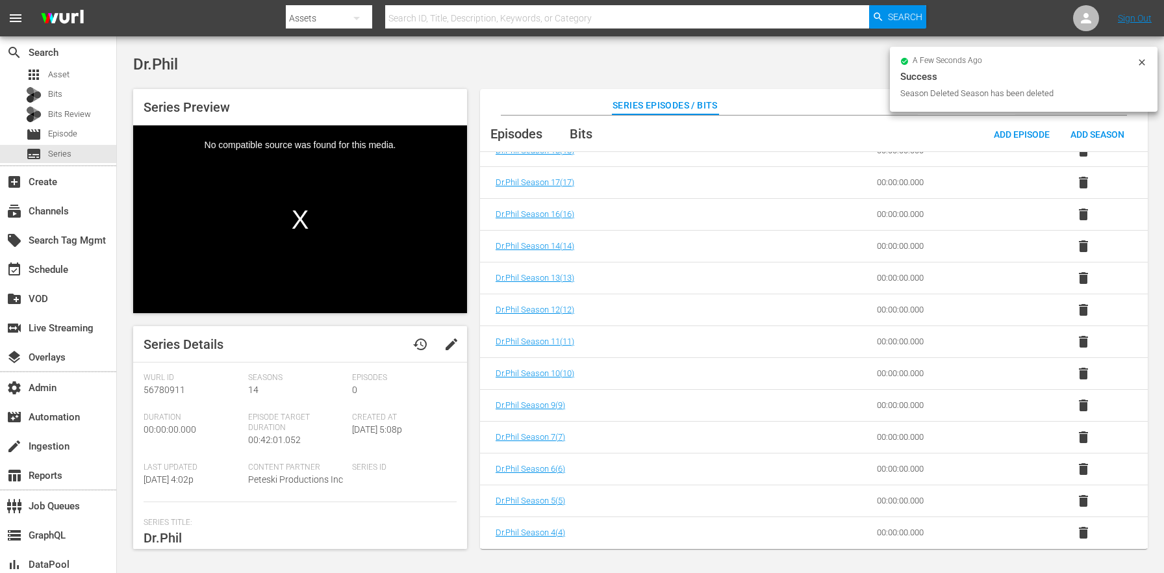
click at [1083, 529] on span "delete" at bounding box center [1084, 533] width 16 height 16
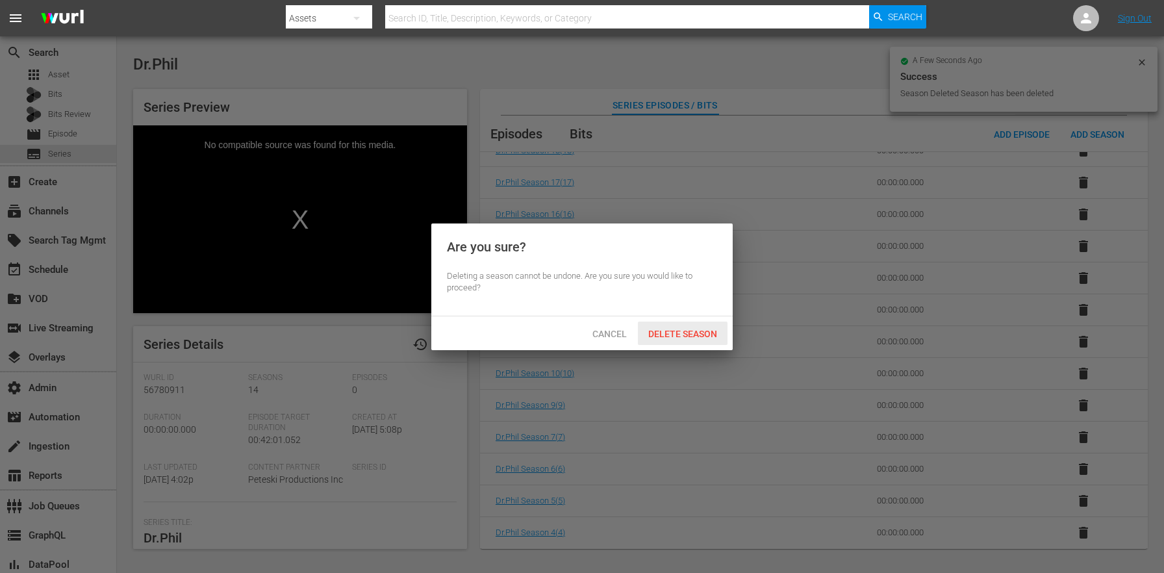
click at [720, 329] on span "Delete Season" at bounding box center [683, 334] width 90 height 10
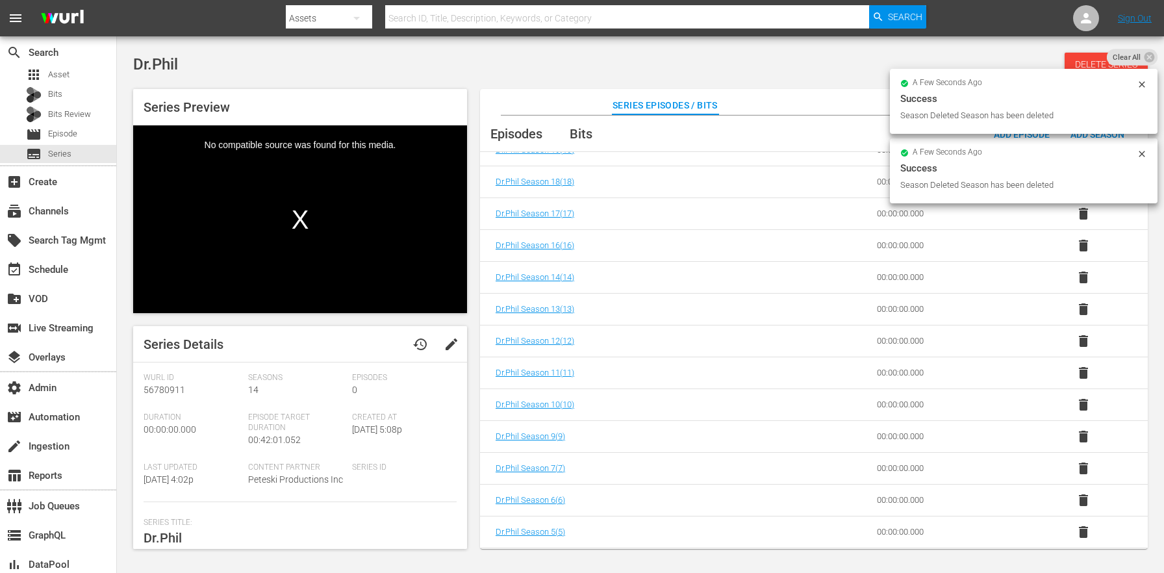
scroll to position [54, 0]
drag, startPoint x: 1074, startPoint y: 529, endPoint x: 1071, endPoint y: 523, distance: 7.3
click at [1076, 529] on span "delete" at bounding box center [1084, 533] width 16 height 16
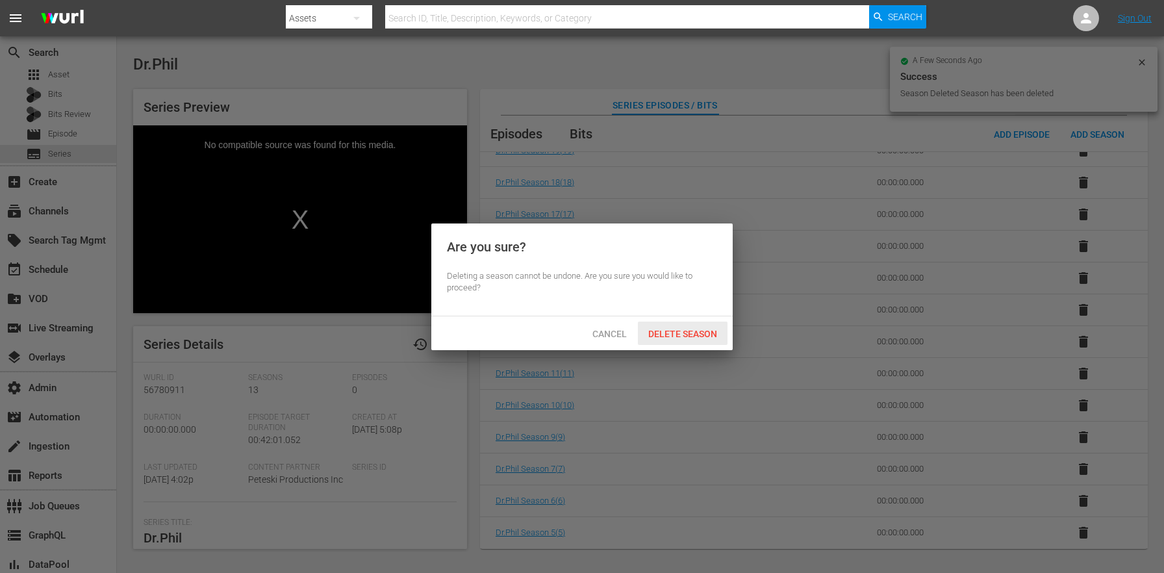
click at [703, 344] on div "Delete Season" at bounding box center [683, 334] width 90 height 24
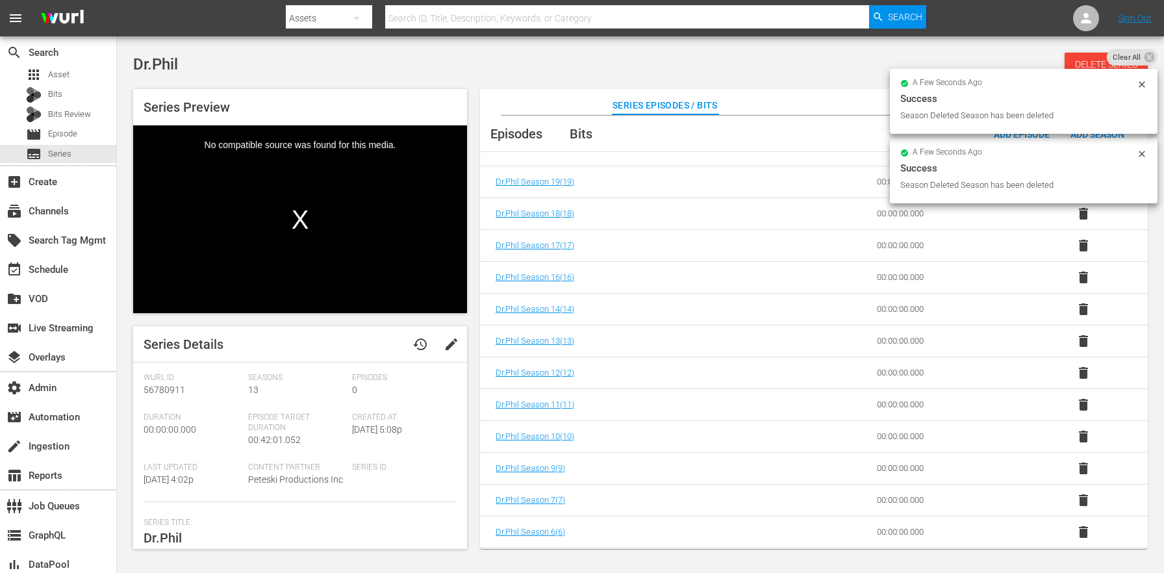
scroll to position [22, 0]
click at [1080, 536] on span "delete" at bounding box center [1084, 533] width 16 height 16
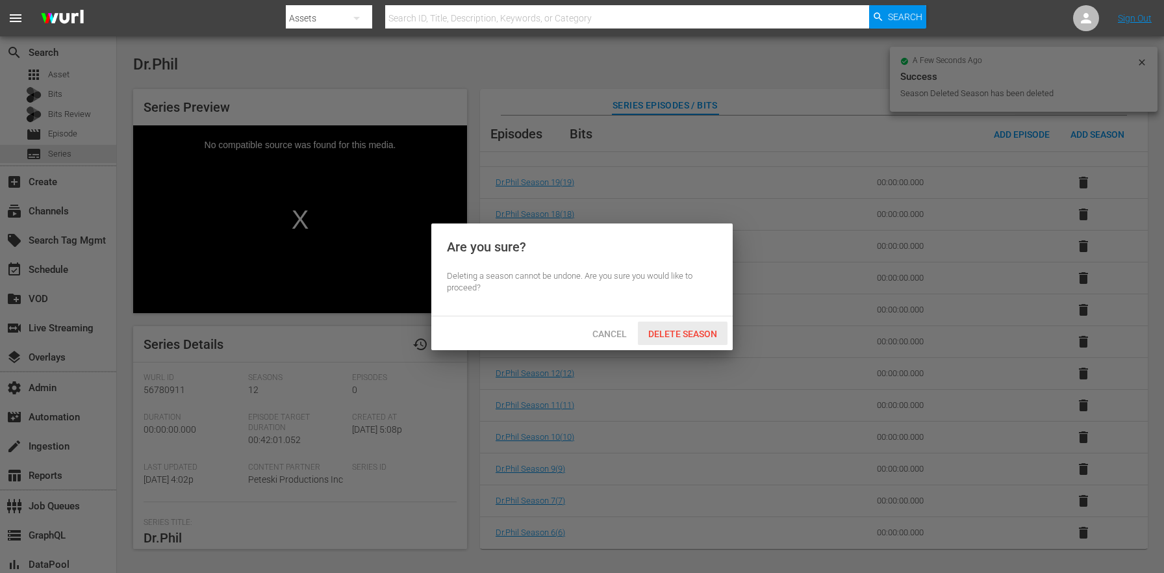
click at [693, 337] on span "Delete Season" at bounding box center [683, 334] width 90 height 10
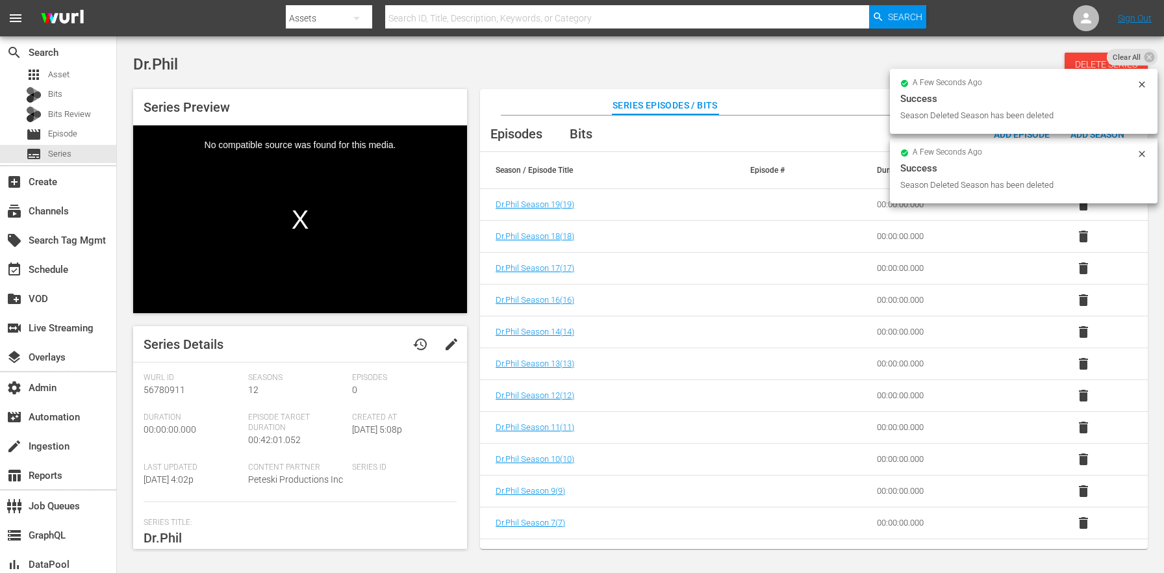
scroll to position [0, 0]
click at [1085, 521] on span "delete" at bounding box center [1084, 523] width 16 height 16
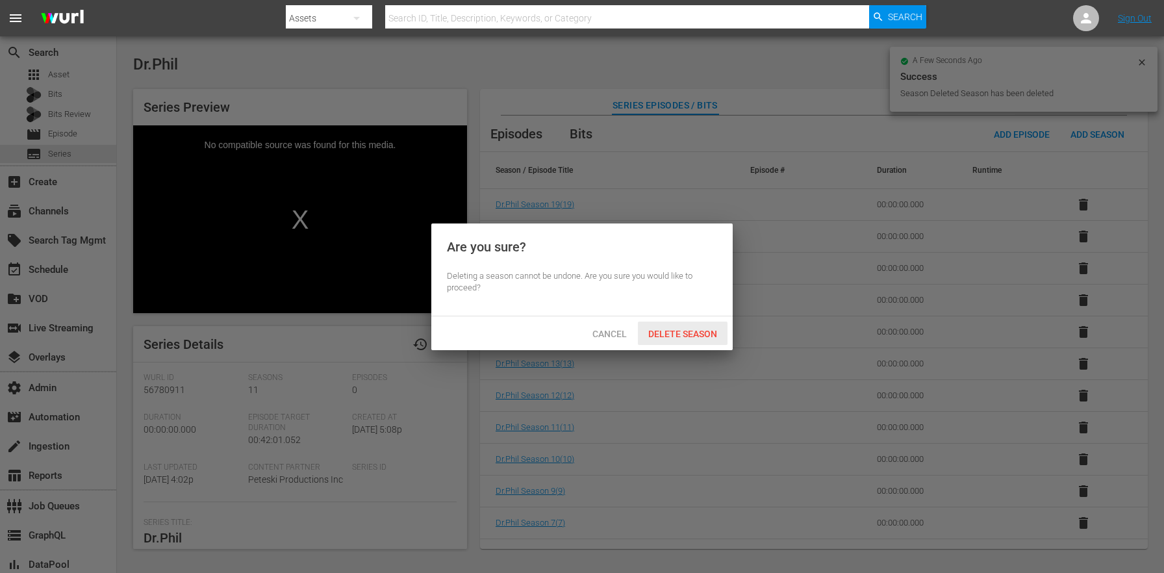
click at [697, 326] on div "Delete Season" at bounding box center [683, 334] width 90 height 24
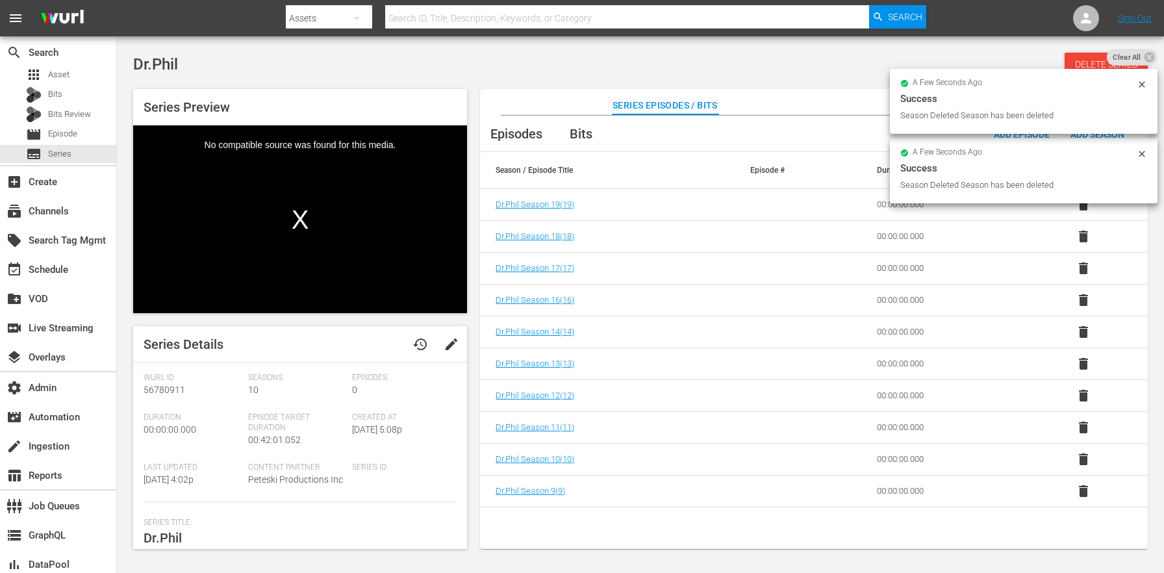
click at [1086, 490] on span "delete" at bounding box center [1084, 491] width 16 height 16
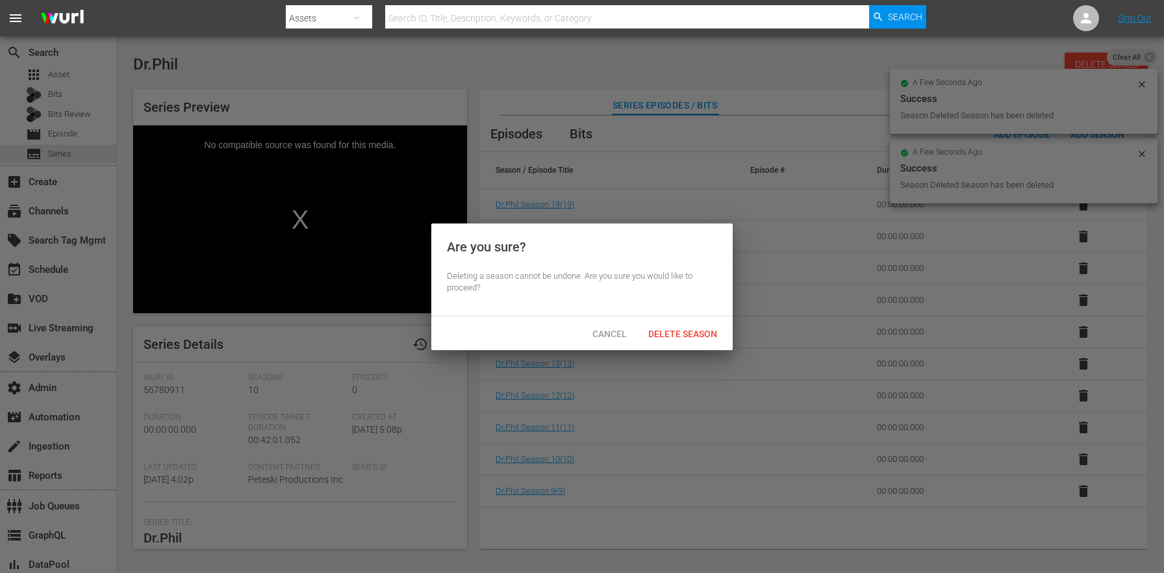
click at [674, 331] on span "Delete Season" at bounding box center [683, 334] width 90 height 10
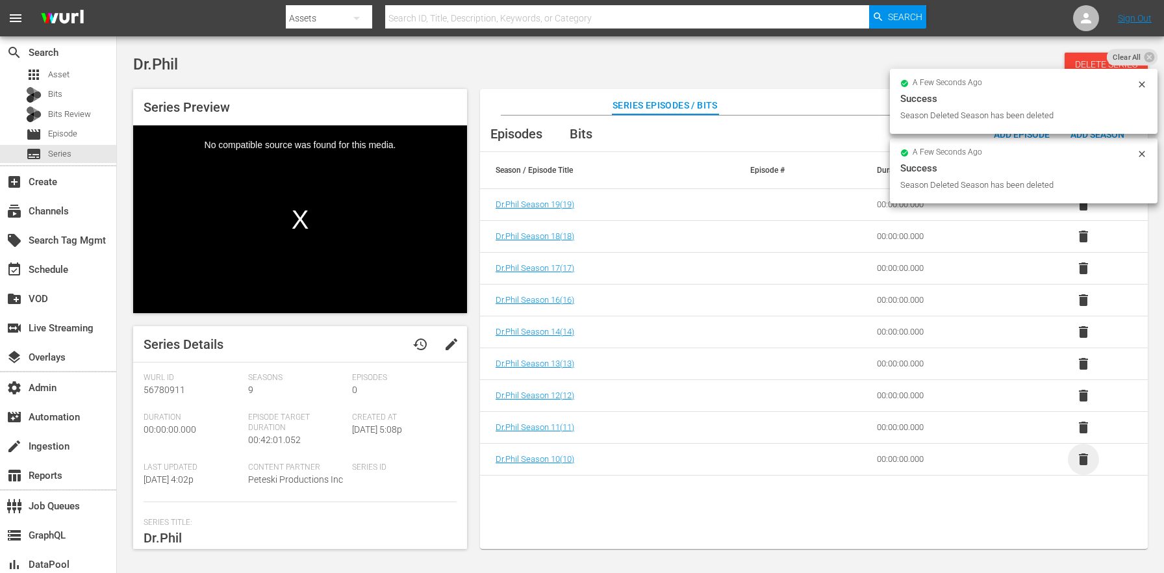
click at [1084, 461] on span "delete" at bounding box center [1084, 459] width 16 height 16
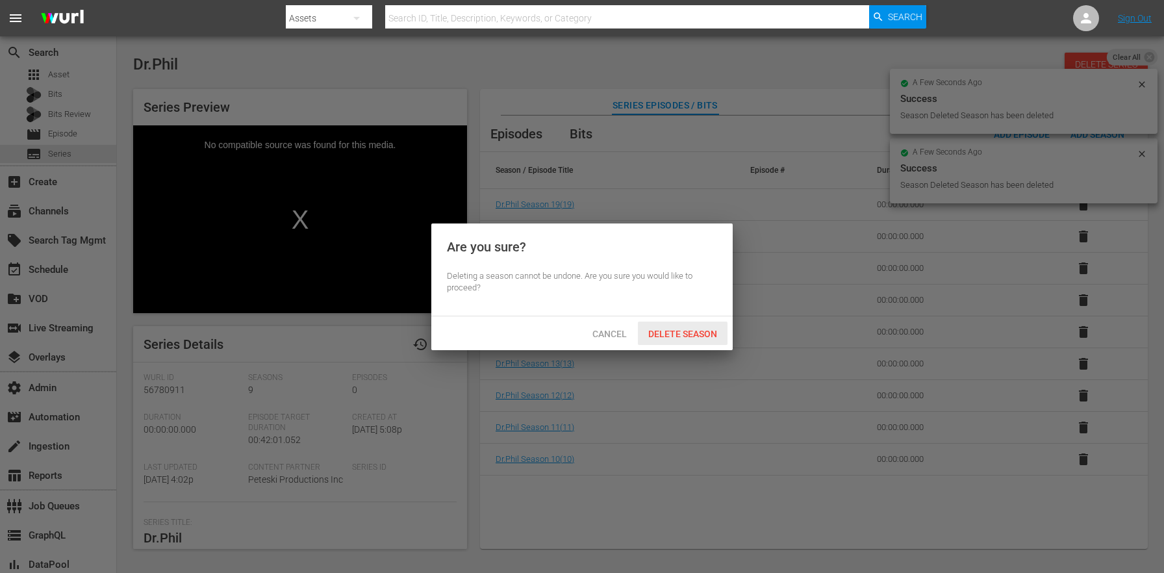
click at [667, 329] on span "Delete Season" at bounding box center [683, 334] width 90 height 10
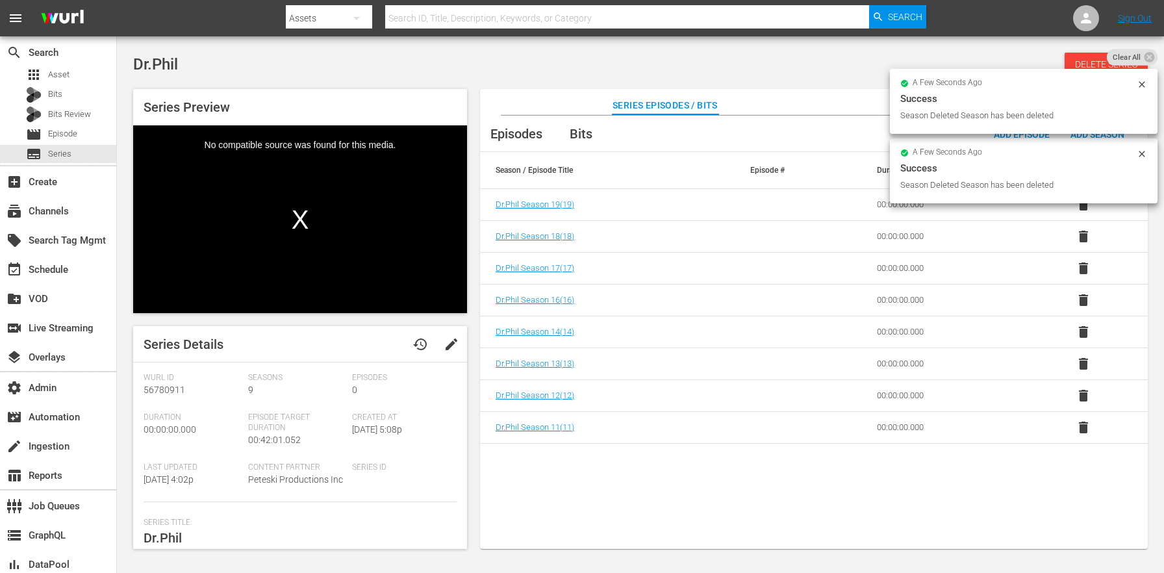
click at [1086, 426] on span "delete" at bounding box center [1084, 428] width 16 height 16
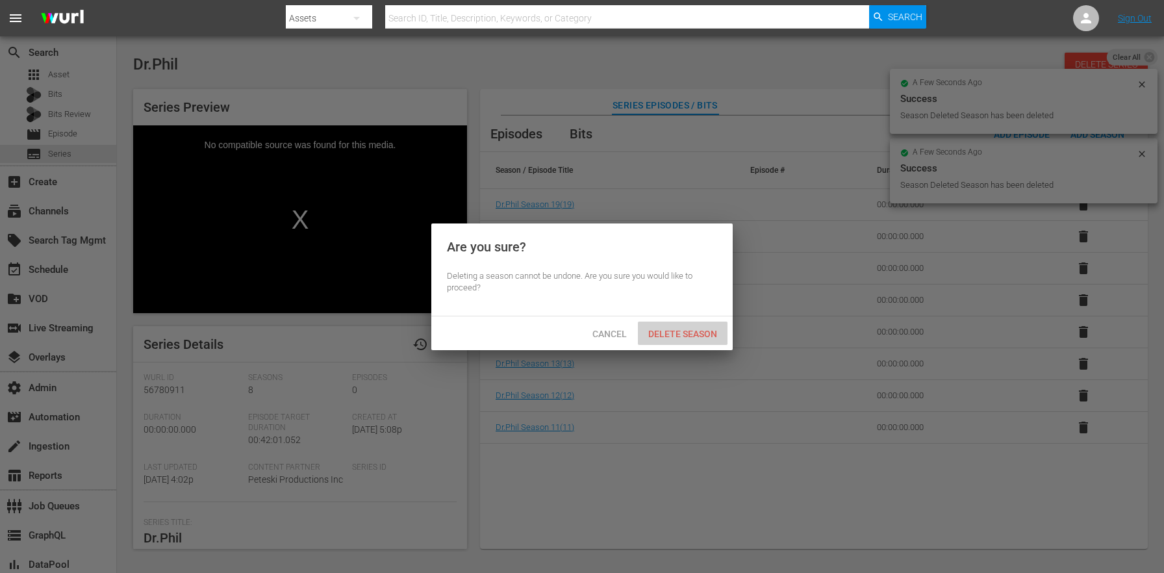
click at [702, 337] on span "Delete Season" at bounding box center [683, 334] width 90 height 10
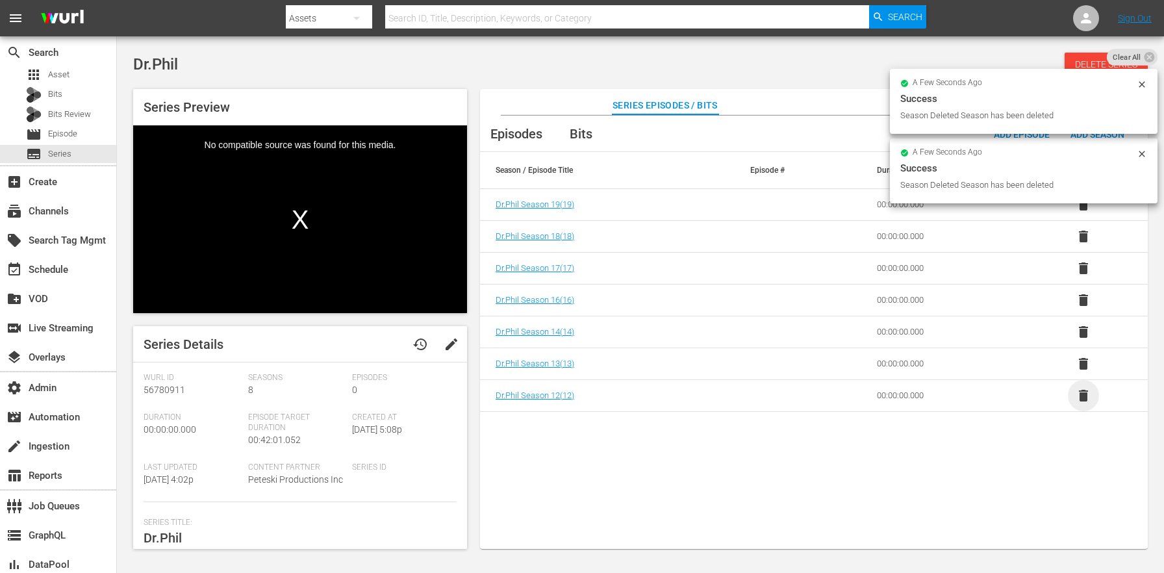
click at [1086, 388] on span "delete" at bounding box center [1084, 396] width 16 height 16
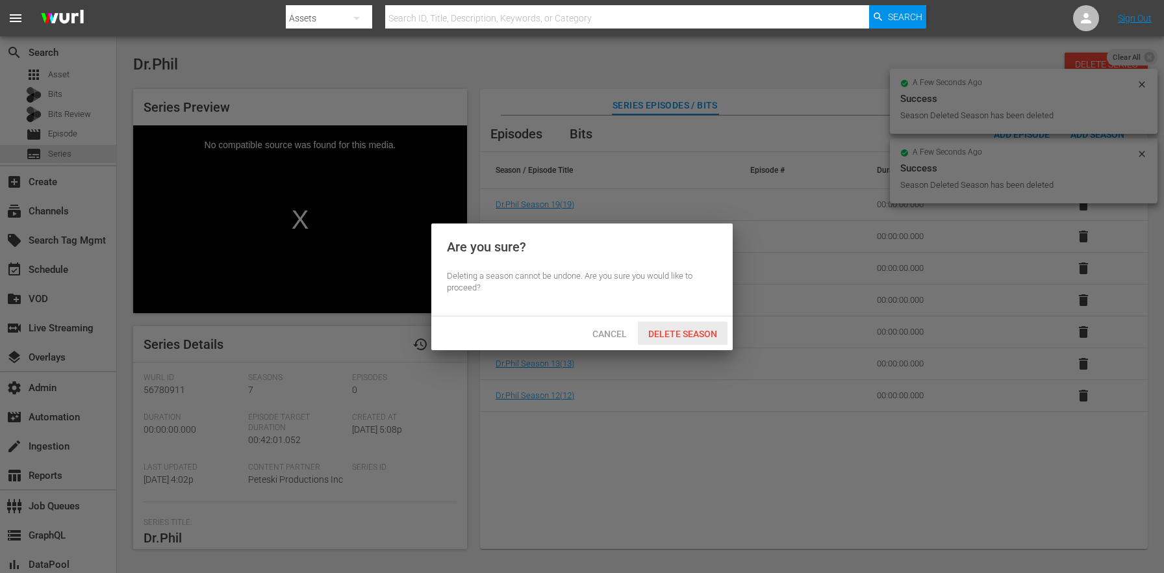
click at [692, 329] on span "Delete Season" at bounding box center [683, 334] width 90 height 10
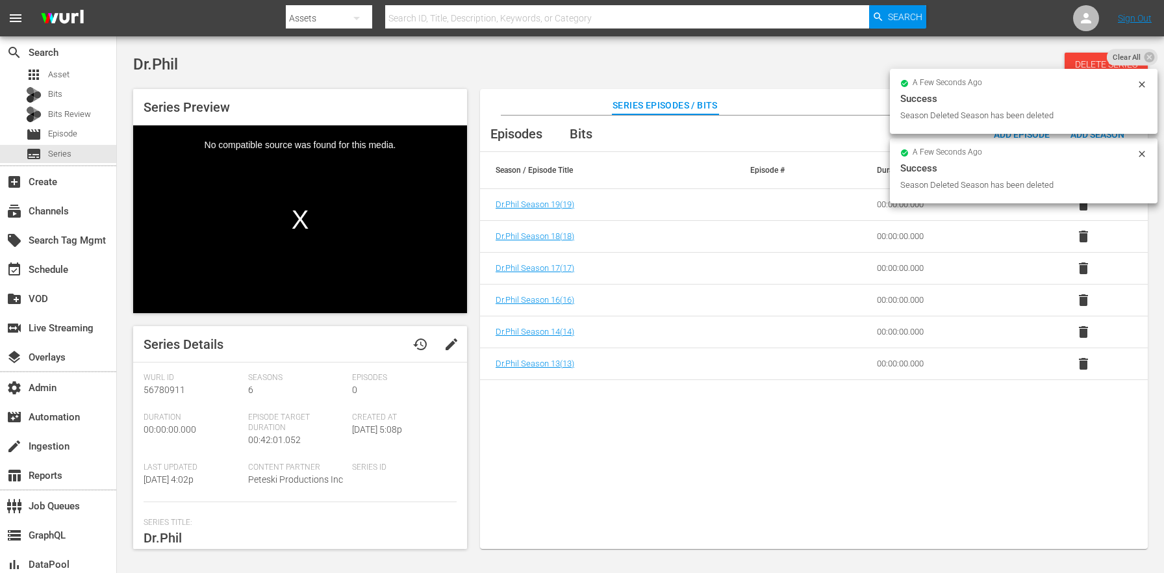
click at [1073, 356] on button "delete" at bounding box center [1083, 363] width 31 height 31
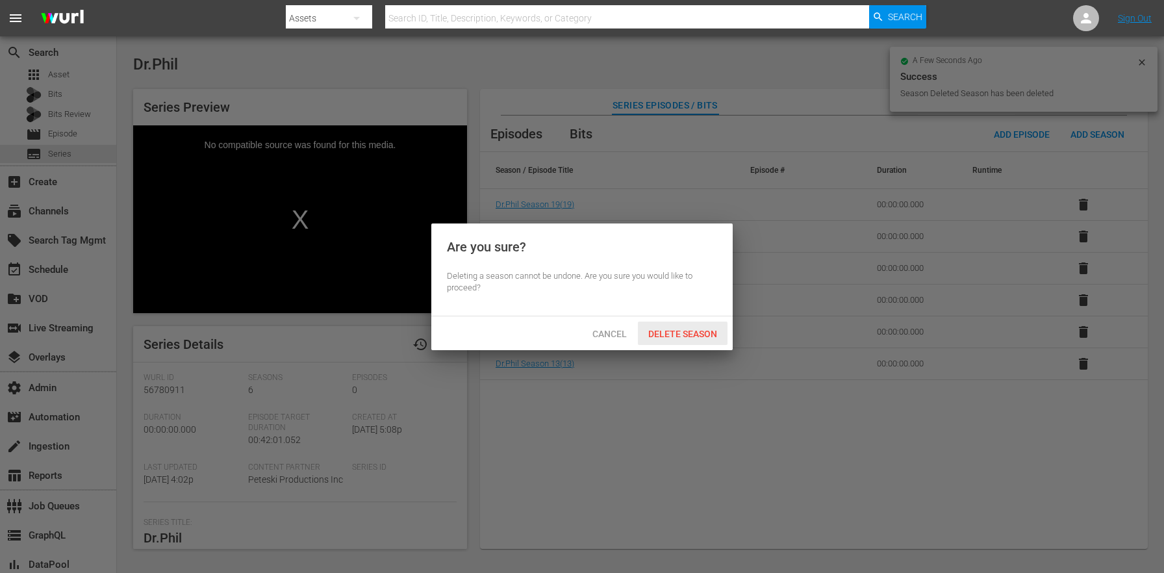
click at [682, 324] on div "Delete Season" at bounding box center [683, 334] width 90 height 24
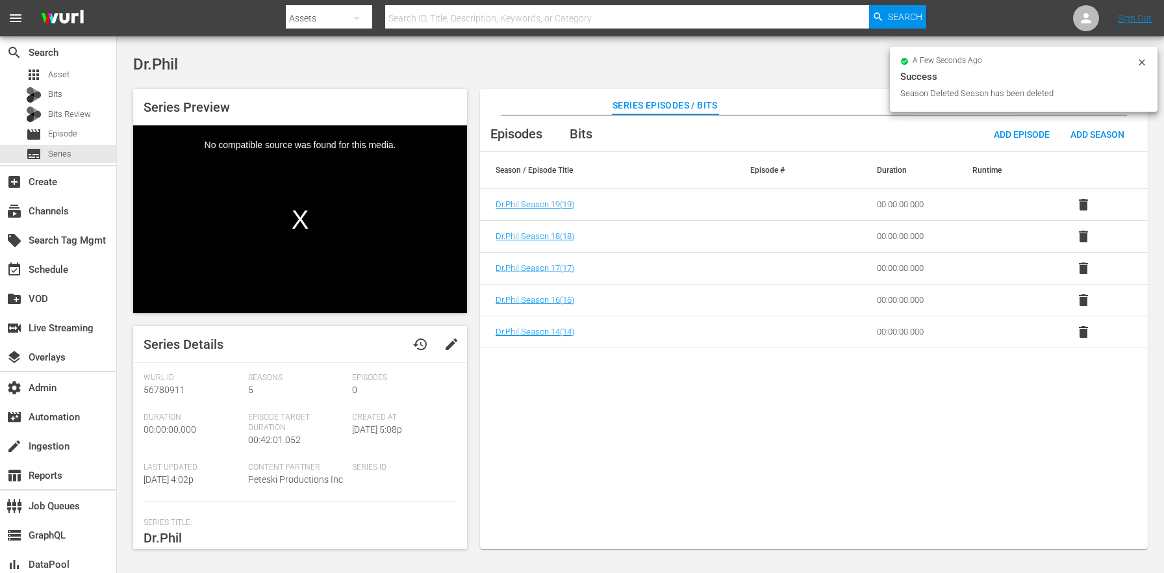
click at [1074, 338] on button "delete" at bounding box center [1083, 331] width 31 height 31
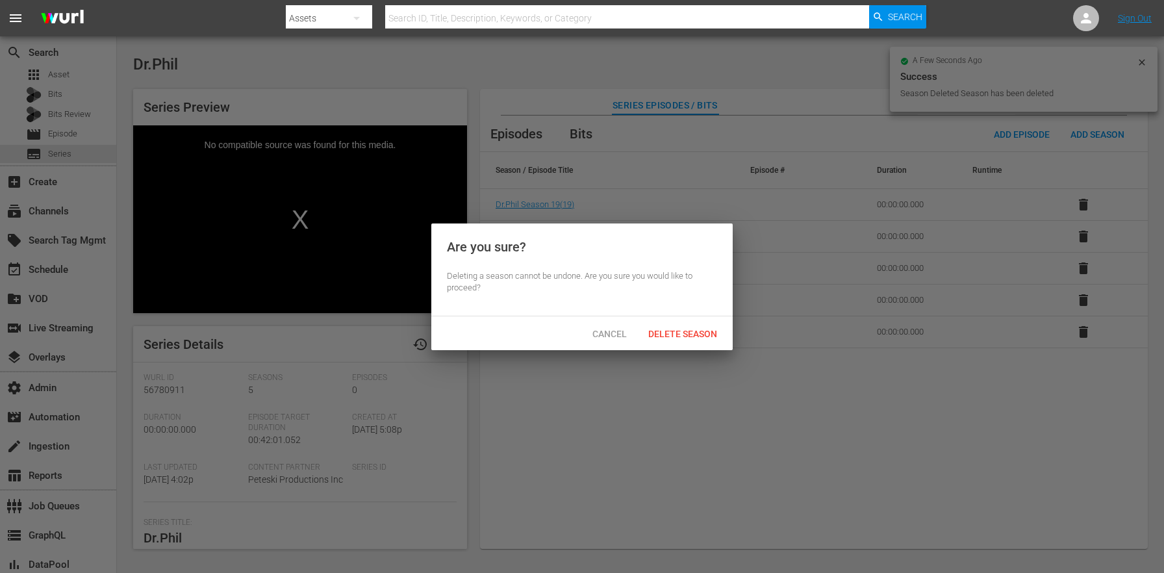
click at [715, 343] on div "Delete Season" at bounding box center [683, 334] width 90 height 24
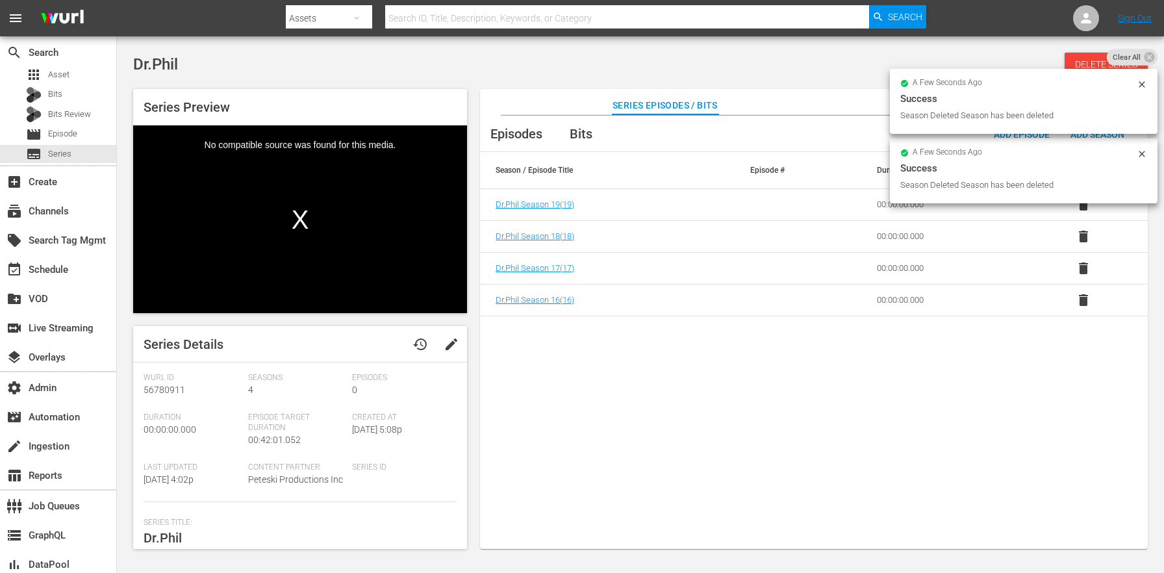
click at [1088, 309] on button "delete" at bounding box center [1083, 300] width 31 height 31
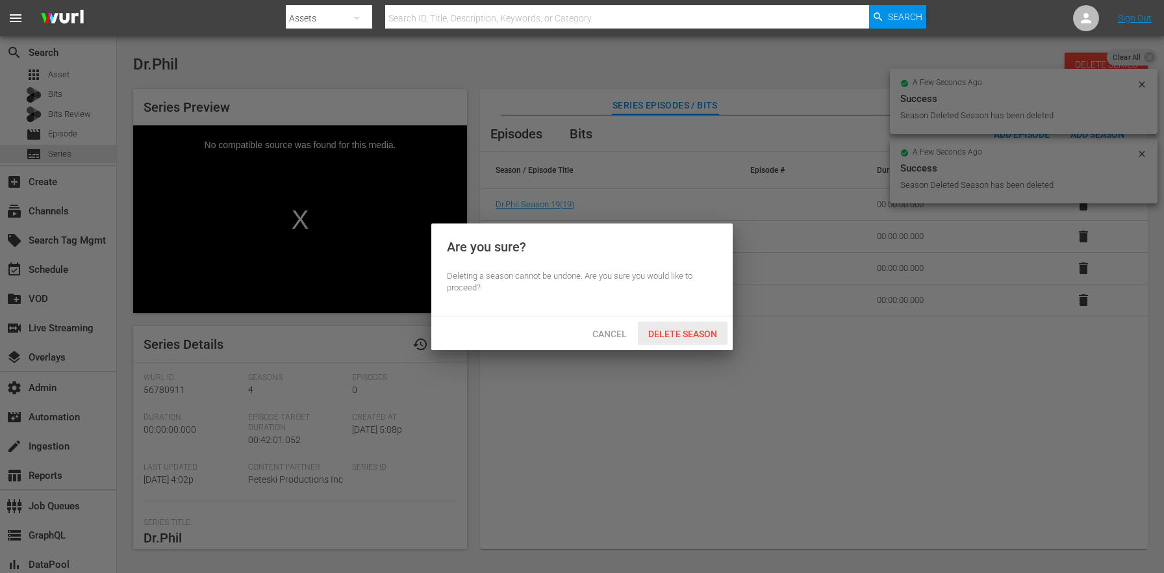
click at [697, 338] on span "Delete Season" at bounding box center [683, 334] width 90 height 10
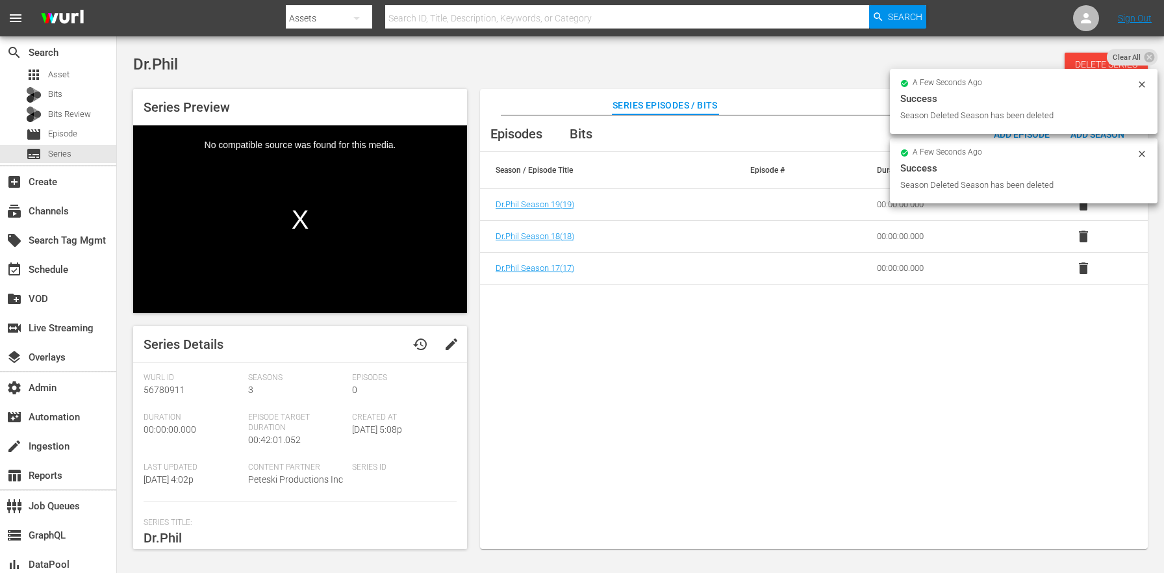
click at [1080, 268] on span "delete" at bounding box center [1084, 269] width 16 height 16
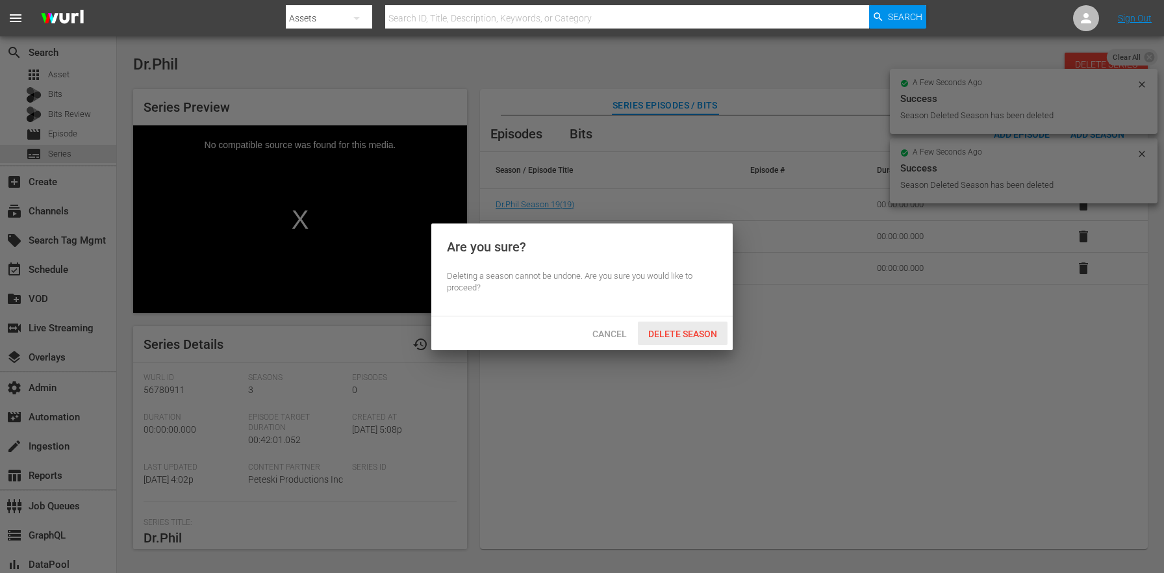
click at [683, 340] on div "Delete Season" at bounding box center [683, 334] width 90 height 24
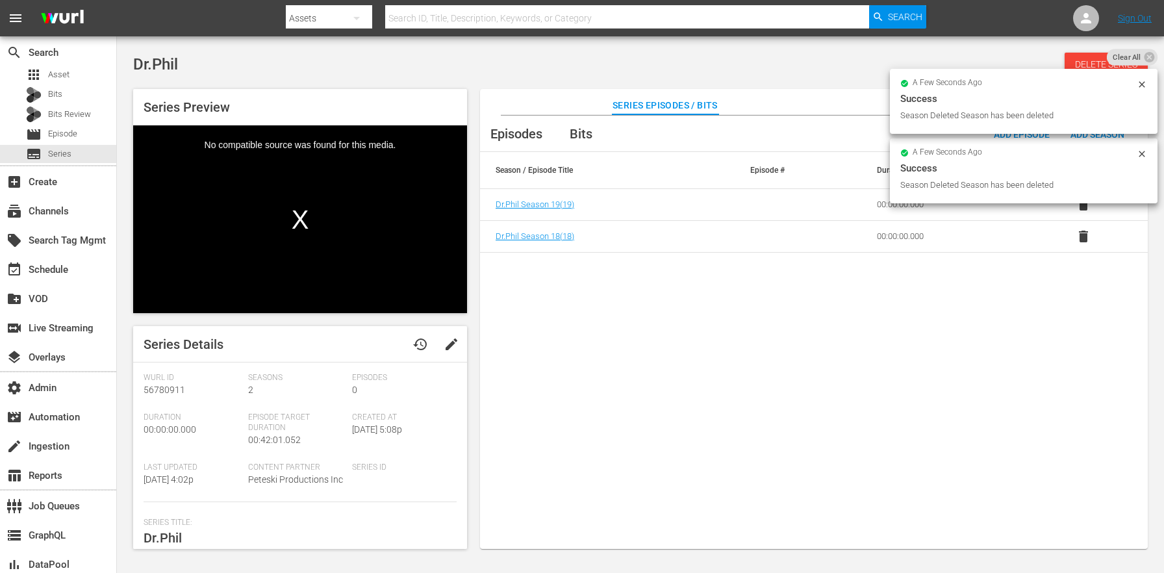
click at [1084, 239] on span "delete" at bounding box center [1084, 237] width 16 height 16
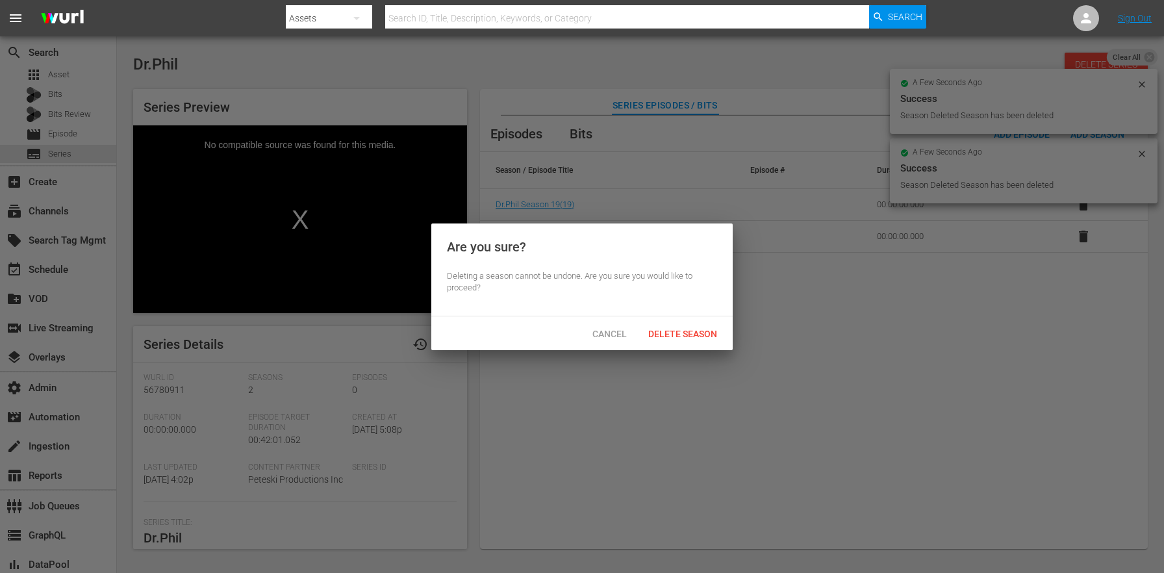
click at [702, 329] on span "Delete Season" at bounding box center [683, 334] width 90 height 10
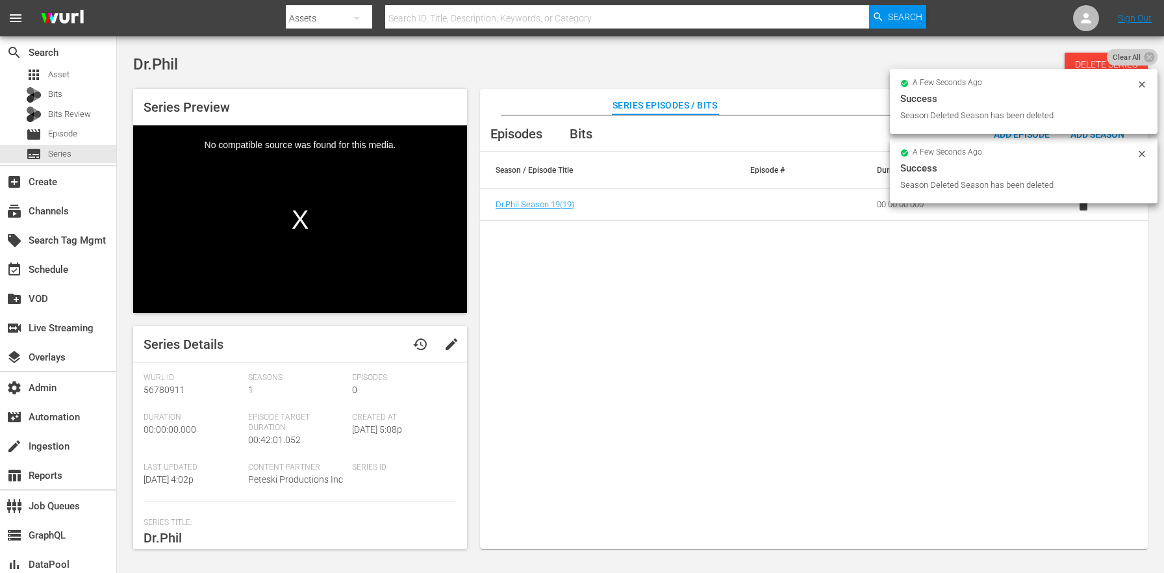
click at [1138, 64] on span "Clear All" at bounding box center [1127, 57] width 40 height 17
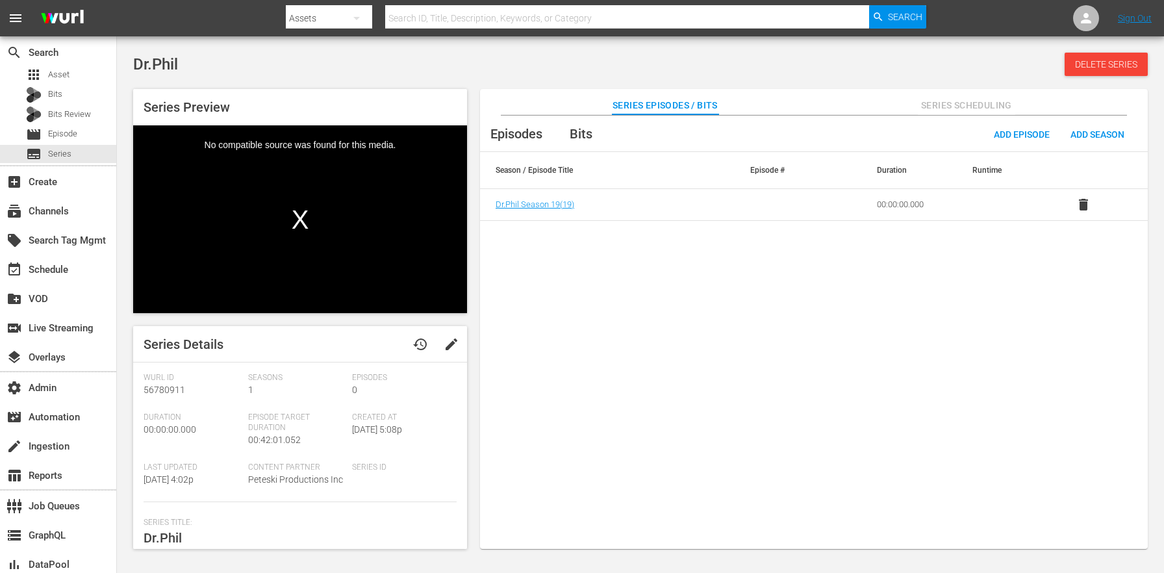
click at [1116, 65] on span "Delete Series" at bounding box center [1106, 64] width 83 height 10
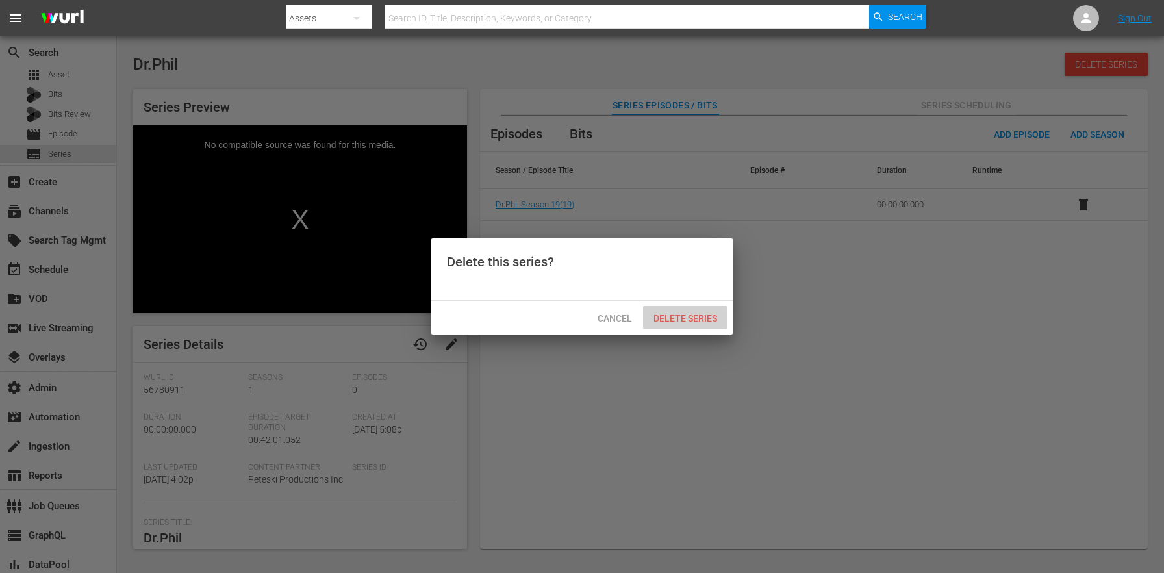
click at [702, 321] on span "Delete Series" at bounding box center [685, 318] width 84 height 10
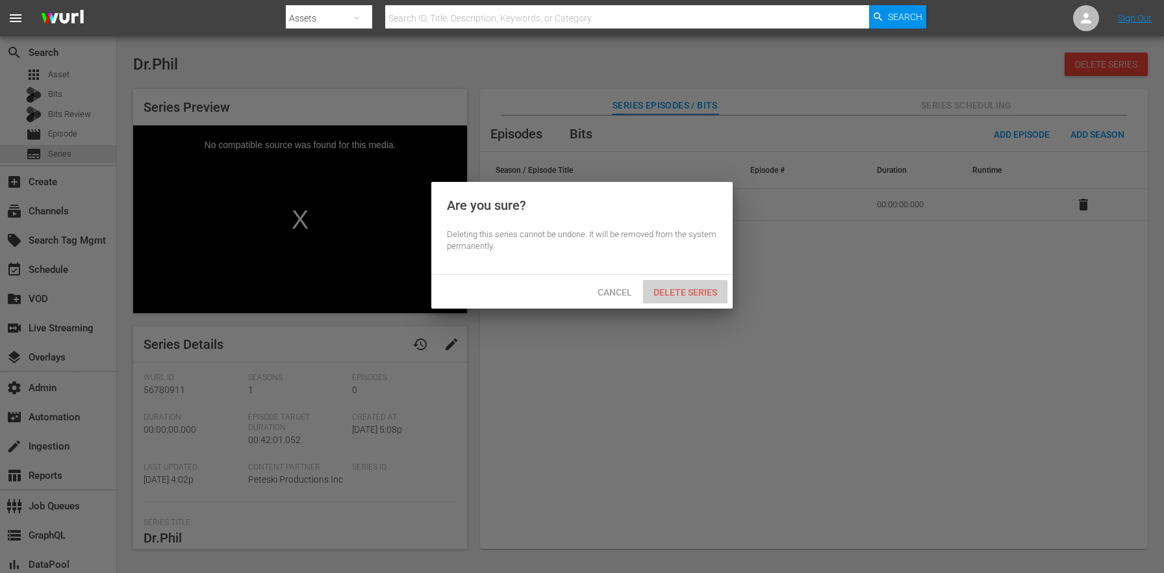
click at [707, 285] on div "Delete Series" at bounding box center [685, 292] width 84 height 24
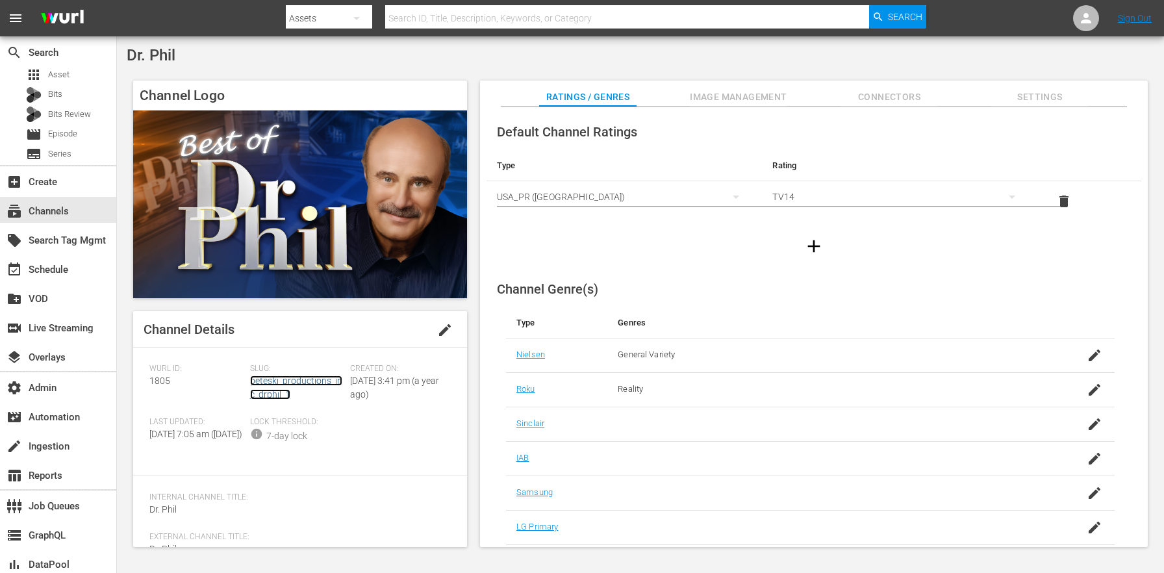
click at [259, 378] on link "peteski_productions_inc_drphil_1" at bounding box center [296, 387] width 92 height 24
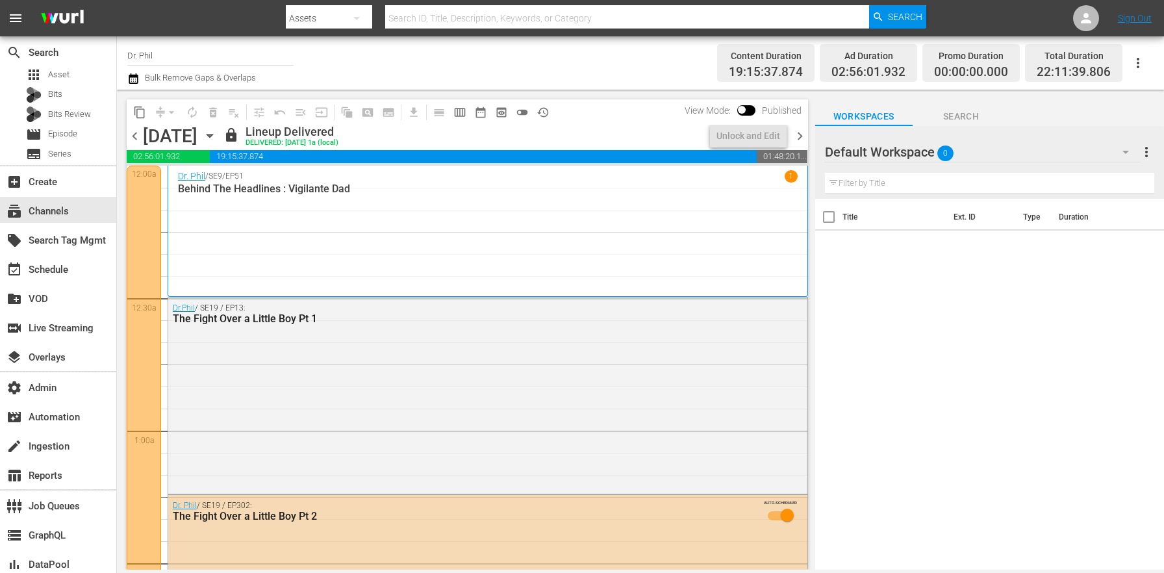
click at [217, 136] on icon "button" at bounding box center [210, 136] width 14 height 14
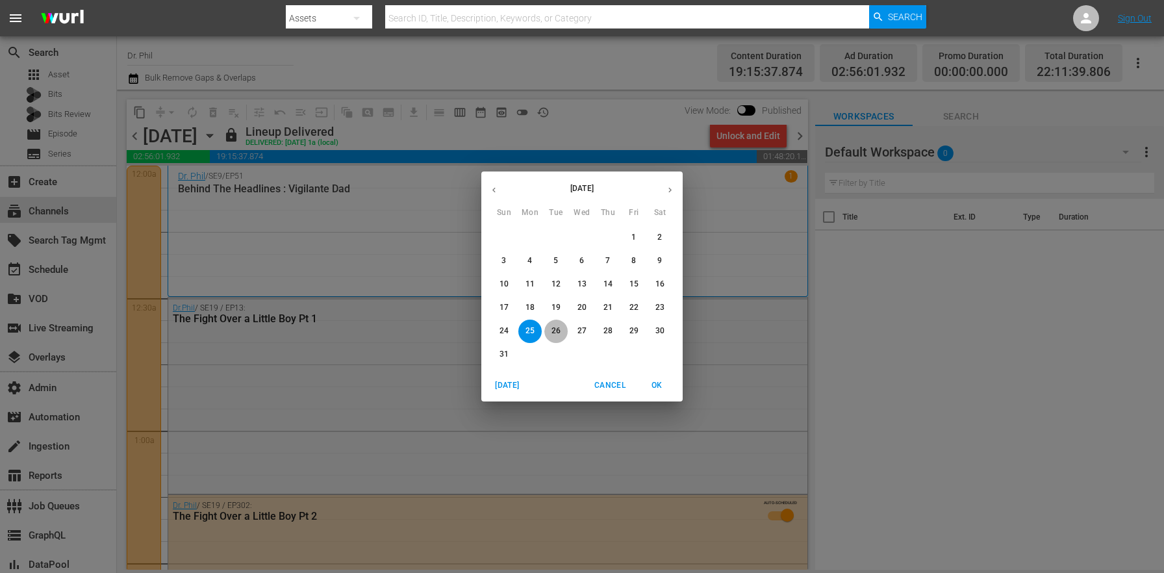
click at [559, 335] on p "26" at bounding box center [556, 330] width 9 height 11
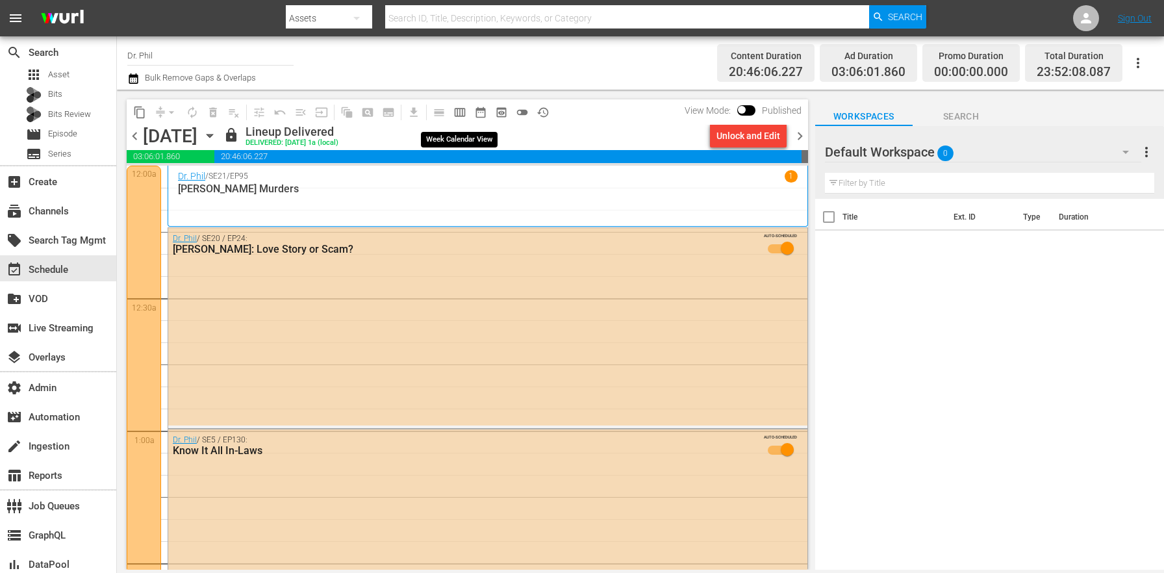
click at [467, 111] on button "calendar_view_week_outlined" at bounding box center [460, 112] width 21 height 21
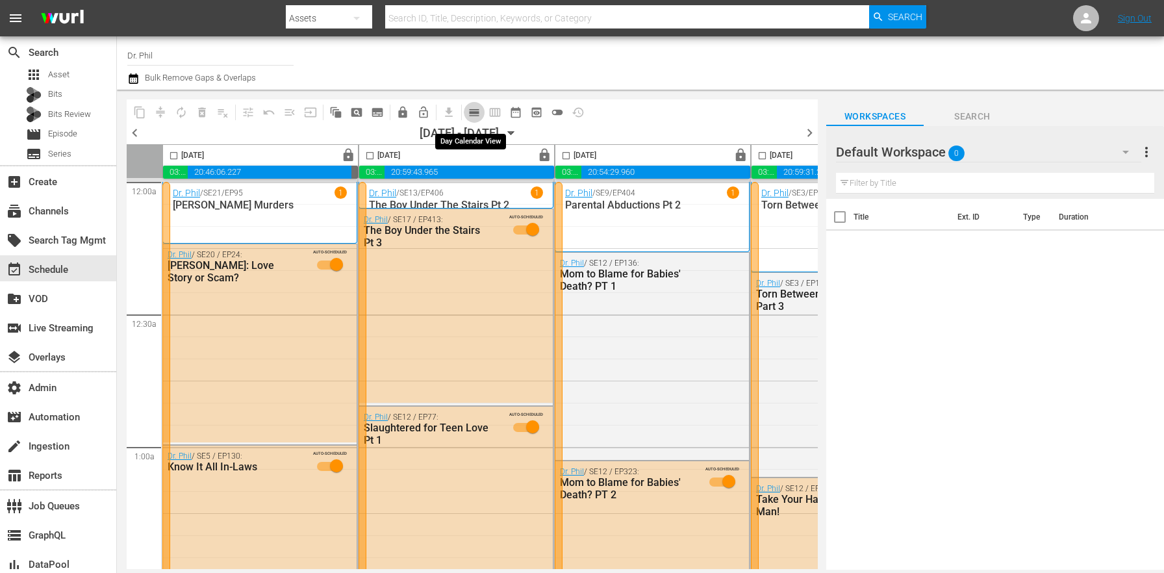
click at [477, 110] on span "calendar_view_day_outlined" at bounding box center [474, 112] width 13 height 13
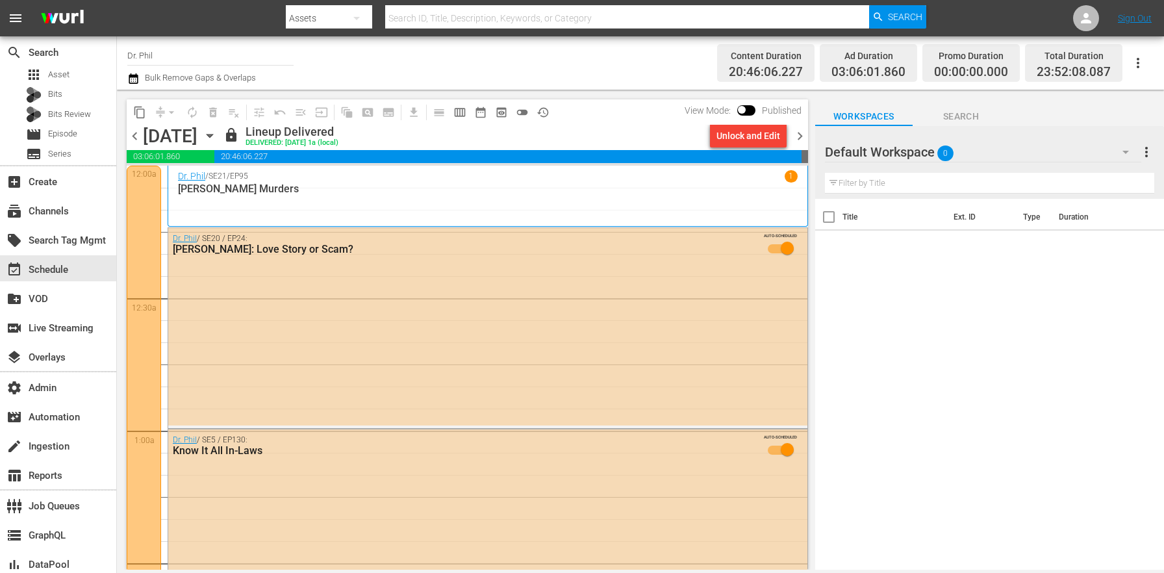
click at [778, 141] on div "Unlock and Edit" at bounding box center [749, 135] width 64 height 23
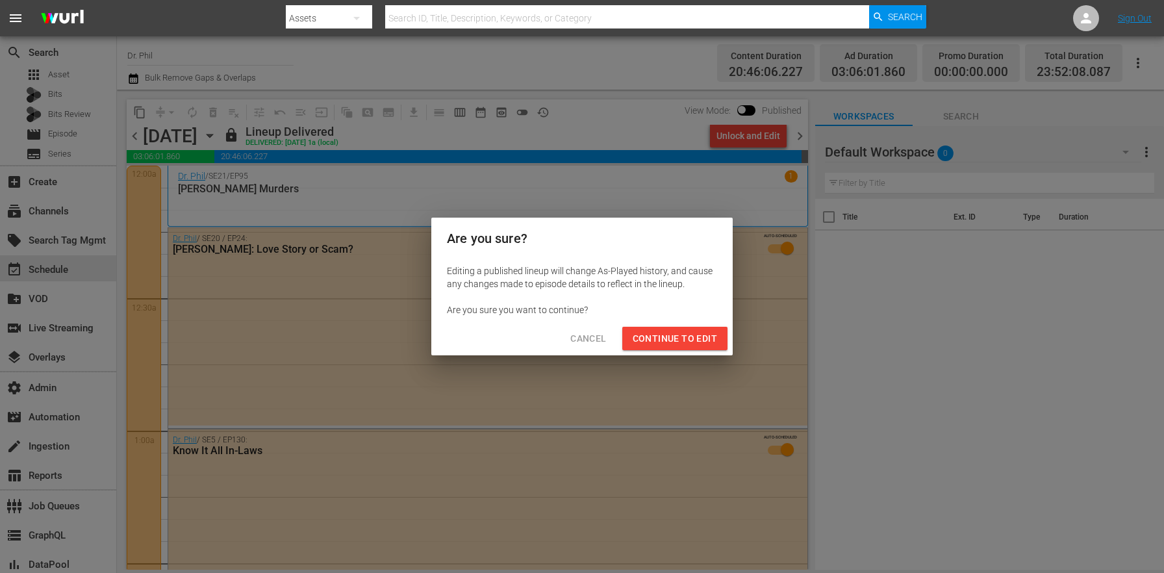
click at [712, 343] on span "Continue to Edit" at bounding box center [675, 339] width 84 height 16
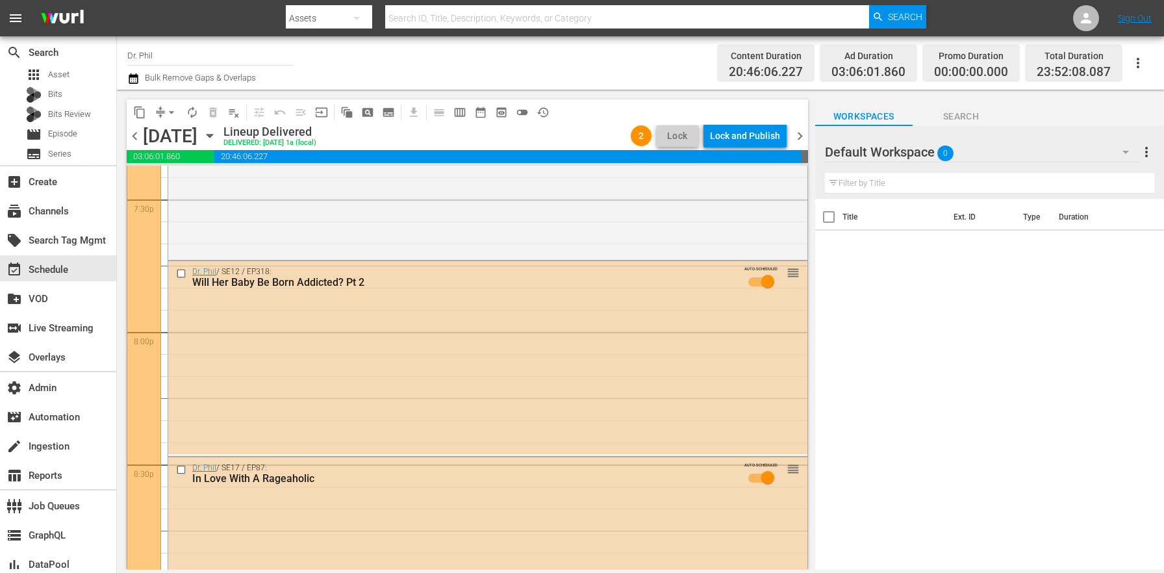
scroll to position [5983, 0]
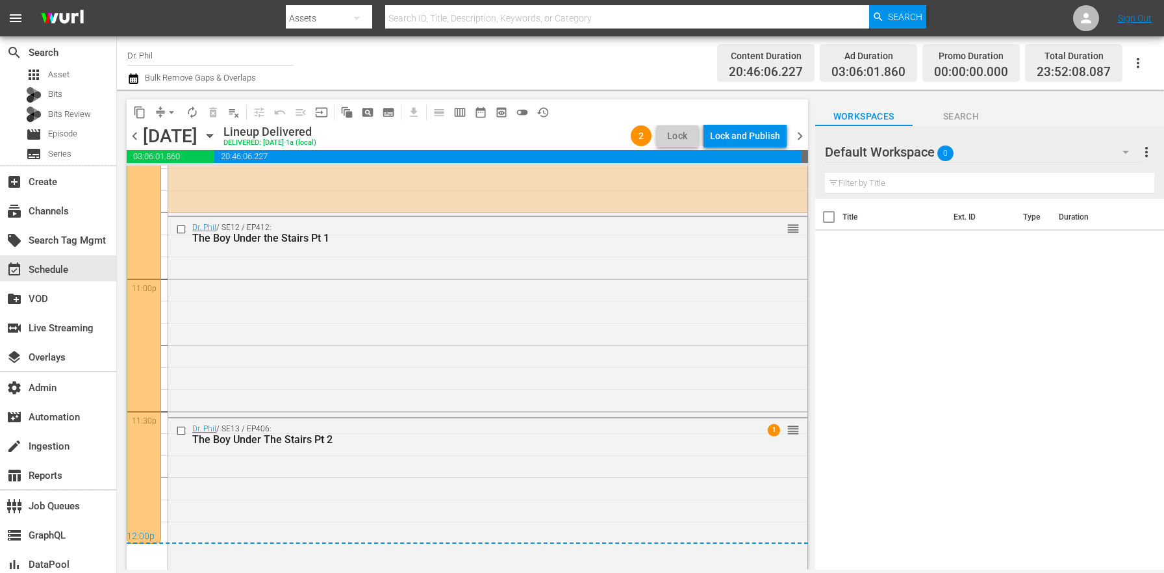
click at [756, 136] on div "Lock and Publish" at bounding box center [745, 135] width 70 height 23
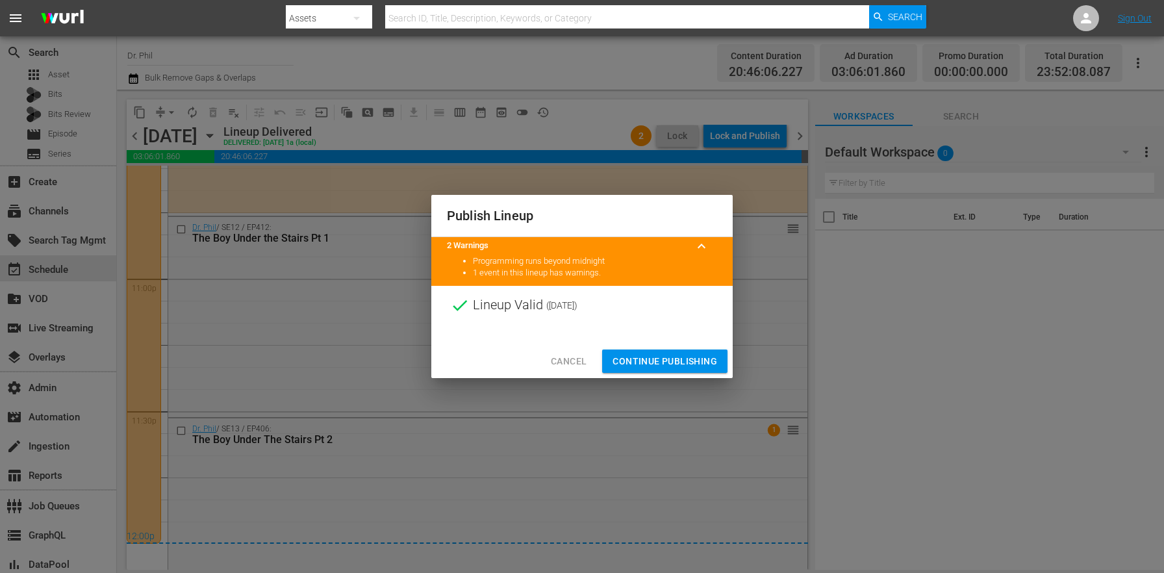
click at [683, 356] on span "Continue Publishing" at bounding box center [665, 361] width 105 height 16
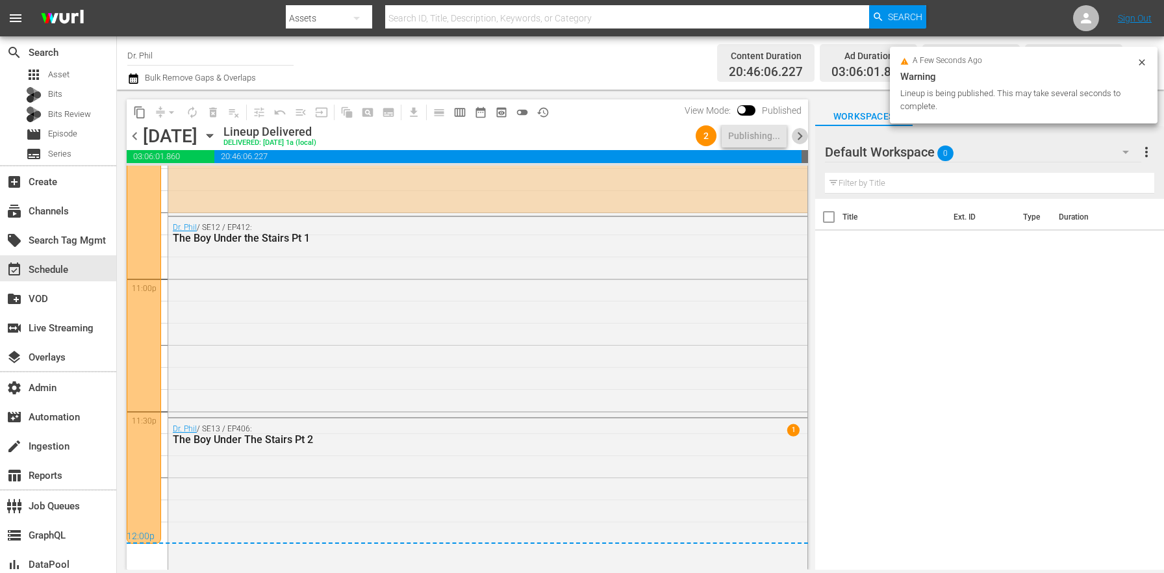
click at [804, 138] on span "chevron_right" at bounding box center [800, 136] width 16 height 16
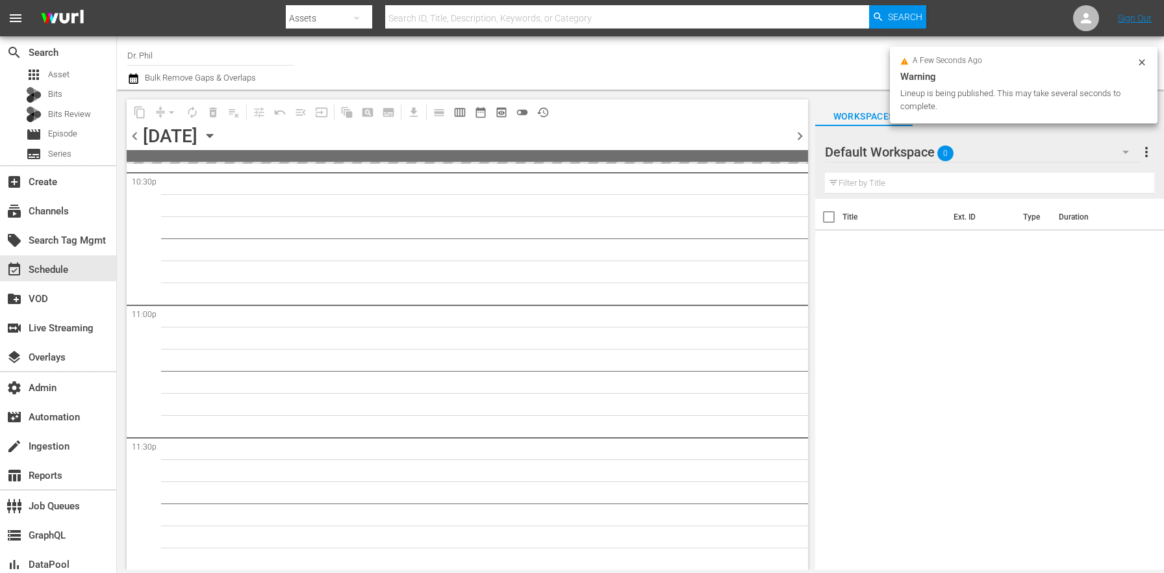
scroll to position [5955, 0]
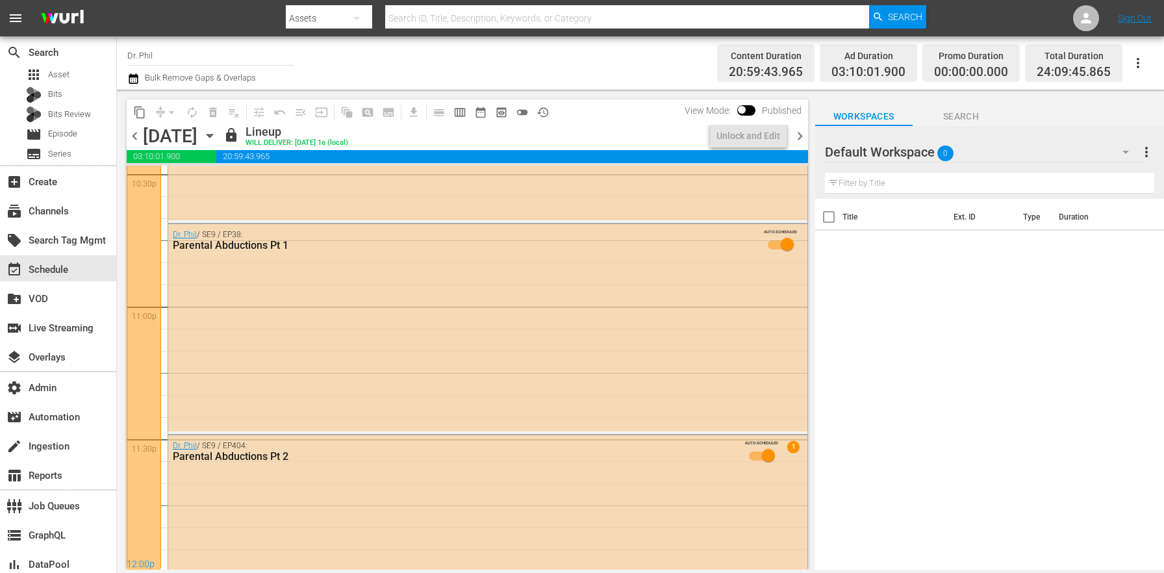
click at [737, 110] on span "View Mode:" at bounding box center [707, 110] width 59 height 10
click at [742, 109] on input "checkbox" at bounding box center [741, 112] width 27 height 9
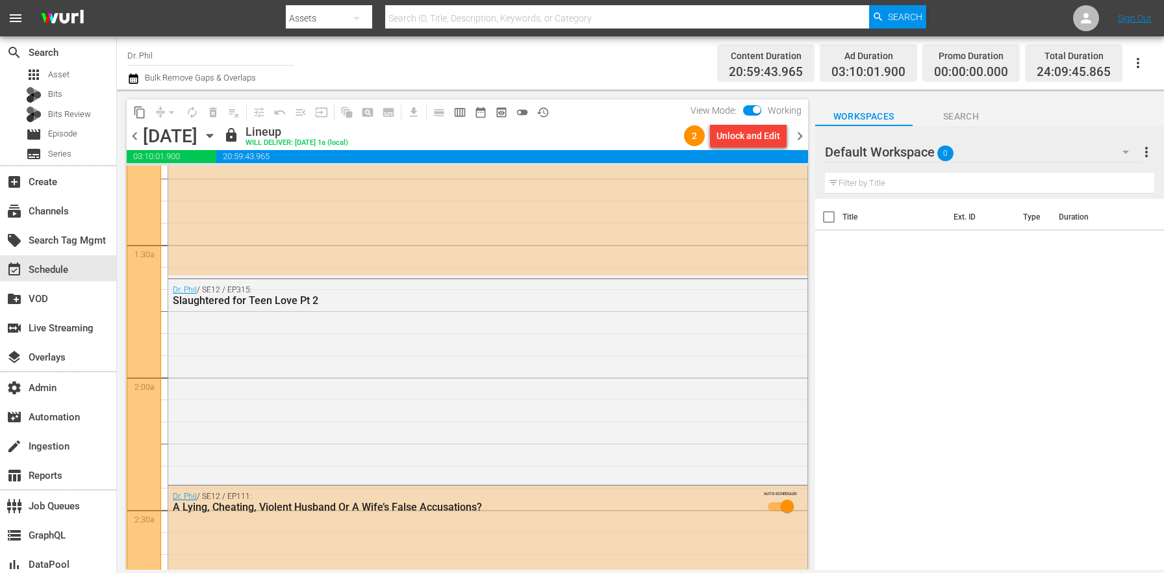
scroll to position [0, 0]
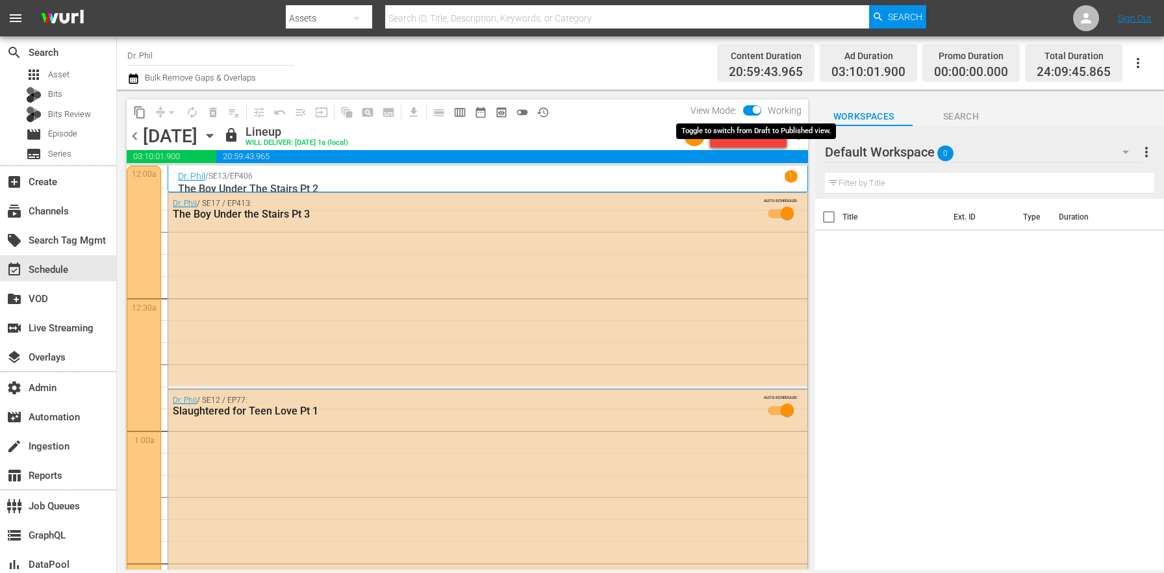
click at [755, 108] on input "checkbox" at bounding box center [756, 112] width 27 height 9
checkbox input "false"
click at [739, 136] on div "Unlock and Edit" at bounding box center [749, 135] width 64 height 23
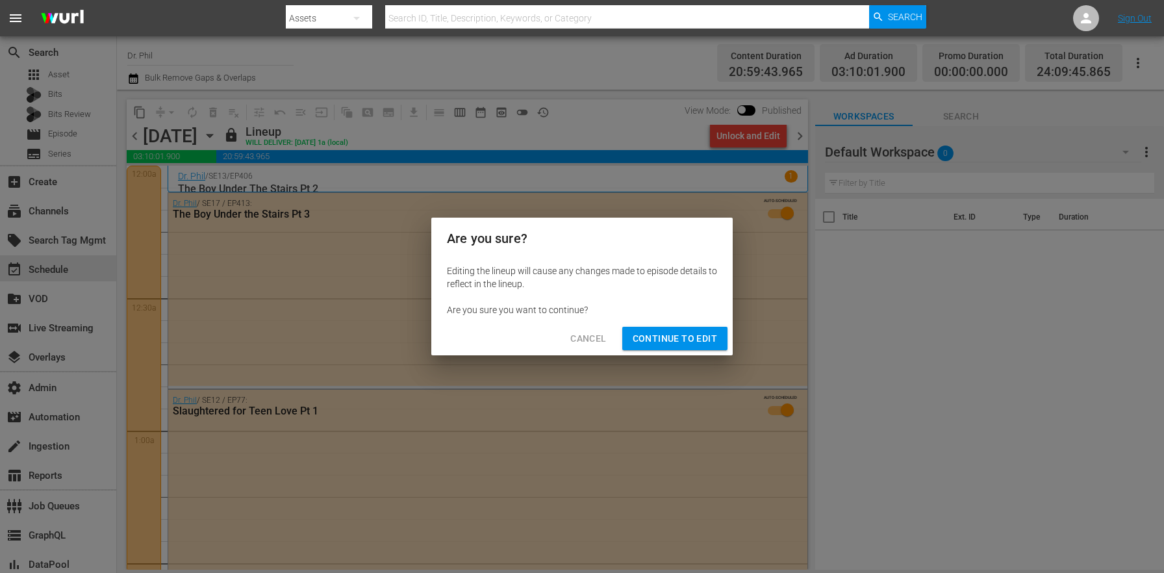
click at [652, 337] on span "Continue to Edit" at bounding box center [675, 339] width 84 height 16
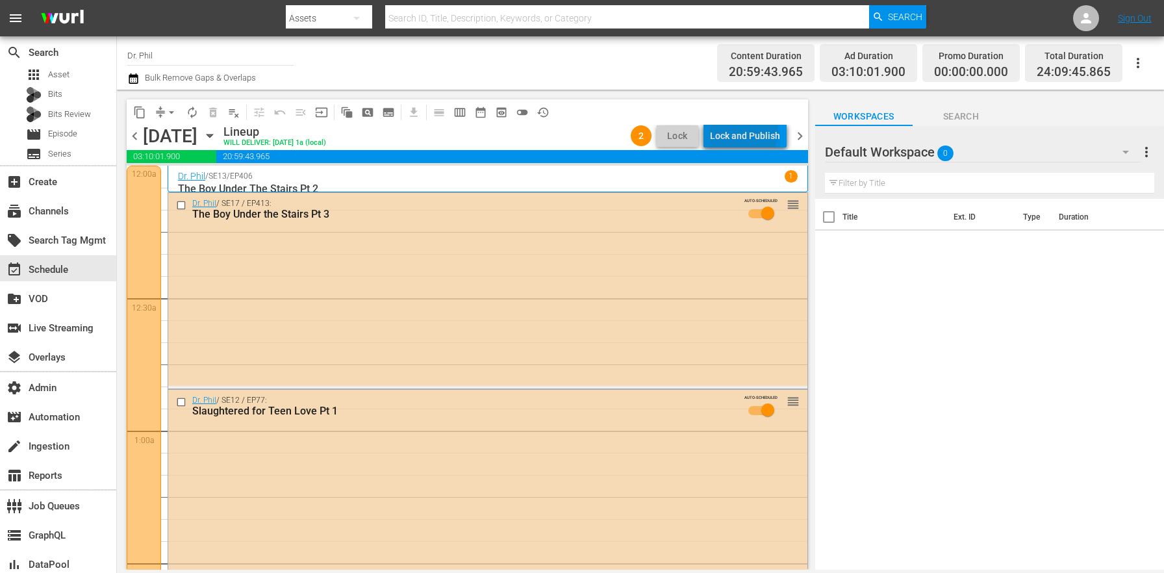
click at [746, 132] on div "Lock and Publish" at bounding box center [745, 135] width 70 height 23
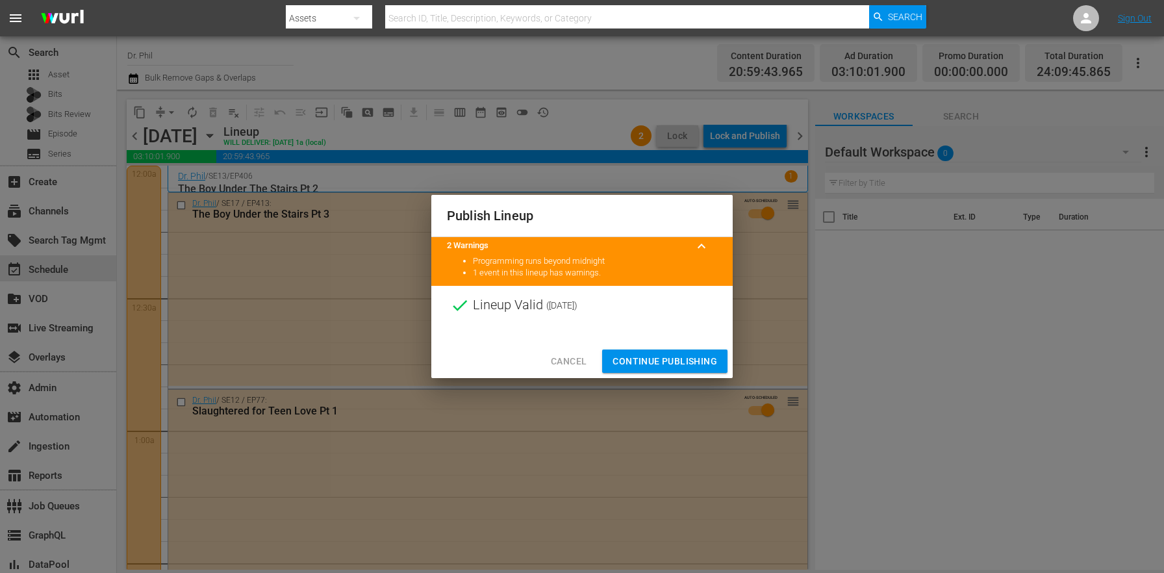
click at [641, 360] on span "Continue Publishing" at bounding box center [665, 361] width 105 height 16
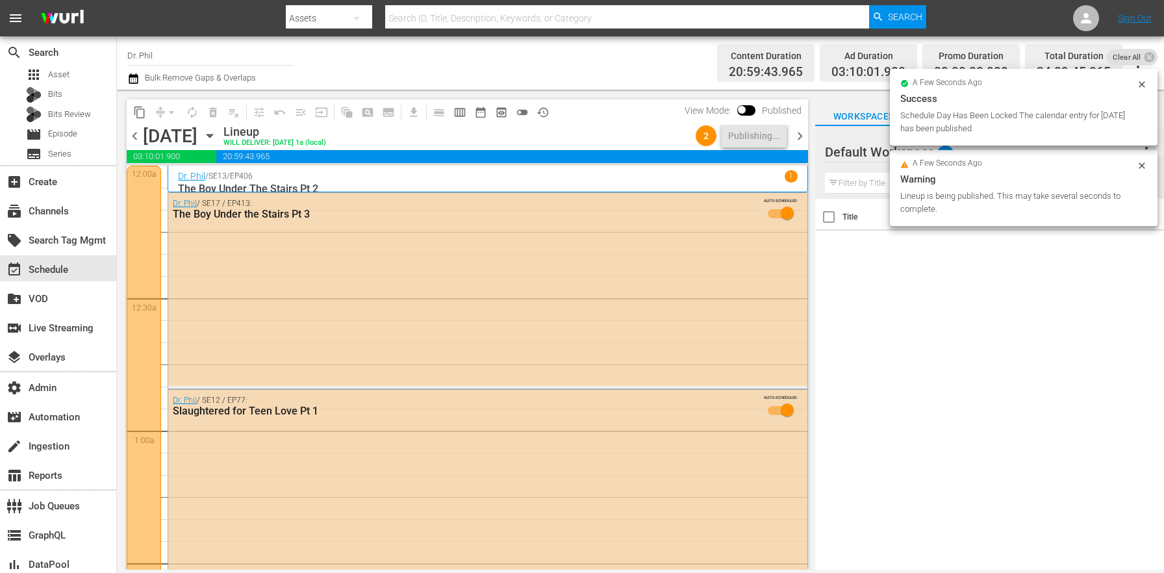
click at [796, 138] on span "chevron_right" at bounding box center [800, 136] width 16 height 16
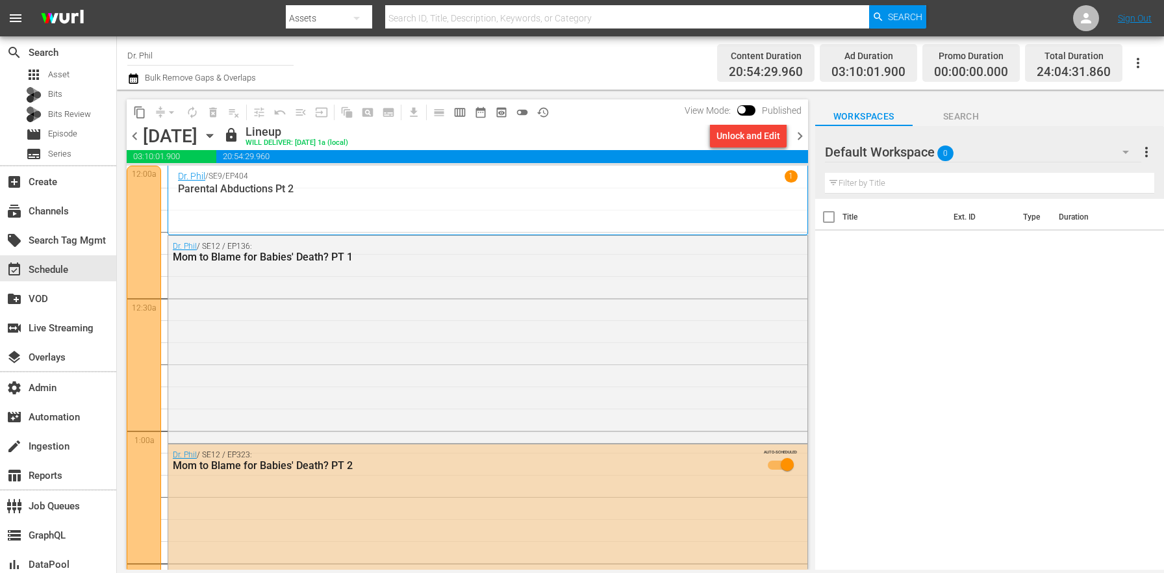
click at [768, 139] on div "Unlock and Edit" at bounding box center [749, 135] width 64 height 23
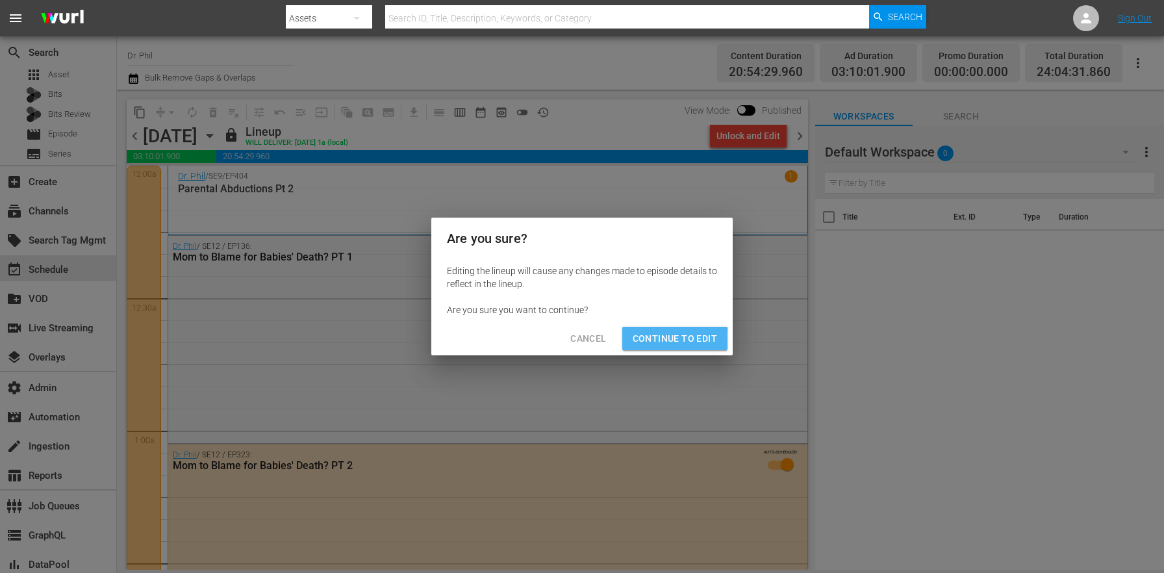
click at [668, 340] on span "Continue to Edit" at bounding box center [675, 339] width 84 height 16
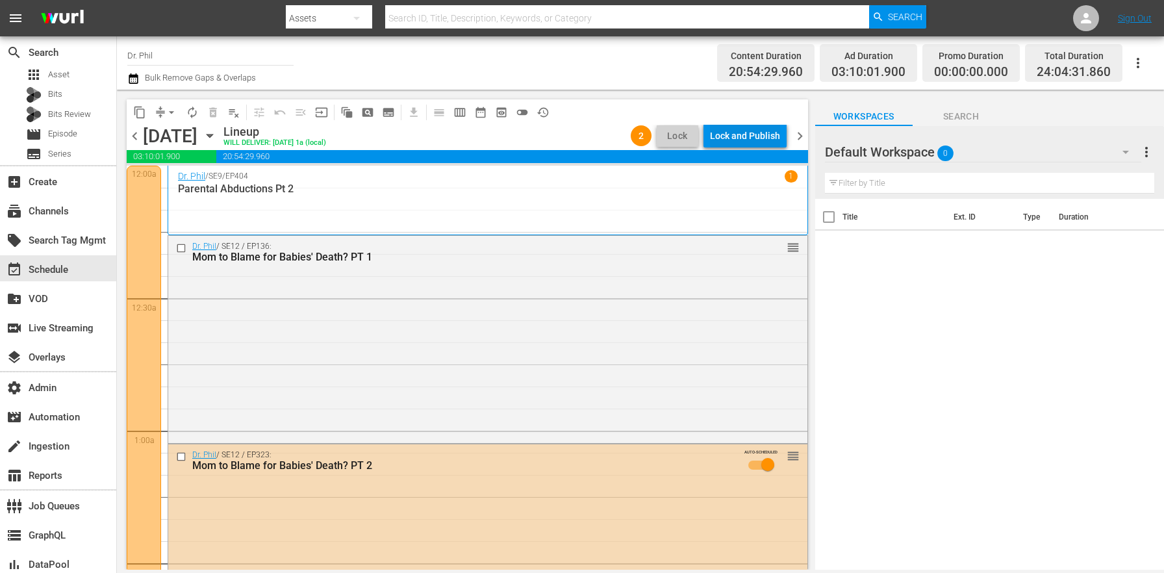
click at [772, 131] on div "Lock and Publish" at bounding box center [745, 135] width 70 height 23
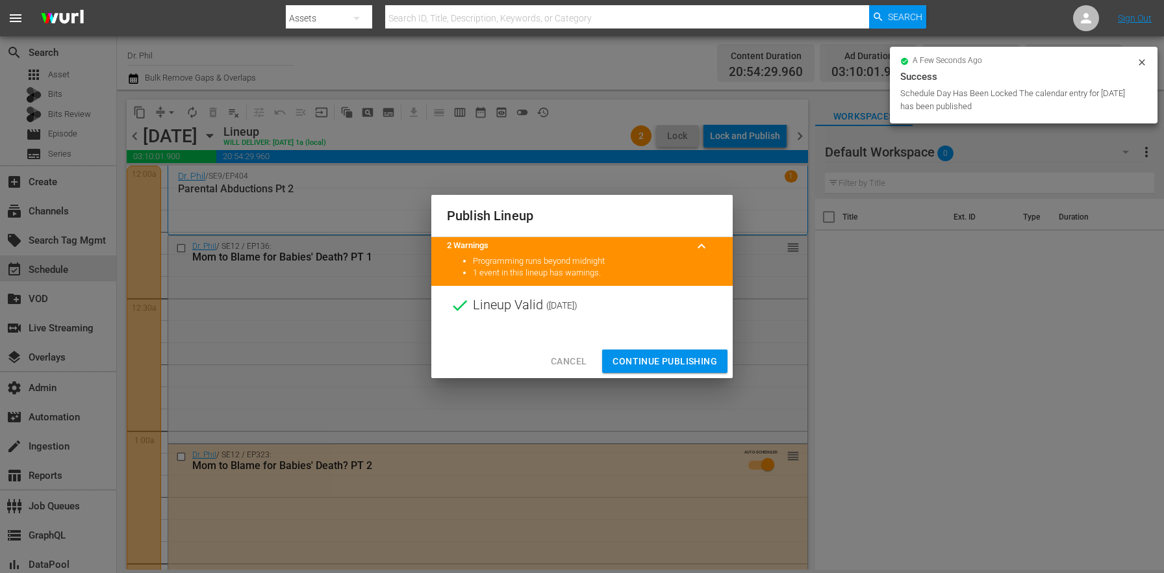
click at [665, 358] on span "Continue Publishing" at bounding box center [665, 361] width 105 height 16
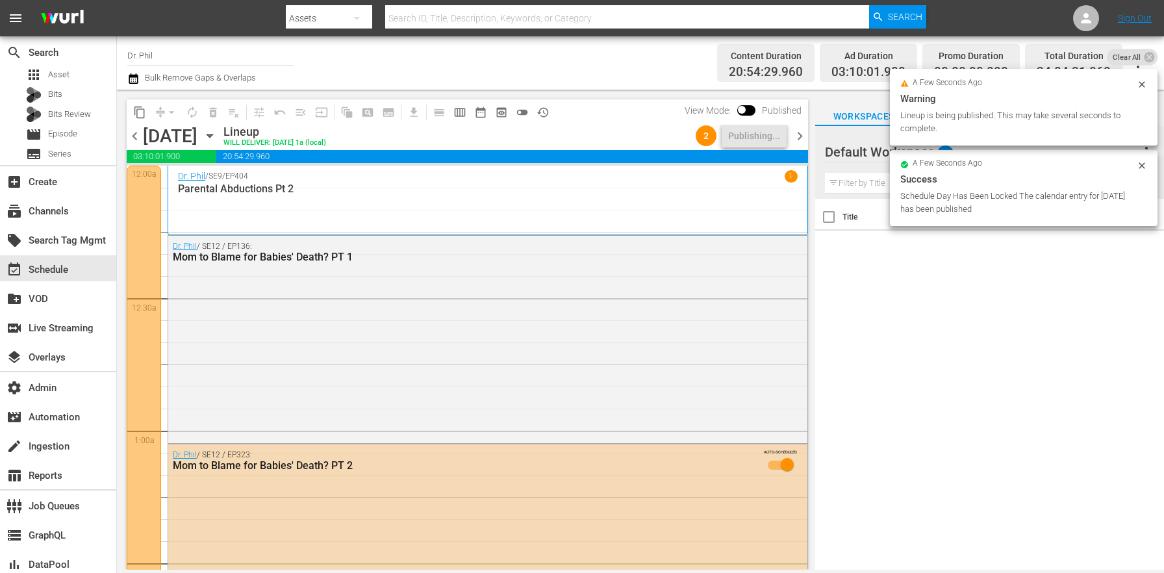
click at [798, 133] on span "chevron_right" at bounding box center [800, 136] width 16 height 16
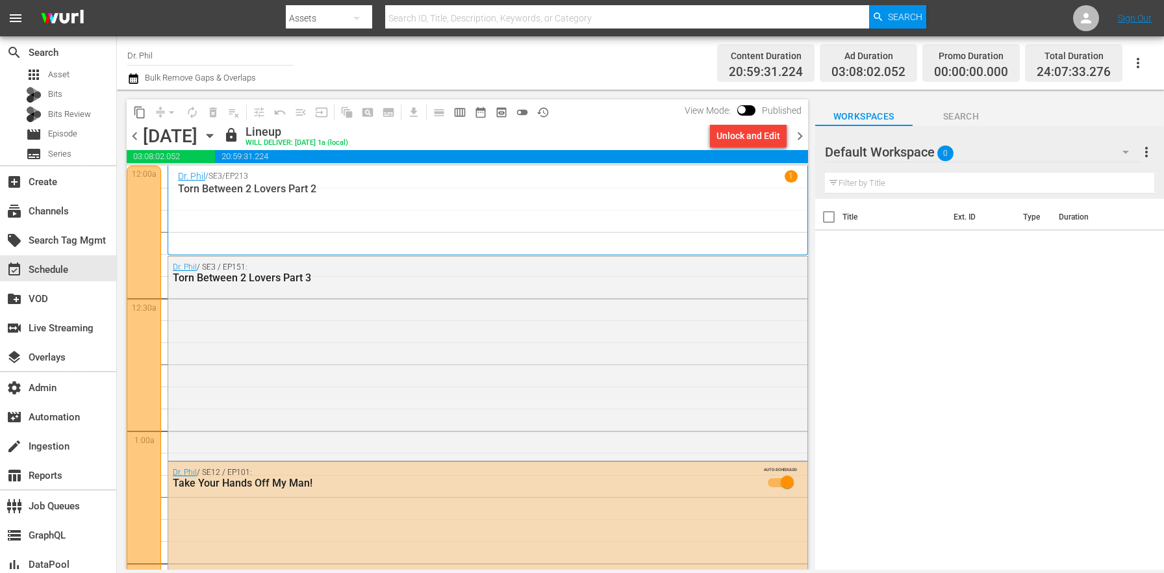
click at [748, 138] on div "Unlock and Edit" at bounding box center [749, 135] width 64 height 23
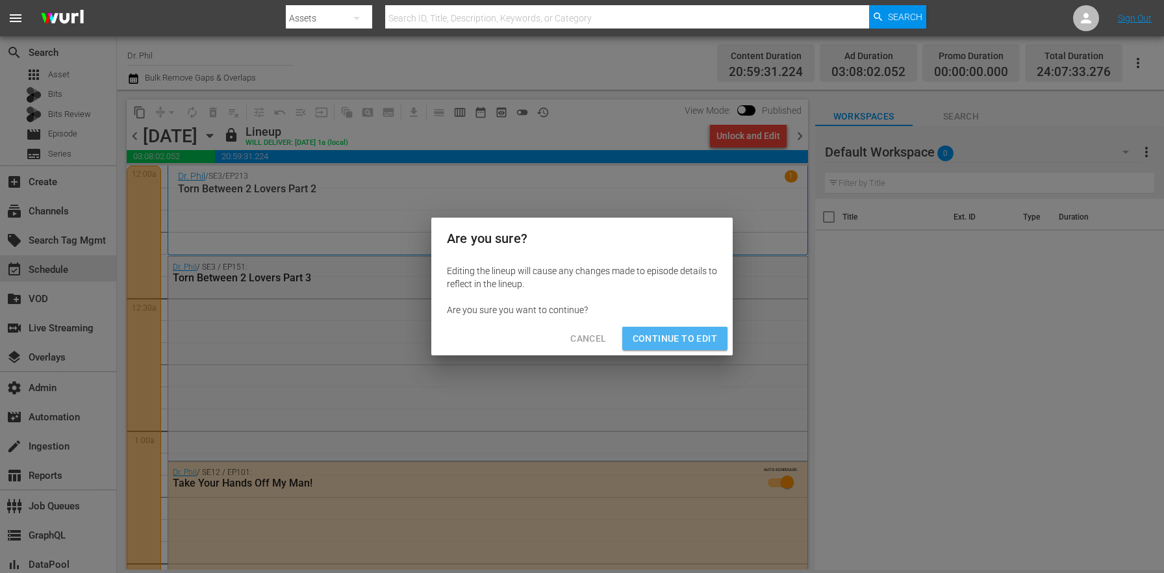
click at [692, 338] on span "Continue to Edit" at bounding box center [675, 339] width 84 height 16
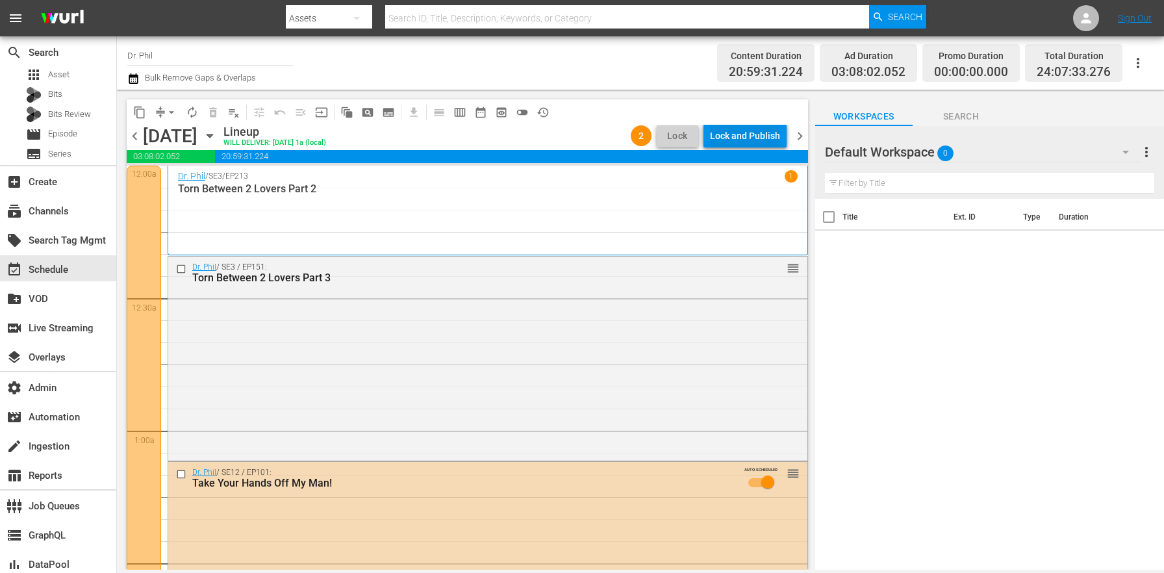
click at [754, 133] on div "Lock and Publish" at bounding box center [745, 135] width 70 height 23
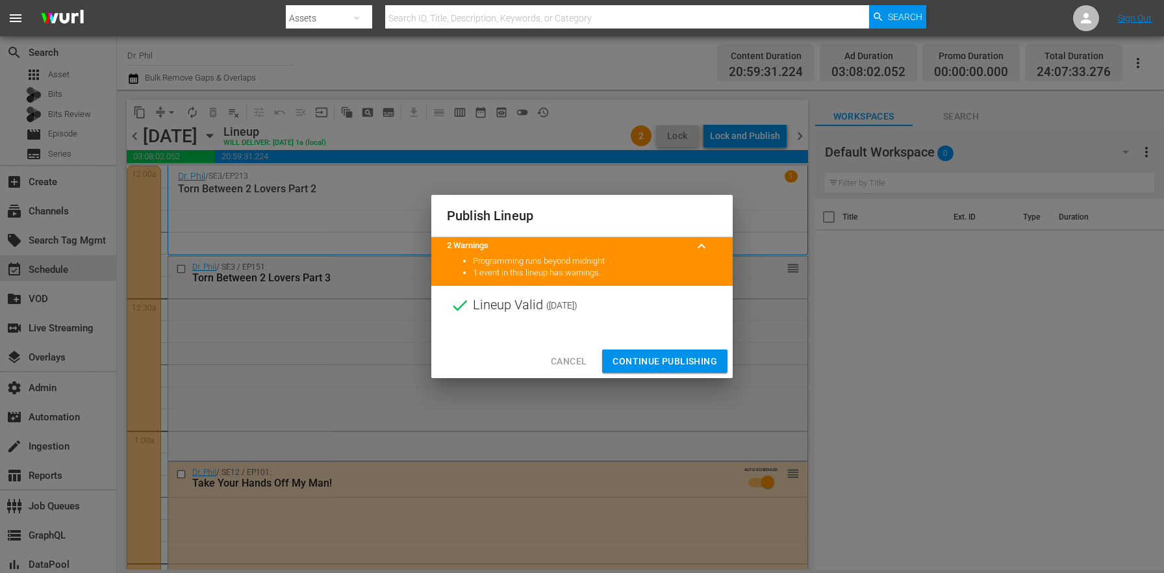
click at [692, 355] on span "Continue Publishing" at bounding box center [665, 361] width 105 height 16
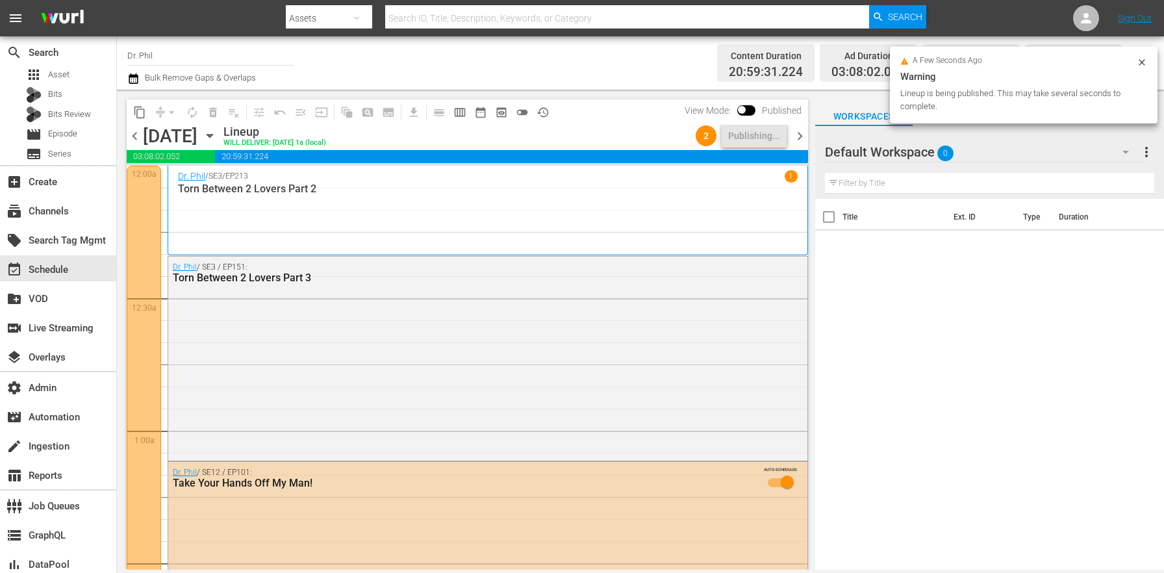
click at [794, 137] on span "chevron_right" at bounding box center [800, 136] width 16 height 16
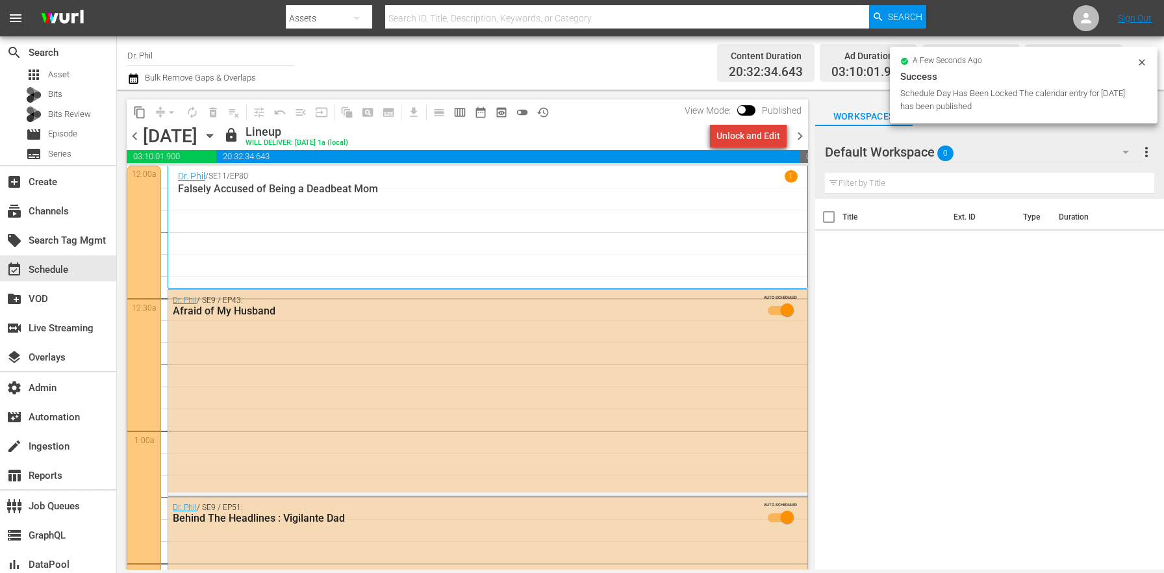
click at [757, 141] on div "Unlock and Edit" at bounding box center [749, 135] width 64 height 23
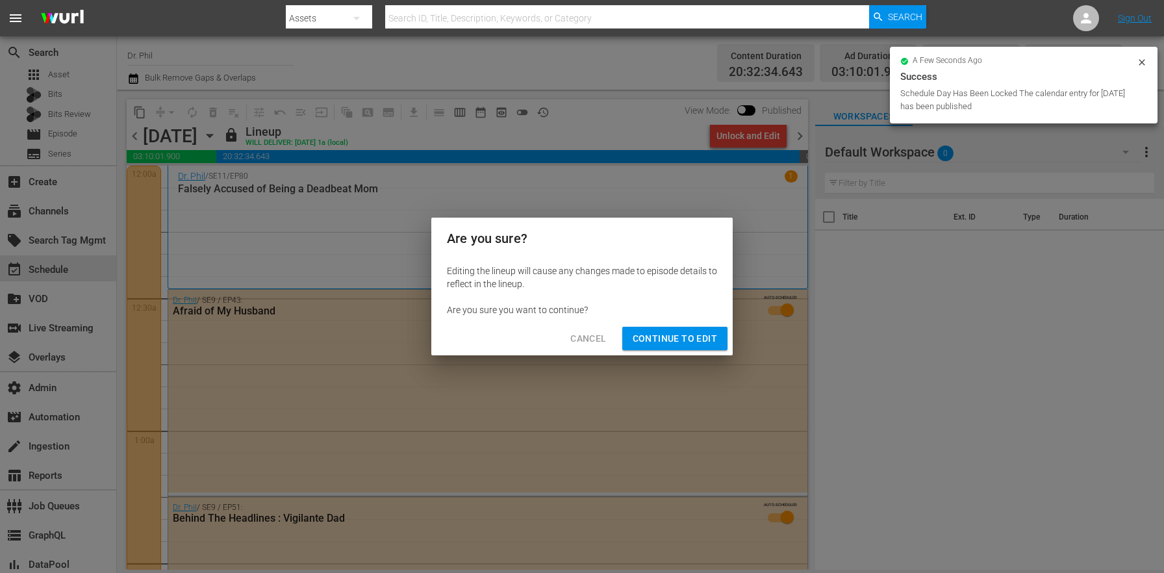
click at [638, 346] on button "Continue to Edit" at bounding box center [674, 339] width 105 height 24
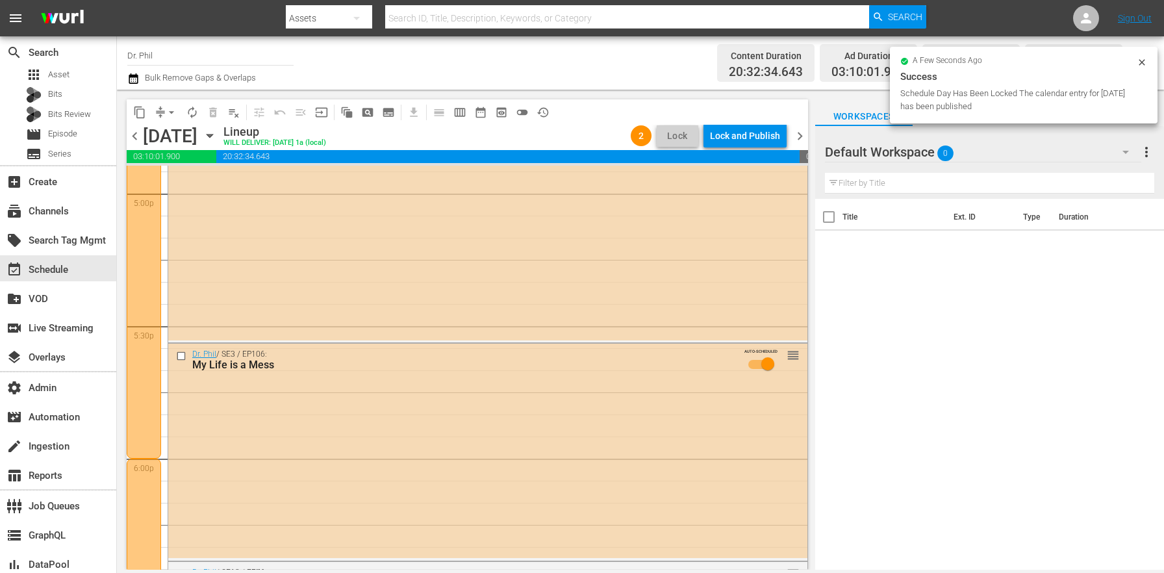
scroll to position [6003, 0]
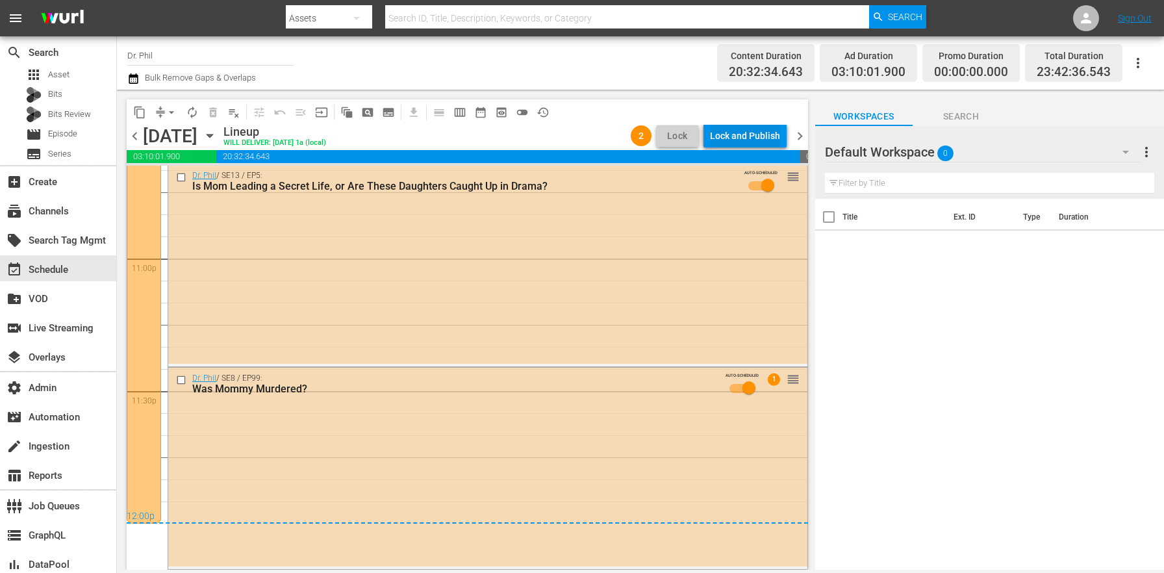
click at [757, 131] on div "Lock and Publish" at bounding box center [745, 135] width 70 height 23
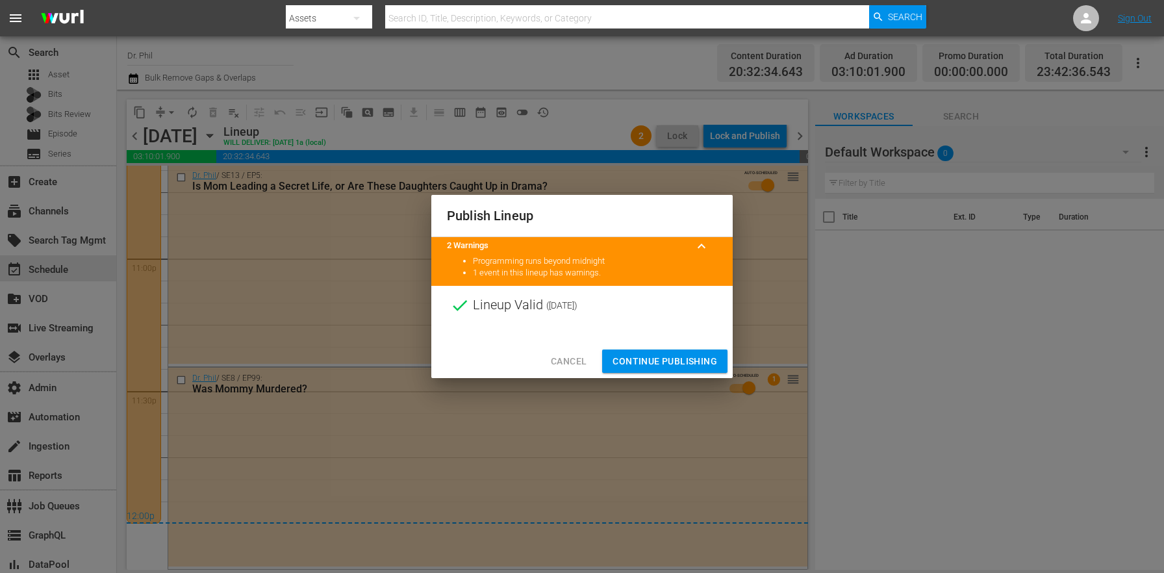
click at [709, 369] on button "Continue Publishing" at bounding box center [664, 362] width 125 height 24
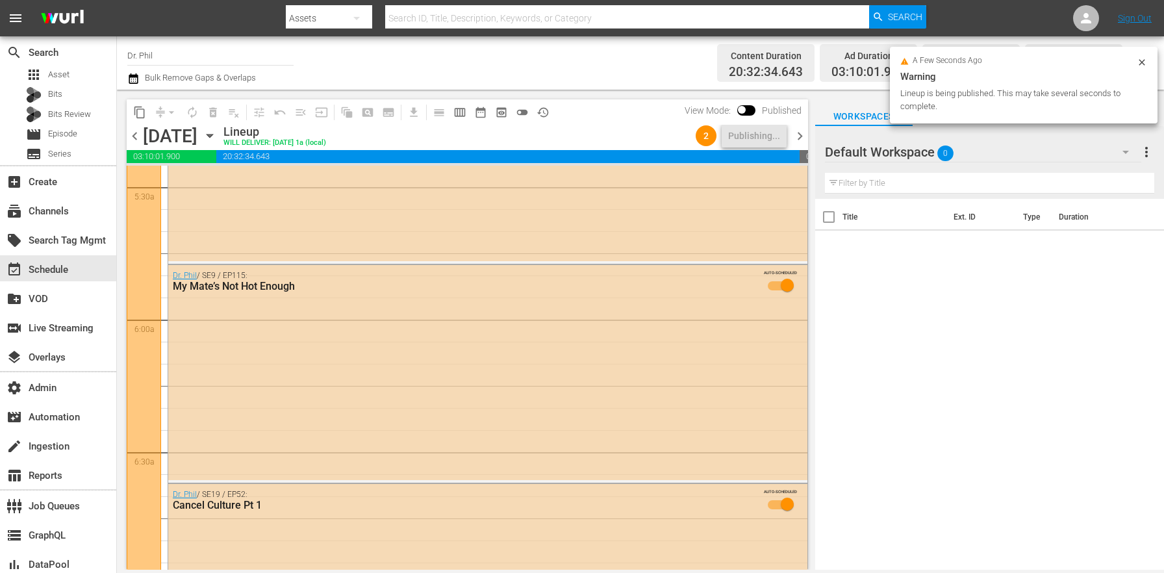
scroll to position [0, 0]
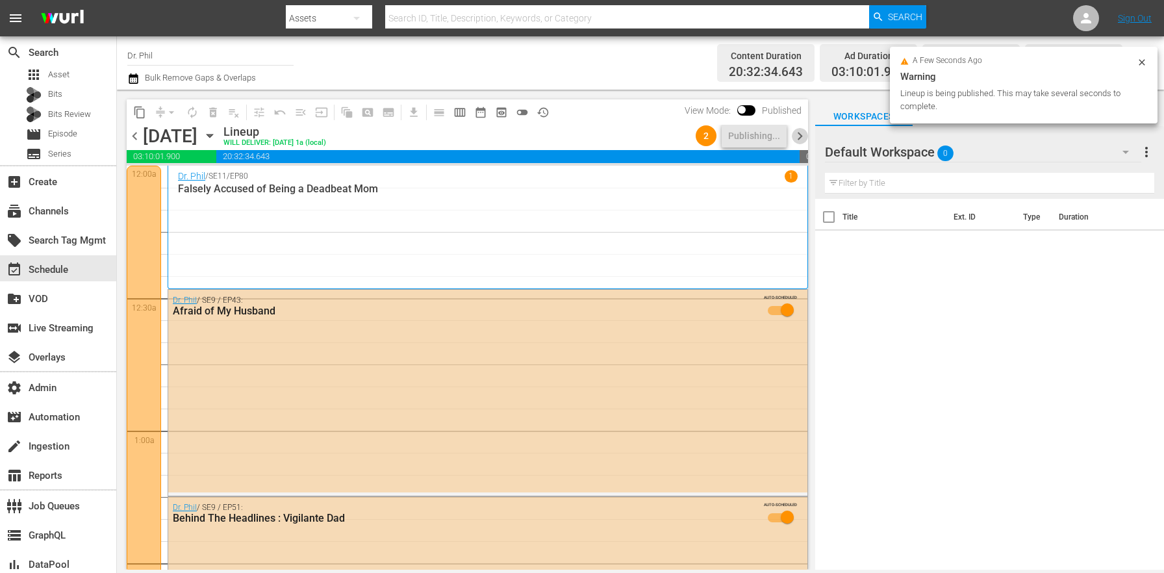
click at [799, 143] on span "chevron_right" at bounding box center [800, 136] width 16 height 16
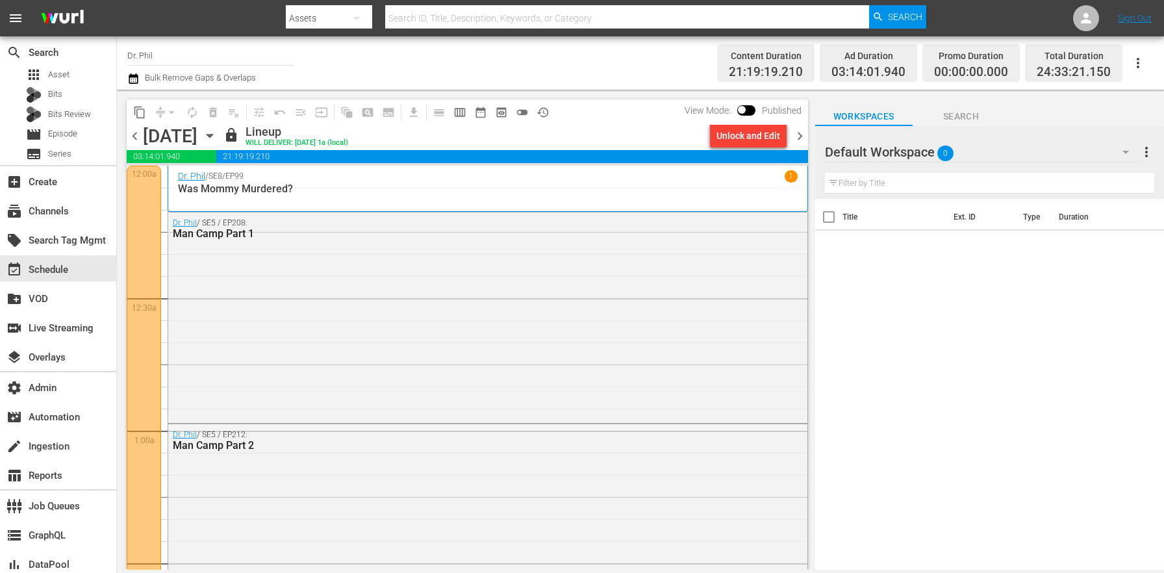
click at [760, 140] on div "Unlock and Edit" at bounding box center [749, 135] width 64 height 23
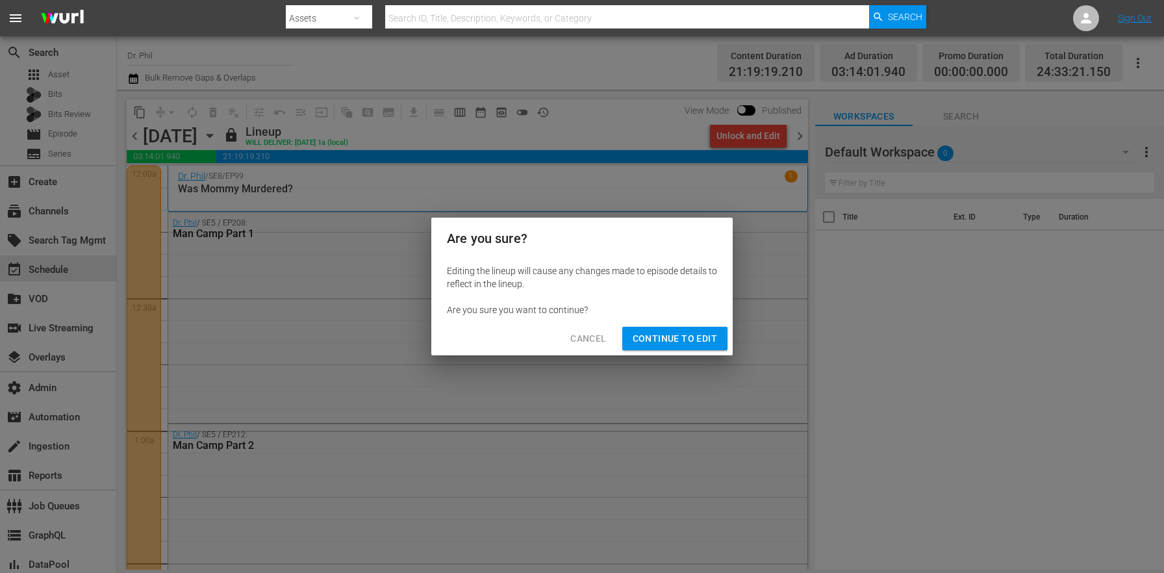
click at [705, 329] on button "Continue to Edit" at bounding box center [674, 339] width 105 height 24
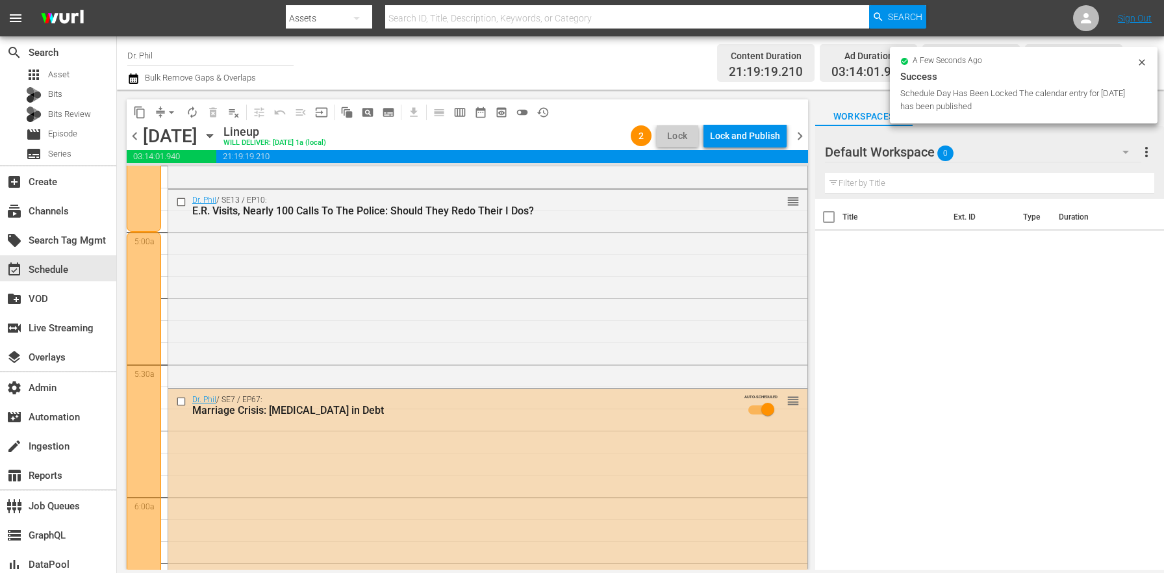
scroll to position [6151, 0]
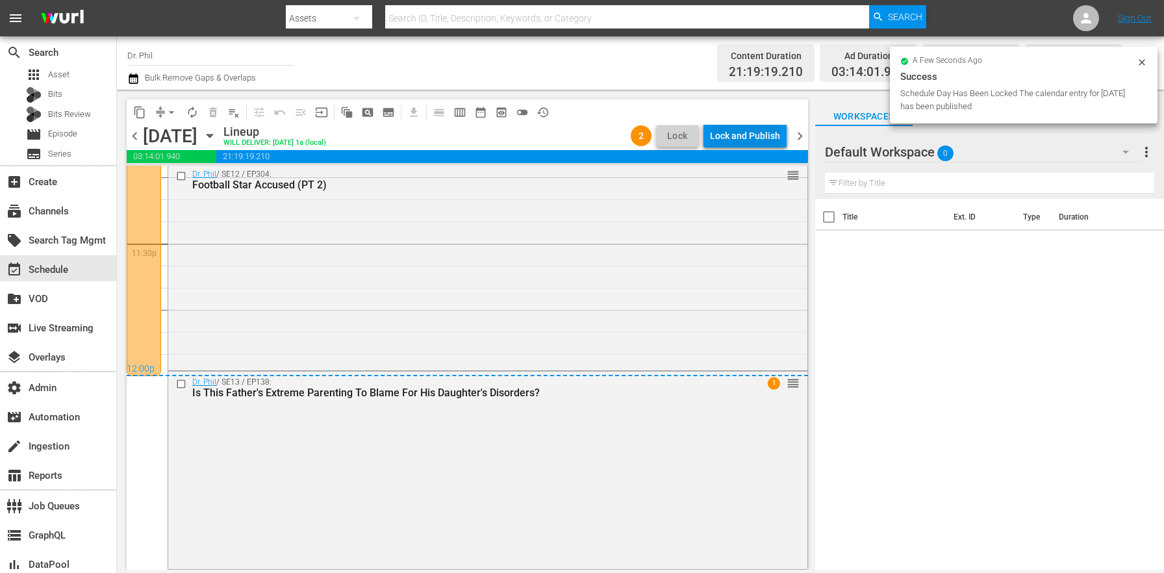
click at [755, 142] on div "Lock and Publish" at bounding box center [745, 135] width 70 height 23
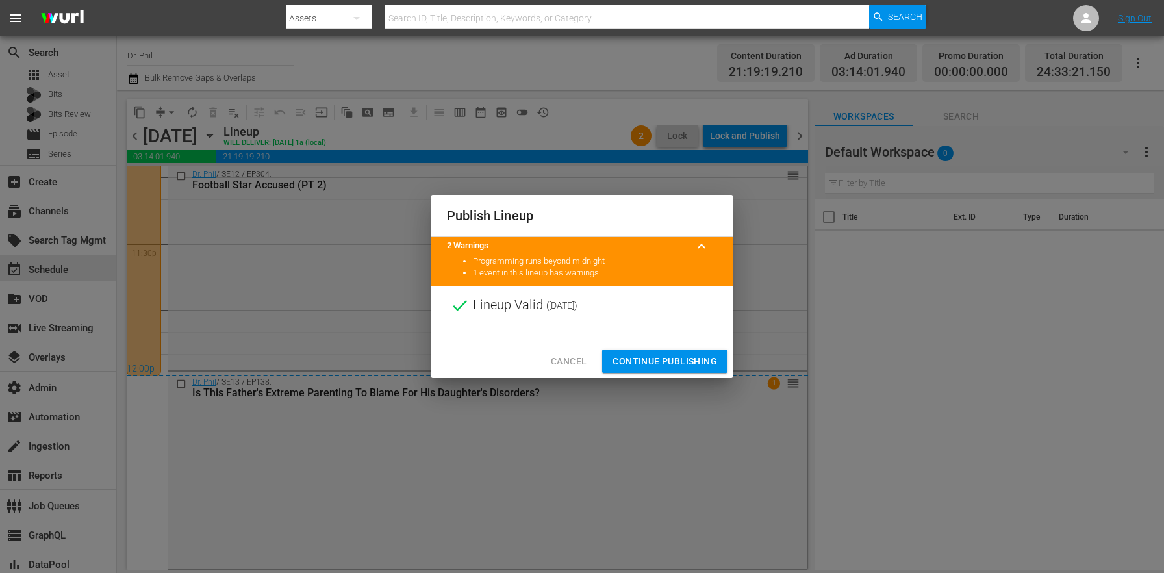
click at [682, 358] on span "Continue Publishing" at bounding box center [665, 361] width 105 height 16
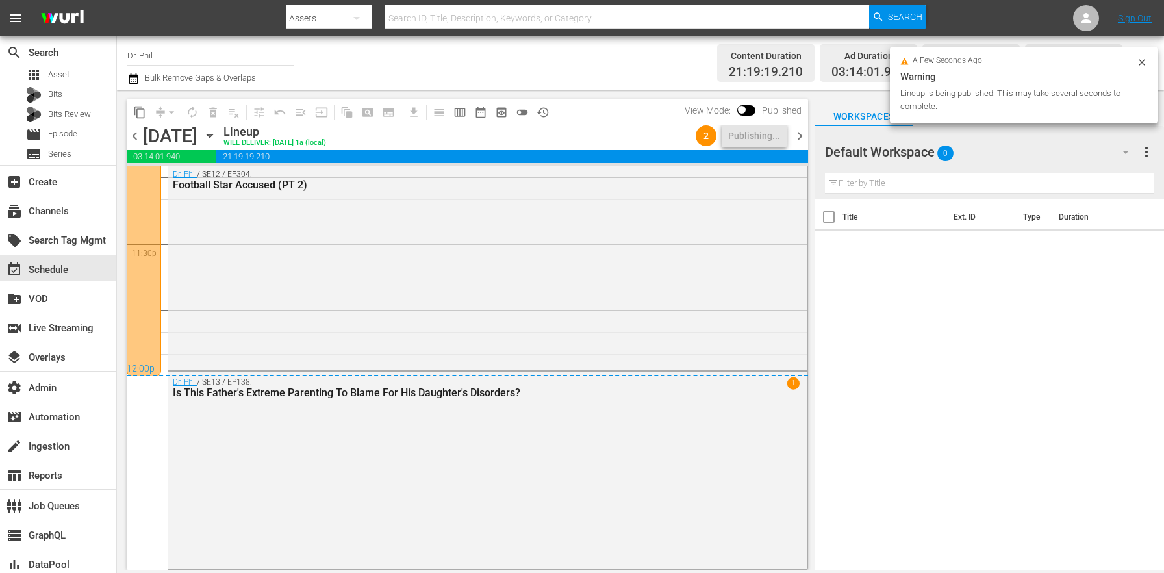
click at [796, 136] on span "chevron_right" at bounding box center [800, 136] width 16 height 16
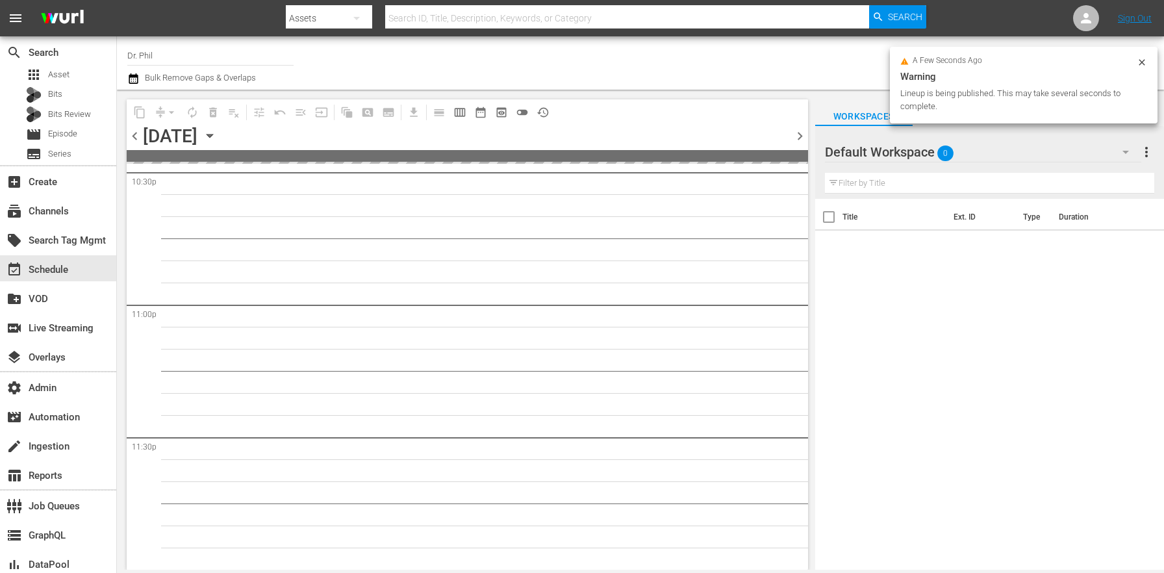
scroll to position [5955, 0]
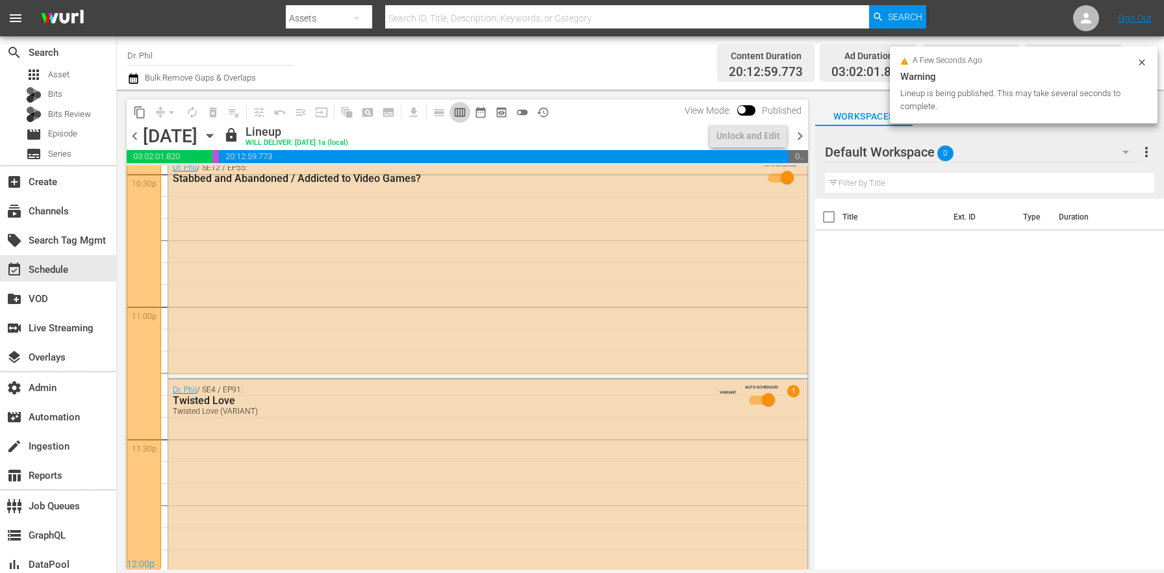
click at [462, 108] on span "calendar_view_week_outlined" at bounding box center [459, 112] width 13 height 13
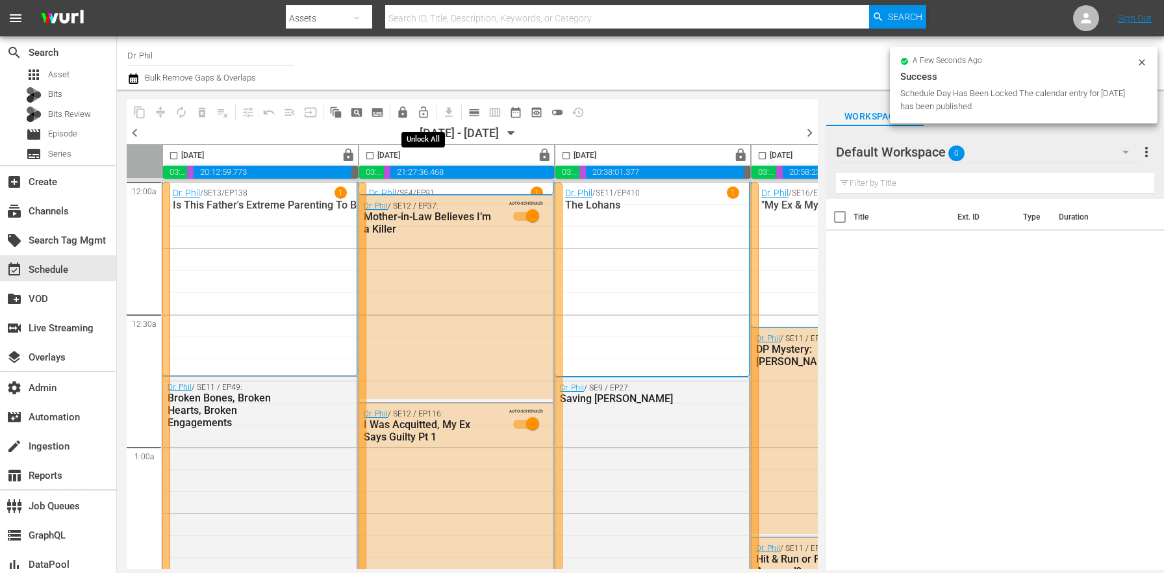
click at [419, 112] on span "lock_open_outlined" at bounding box center [423, 112] width 13 height 13
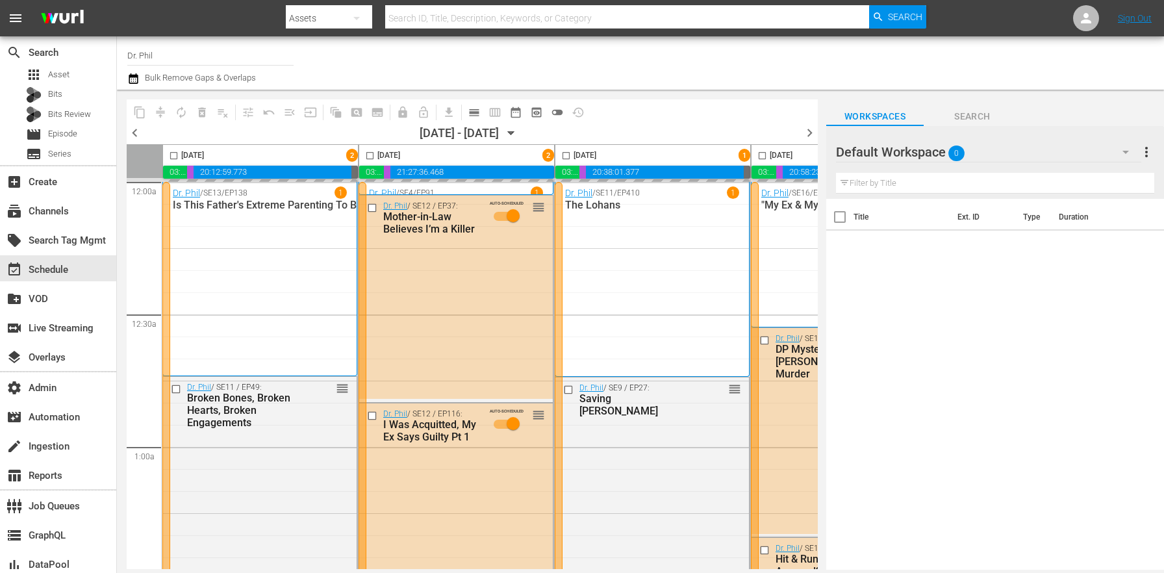
click at [490, 69] on div "Channel Title Dr. Phil Bulk Remove Gaps & Overlaps" at bounding box center [407, 63] width 560 height 47
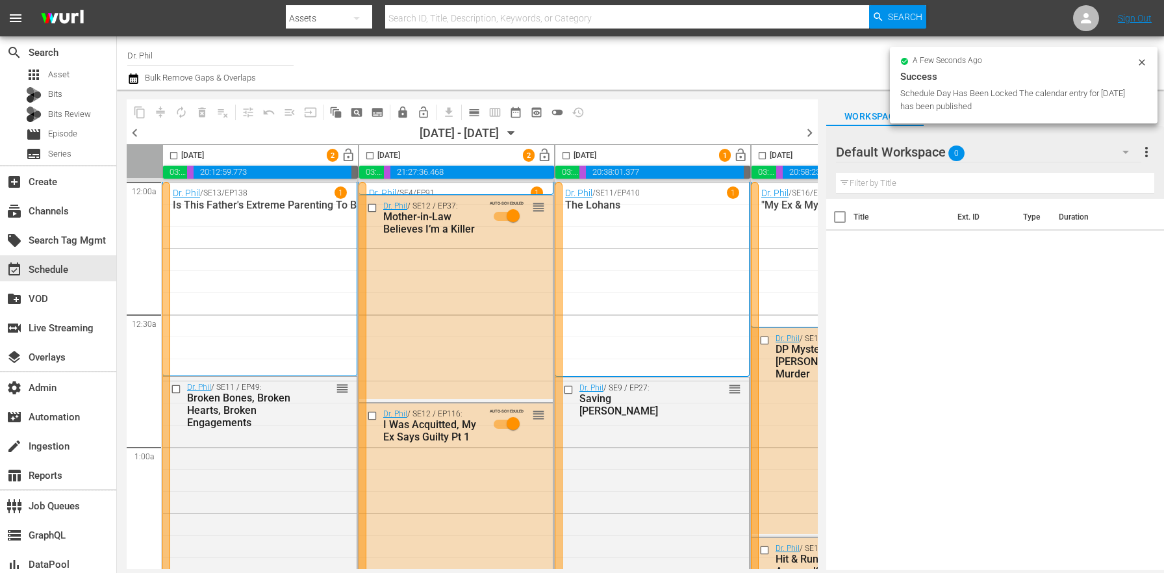
click at [546, 55] on div "Channel Title Dr. Phil Bulk Remove Gaps & Overlaps" at bounding box center [407, 63] width 560 height 47
click at [806, 135] on span "chevron_right" at bounding box center [810, 133] width 16 height 16
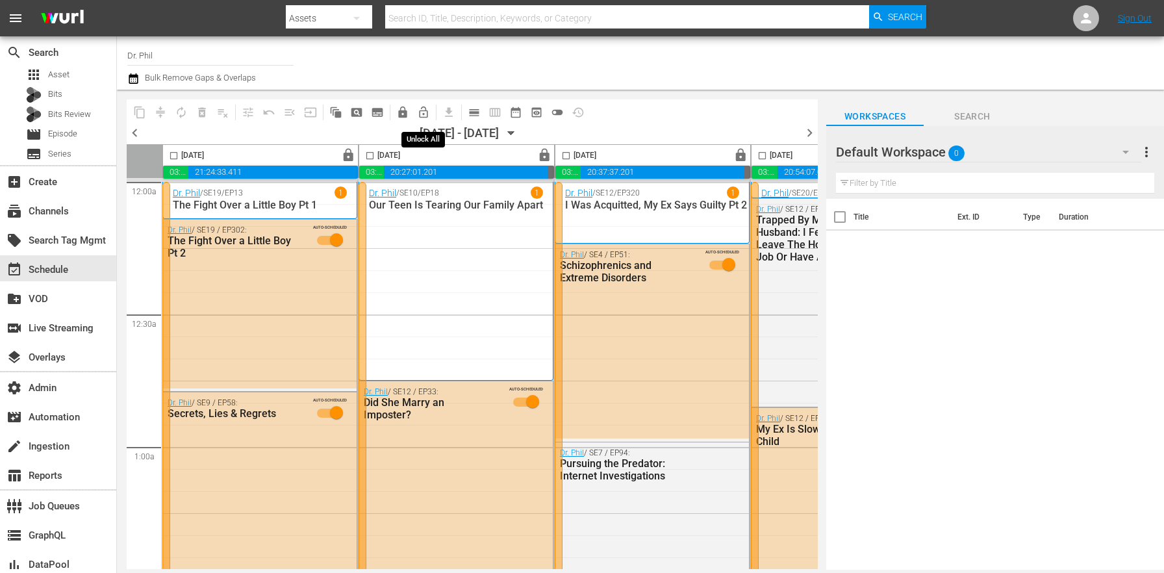
click at [419, 113] on span "lock_open_outlined" at bounding box center [423, 112] width 13 height 13
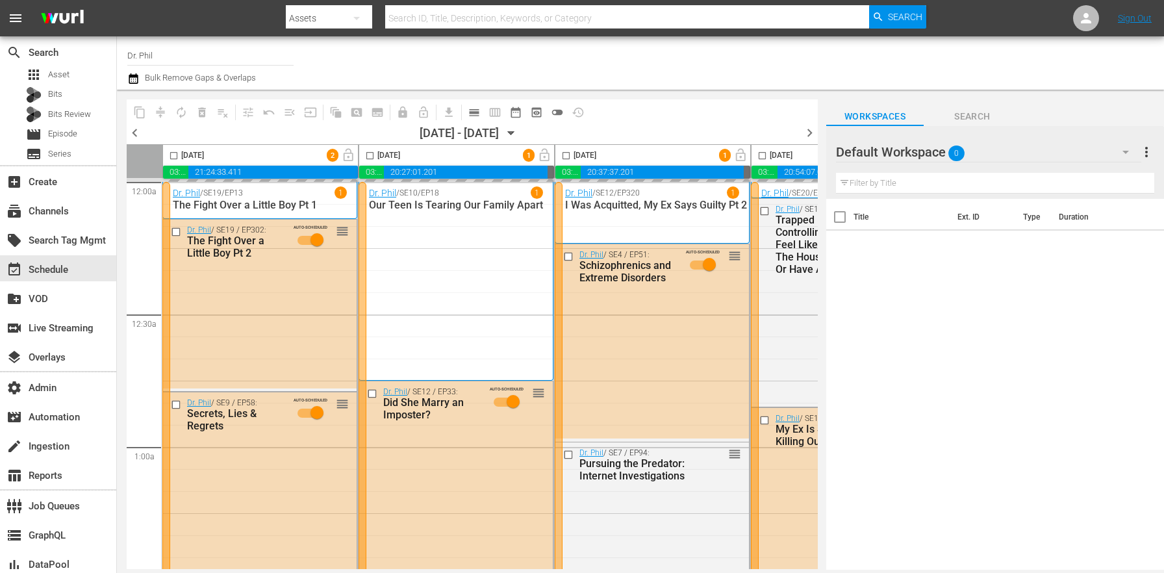
click at [804, 130] on span "chevron_right" at bounding box center [810, 133] width 16 height 16
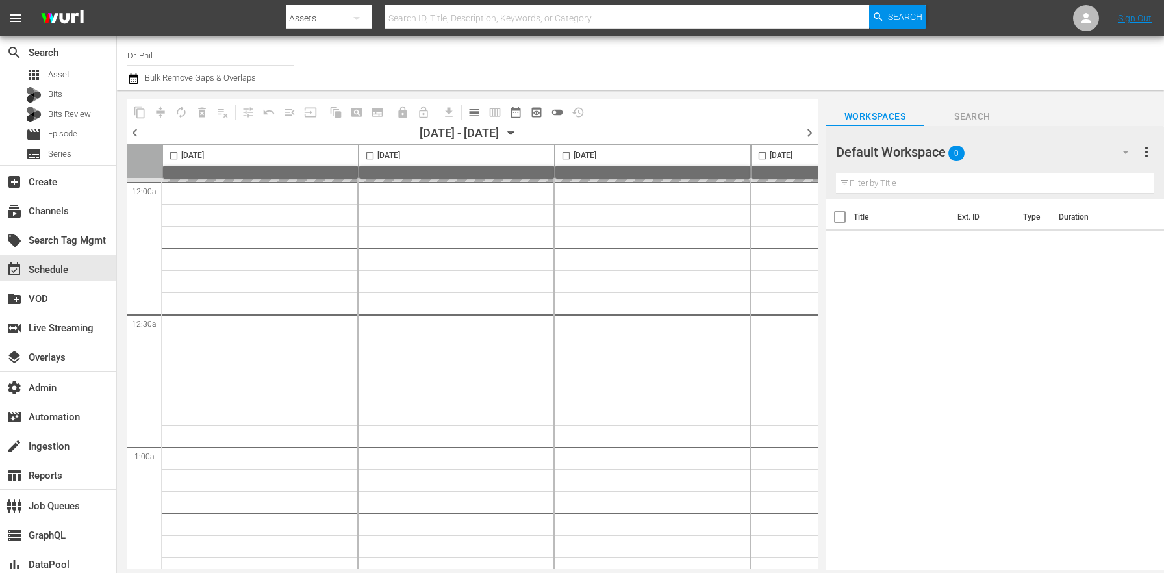
drag, startPoint x: 809, startPoint y: 133, endPoint x: 718, endPoint y: 7, distance: 155.4
click at [809, 133] on span "chevron_right" at bounding box center [810, 133] width 16 height 16
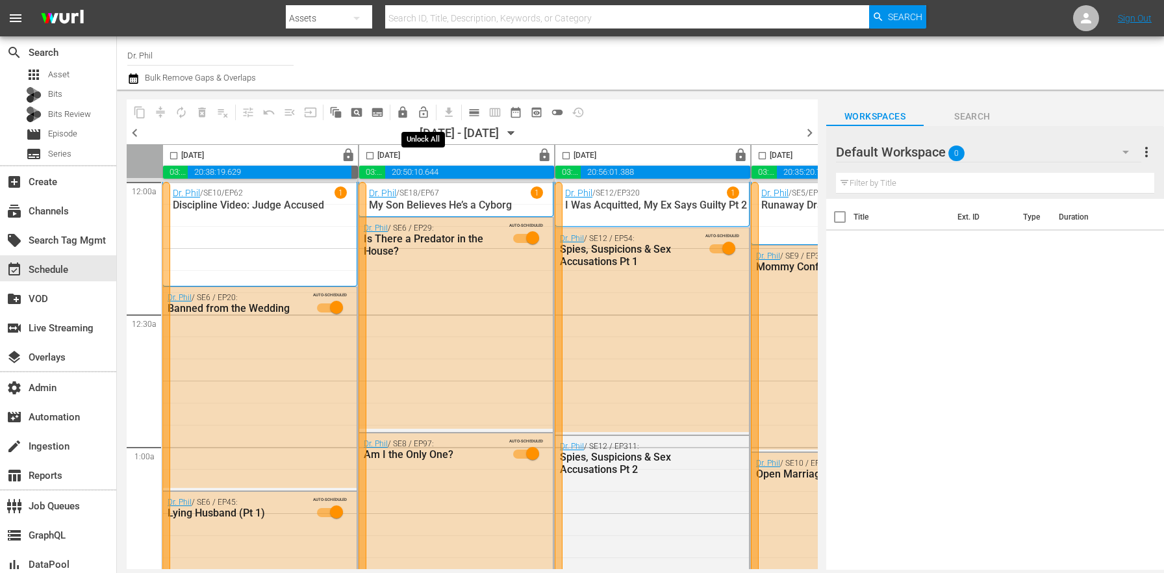
click at [420, 116] on span "lock_open_outlined" at bounding box center [423, 112] width 13 height 13
click at [804, 133] on span "chevron_right" at bounding box center [810, 133] width 16 height 16
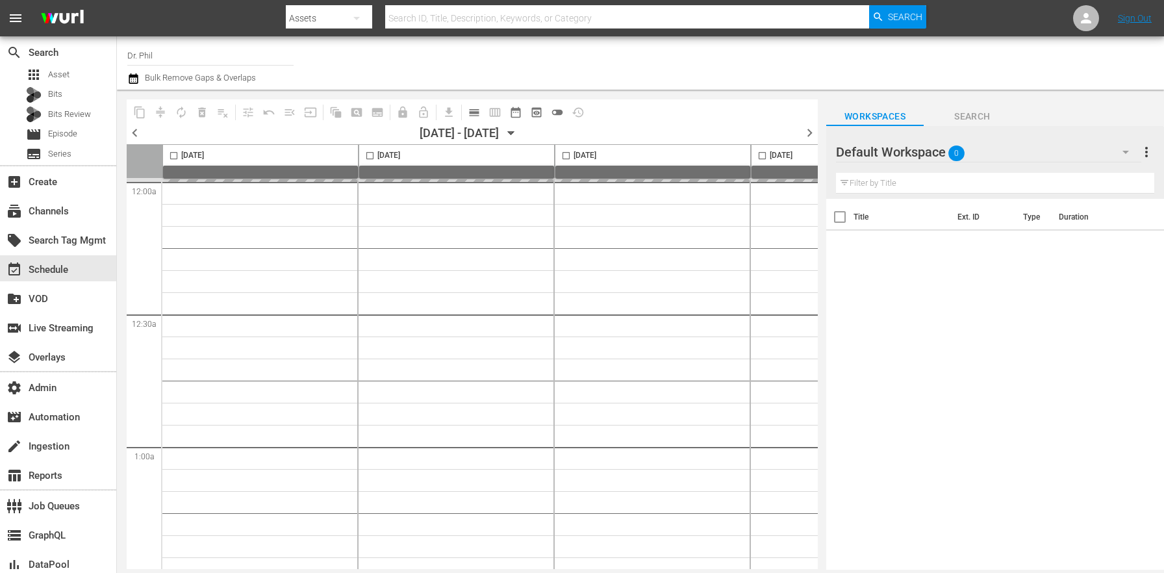
drag, startPoint x: 806, startPoint y: 128, endPoint x: 1058, endPoint y: 199, distance: 262.0
click at [806, 128] on span "chevron_right" at bounding box center [810, 133] width 16 height 16
click at [144, 131] on div "chevron_left 10/06/2025 - 10/12/2025 October 6th chevron_right" at bounding box center [472, 134] width 691 height 19
click at [141, 131] on span "chevron_left" at bounding box center [135, 133] width 16 height 16
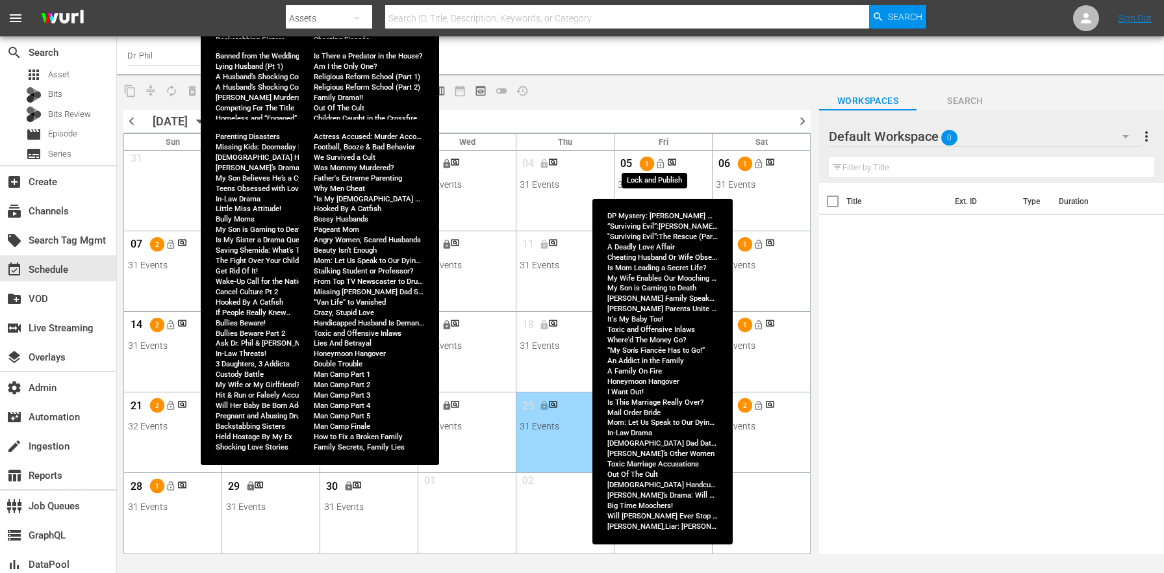
click at [663, 162] on span "lock_open" at bounding box center [660, 164] width 10 height 10
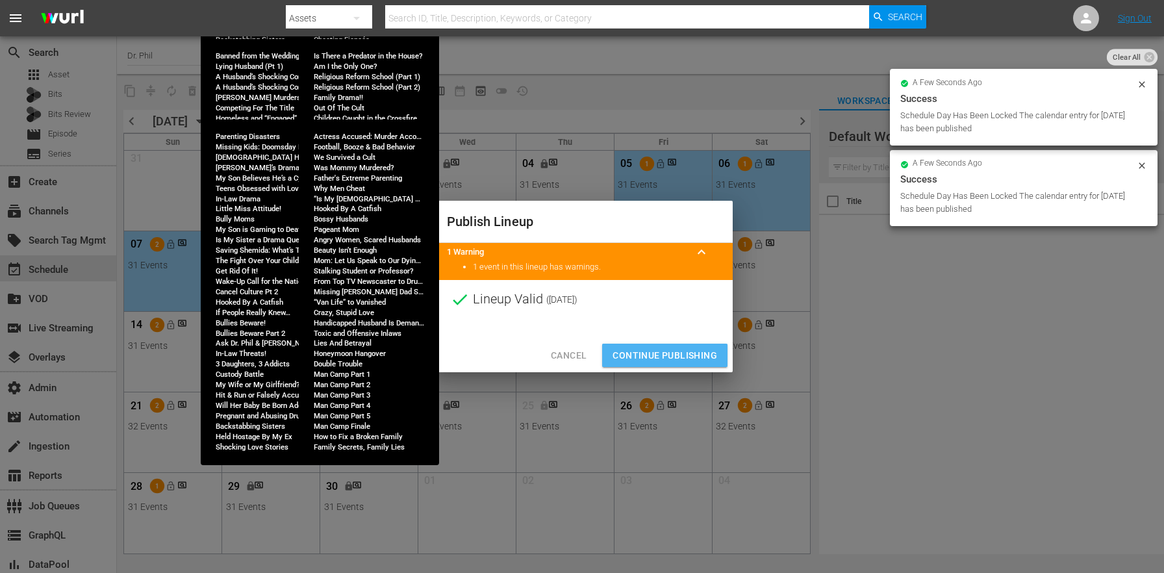
drag, startPoint x: 643, startPoint y: 364, endPoint x: 654, endPoint y: 305, distance: 59.4
click at [643, 364] on button "Continue Publishing" at bounding box center [664, 356] width 125 height 24
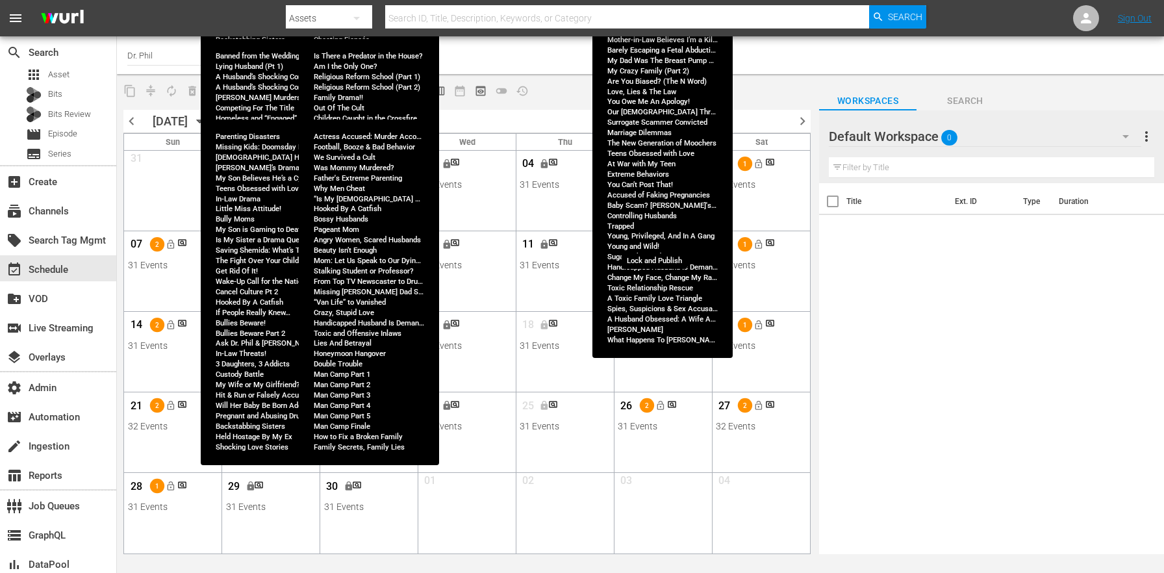
click at [663, 246] on span "lock_open" at bounding box center [660, 244] width 10 height 10
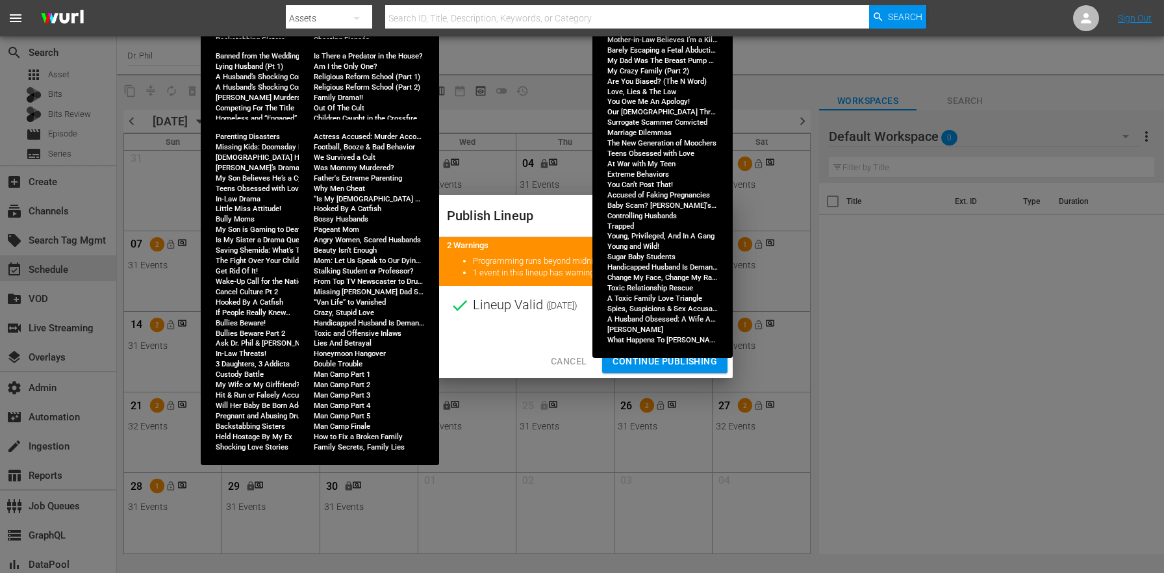
click at [637, 353] on button "Continue Publishing" at bounding box center [664, 362] width 125 height 24
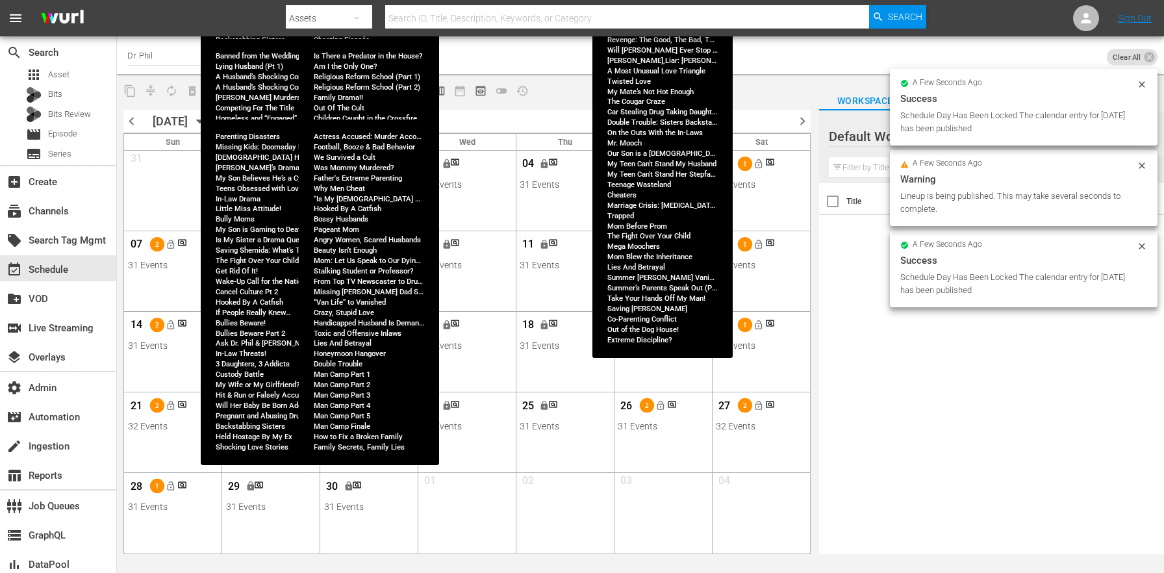
click at [657, 325] on span "lock_open" at bounding box center [660, 325] width 10 height 10
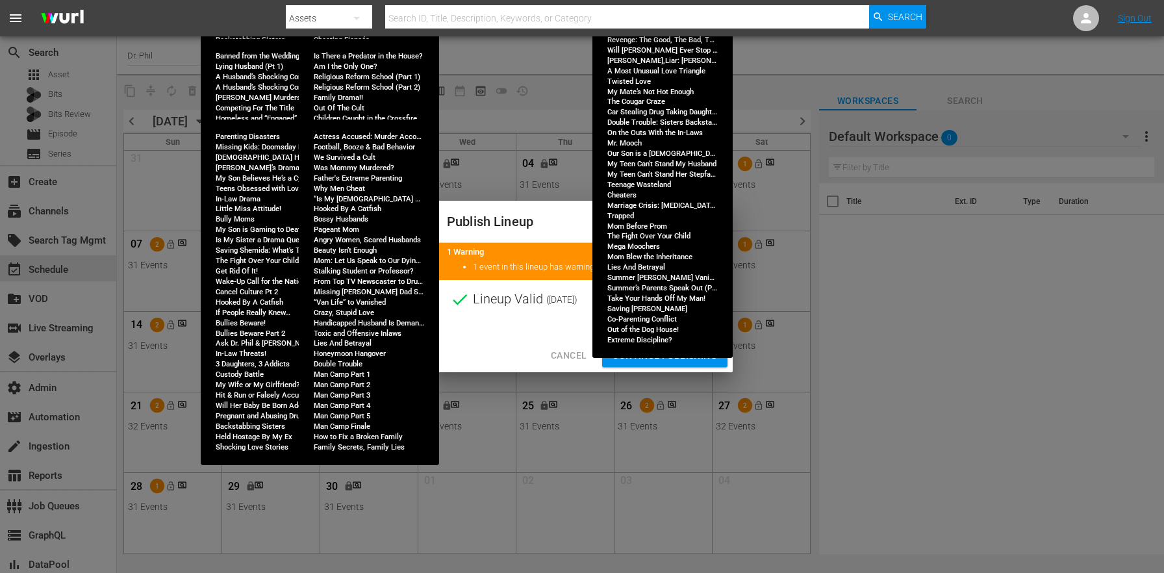
click at [653, 346] on button "Continue Publishing" at bounding box center [664, 356] width 125 height 24
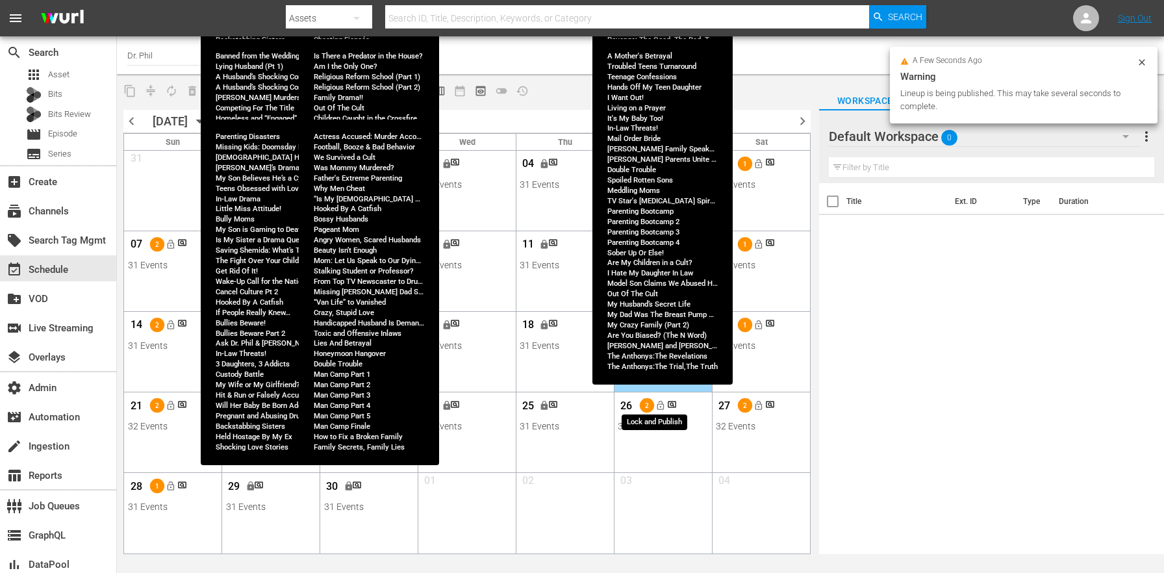
click at [665, 400] on button "lock_open" at bounding box center [660, 405] width 21 height 21
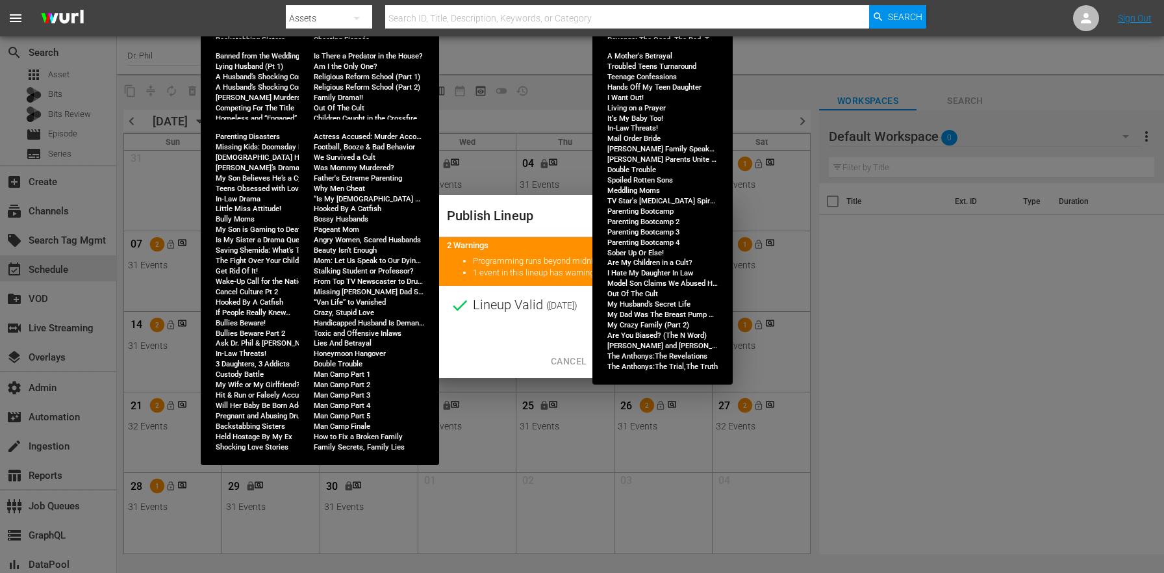
click at [650, 363] on span "Continue Publishing" at bounding box center [665, 361] width 105 height 16
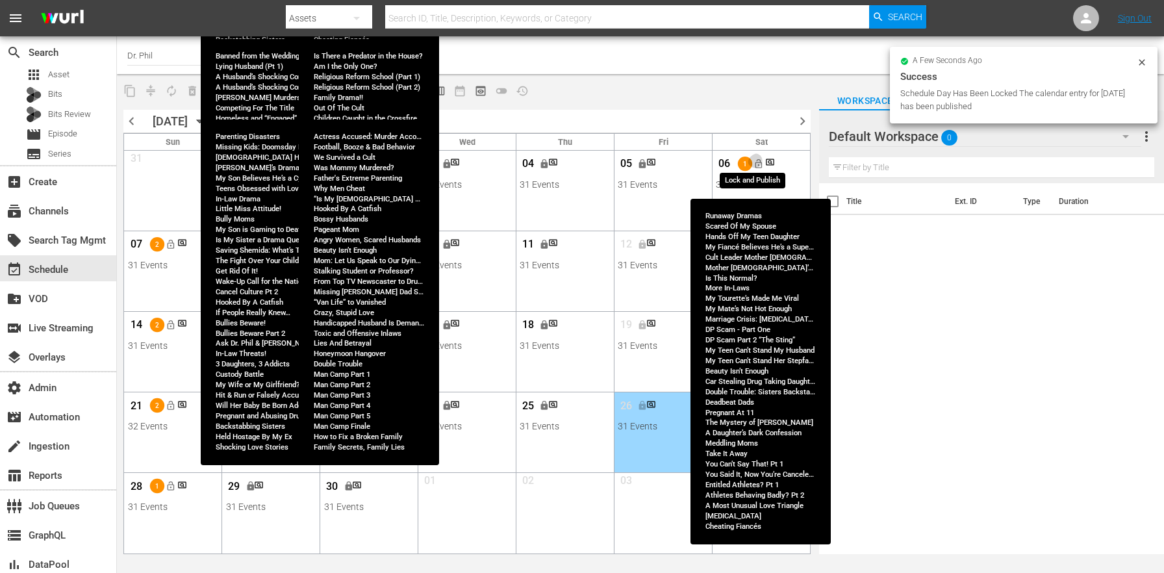
click at [759, 165] on span "lock_open" at bounding box center [759, 164] width 10 height 10
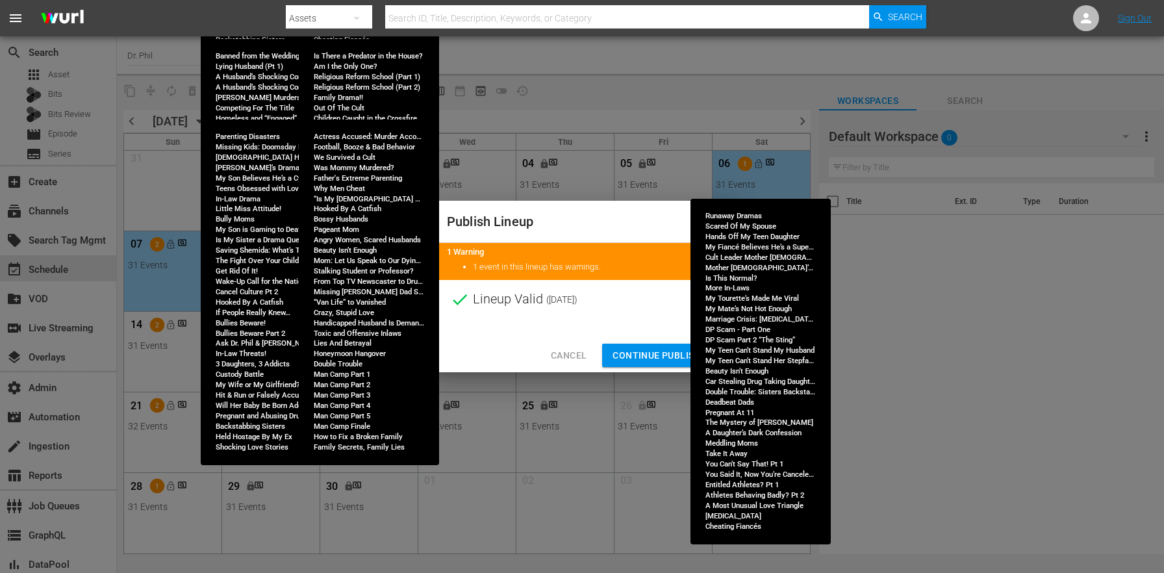
click at [656, 359] on span "Continue Publishing" at bounding box center [665, 356] width 105 height 16
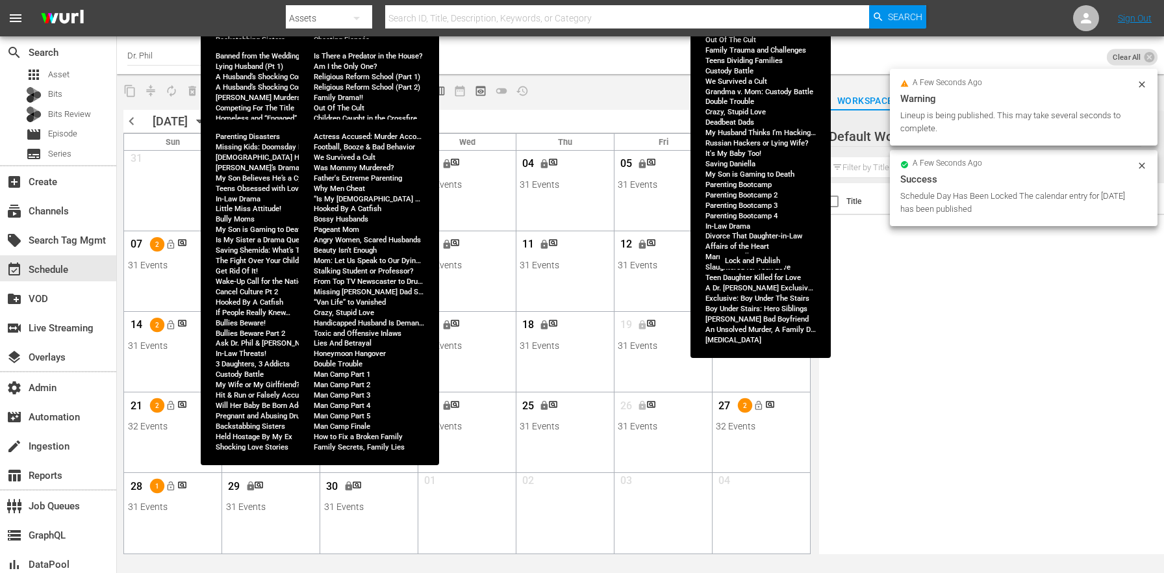
click at [758, 238] on button "lock_open" at bounding box center [758, 244] width 21 height 21
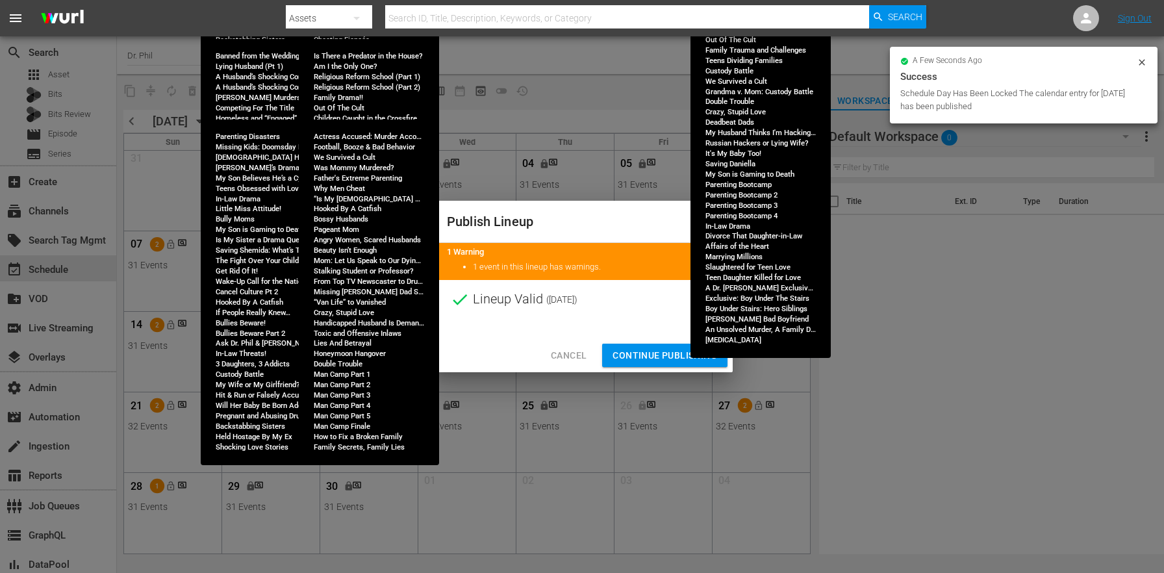
click at [664, 359] on span "Continue Publishing" at bounding box center [665, 356] width 105 height 16
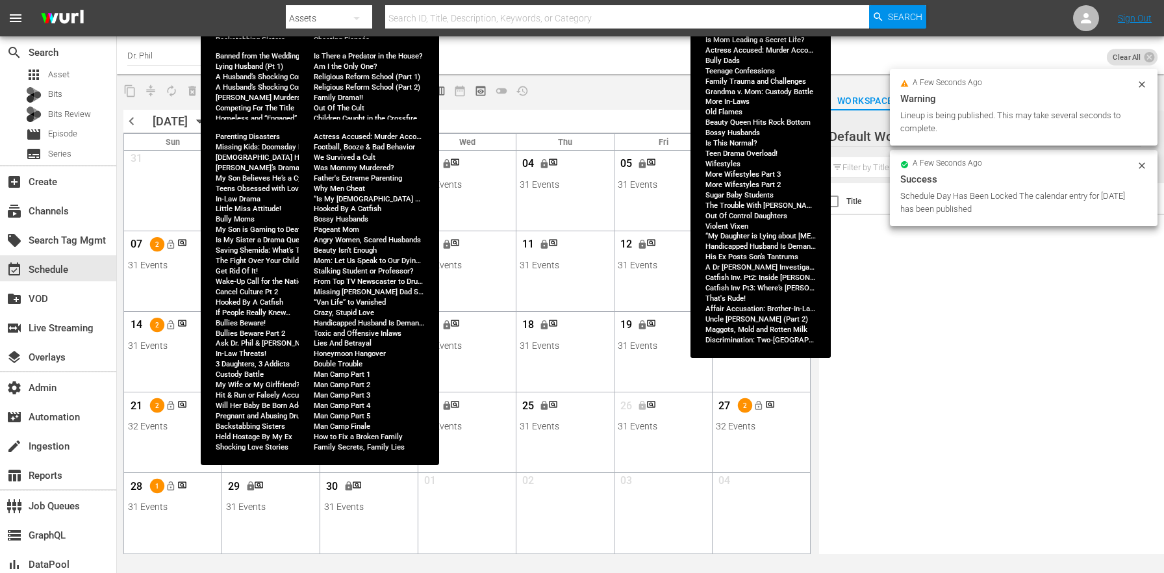
click at [757, 329] on span "lock_open" at bounding box center [759, 325] width 10 height 10
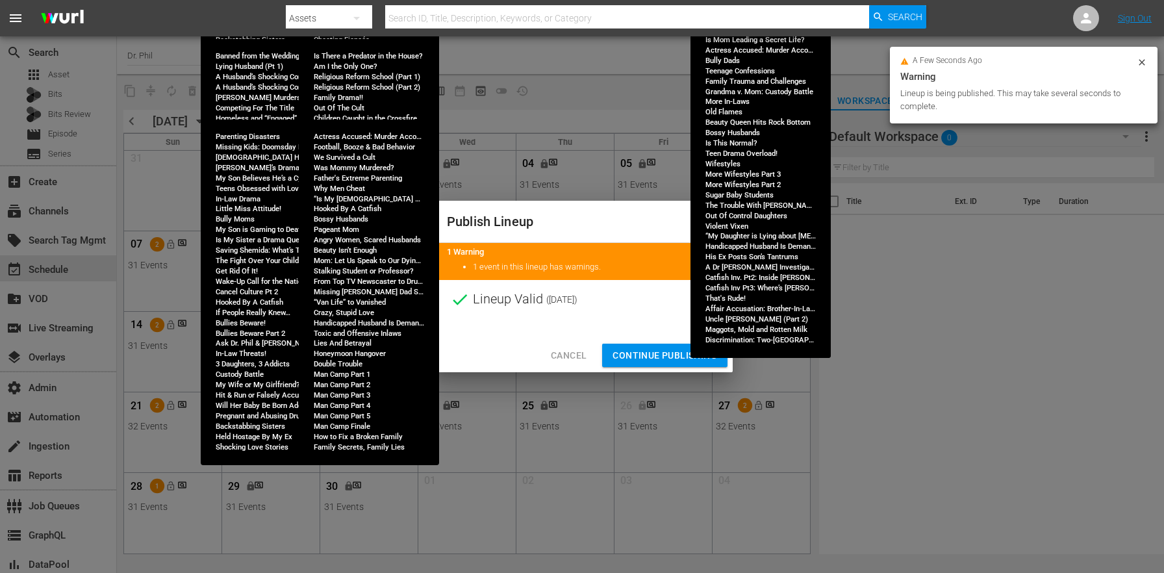
click at [659, 358] on span "Continue Publishing" at bounding box center [665, 356] width 105 height 16
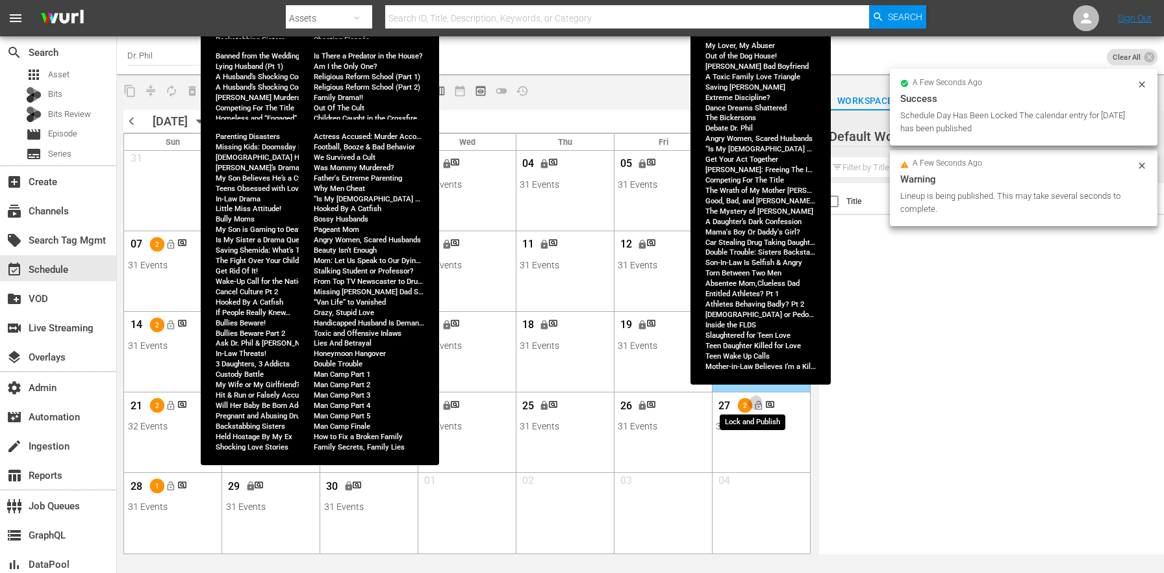
click at [757, 407] on span "lock_open" at bounding box center [759, 406] width 10 height 10
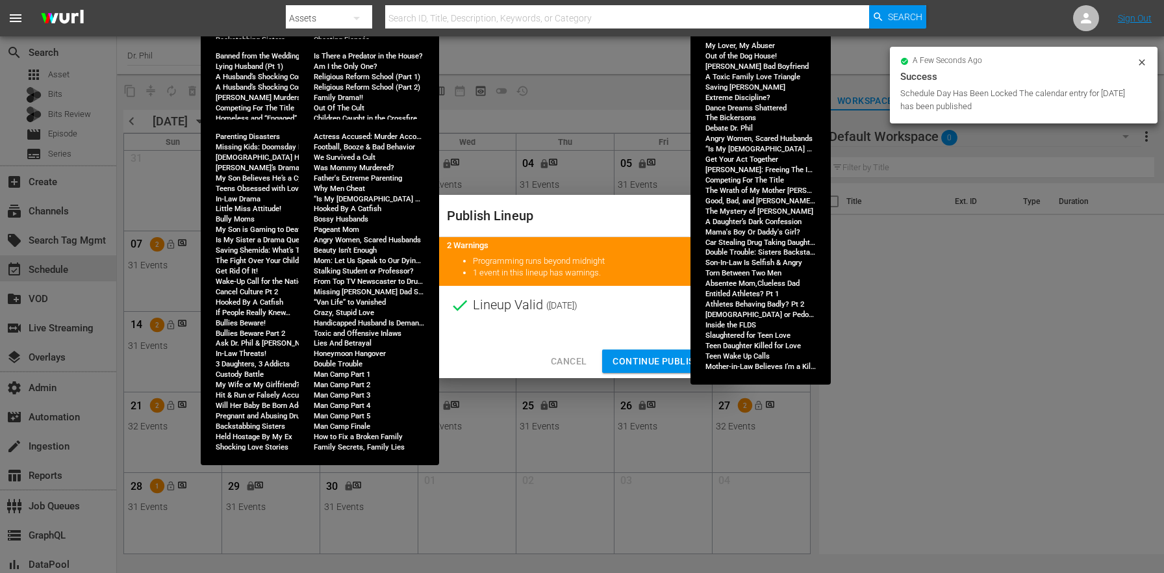
click at [663, 357] on span "Continue Publishing" at bounding box center [665, 361] width 105 height 16
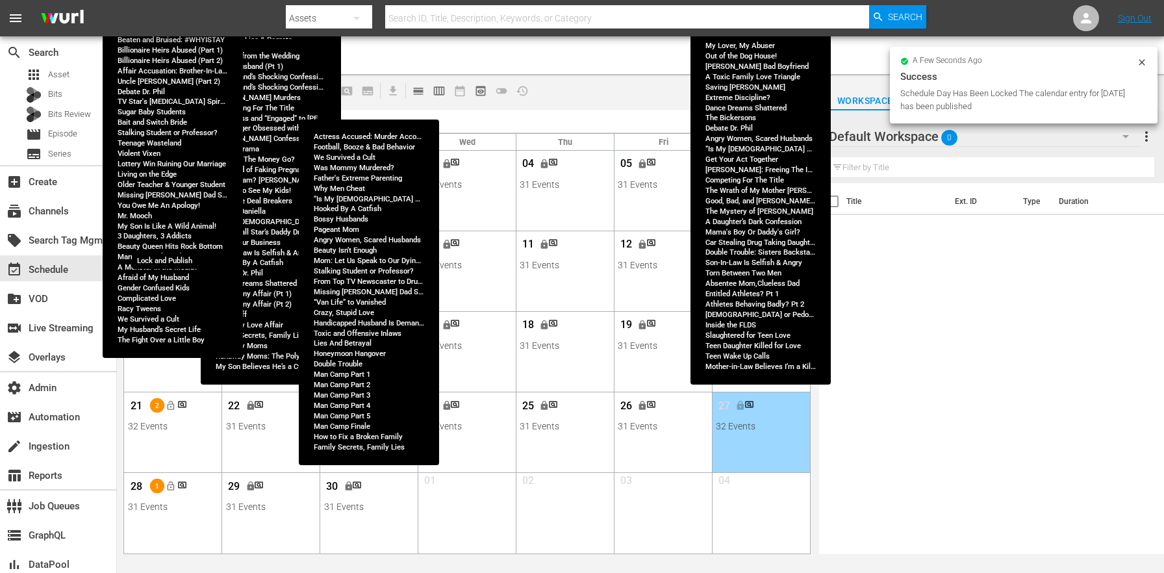
click at [171, 242] on span "lock_open" at bounding box center [171, 244] width 10 height 10
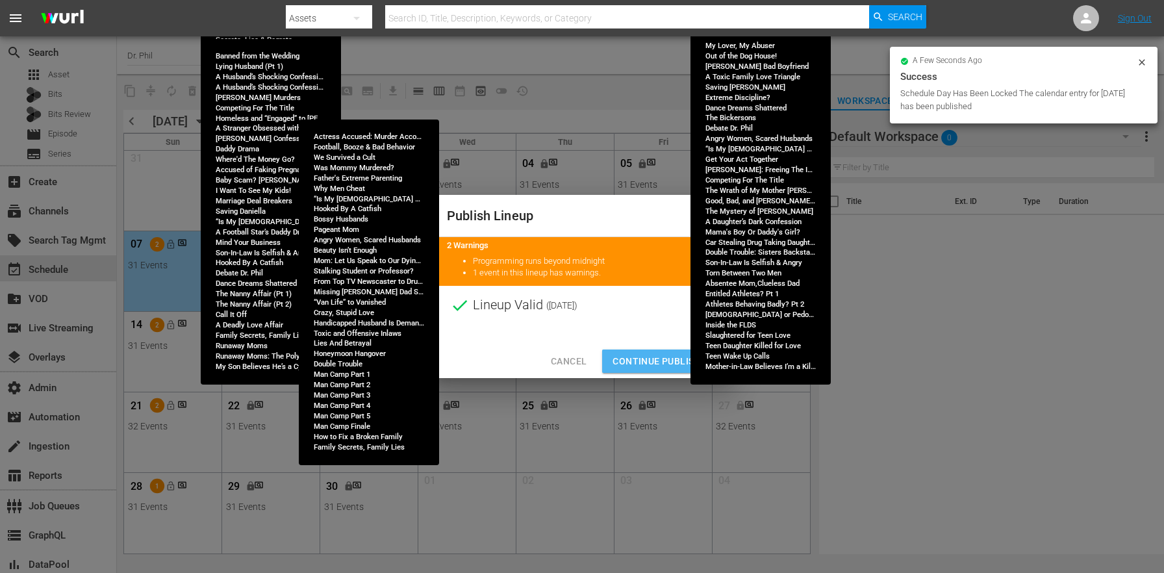
click at [660, 355] on span "Continue Publishing" at bounding box center [665, 361] width 105 height 16
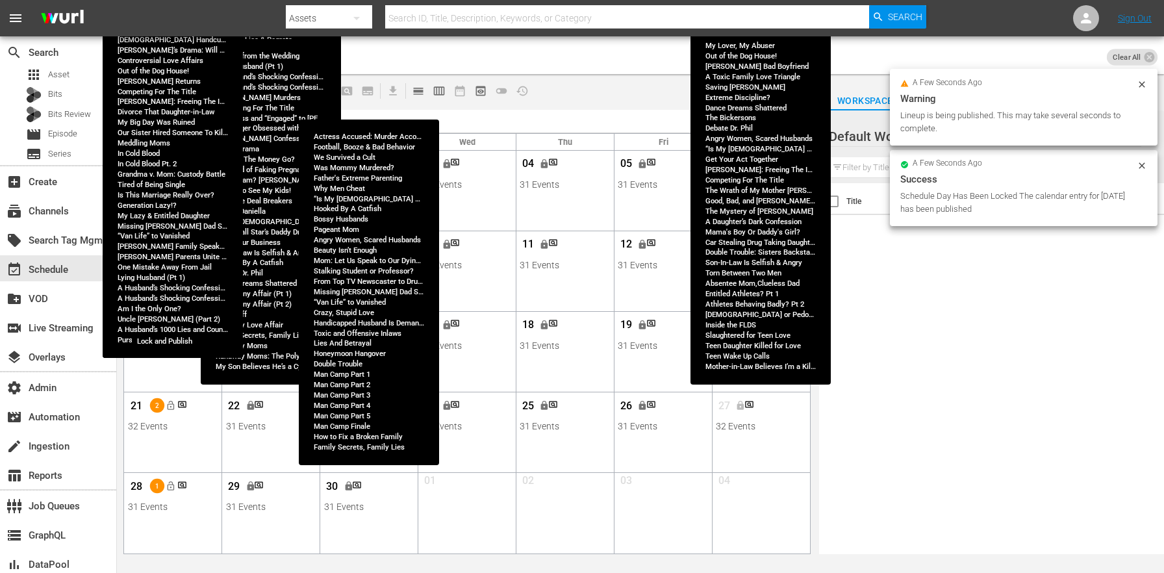
click at [164, 323] on button "lock_open" at bounding box center [170, 324] width 21 height 21
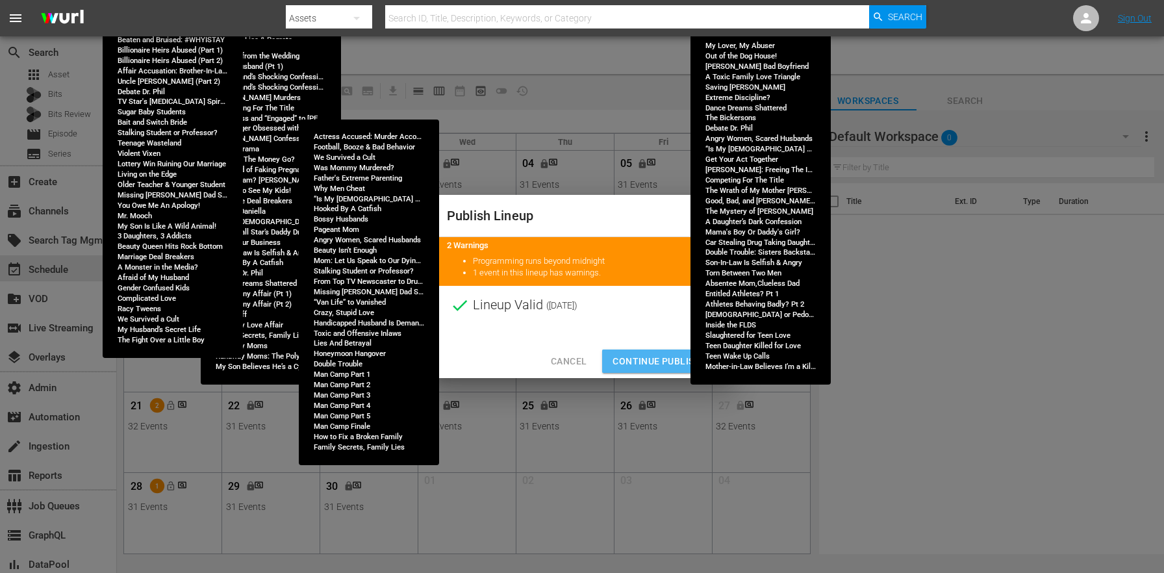
click at [659, 354] on span "Continue Publishing" at bounding box center [665, 361] width 105 height 16
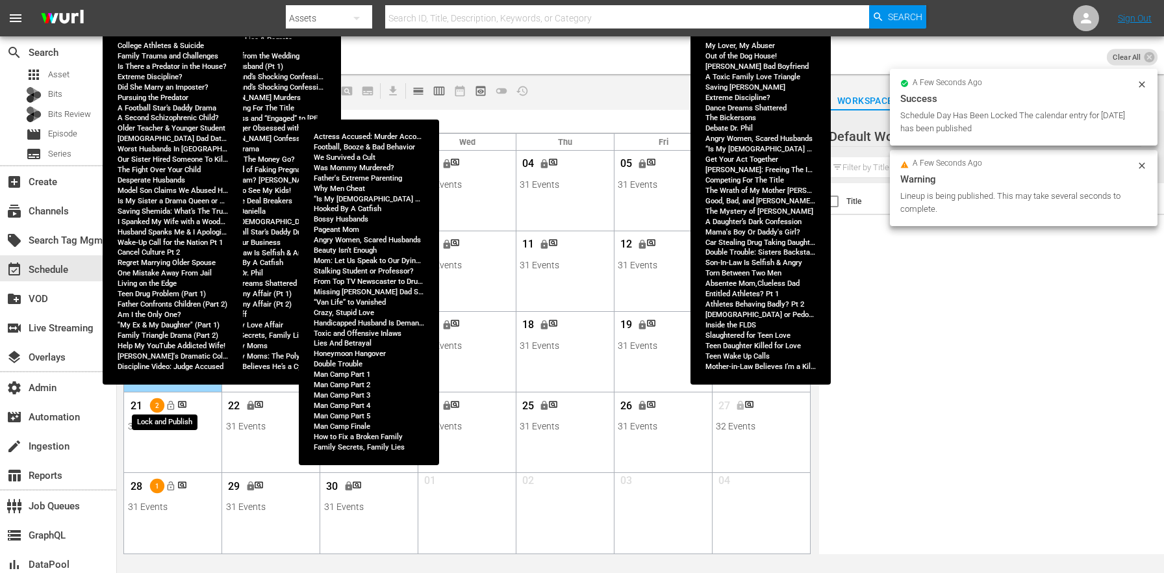
click at [171, 407] on span "lock_open" at bounding box center [171, 406] width 10 height 10
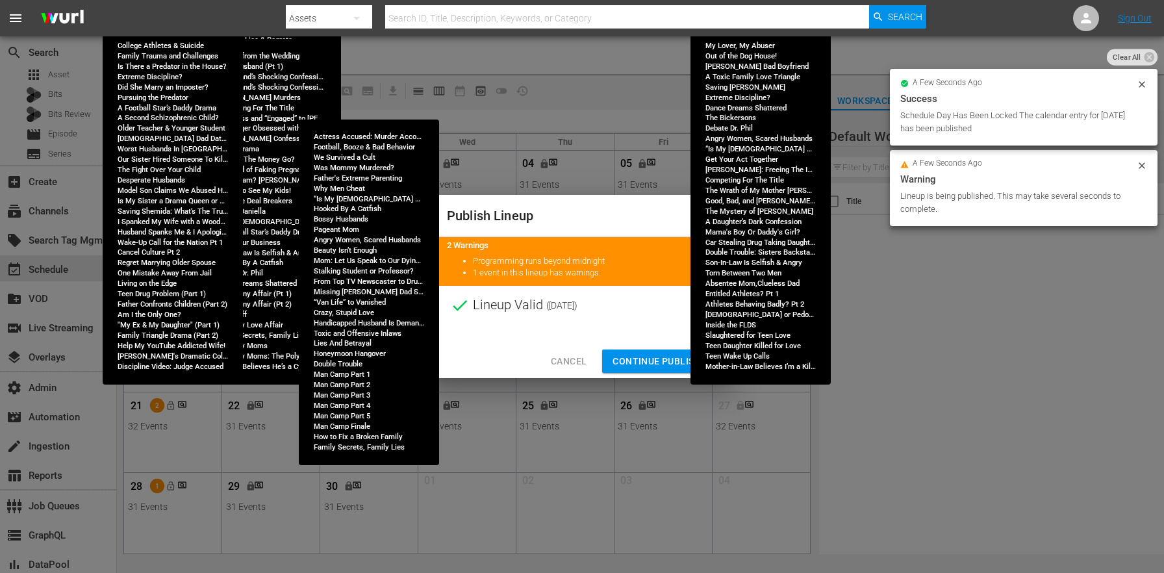
click at [669, 353] on span "Continue Publishing" at bounding box center [665, 361] width 105 height 16
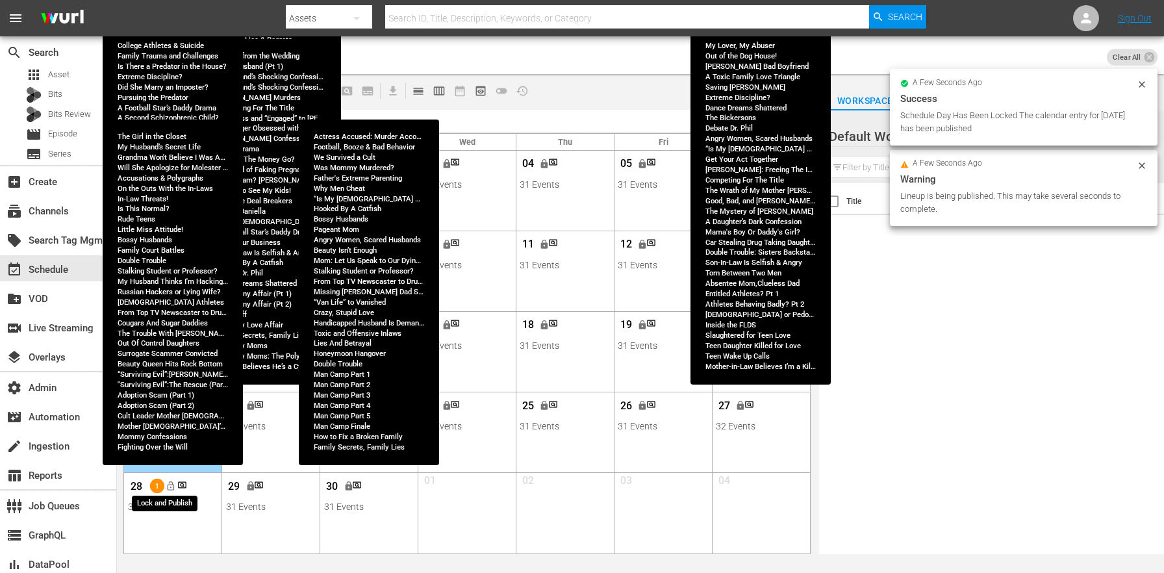
click at [172, 481] on span "lock_open" at bounding box center [171, 486] width 10 height 10
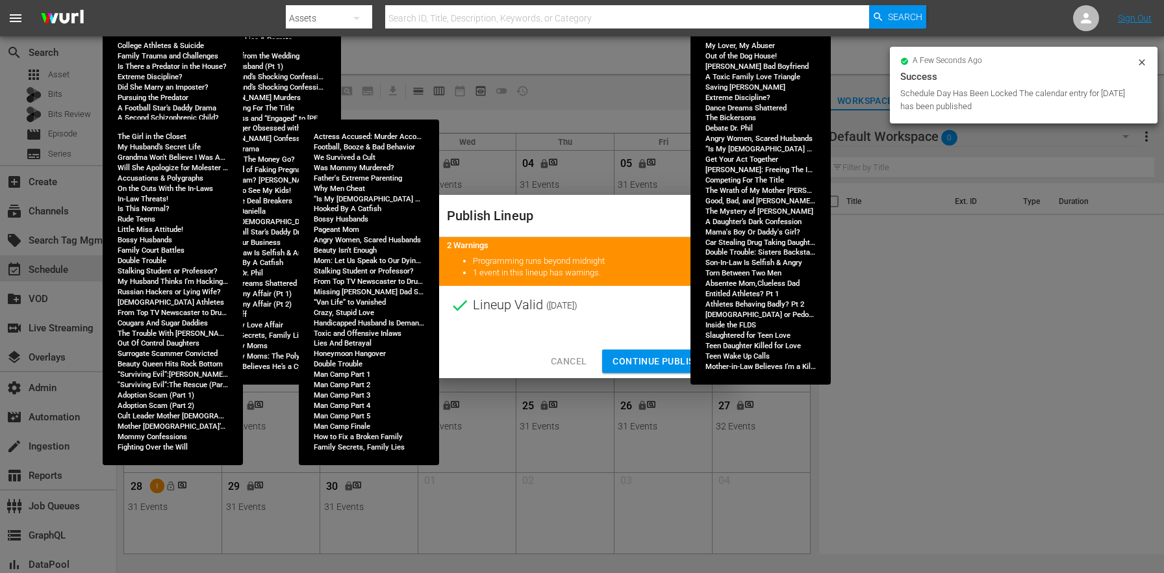
click at [644, 355] on span "Continue Publishing" at bounding box center [665, 361] width 105 height 16
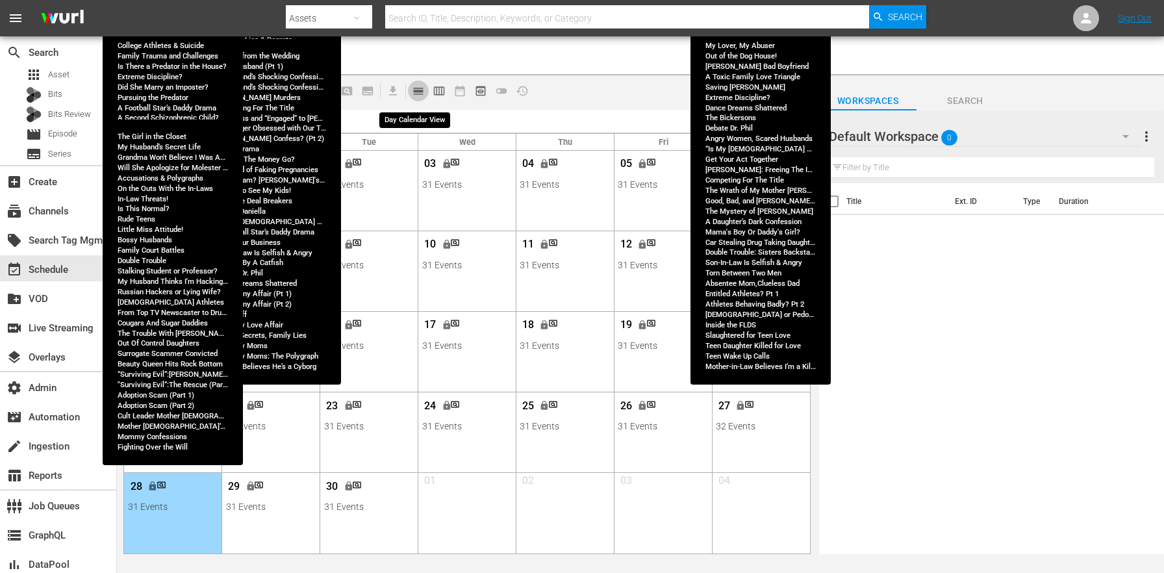
click at [426, 93] on button "calendar_view_day_outlined" at bounding box center [418, 91] width 21 height 21
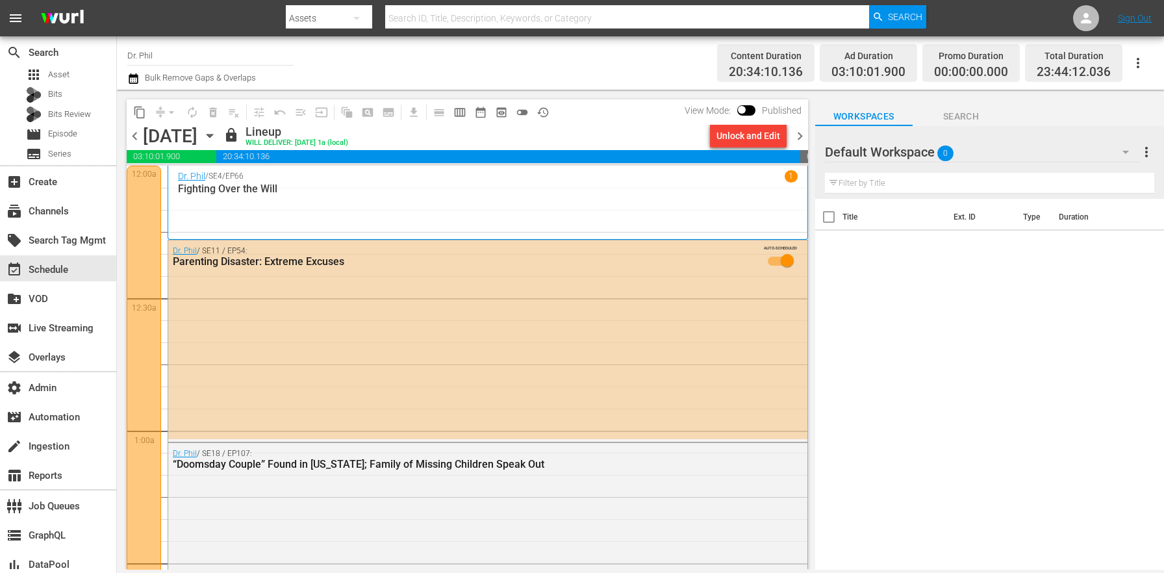
click at [217, 138] on icon "button" at bounding box center [210, 136] width 14 height 14
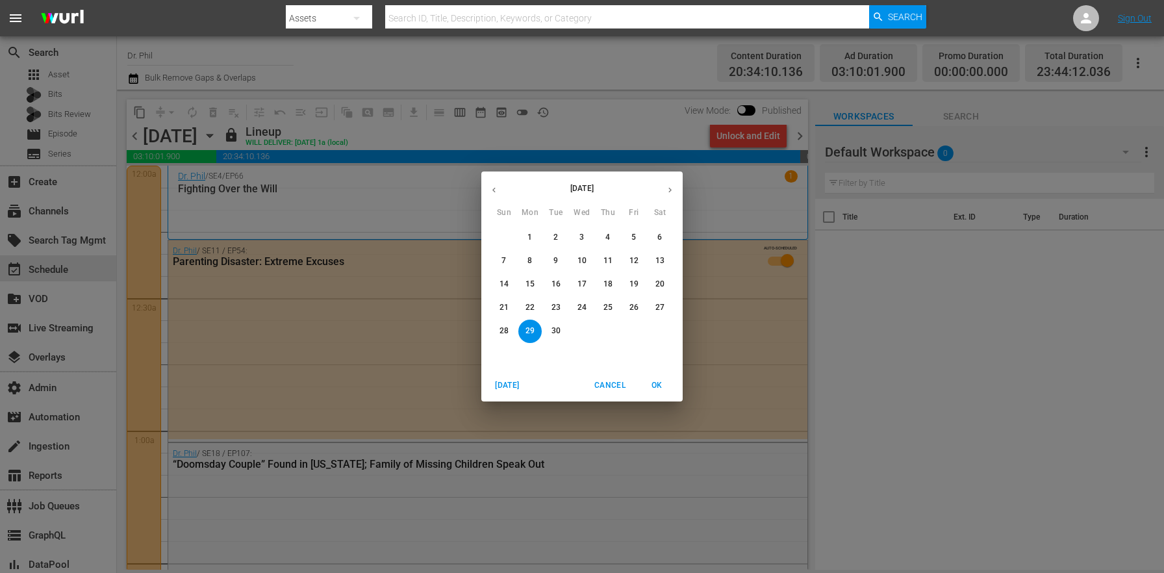
click at [532, 232] on span "1" at bounding box center [529, 237] width 23 height 11
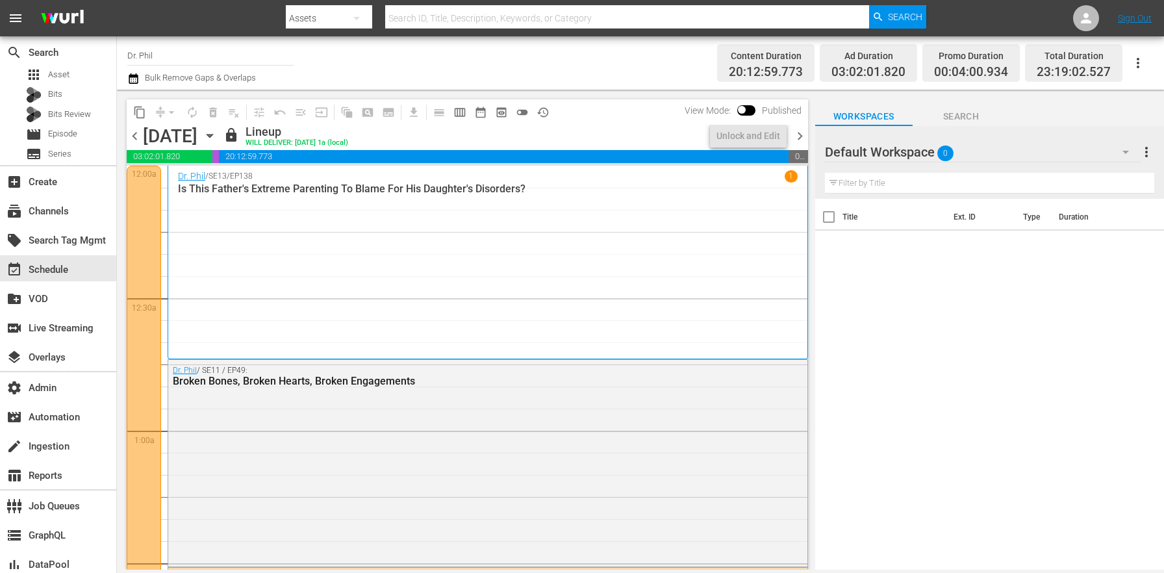
click at [804, 137] on span "chevron_right" at bounding box center [800, 136] width 16 height 16
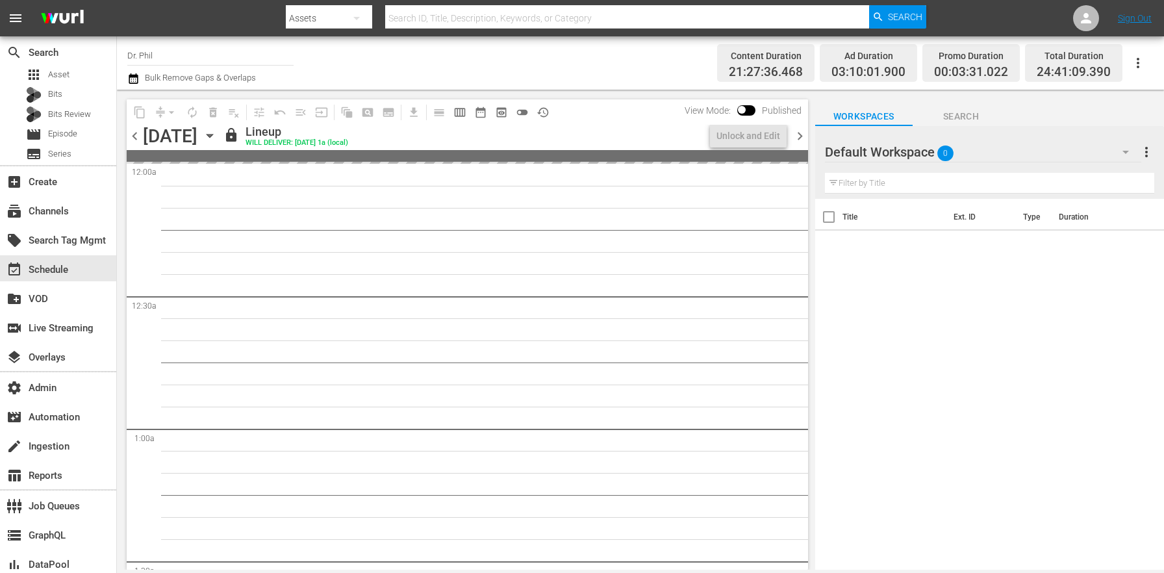
click at [804, 137] on span "chevron_right" at bounding box center [800, 136] width 16 height 16
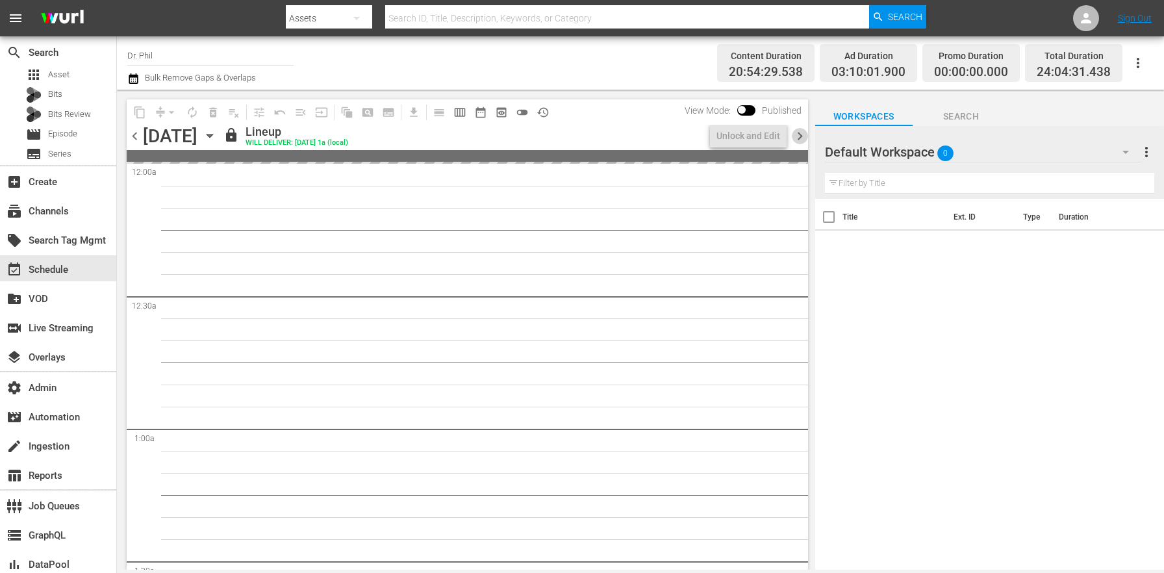
click at [804, 137] on span "chevron_right" at bounding box center [800, 136] width 16 height 16
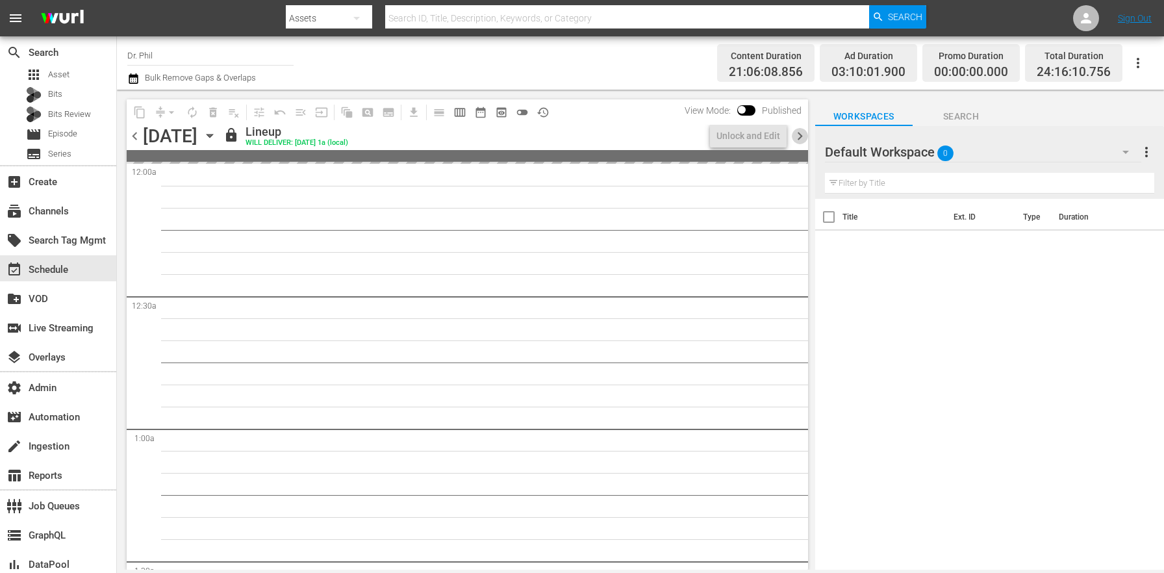
click at [804, 137] on span "chevron_right" at bounding box center [800, 136] width 16 height 16
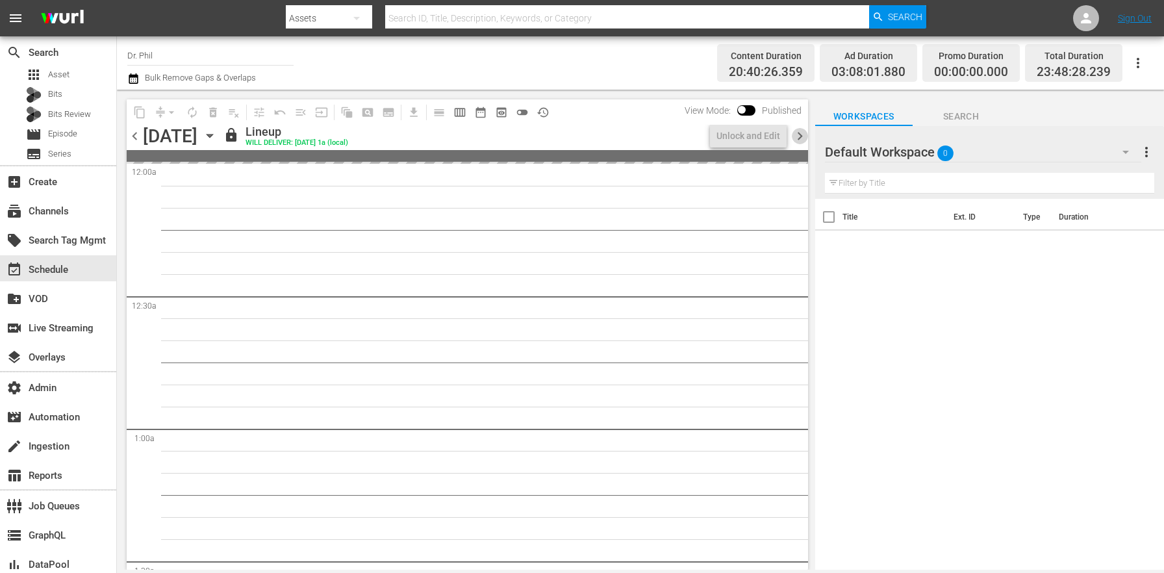
click at [804, 137] on span "chevron_right" at bounding box center [800, 136] width 16 height 16
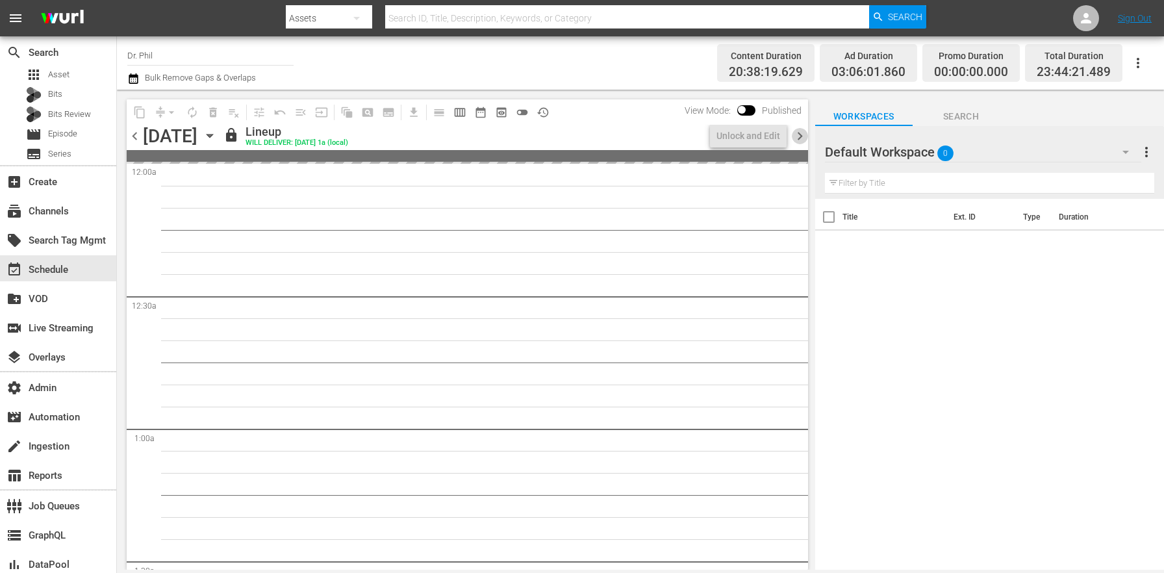
click at [804, 137] on span "chevron_right" at bounding box center [800, 136] width 16 height 16
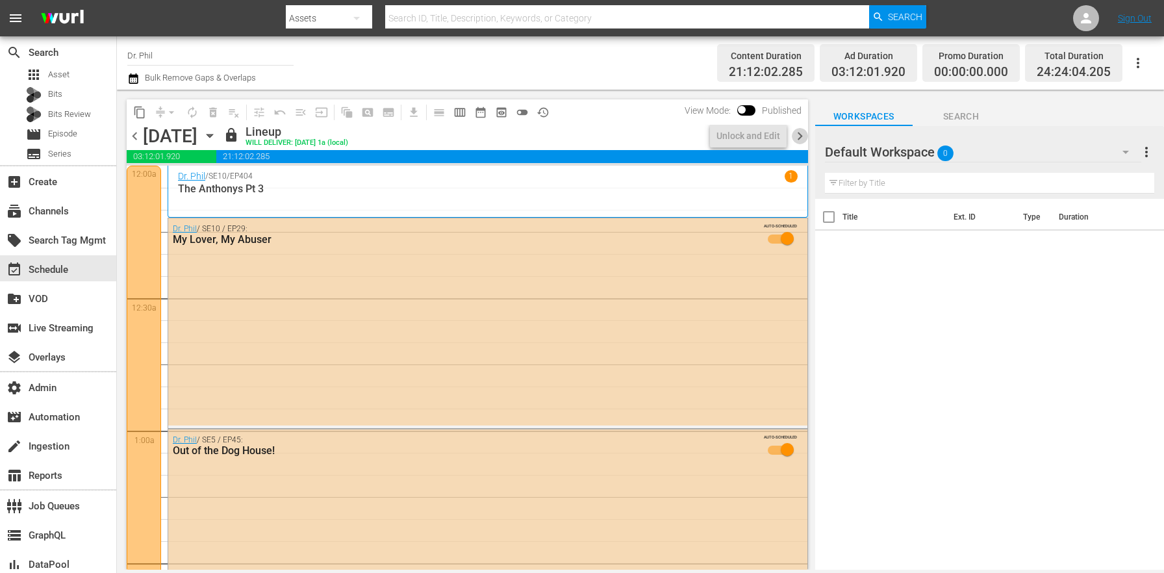
click at [804, 137] on span "chevron_right" at bounding box center [800, 136] width 16 height 16
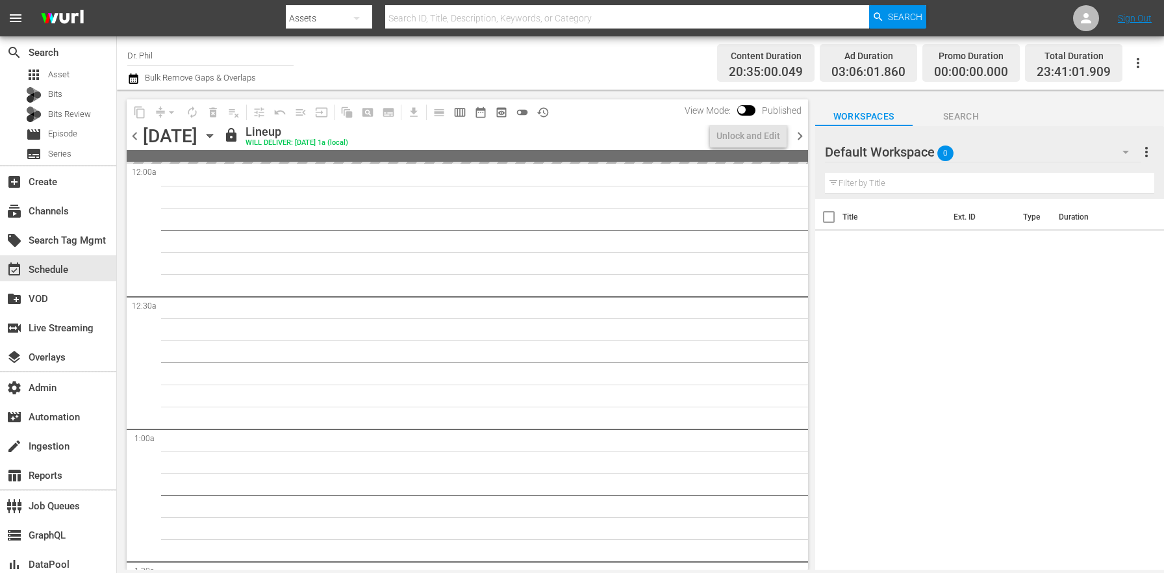
click at [804, 137] on span "chevron_right" at bounding box center [800, 136] width 16 height 16
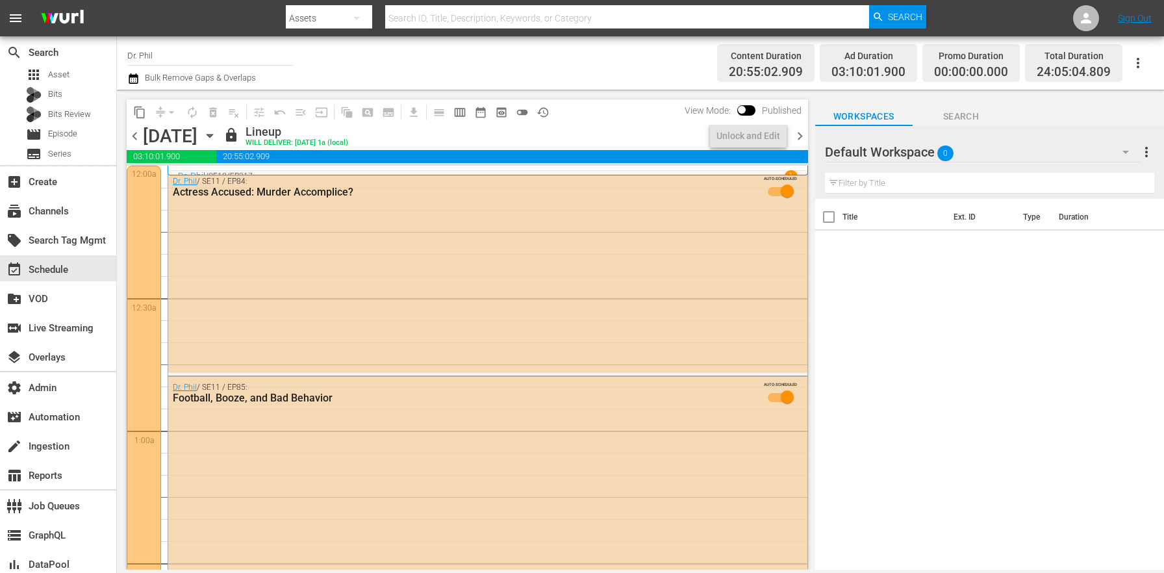
click at [130, 75] on icon "button" at bounding box center [133, 78] width 9 height 10
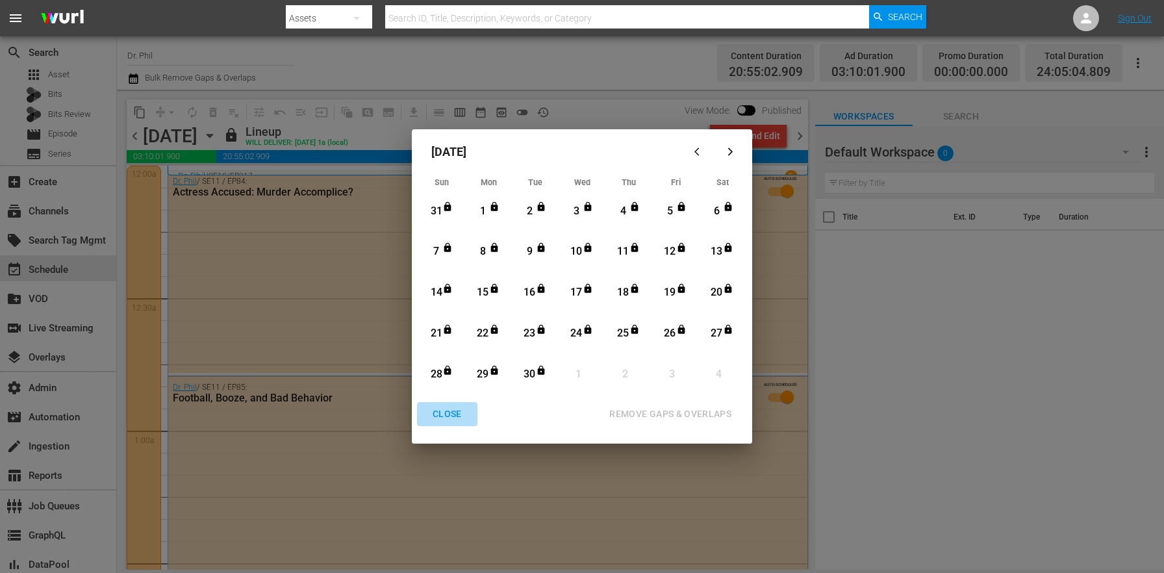
click at [442, 418] on div "CLOSE" at bounding box center [447, 414] width 50 height 16
